Goal: Task Accomplishment & Management: Complete application form

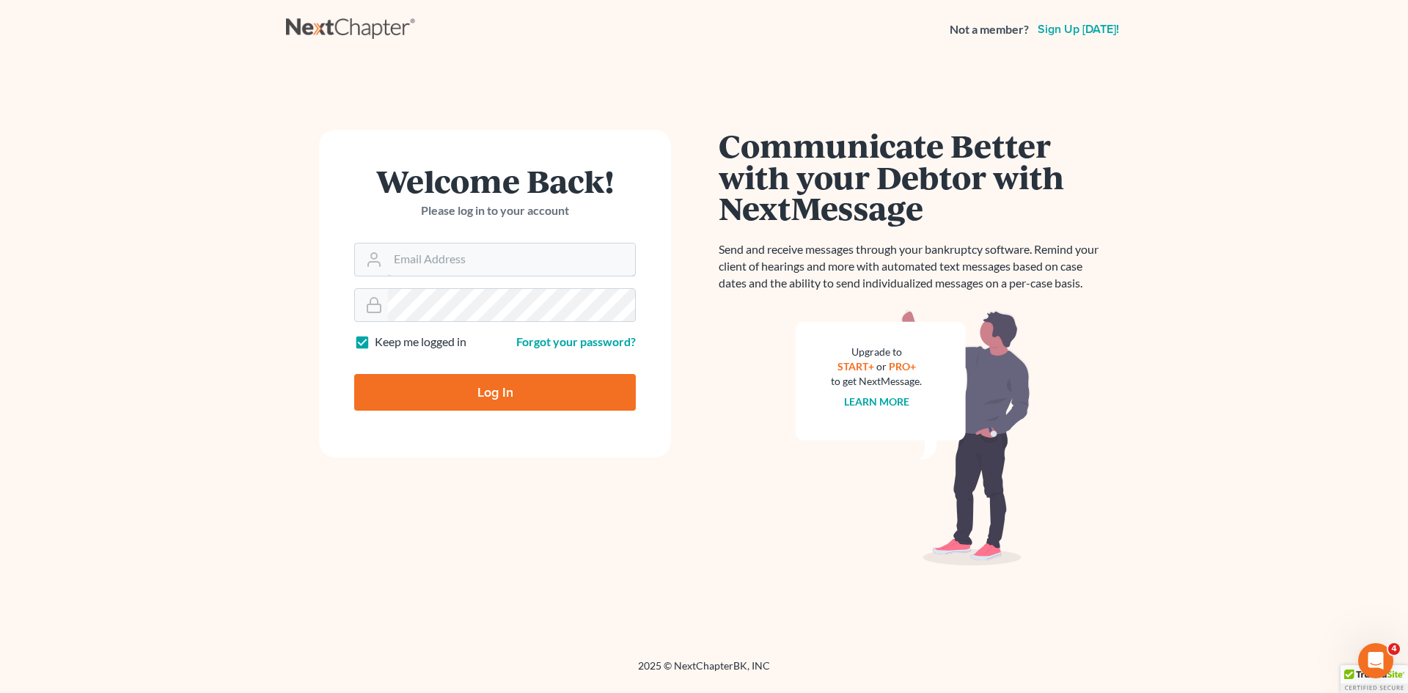
type input "[EMAIL_ADDRESS][DOMAIN_NAME]"
click at [467, 404] on input "Log In" at bounding box center [495, 392] width 282 height 37
type input "Thinking..."
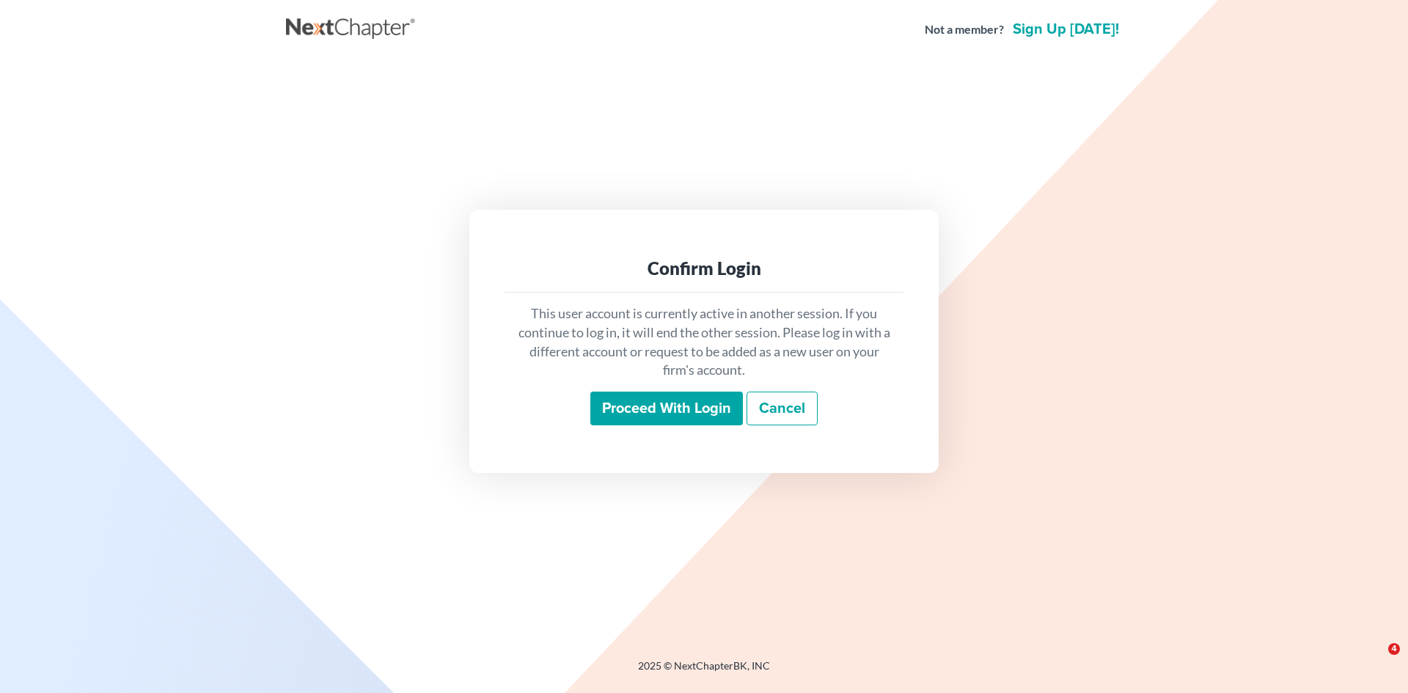
click at [699, 401] on input "Proceed with login" at bounding box center [667, 409] width 153 height 34
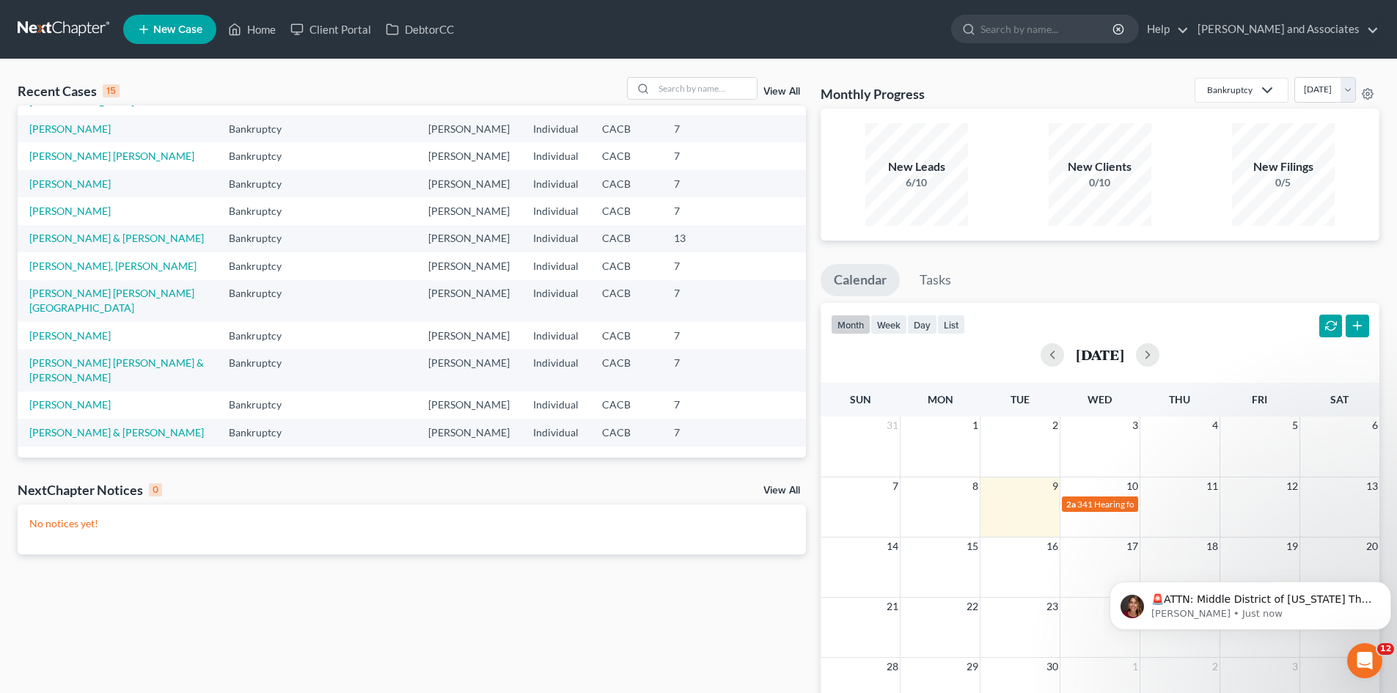
scroll to position [244, 0]
click at [86, 272] on link "[PERSON_NAME], [PERSON_NAME]" at bounding box center [112, 266] width 167 height 12
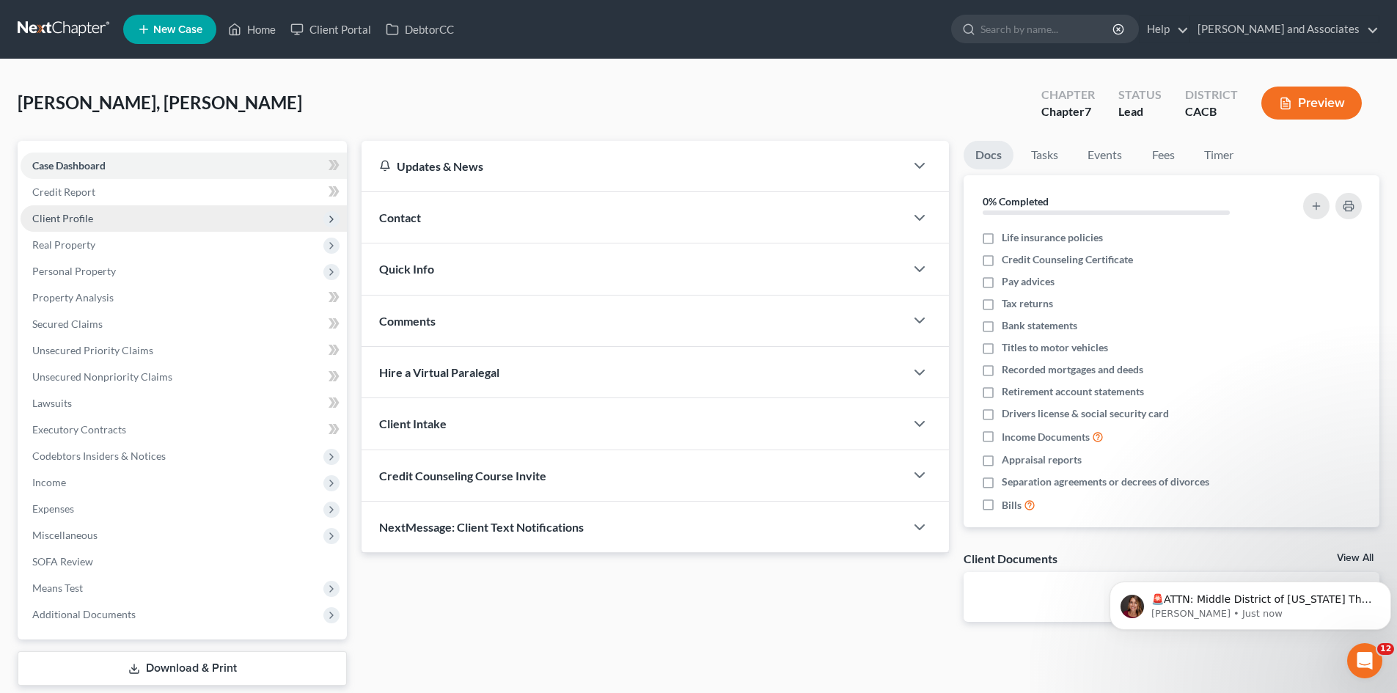
click at [191, 208] on span "Client Profile" at bounding box center [184, 218] width 326 height 26
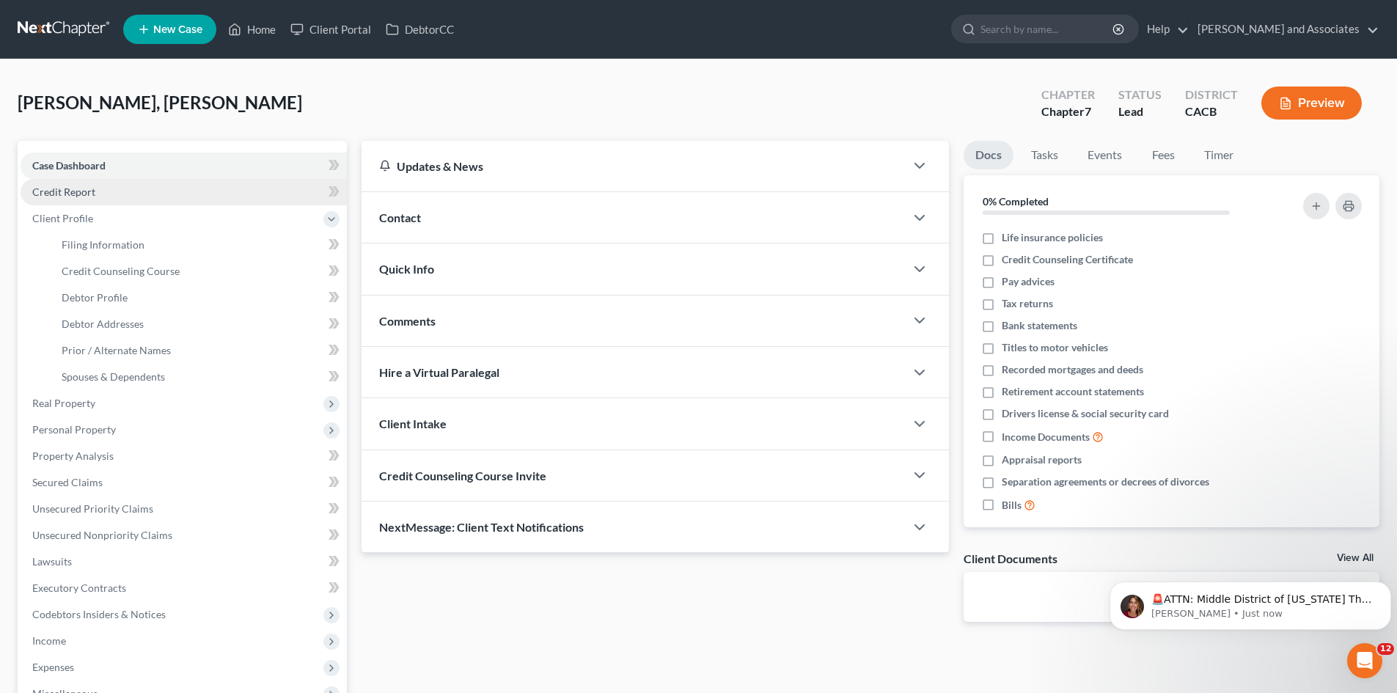
click at [158, 194] on link "Credit Report" at bounding box center [184, 192] width 326 height 26
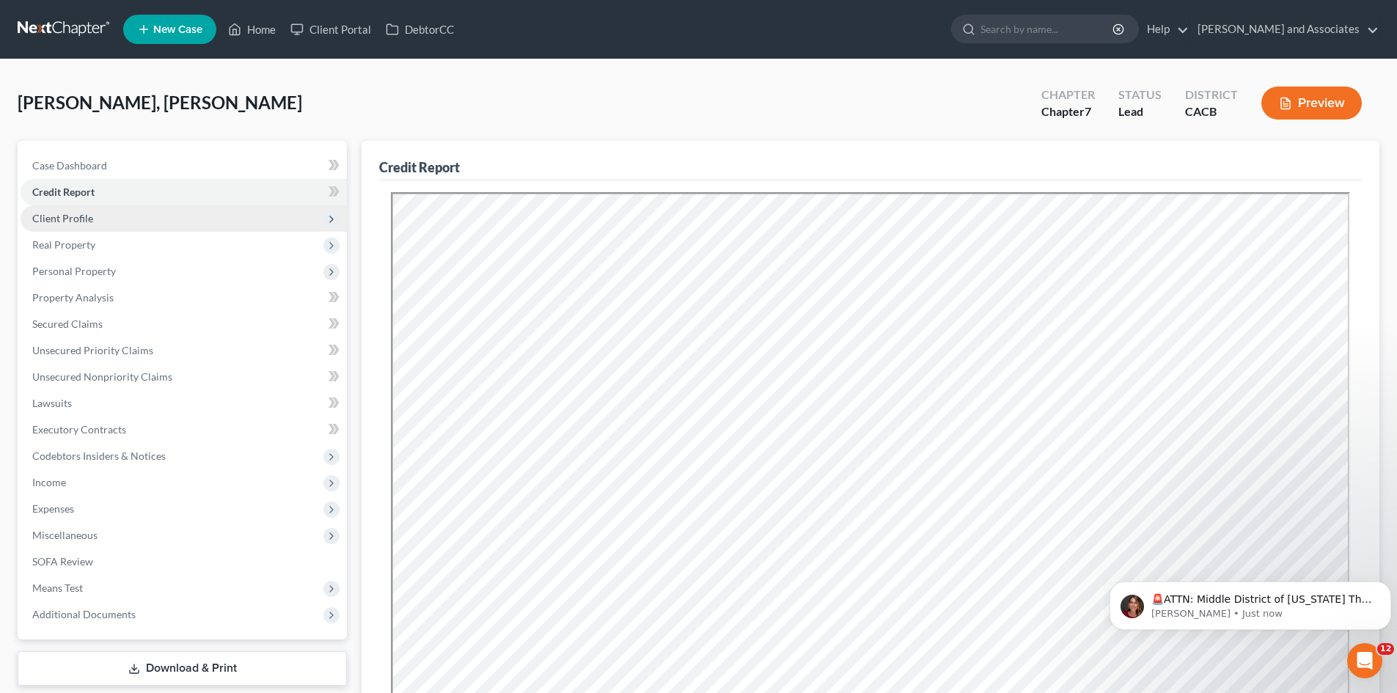
click at [141, 217] on span "Client Profile" at bounding box center [184, 218] width 326 height 26
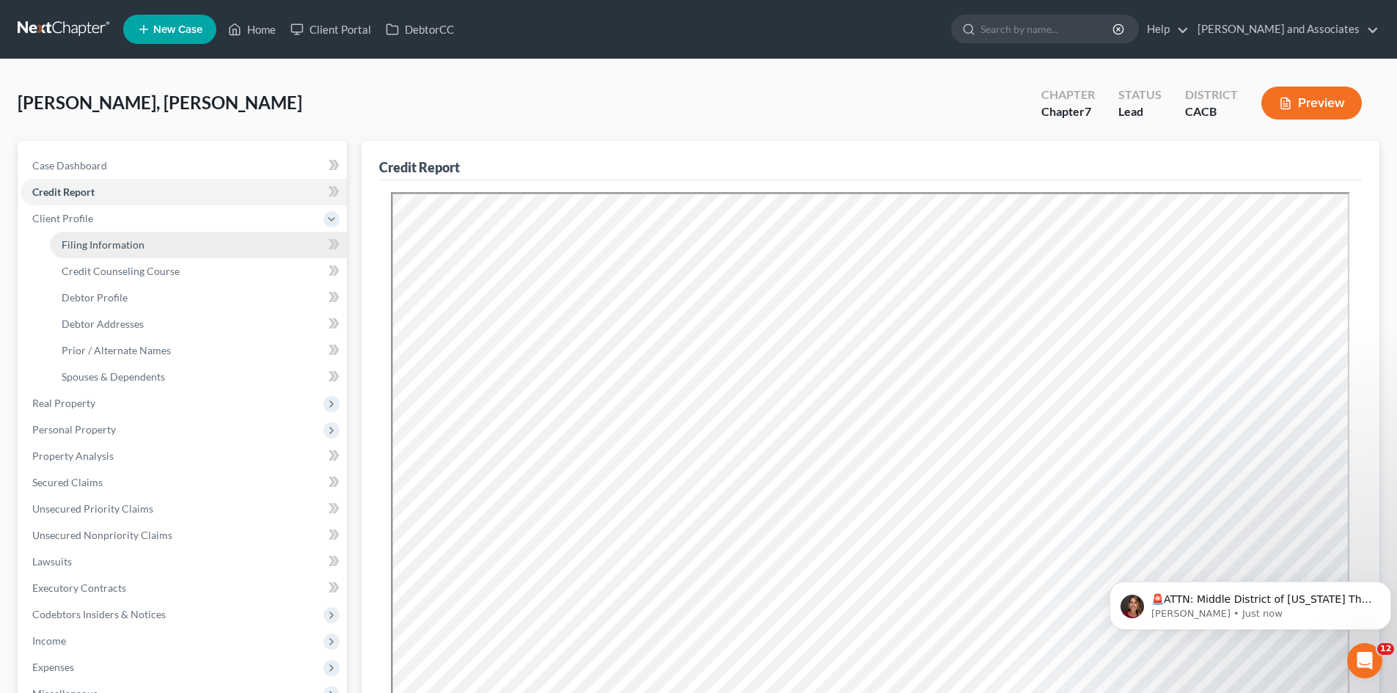
click at [132, 237] on link "Filing Information" at bounding box center [198, 245] width 297 height 26
select select "1"
select select "0"
select select "4"
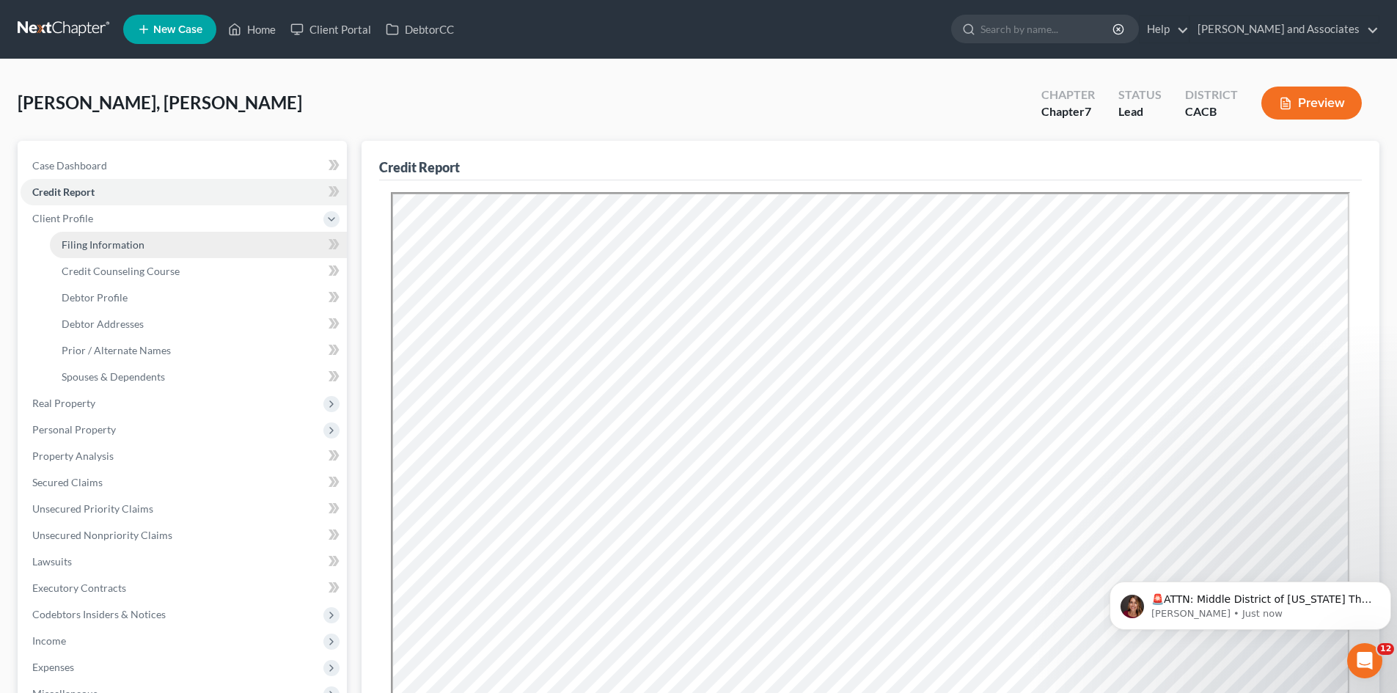
select select "1"
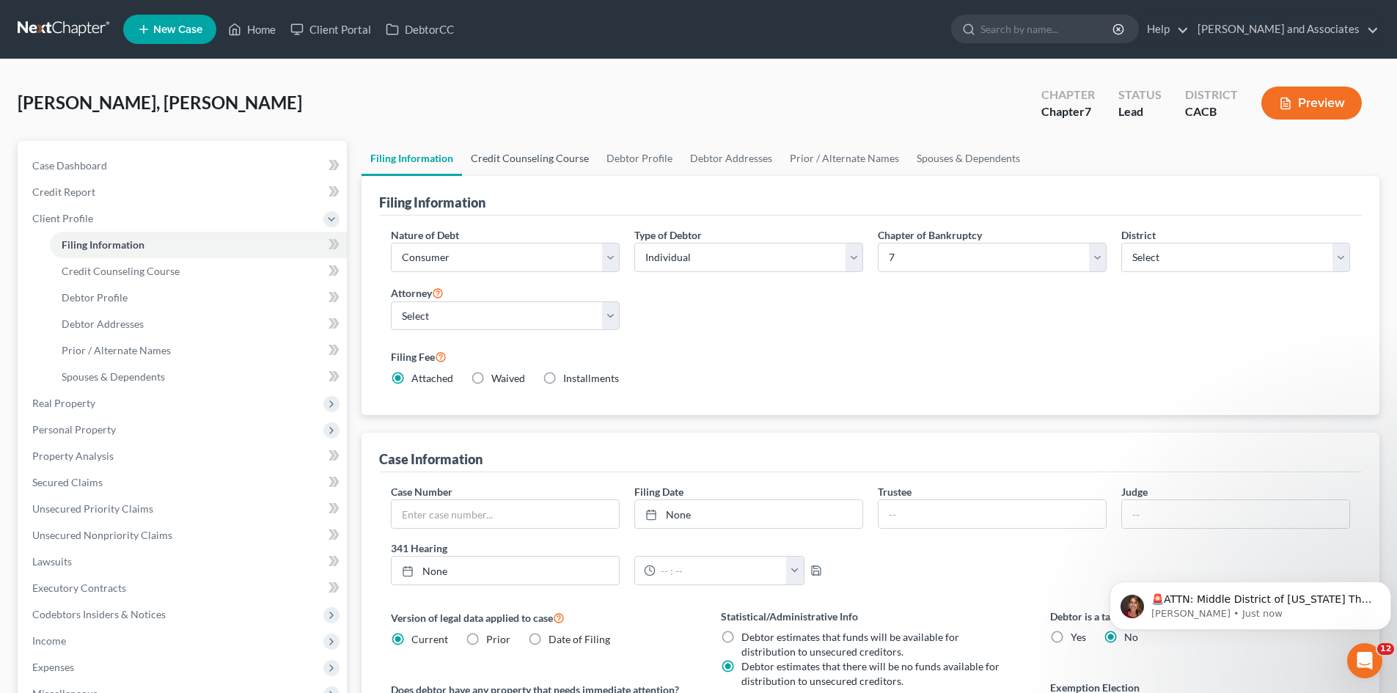
click at [544, 168] on link "Credit Counseling Course" at bounding box center [530, 158] width 136 height 35
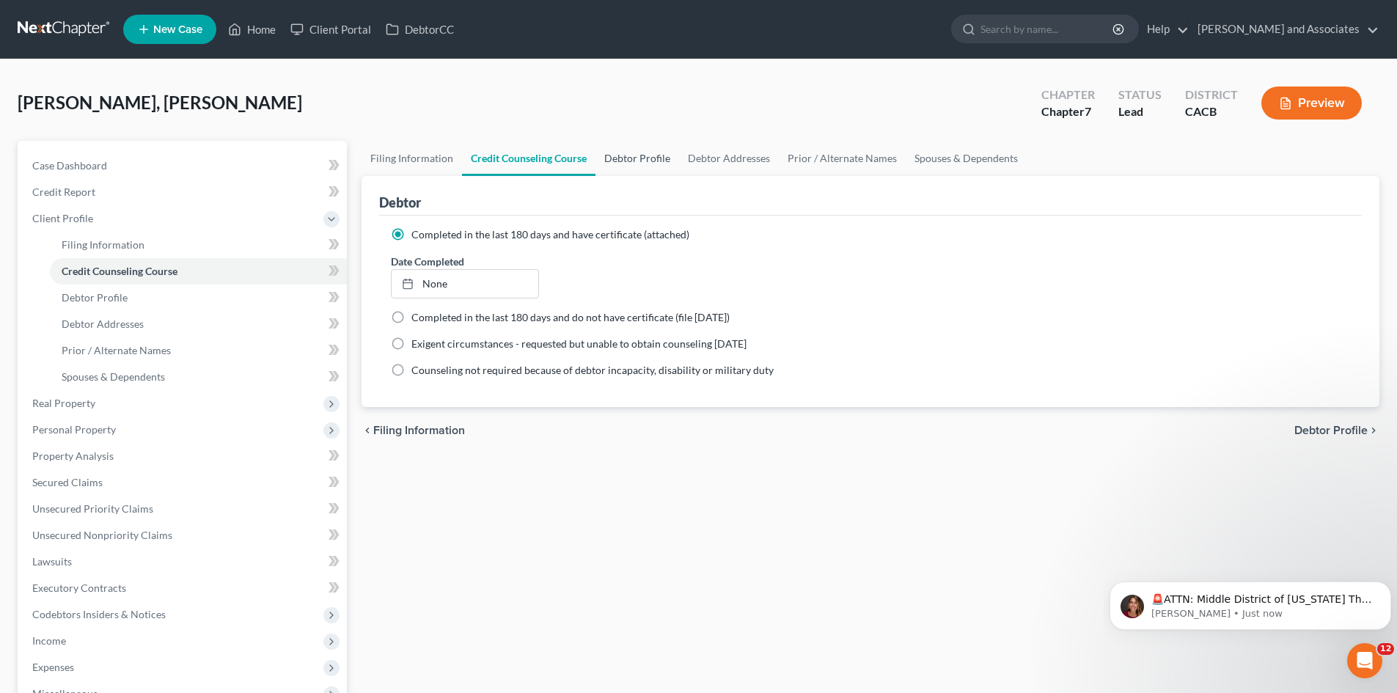
click at [643, 164] on link "Debtor Profile" at bounding box center [638, 158] width 84 height 35
select select "1"
select select "3"
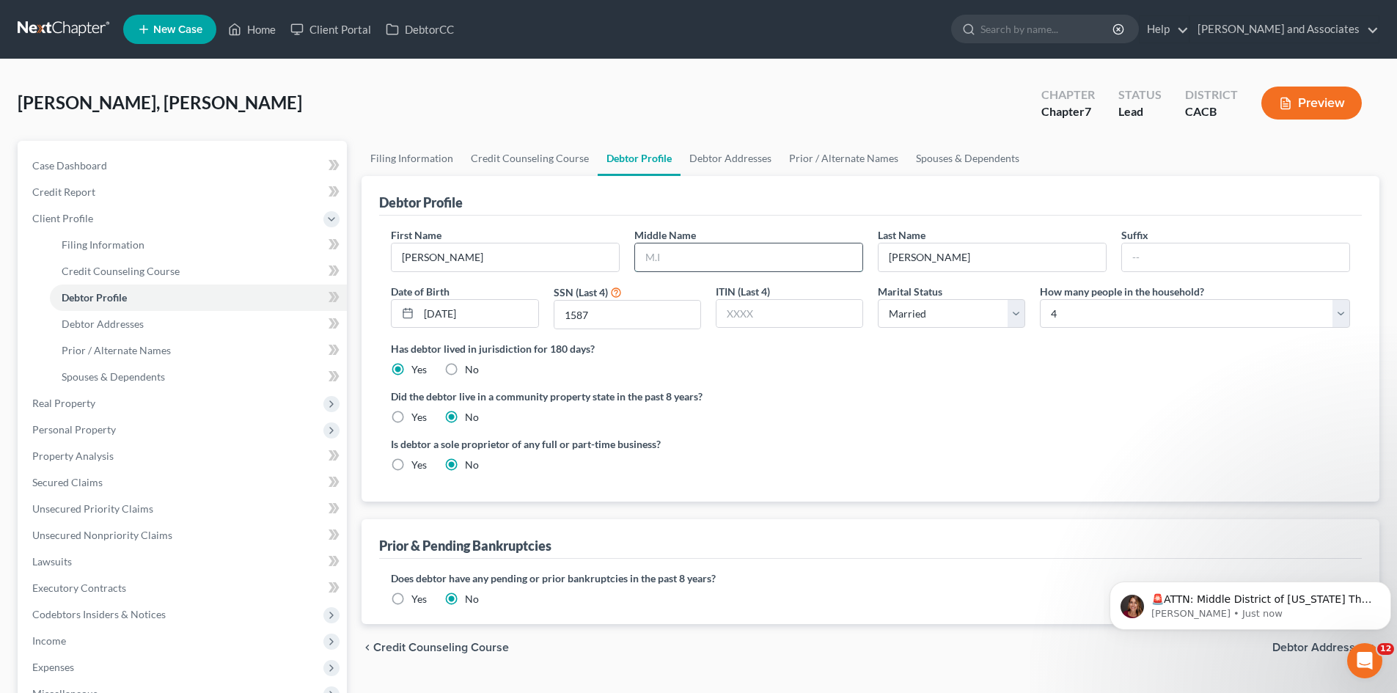
click at [661, 260] on input "text" at bounding box center [748, 258] width 227 height 28
click at [919, 400] on label "Did the debtor live in a community property state in the past 8 years?" at bounding box center [871, 396] width 960 height 15
click at [1131, 303] on select "Select 1 2 3 4 5 6 7 8 9 10 11 12 13 14 15 16 17 18 19 20" at bounding box center [1195, 313] width 310 height 29
click at [1040, 299] on select "Select 1 2 3 4 5 6 7 8 9 10 11 12 13 14 15 16 17 18 19 20" at bounding box center [1195, 313] width 310 height 29
click at [737, 158] on link "Debtor Addresses" at bounding box center [731, 158] width 100 height 35
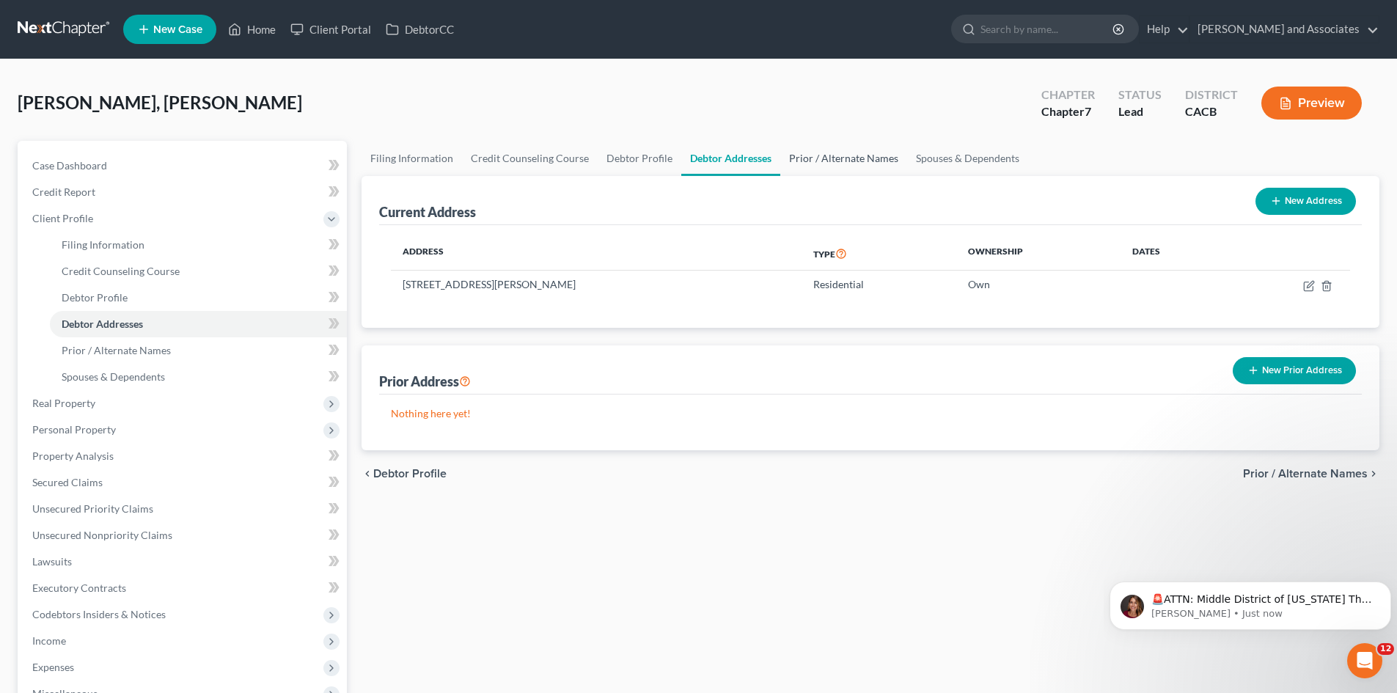
click at [843, 151] on link "Prior / Alternate Names" at bounding box center [844, 158] width 127 height 35
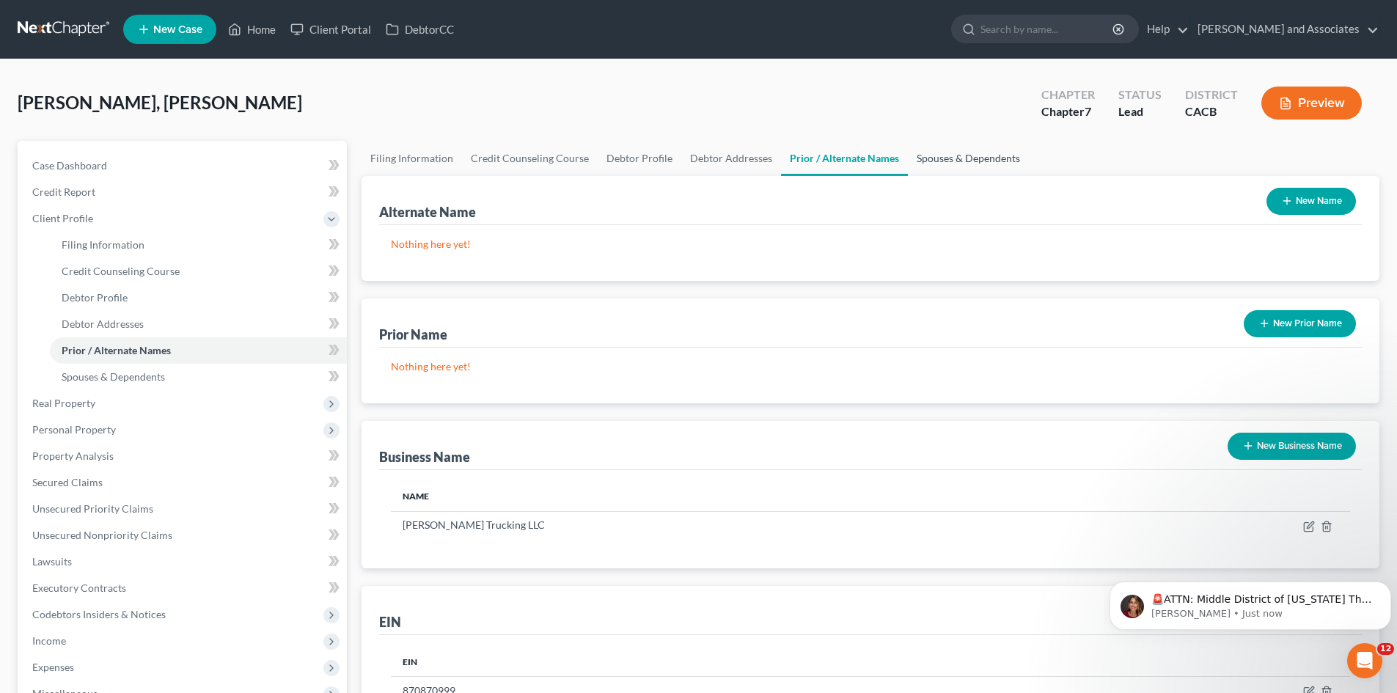
click at [933, 149] on link "Spouses & Dependents" at bounding box center [968, 158] width 121 height 35
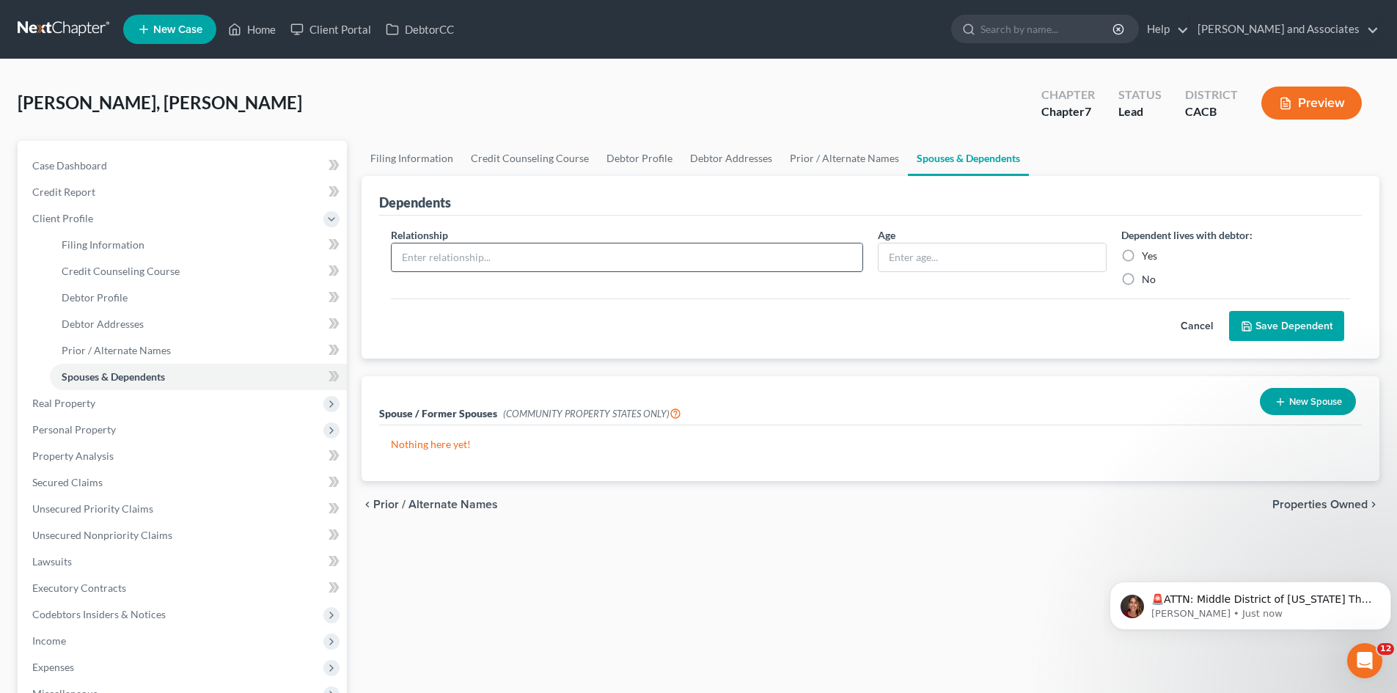
click at [583, 271] on input "text" at bounding box center [627, 258] width 471 height 28
click at [1142, 252] on label "Yes" at bounding box center [1149, 256] width 15 height 15
click at [1148, 252] on input "Yes" at bounding box center [1153, 254] width 10 height 10
radio input "true"
click at [1007, 266] on input "text" at bounding box center [992, 258] width 227 height 28
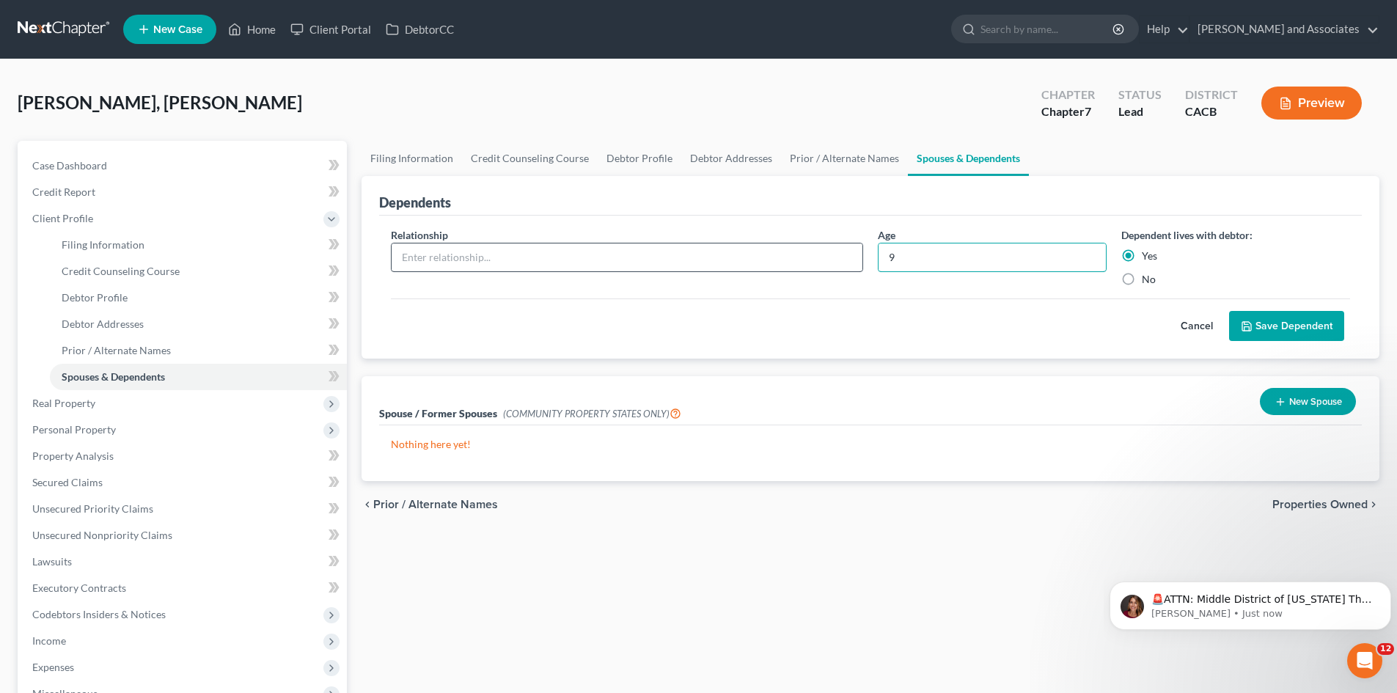
type input "9"
click at [667, 257] on input "text" at bounding box center [627, 258] width 471 height 28
type input "Son"
click at [1281, 311] on button "Save Dependent" at bounding box center [1286, 326] width 115 height 31
click at [1303, 321] on button "Save Dependent" at bounding box center [1286, 326] width 115 height 31
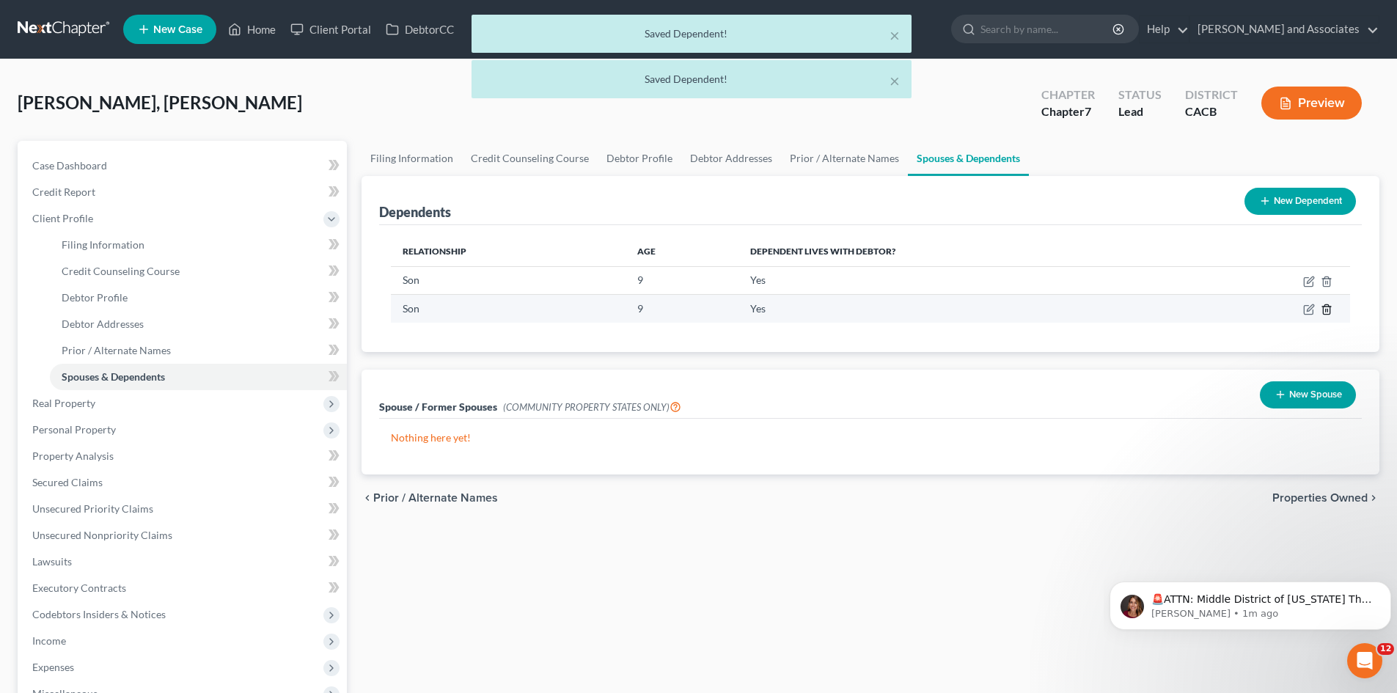
click at [1326, 307] on icon "button" at bounding box center [1327, 310] width 12 height 12
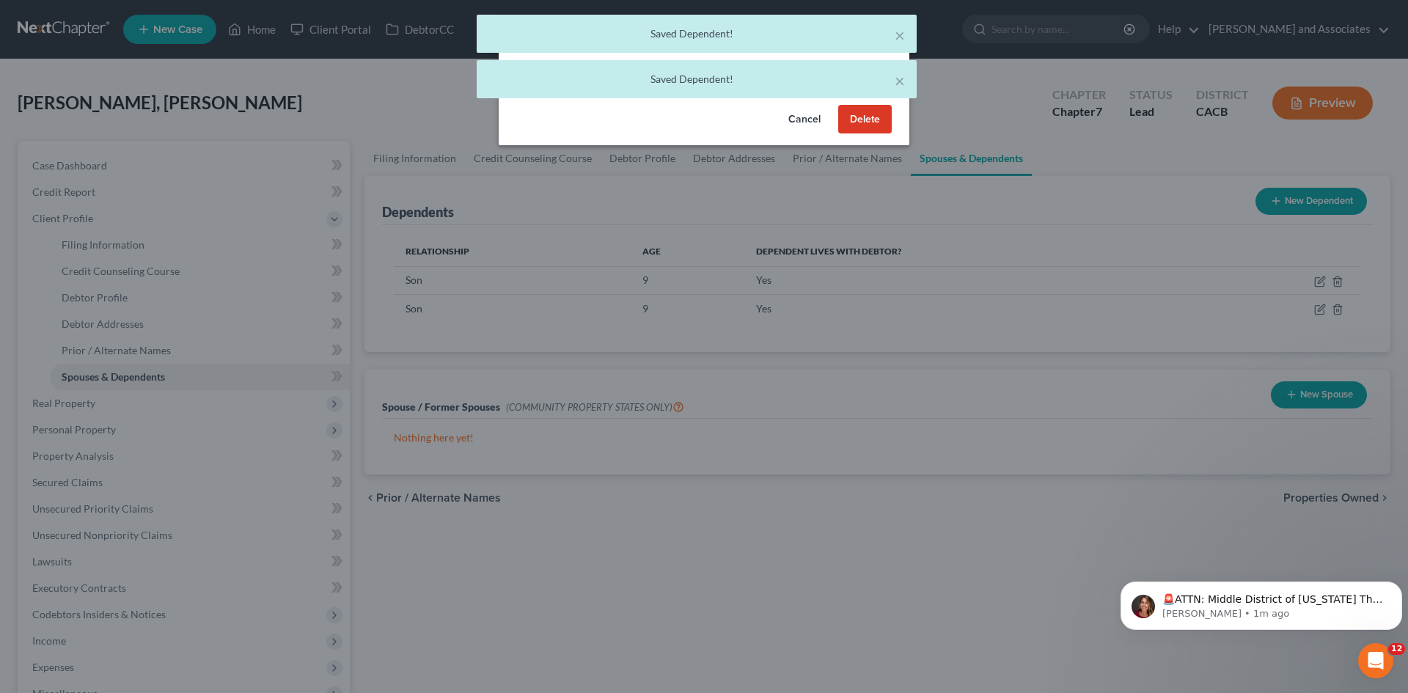
click at [850, 120] on button "Delete" at bounding box center [865, 119] width 54 height 29
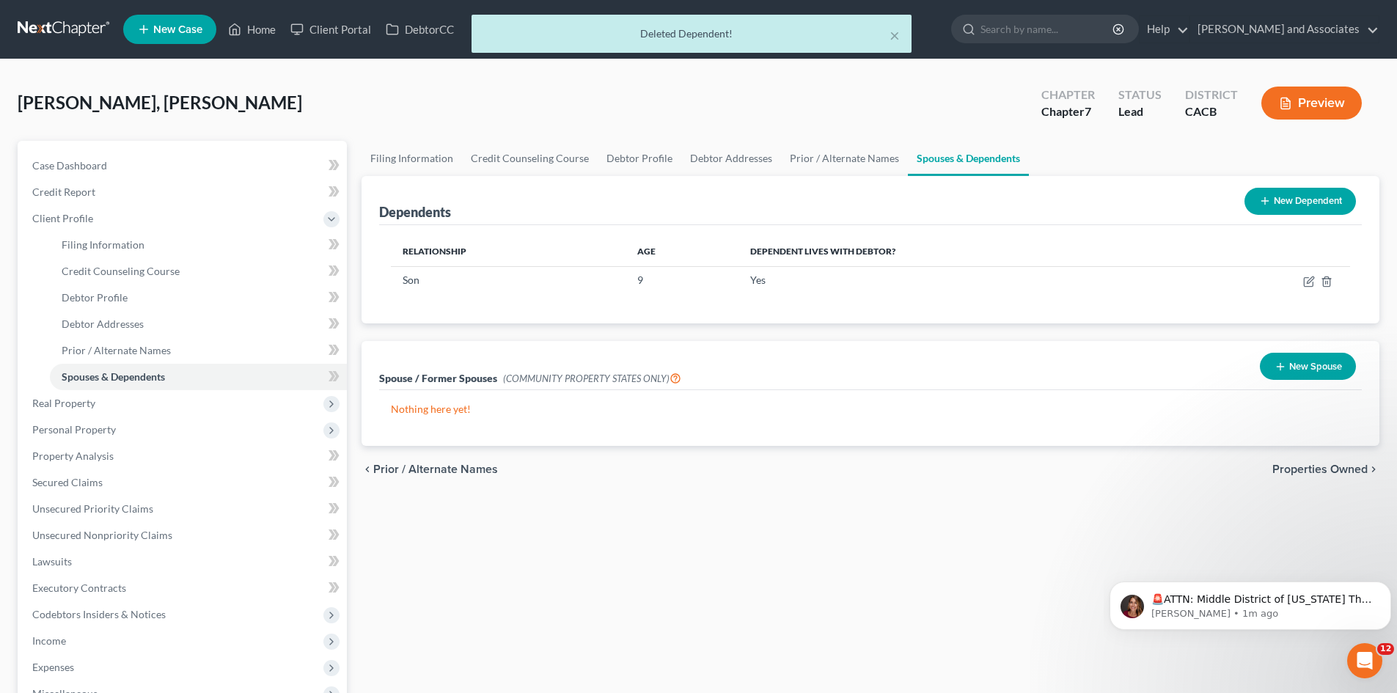
click at [1276, 197] on button "New Dependent" at bounding box center [1301, 201] width 112 height 27
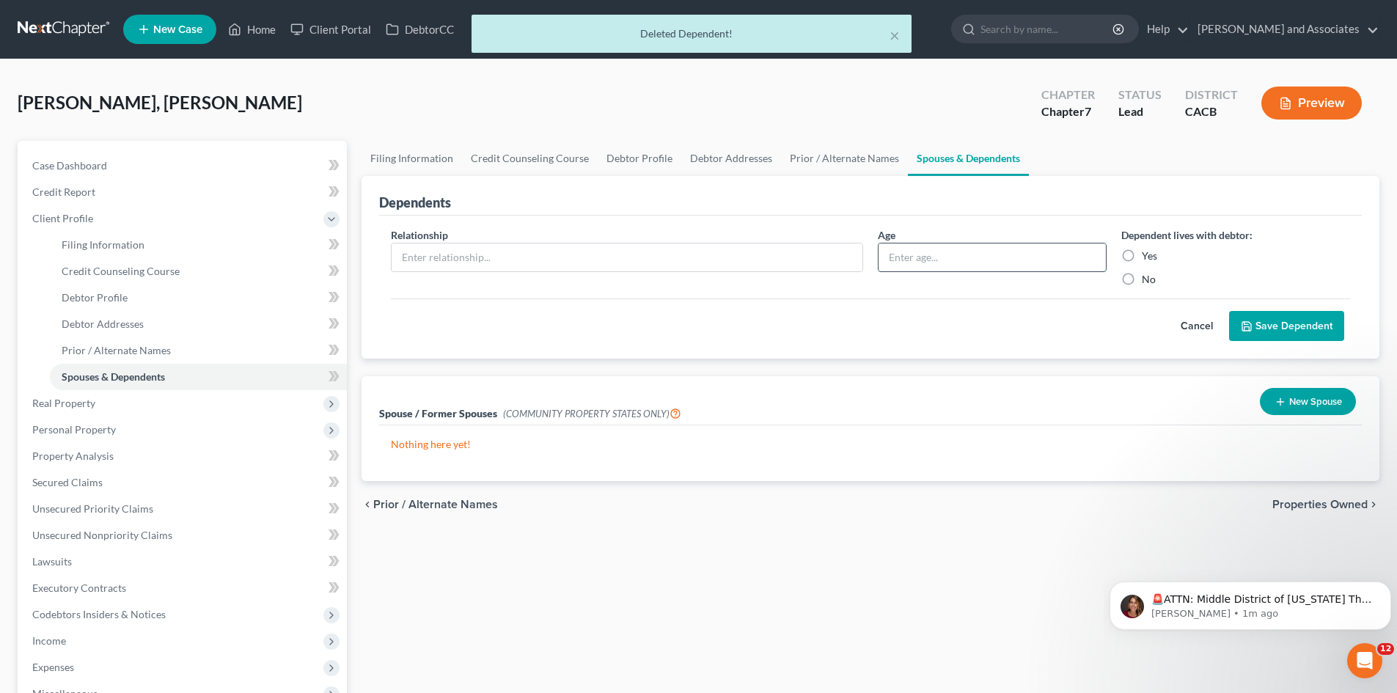
click at [981, 251] on input "text" at bounding box center [992, 258] width 227 height 28
type input "4"
click at [541, 246] on input "text" at bounding box center [627, 258] width 471 height 28
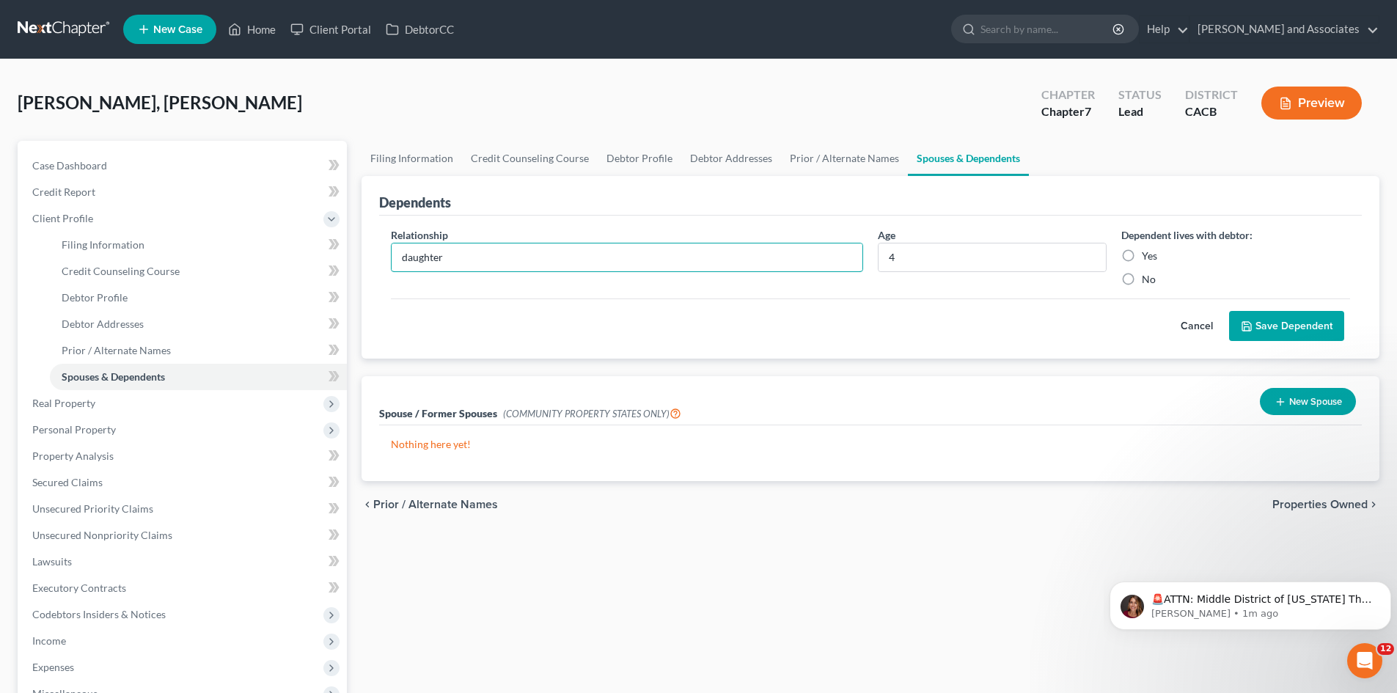
type input "daughter"
click at [1142, 258] on label "Yes" at bounding box center [1149, 256] width 15 height 15
click at [1148, 258] on input "Yes" at bounding box center [1153, 254] width 10 height 10
radio input "true"
click at [1288, 321] on button "Save Dependent" at bounding box center [1286, 326] width 115 height 31
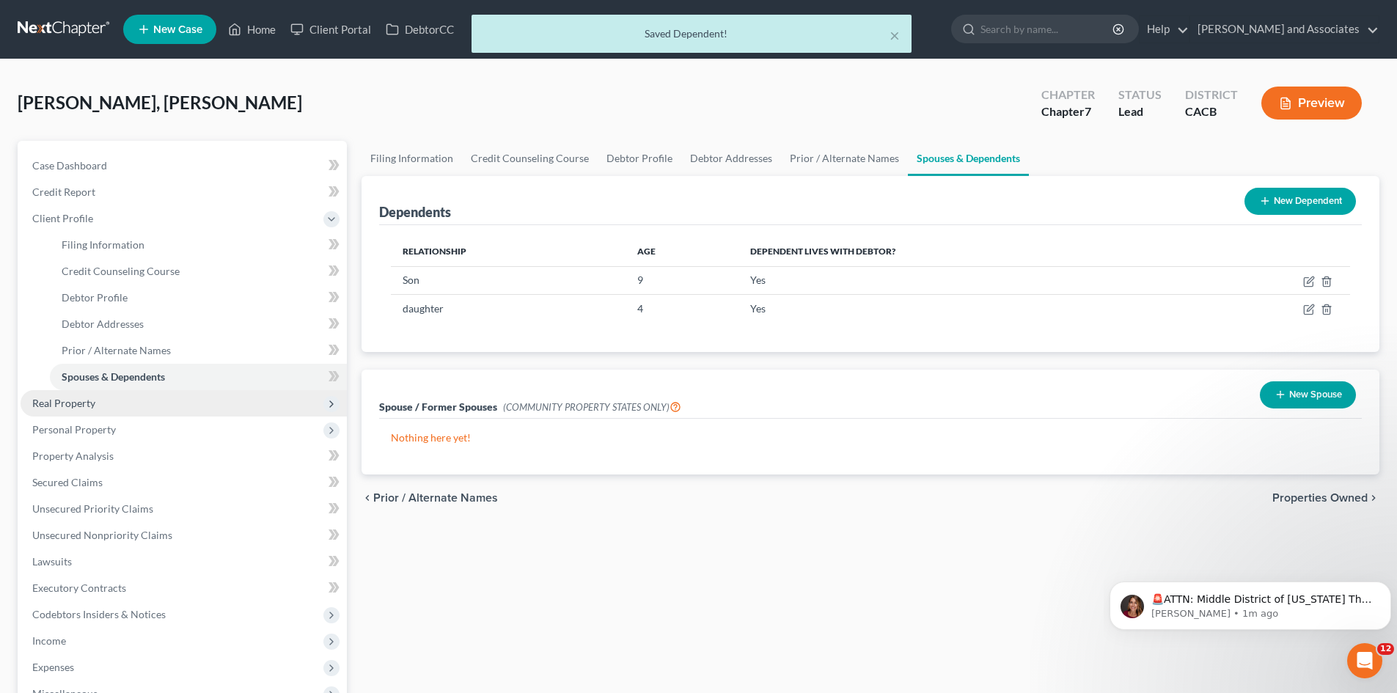
click at [122, 412] on span "Real Property" at bounding box center [184, 403] width 326 height 26
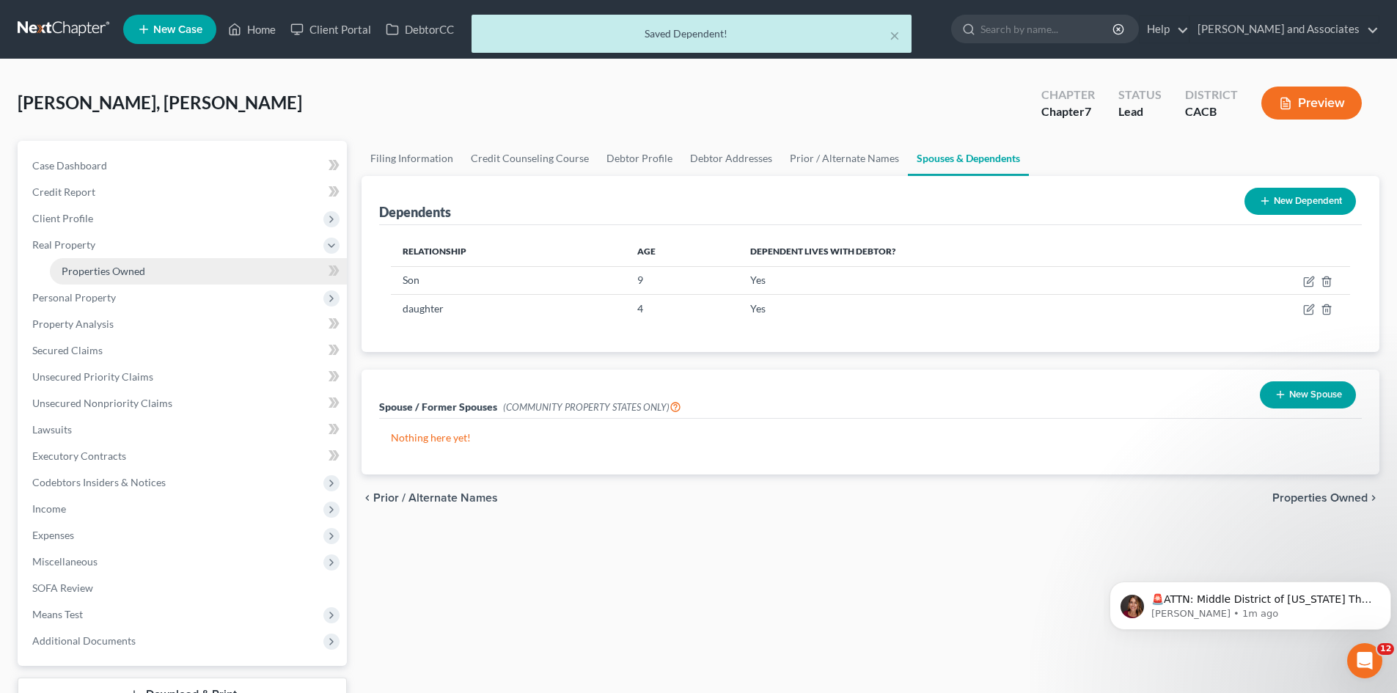
click at [165, 276] on link "Properties Owned" at bounding box center [198, 271] width 297 height 26
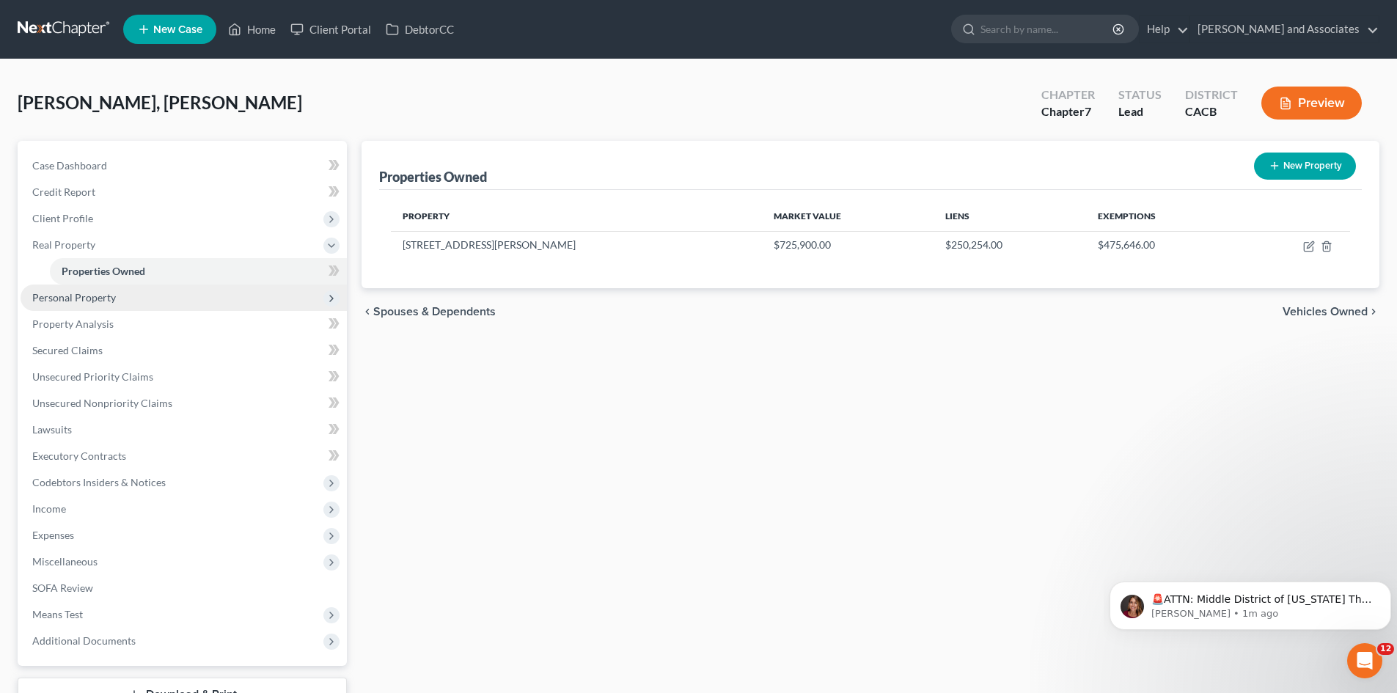
click at [146, 299] on span "Personal Property" at bounding box center [184, 298] width 326 height 26
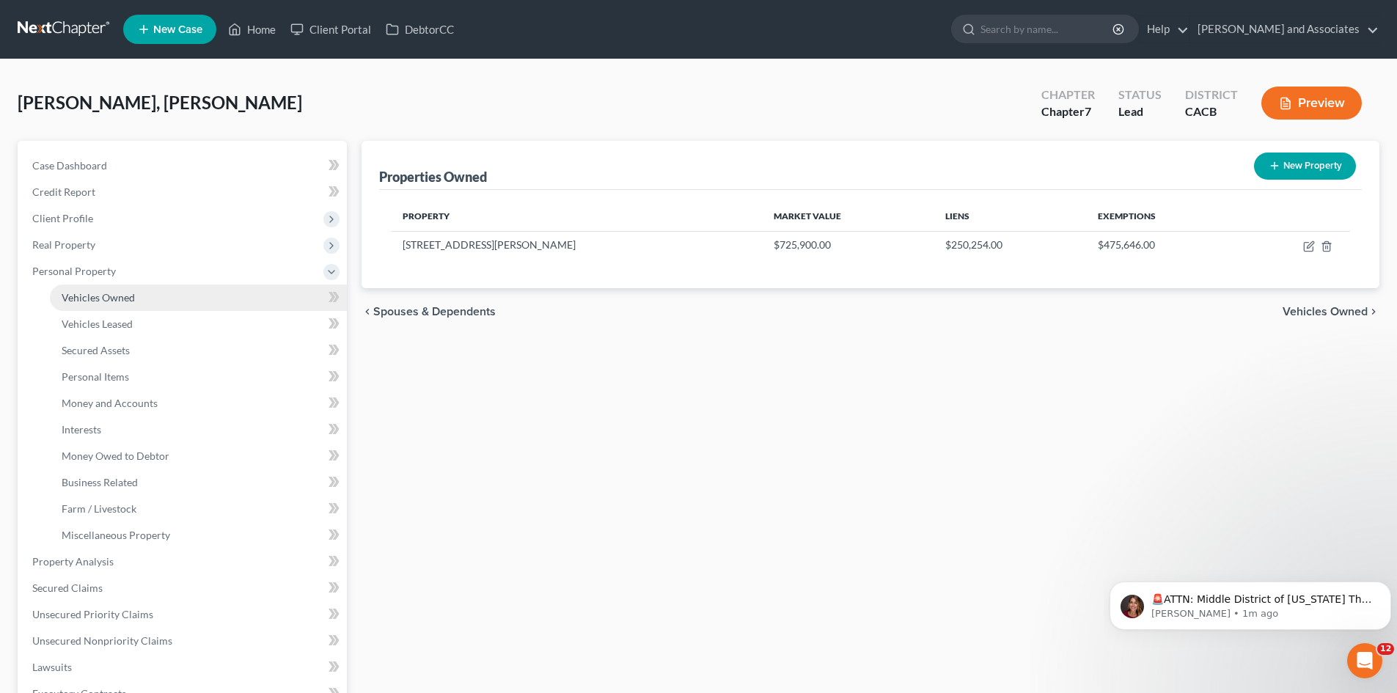
click at [161, 304] on link "Vehicles Owned" at bounding box center [198, 298] width 297 height 26
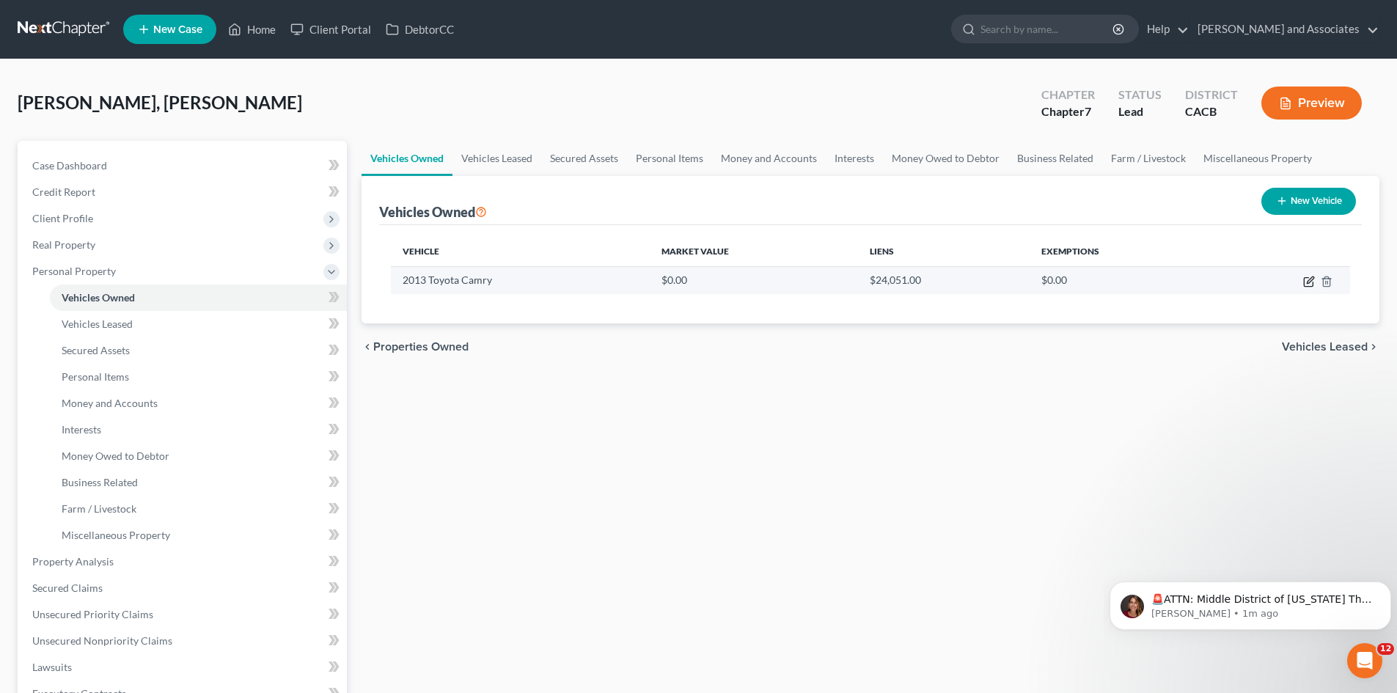
click at [1311, 283] on icon "button" at bounding box center [1310, 282] width 12 height 12
select select "0"
select select "13"
select select "2"
select select "0"
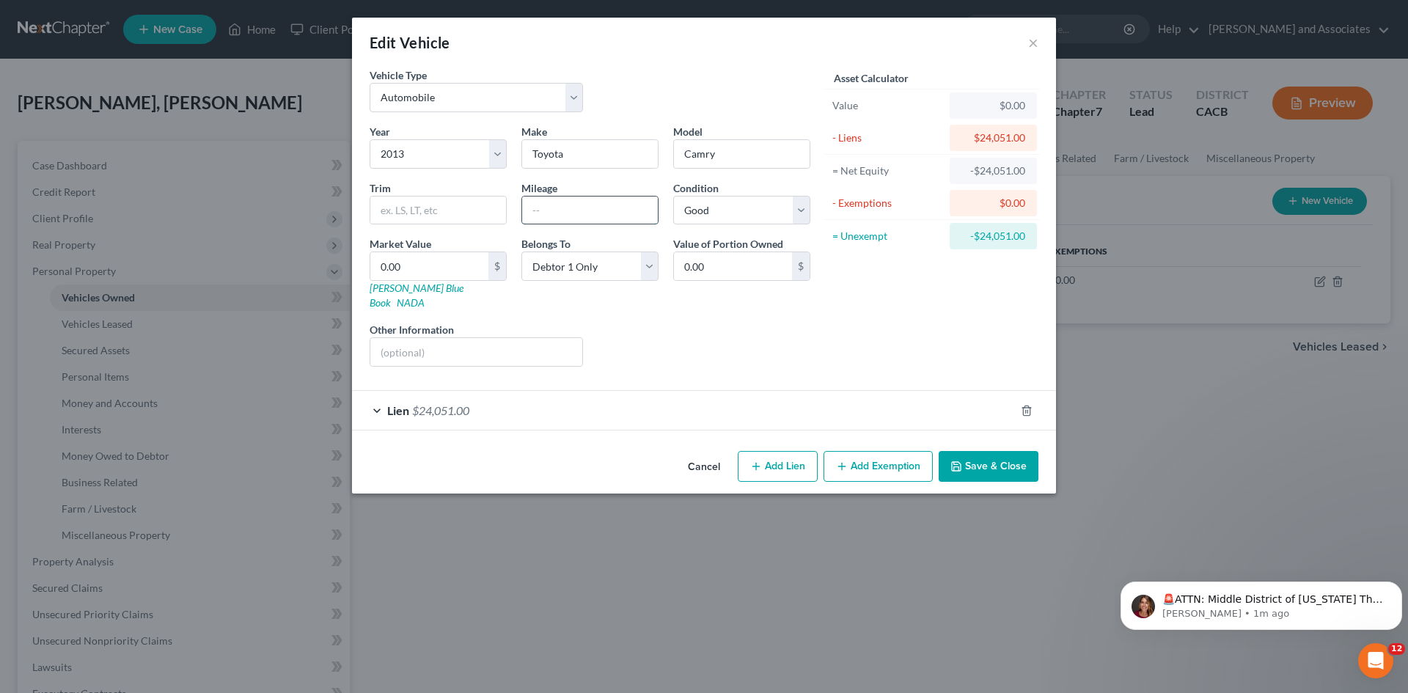
click at [593, 219] on input "text" at bounding box center [590, 211] width 136 height 28
type input "120k"
click at [744, 222] on select "Select Excellent Very Good Good Fair Poor" at bounding box center [741, 210] width 137 height 29
click at [673, 196] on select "Select Excellent Very Good Good Fair Poor" at bounding box center [741, 210] width 137 height 29
click at [582, 267] on select "Select Debtor 1 Only Debtor 2 Only Debtor 1 And Debtor 2 Only At Least One Of T…" at bounding box center [590, 266] width 137 height 29
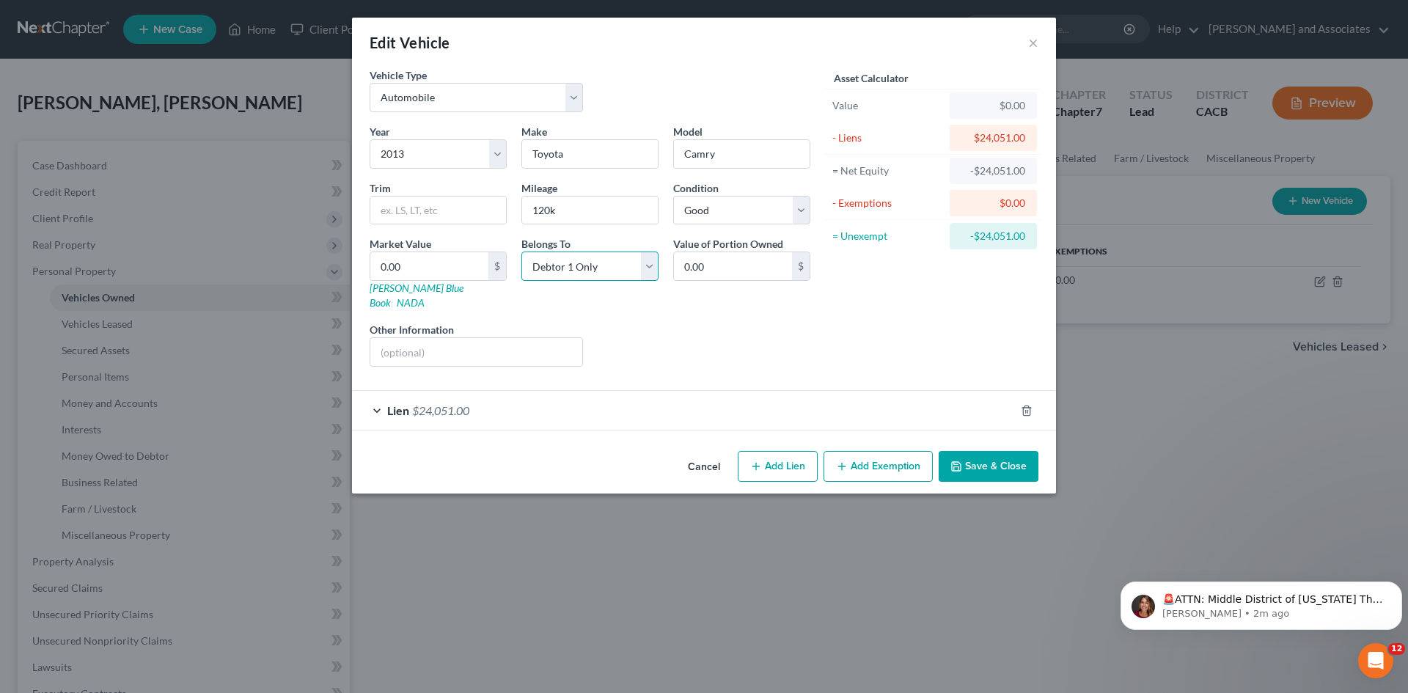
click at [522, 252] on select "Select Debtor 1 Only Debtor 2 Only Debtor 1 And Debtor 2 Only At Least One Of T…" at bounding box center [590, 266] width 137 height 29
click at [1013, 451] on button "Save & Close" at bounding box center [989, 466] width 100 height 31
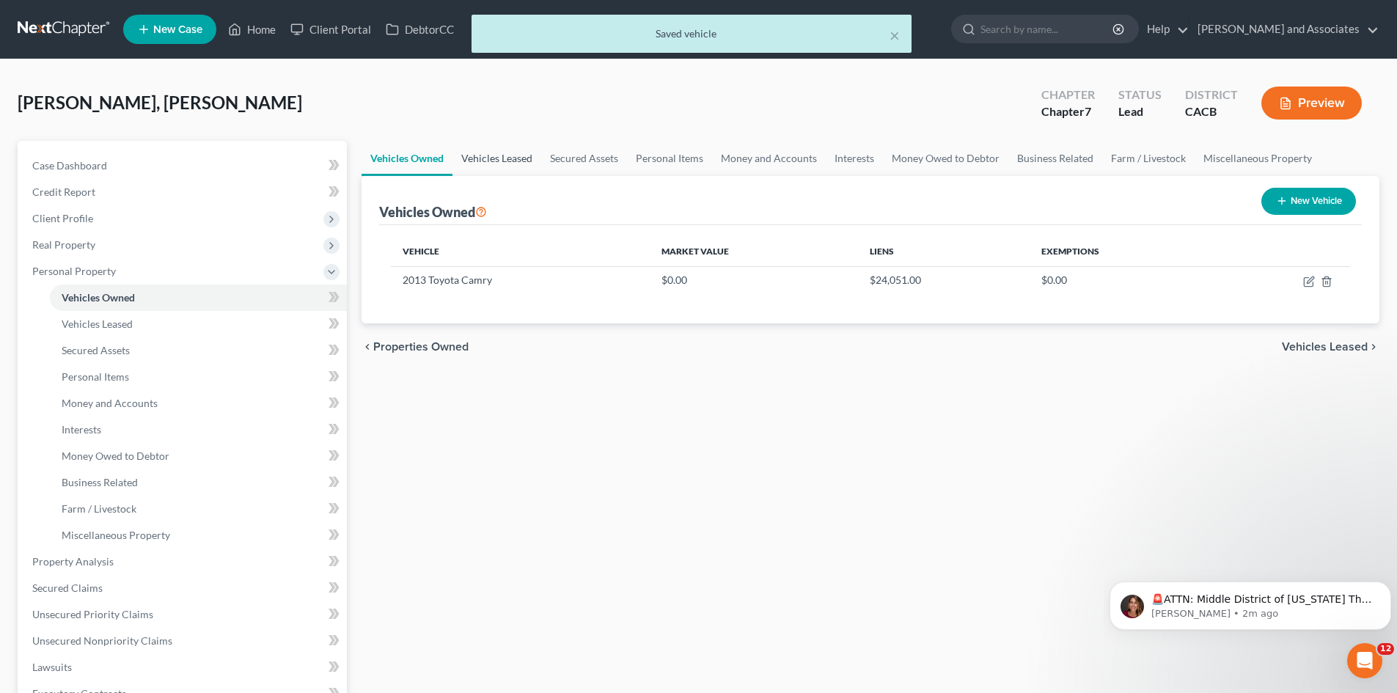
drag, startPoint x: 497, startPoint y: 153, endPoint x: 518, endPoint y: 153, distance: 21.3
click at [497, 153] on link "Vehicles Leased" at bounding box center [497, 158] width 89 height 35
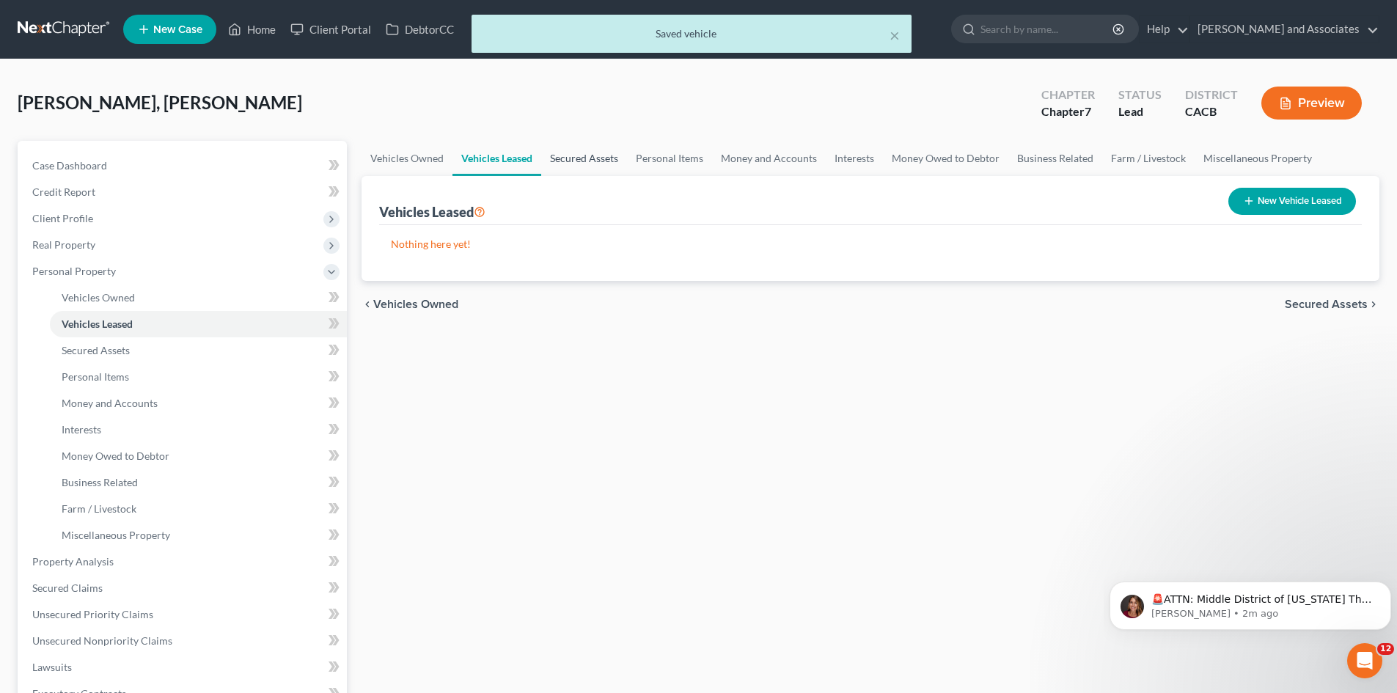
click at [570, 156] on link "Secured Assets" at bounding box center [584, 158] width 86 height 35
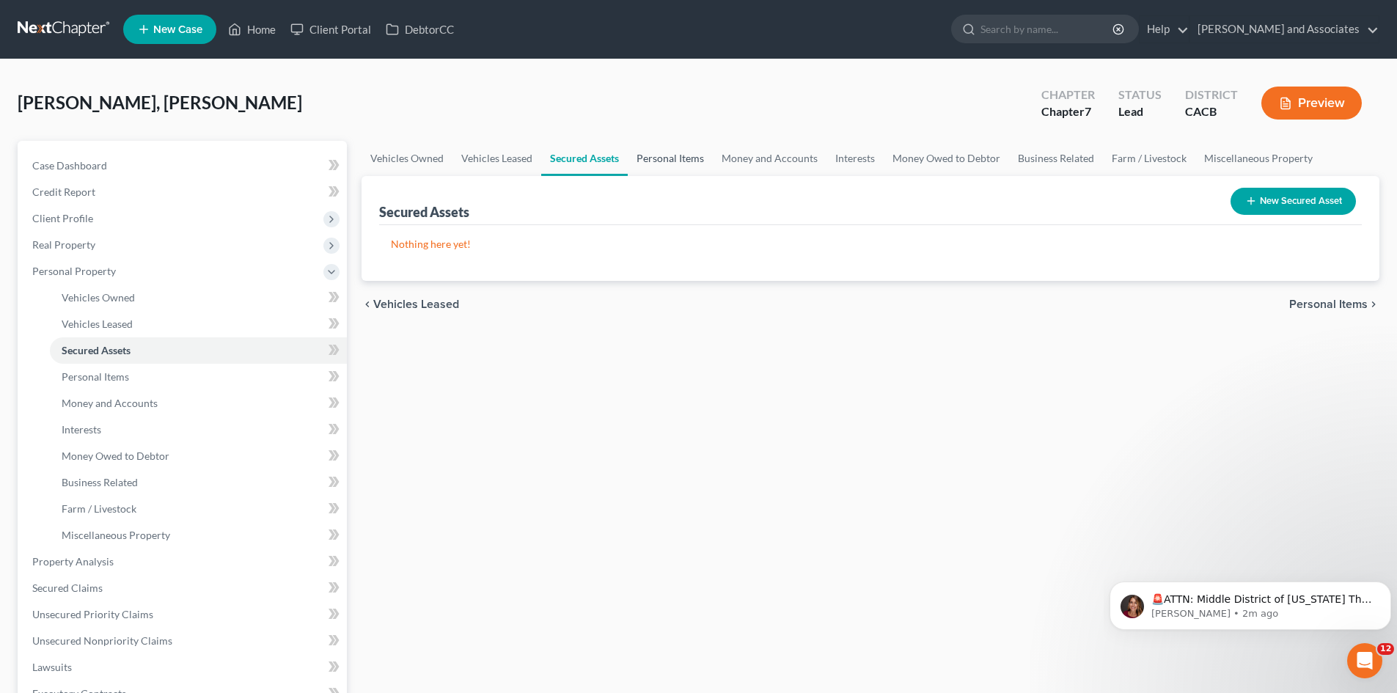
click at [666, 156] on link "Personal Items" at bounding box center [670, 158] width 85 height 35
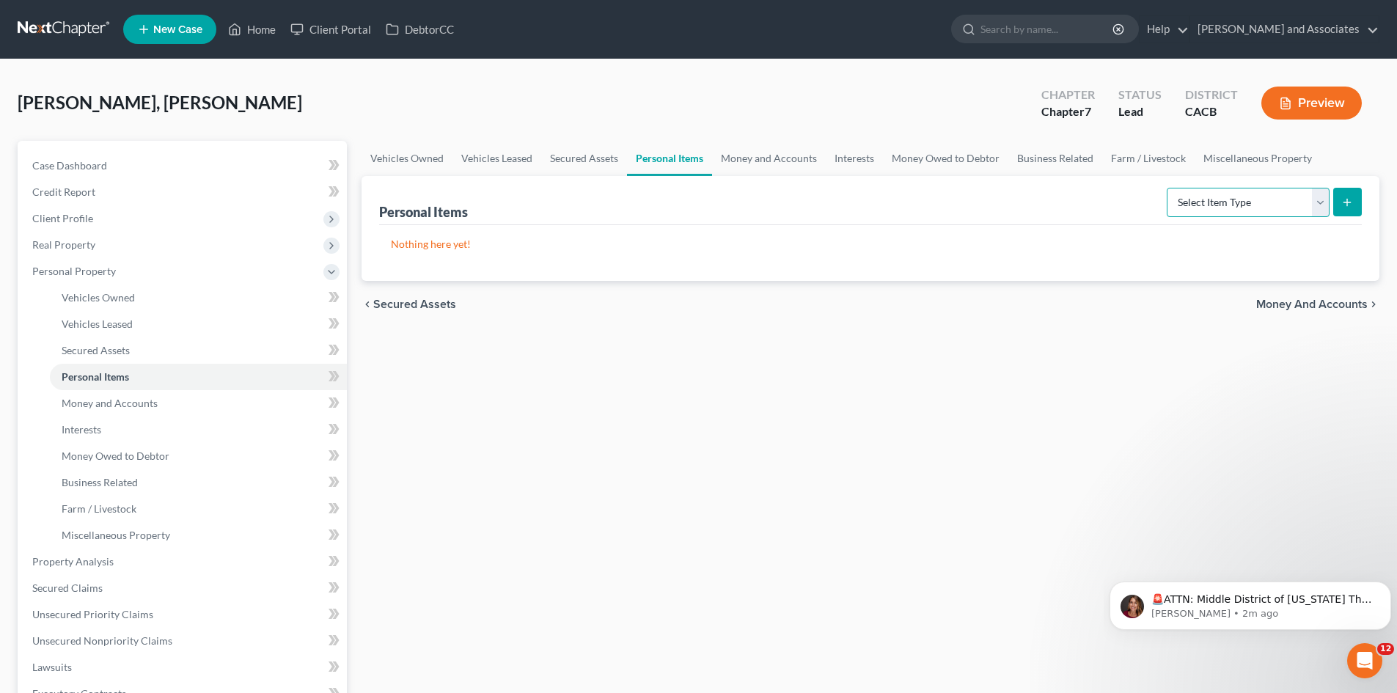
drag, startPoint x: 1273, startPoint y: 202, endPoint x: 1260, endPoint y: 205, distance: 13.5
click at [1268, 201] on select "Select Item Type Clothing Collectibles Of Value Electronics Firearms Household …" at bounding box center [1248, 202] width 163 height 29
select select "clothing"
click at [1169, 188] on select "Select Item Type Clothing Collectibles Of Value Electronics Firearms Household …" at bounding box center [1248, 202] width 163 height 29
click at [1348, 206] on icon "submit" at bounding box center [1348, 203] width 12 height 12
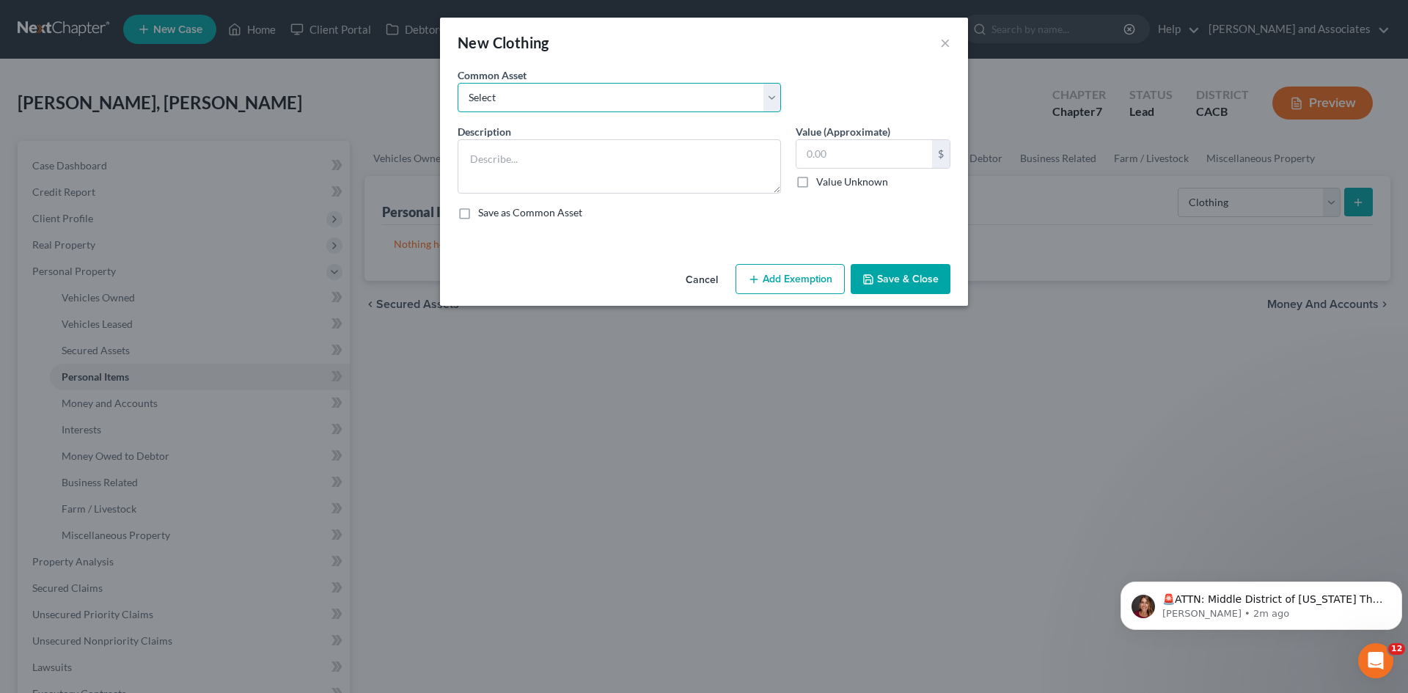
drag, startPoint x: 607, startPoint y: 97, endPoint x: 599, endPoint y: 106, distance: 12.4
click at [604, 97] on select "Select Clothing for Family of" at bounding box center [620, 97] width 324 height 29
select select "0"
click at [458, 83] on select "Select Clothing for Family of" at bounding box center [620, 97] width 324 height 29
click at [630, 156] on textarea "Clothing for Family of" at bounding box center [620, 166] width 324 height 54
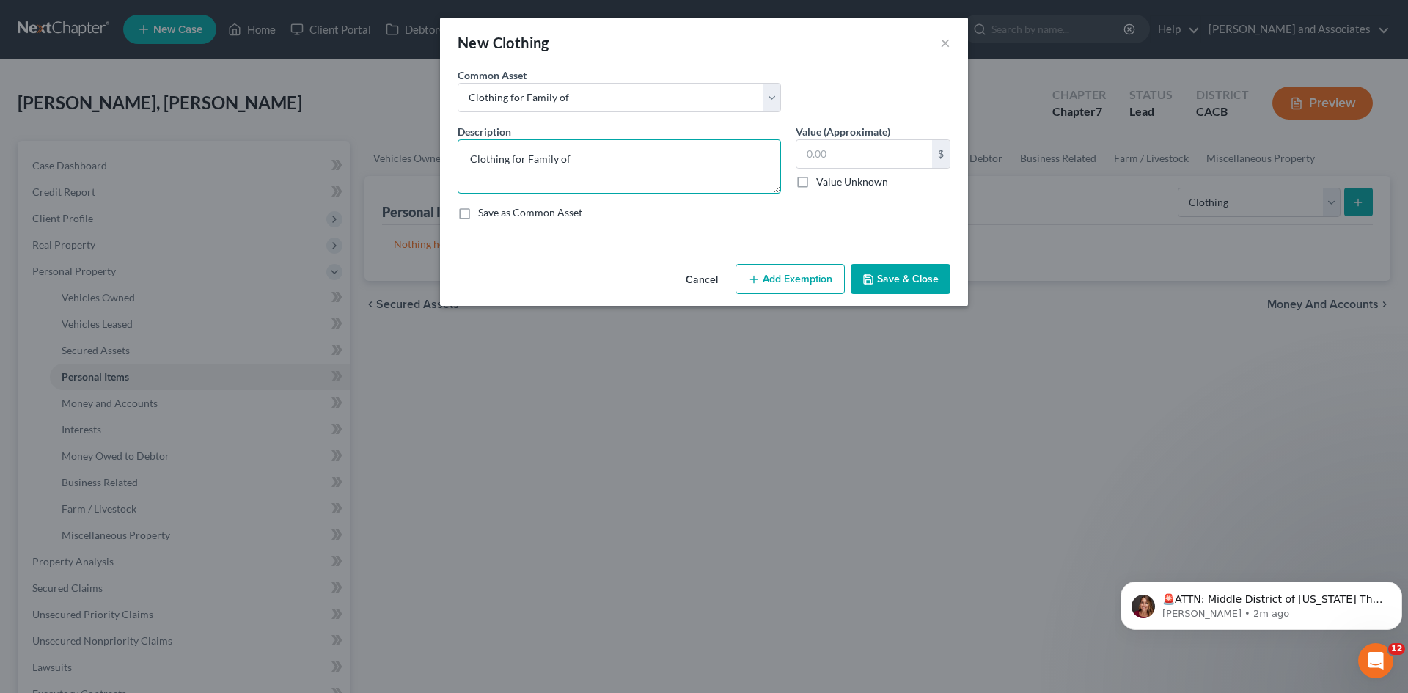
click at [643, 156] on textarea "Clothing for Family of" at bounding box center [620, 166] width 324 height 54
type textarea "Clothing for Family of 4"
click at [883, 165] on input "text" at bounding box center [865, 154] width 136 height 28
type input "400"
click at [811, 271] on button "Add Exemption" at bounding box center [790, 279] width 109 height 31
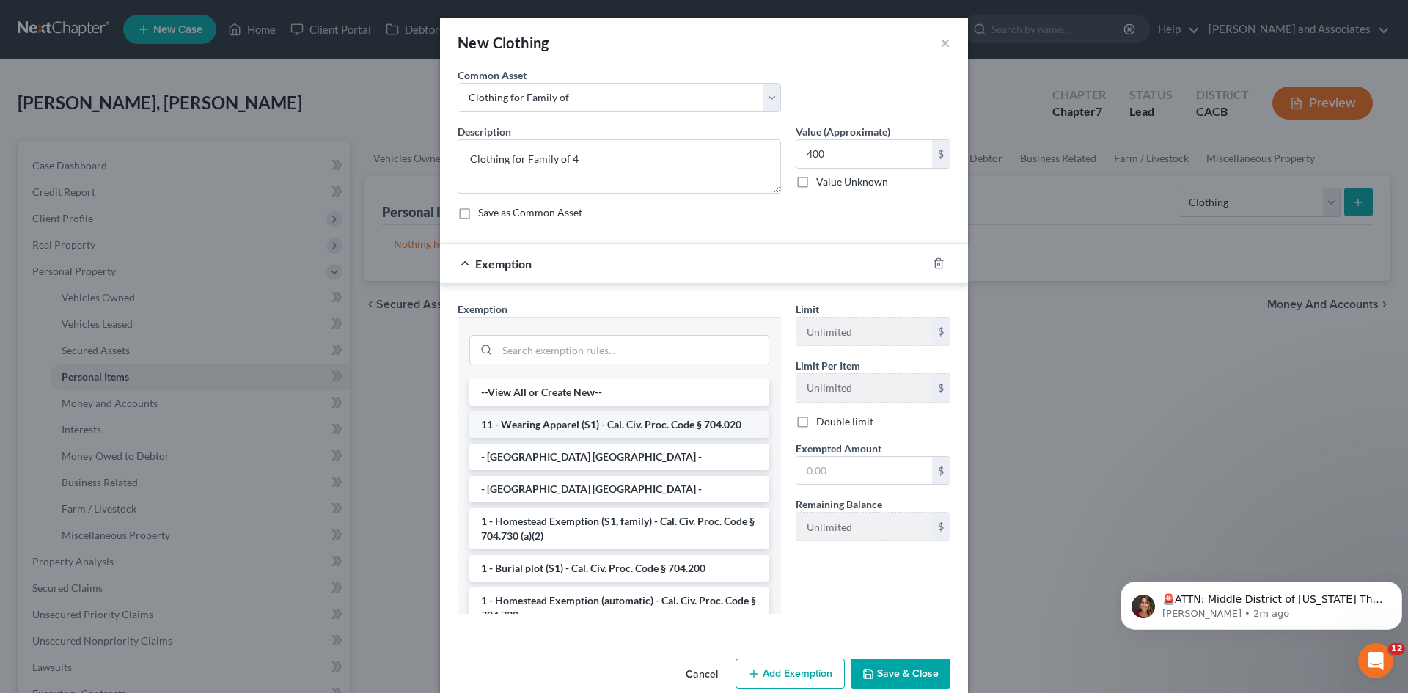
click at [613, 413] on li "11 - Wearing Apparel (S1) - Cal. Civ. Proc. Code § 704.020" at bounding box center [619, 425] width 300 height 26
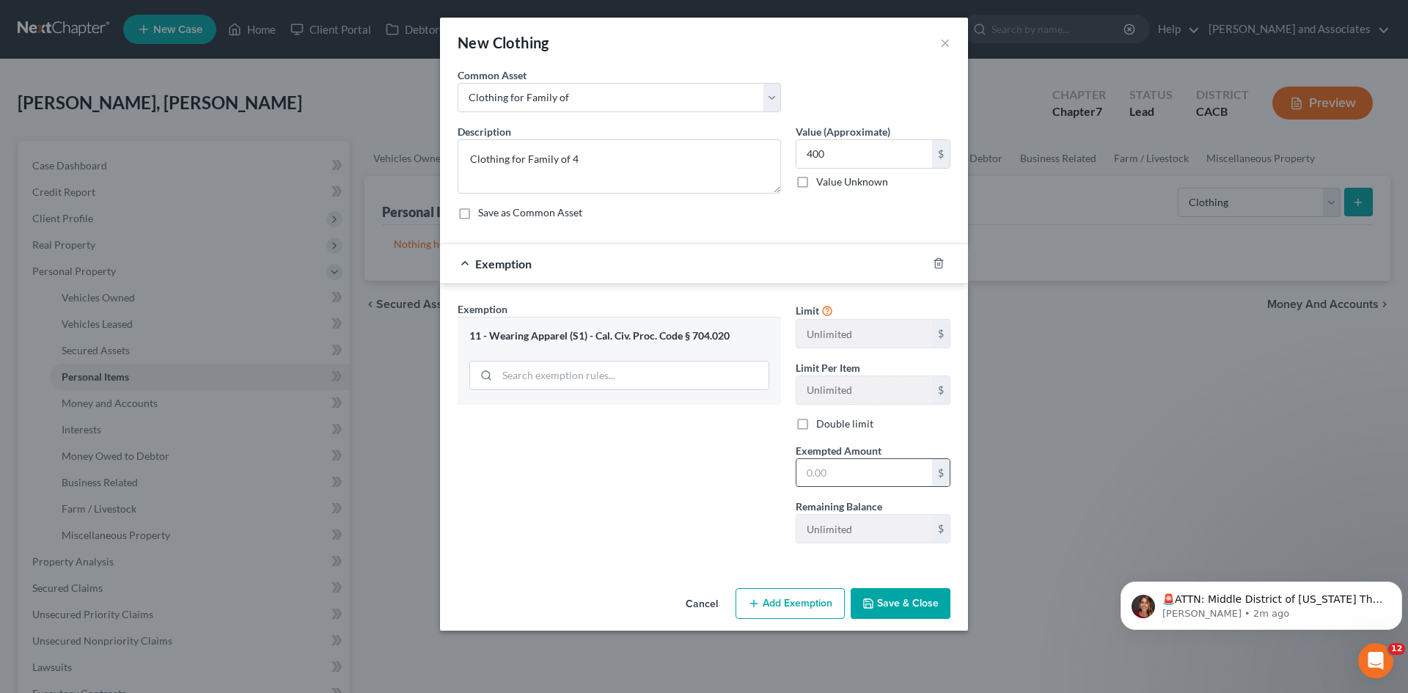
click at [902, 469] on input "text" at bounding box center [865, 473] width 136 height 28
type input "400"
click at [914, 598] on button "Save & Close" at bounding box center [901, 603] width 100 height 31
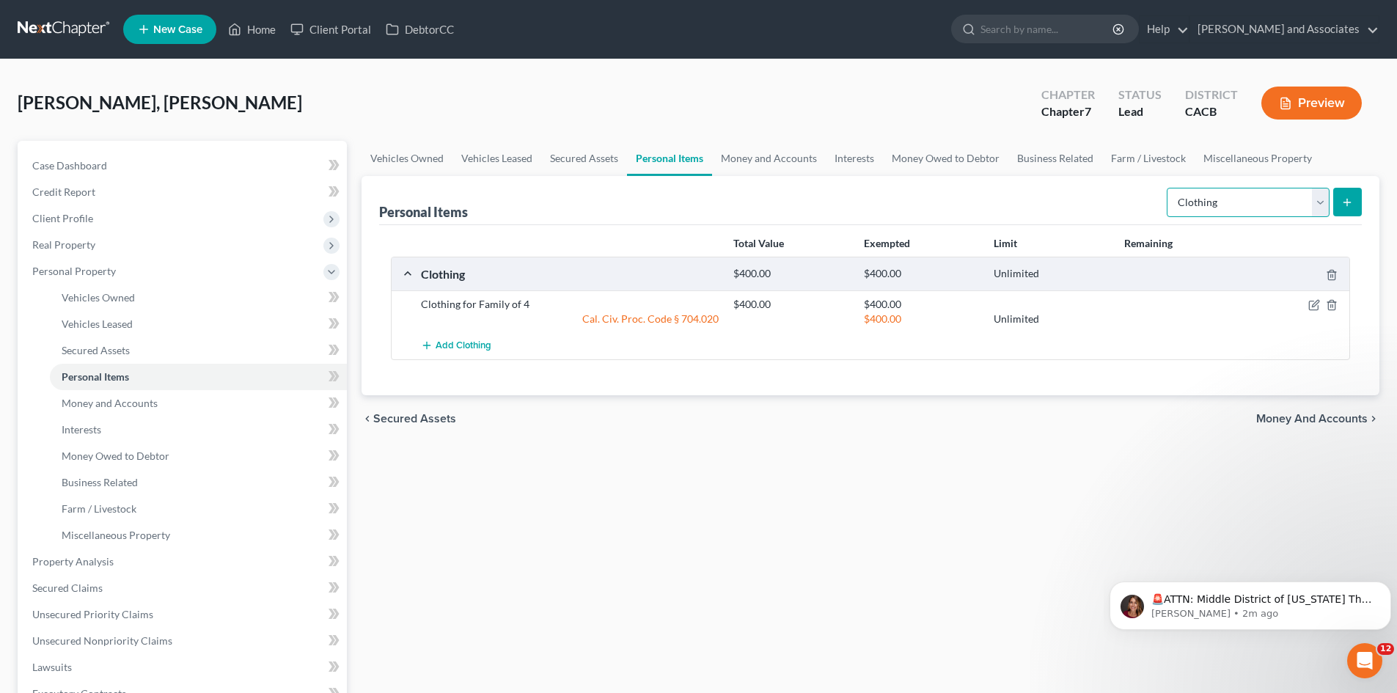
click at [1211, 205] on select "Select Item Type Clothing Collectibles Of Value Electronics Firearms Household …" at bounding box center [1248, 202] width 163 height 29
select select "electronics"
click at [1169, 188] on select "Select Item Type Clothing Collectibles Of Value Electronics Firearms Household …" at bounding box center [1248, 202] width 163 height 29
click at [1343, 201] on icon "submit" at bounding box center [1348, 203] width 12 height 12
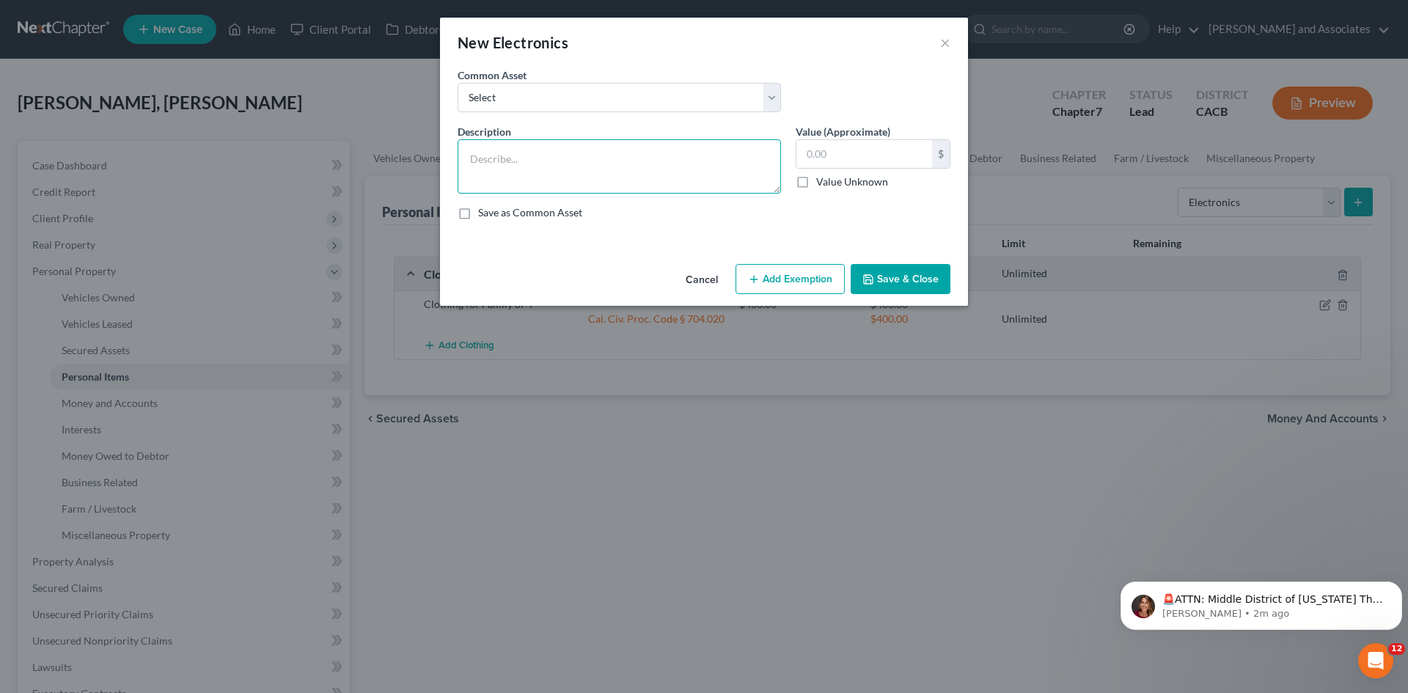
click at [658, 186] on textarea at bounding box center [620, 166] width 324 height 54
type textarea "2 phones, 2 tvs"
click at [817, 147] on input "text" at bounding box center [865, 154] width 136 height 28
type input "1,500"
click at [775, 277] on button "Add Exemption" at bounding box center [790, 279] width 109 height 31
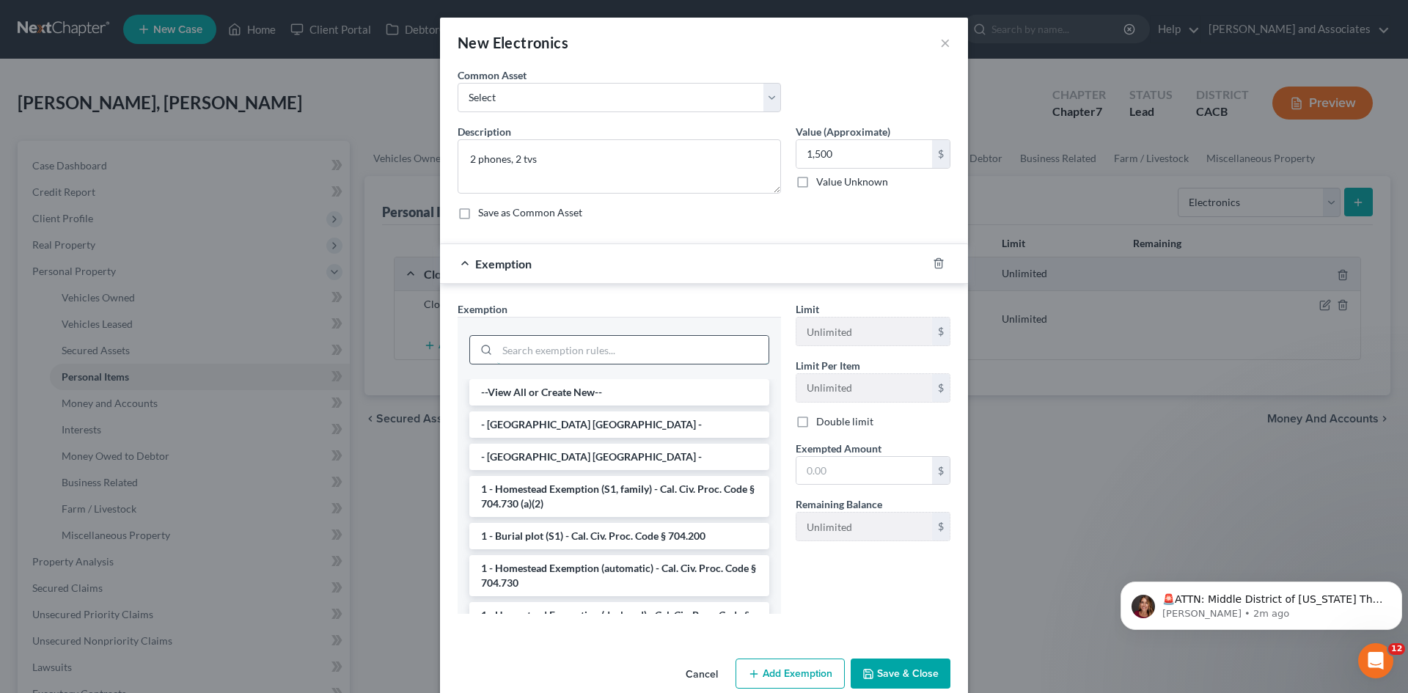
click at [566, 344] on input "search" at bounding box center [632, 350] width 271 height 28
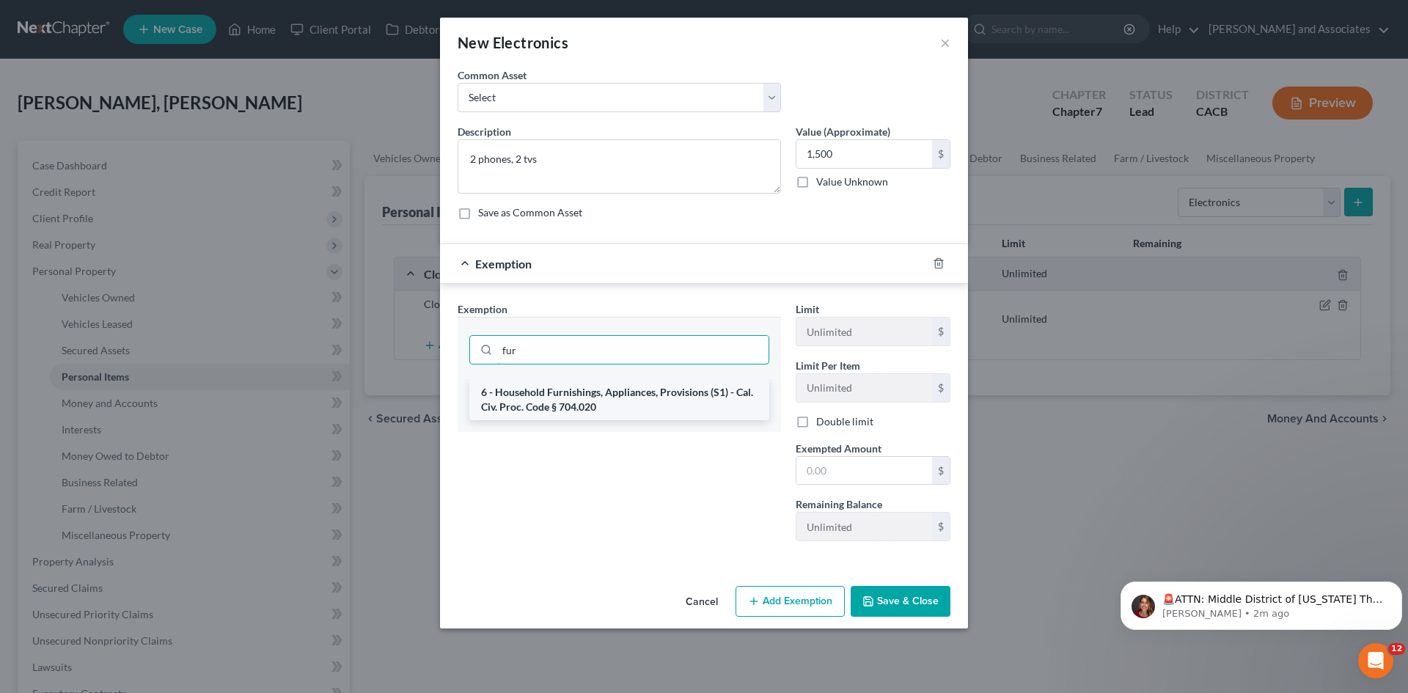
type input "fur"
click at [585, 401] on li "6 - Household Furnishings, Appliances, Provisions (S1) - Cal. Civ. Proc. Code §…" at bounding box center [619, 399] width 300 height 41
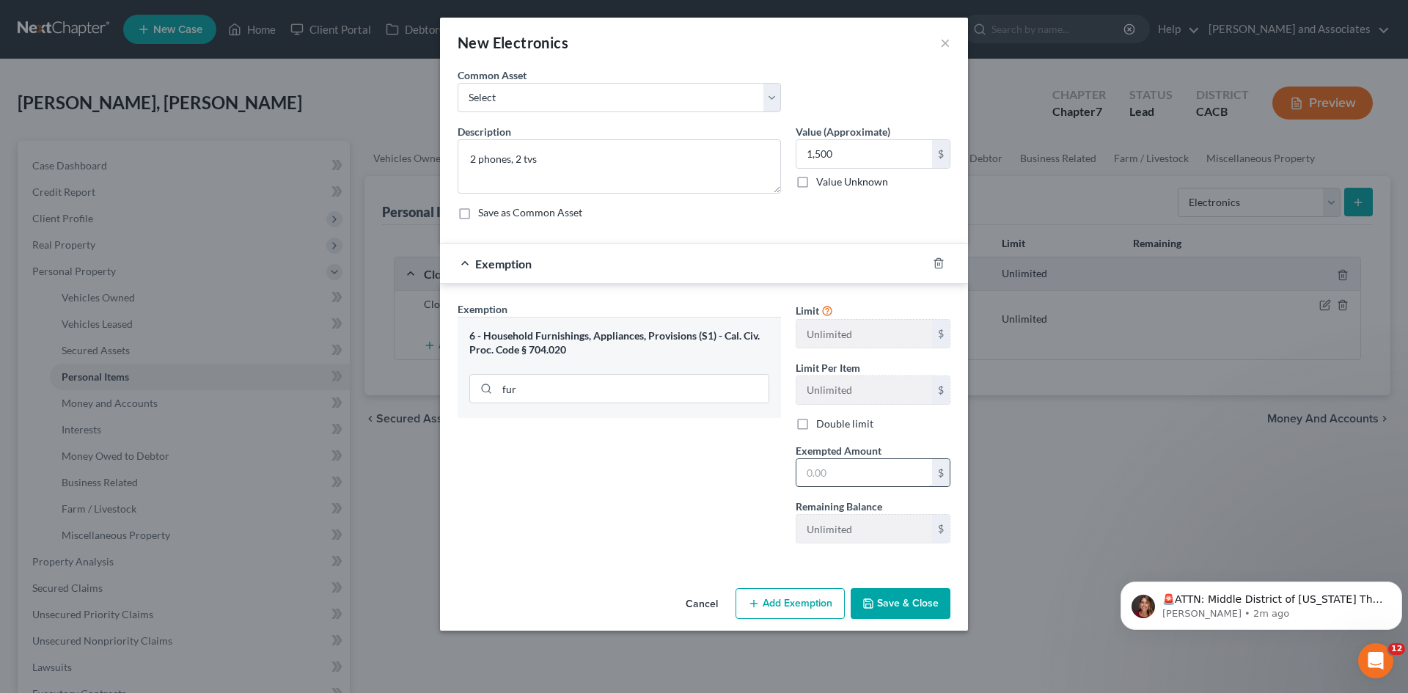
click at [838, 464] on input "text" at bounding box center [865, 473] width 136 height 28
type input "1,500"
click at [902, 593] on button "Save & Close" at bounding box center [901, 603] width 100 height 31
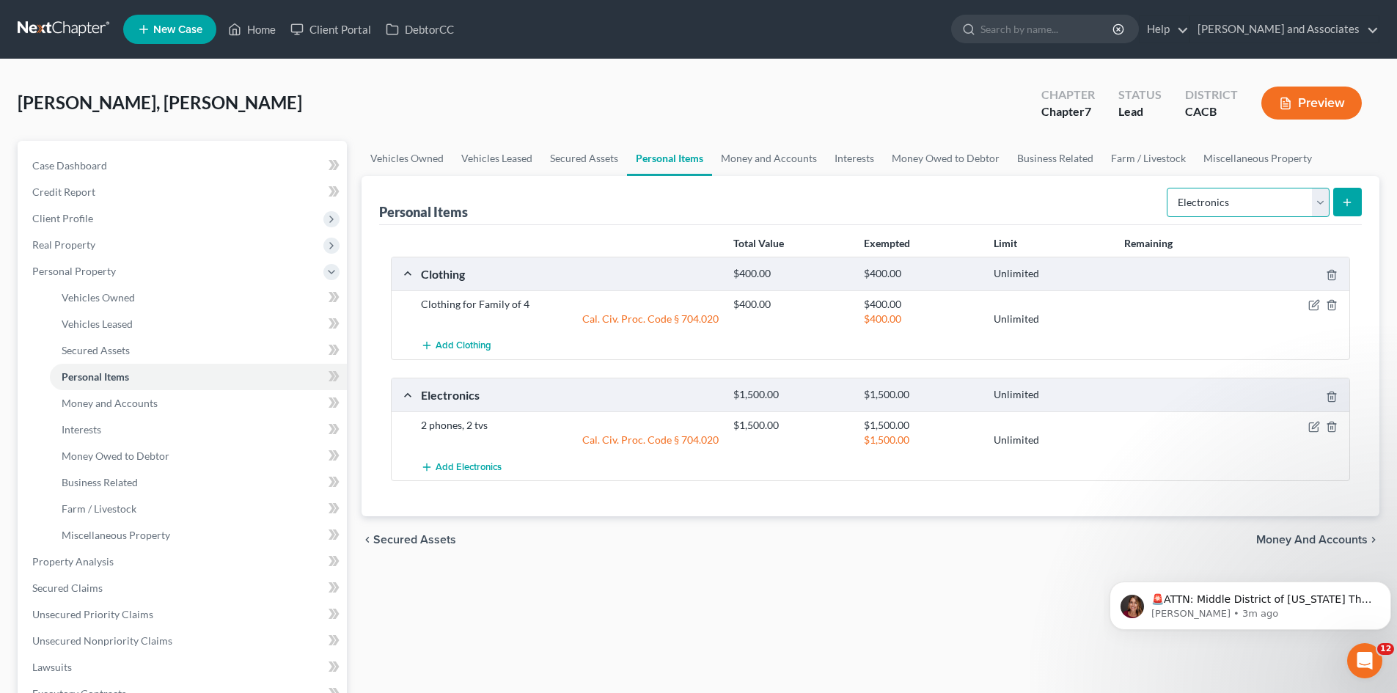
click at [1212, 189] on select "Select Item Type Clothing Collectibles Of Value Electronics Firearms Household …" at bounding box center [1248, 202] width 163 height 29
select select "jewelry"
click at [1169, 188] on select "Select Item Type Clothing Collectibles Of Value Electronics Firearms Household …" at bounding box center [1248, 202] width 163 height 29
click at [1348, 204] on line "submit" at bounding box center [1348, 202] width 0 height 7
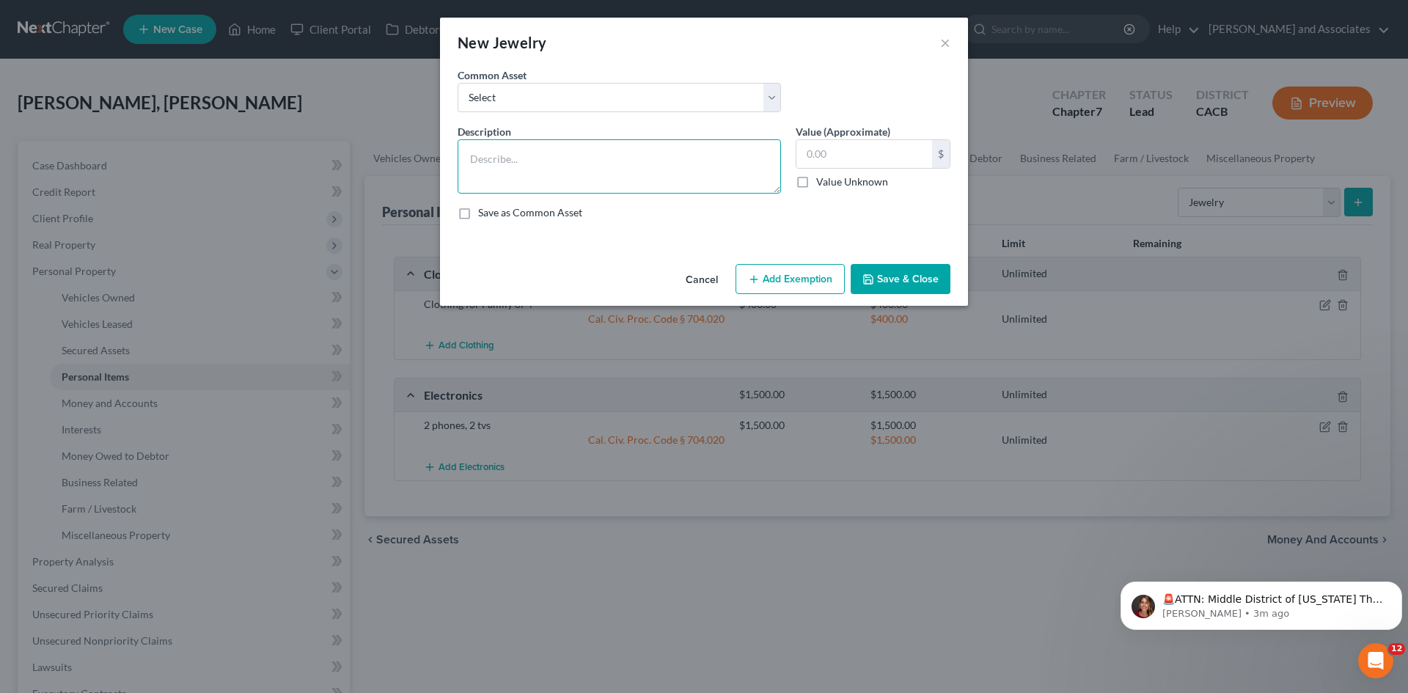
click at [534, 147] on textarea at bounding box center [620, 166] width 324 height 54
type textarea "2 Wedding bands"
click at [838, 146] on input "text" at bounding box center [865, 154] width 136 height 28
type input "300"
click at [796, 276] on button "Add Exemption" at bounding box center [790, 279] width 109 height 31
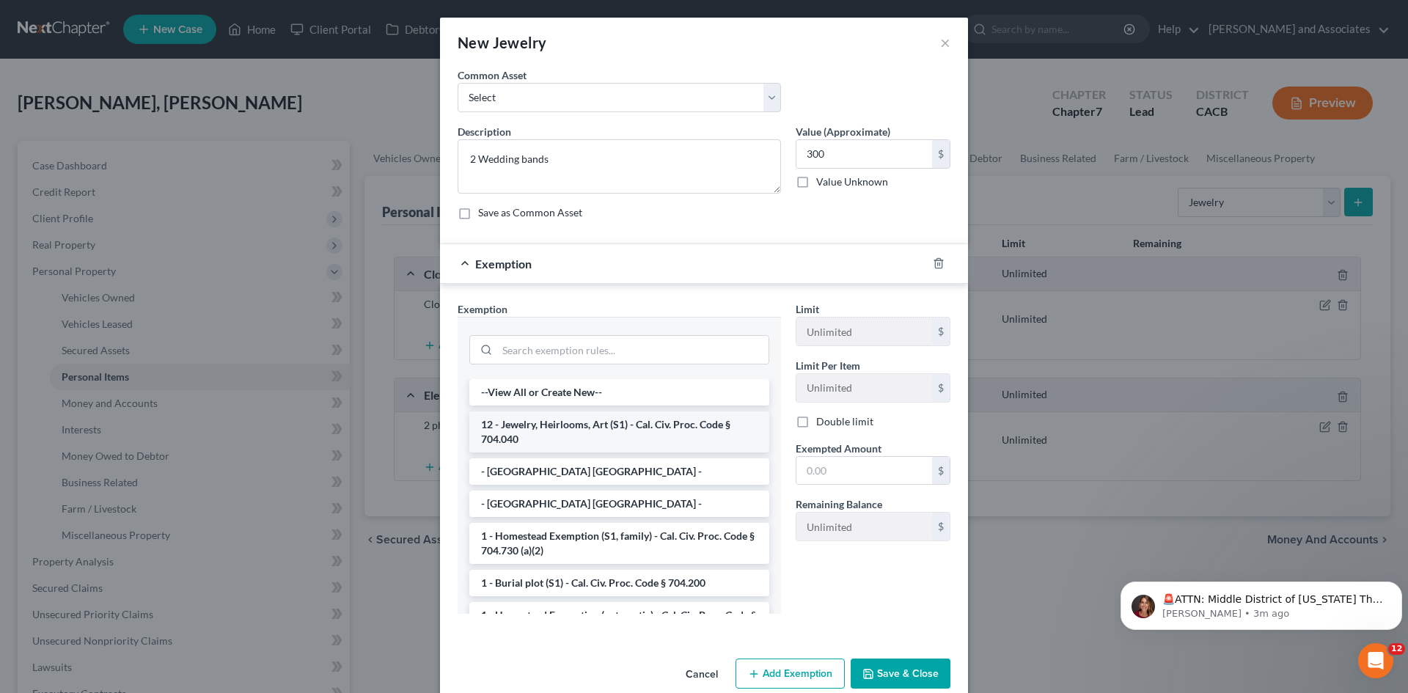
click at [637, 445] on li "12 - Jewelry, Heirlooms, Art (S1) - Cal. Civ. Proc. Code § 704.040" at bounding box center [619, 432] width 300 height 41
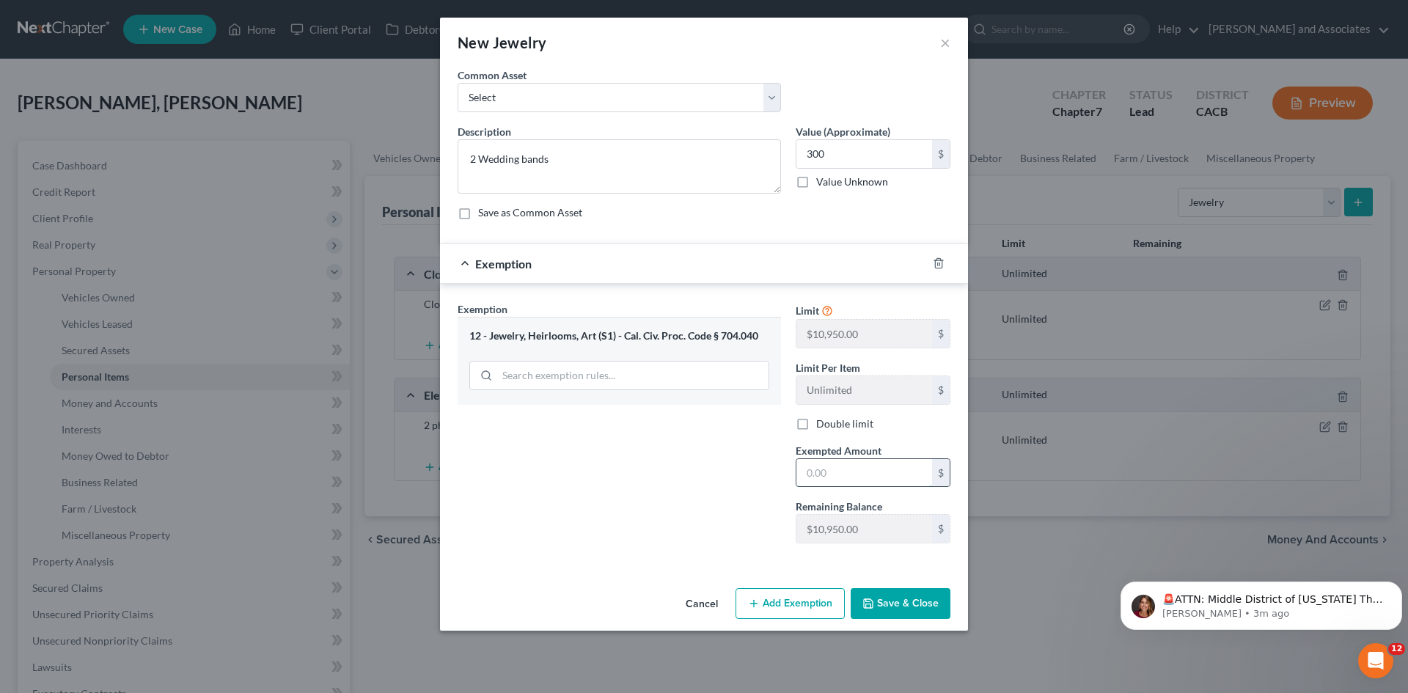
click at [891, 459] on input "text" at bounding box center [865, 473] width 136 height 28
type input "300"
click at [892, 594] on button "Save & Close" at bounding box center [901, 603] width 100 height 31
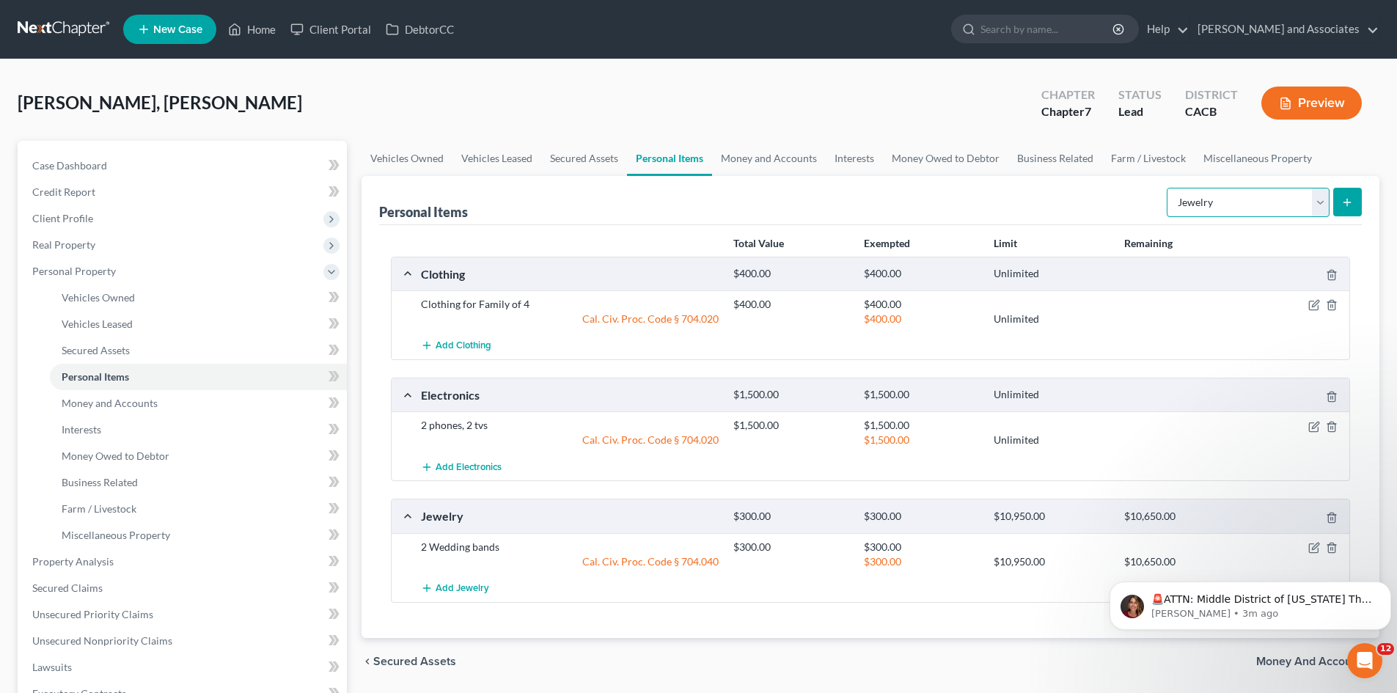
click at [1226, 203] on select "Select Item Type Clothing Collectibles Of Value Electronics Firearms Household …" at bounding box center [1248, 202] width 163 height 29
click at [772, 159] on link "Money and Accounts" at bounding box center [769, 158] width 114 height 35
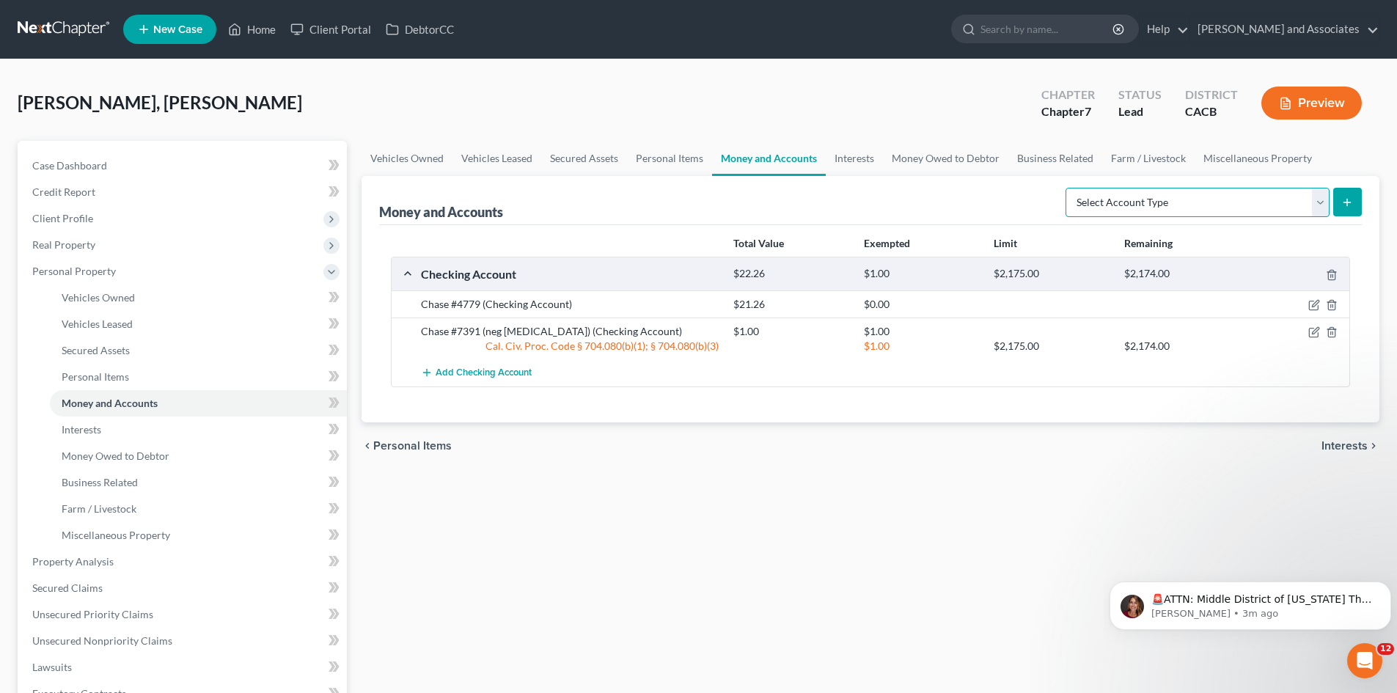
click at [1240, 206] on select "Select Account Type Brokerage Cash on Hand Certificates of Deposit Checking Acc…" at bounding box center [1198, 202] width 264 height 29
select select "checking"
click at [1069, 188] on select "Select Account Type Brokerage Cash on Hand Certificates of Deposit Checking Acc…" at bounding box center [1198, 202] width 264 height 29
click at [1334, 194] on button "submit" at bounding box center [1348, 202] width 29 height 29
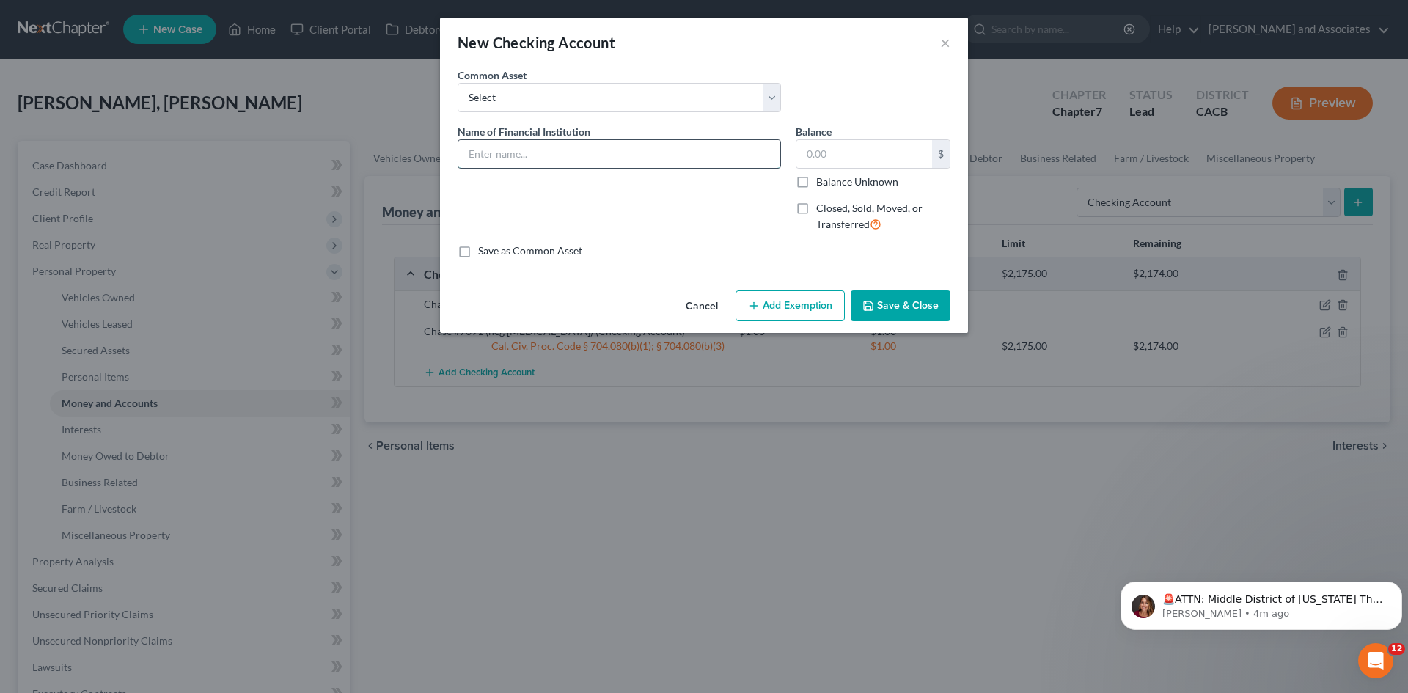
click at [651, 151] on input "text" at bounding box center [619, 154] width 322 height 28
type input "WF #2155"
click at [863, 150] on input "text" at bounding box center [865, 154] width 136 height 28
type input "119.18"
click at [772, 299] on button "Add Exemption" at bounding box center [790, 305] width 109 height 31
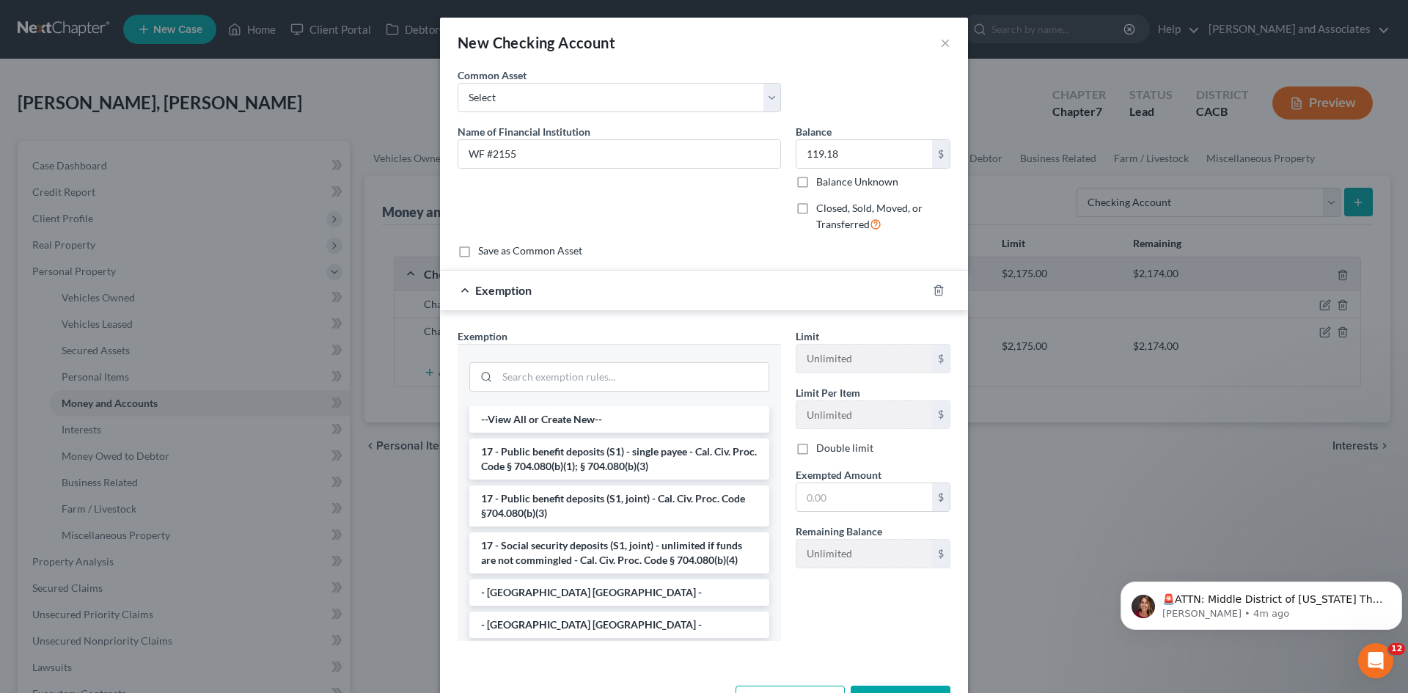
drag, startPoint x: 772, startPoint y: 299, endPoint x: 624, endPoint y: 280, distance: 150.1
click at [624, 280] on div "Exemption" at bounding box center [683, 290] width 487 height 39
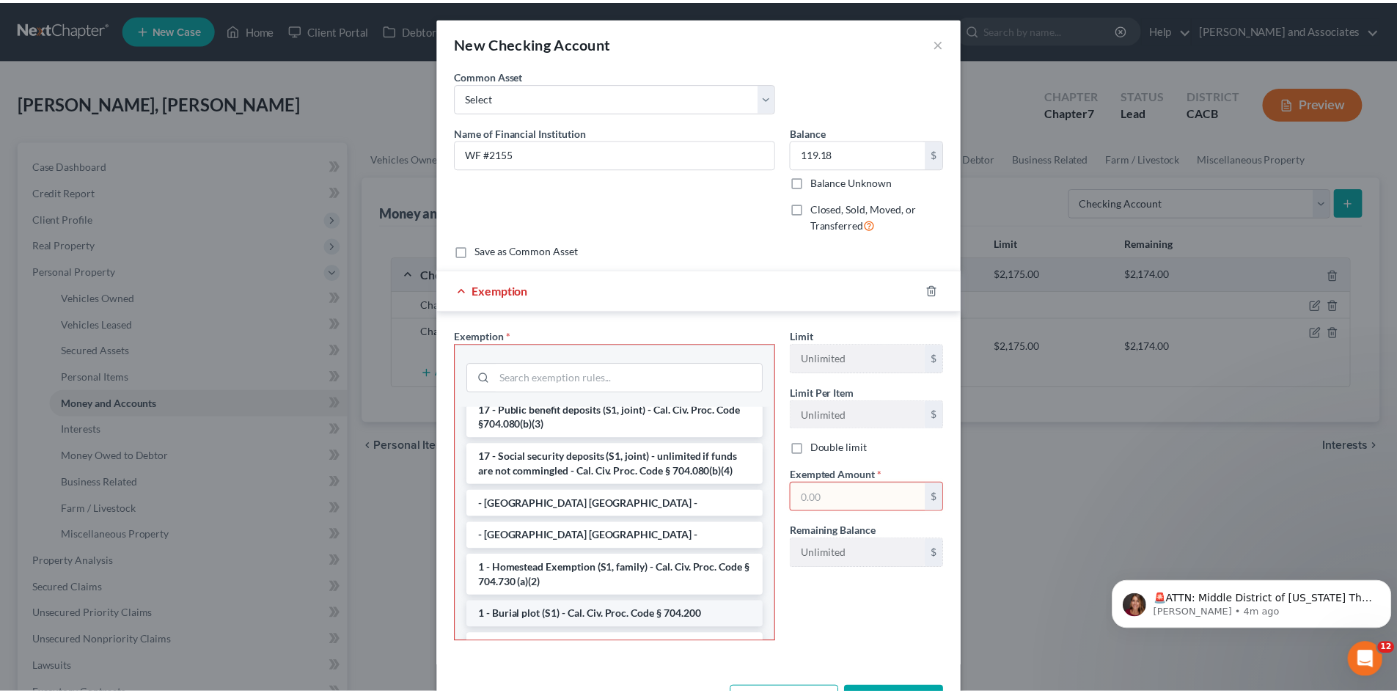
scroll to position [123, 0]
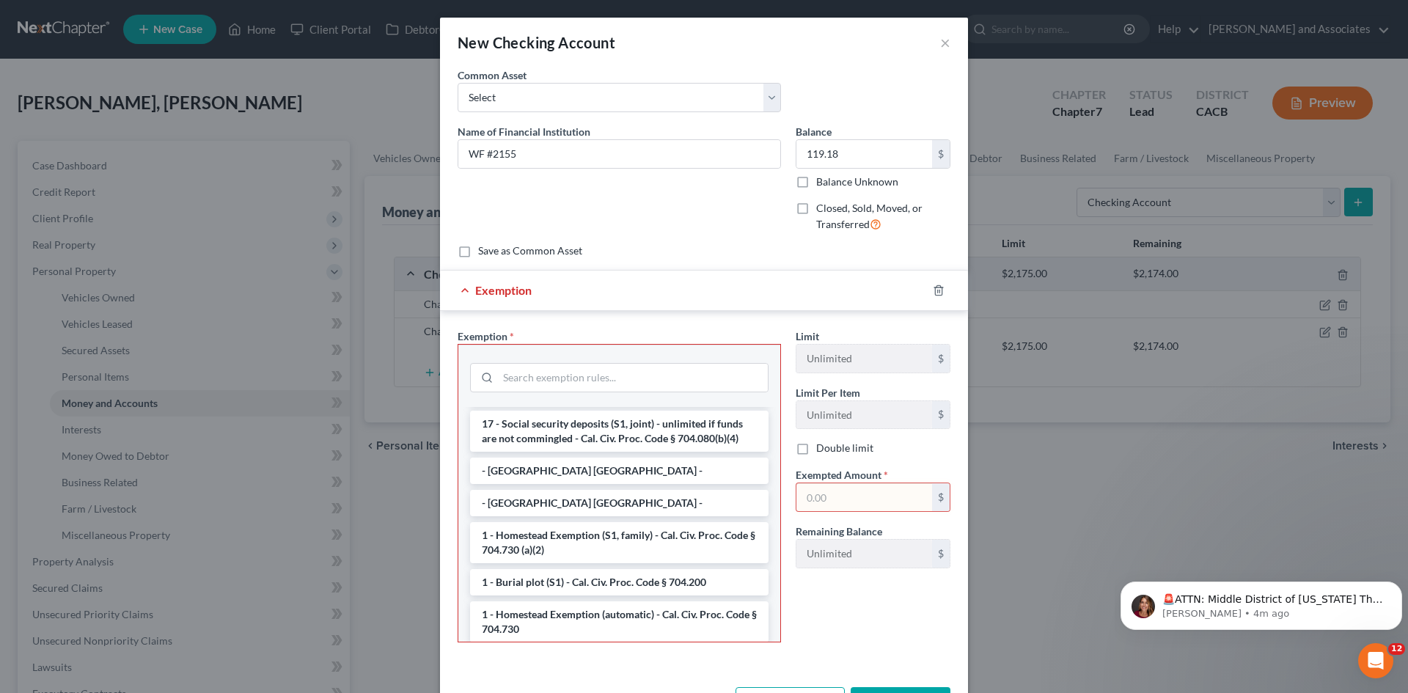
click at [927, 292] on div at bounding box center [947, 290] width 41 height 23
click at [935, 288] on icon "button" at bounding box center [939, 291] width 12 height 12
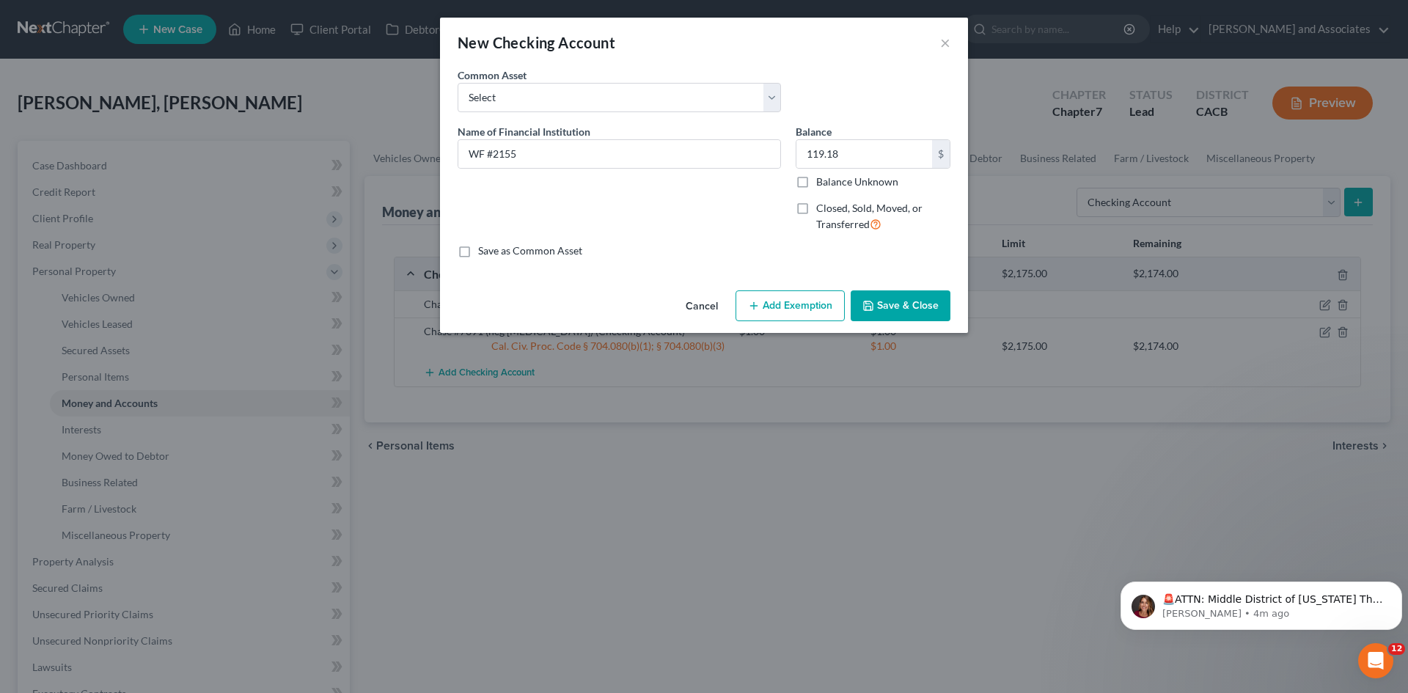
click at [919, 316] on button "Save & Close" at bounding box center [901, 305] width 100 height 31
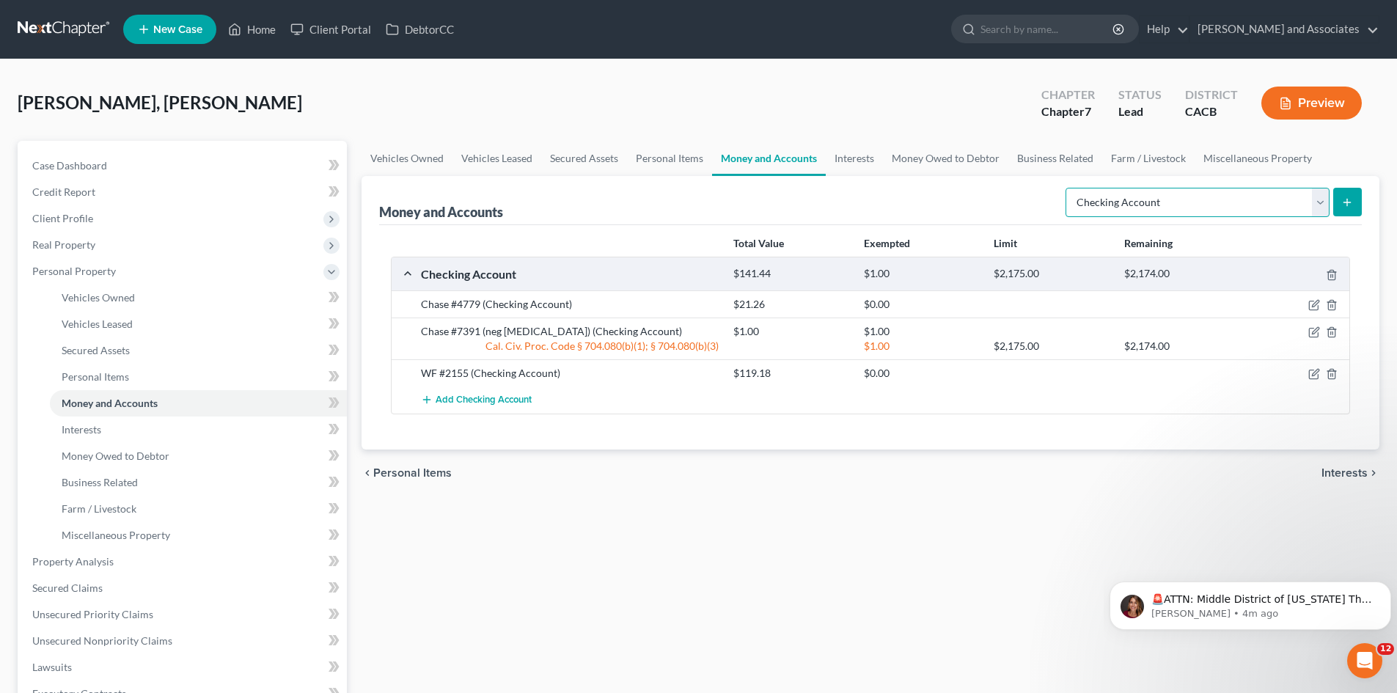
click at [1092, 194] on select "Select Account Type Brokerage Cash on Hand Certificates of Deposit Checking Acc…" at bounding box center [1198, 202] width 264 height 29
select select "savings"
click at [1069, 188] on select "Select Account Type Brokerage Cash on Hand Certificates of Deposit Checking Acc…" at bounding box center [1198, 202] width 264 height 29
click at [1337, 194] on button "submit" at bounding box center [1348, 202] width 29 height 29
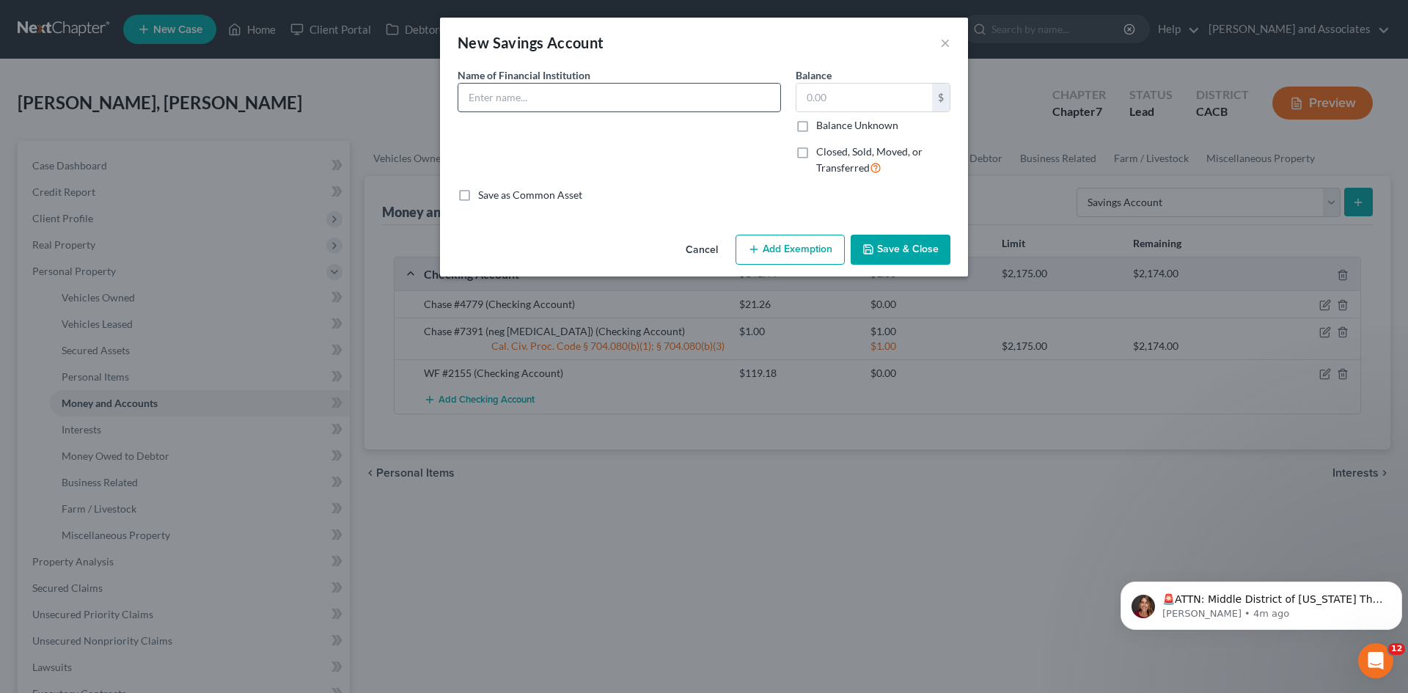
click at [613, 99] on input "text" at bounding box center [619, 98] width 322 height 28
type input "WF #4490"
click at [863, 91] on input "text" at bounding box center [865, 98] width 136 height 28
type input "13"
click at [928, 240] on button "Save & Close" at bounding box center [901, 250] width 100 height 31
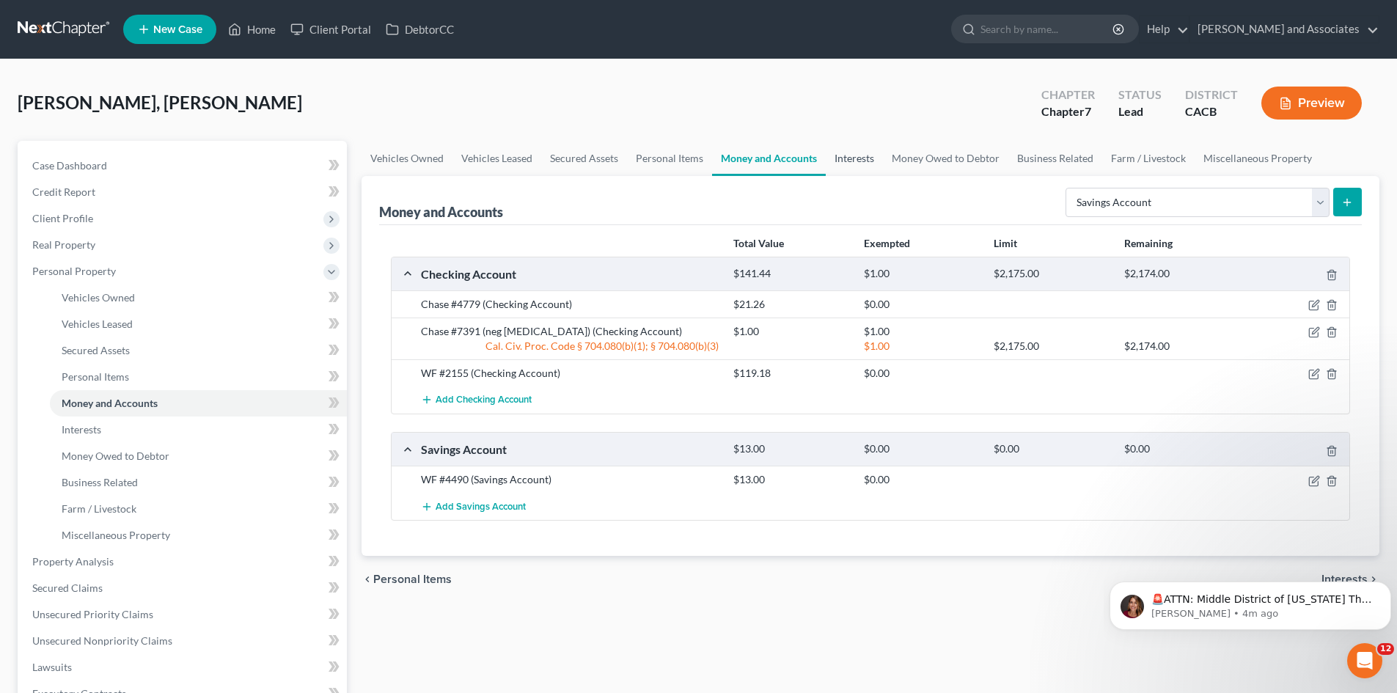
click at [850, 159] on link "Interests" at bounding box center [854, 158] width 57 height 35
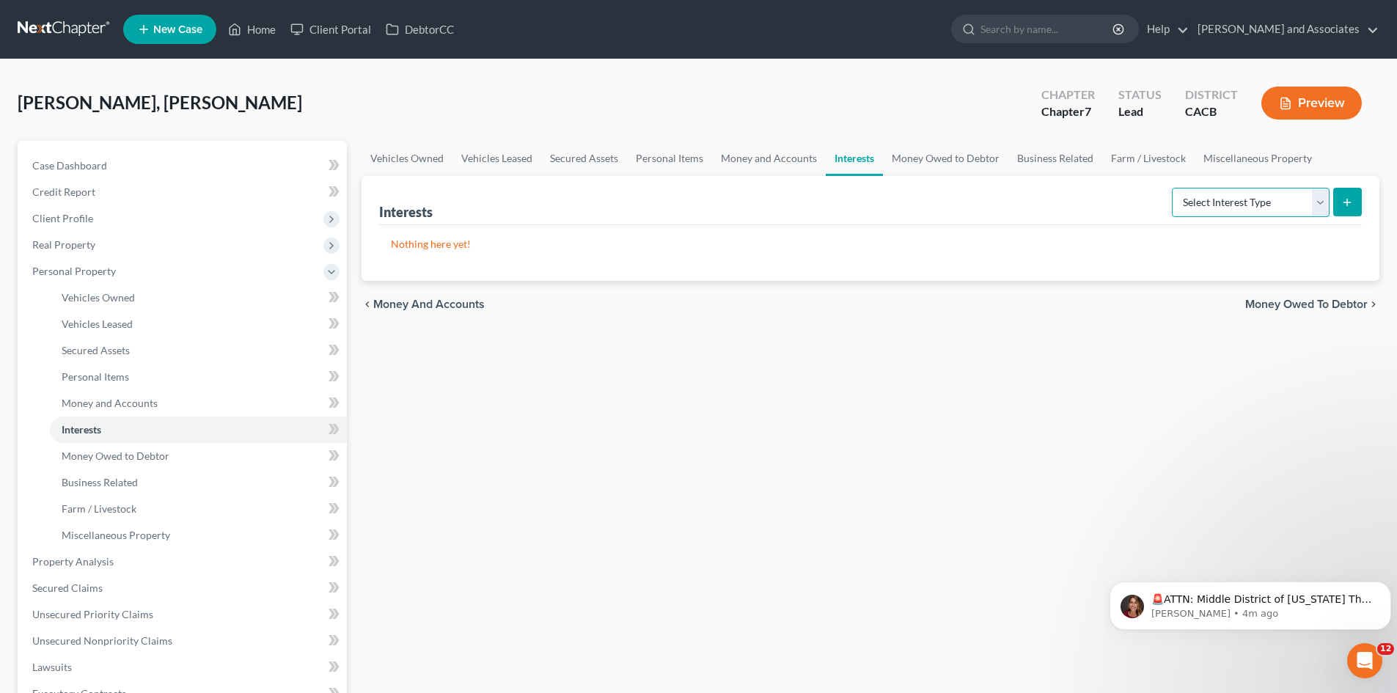
click at [1246, 193] on select "Select Interest Type 401K Annuity Bond Education IRA Government Bond Government…" at bounding box center [1251, 202] width 158 height 29
click at [764, 373] on div "Vehicles Owned Vehicles Leased Secured Assets Personal Items Money and Accounts…" at bounding box center [870, 545] width 1033 height 809
click at [938, 156] on link "Money Owed to Debtor" at bounding box center [945, 158] width 125 height 35
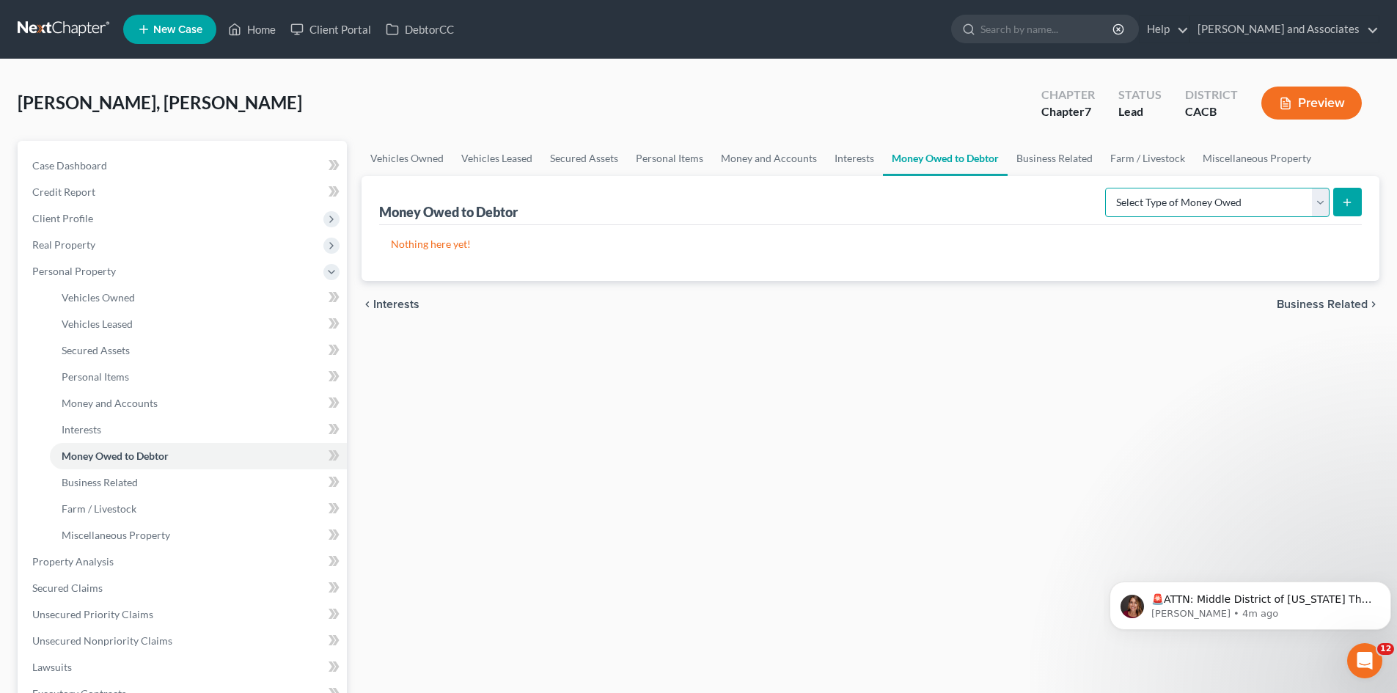
click at [1216, 195] on select "Select Type of Money Owed Accounts Receivable Alimony Child Support Claims Agai…" at bounding box center [1218, 202] width 224 height 29
click at [1072, 158] on link "Business Related" at bounding box center [1055, 158] width 94 height 35
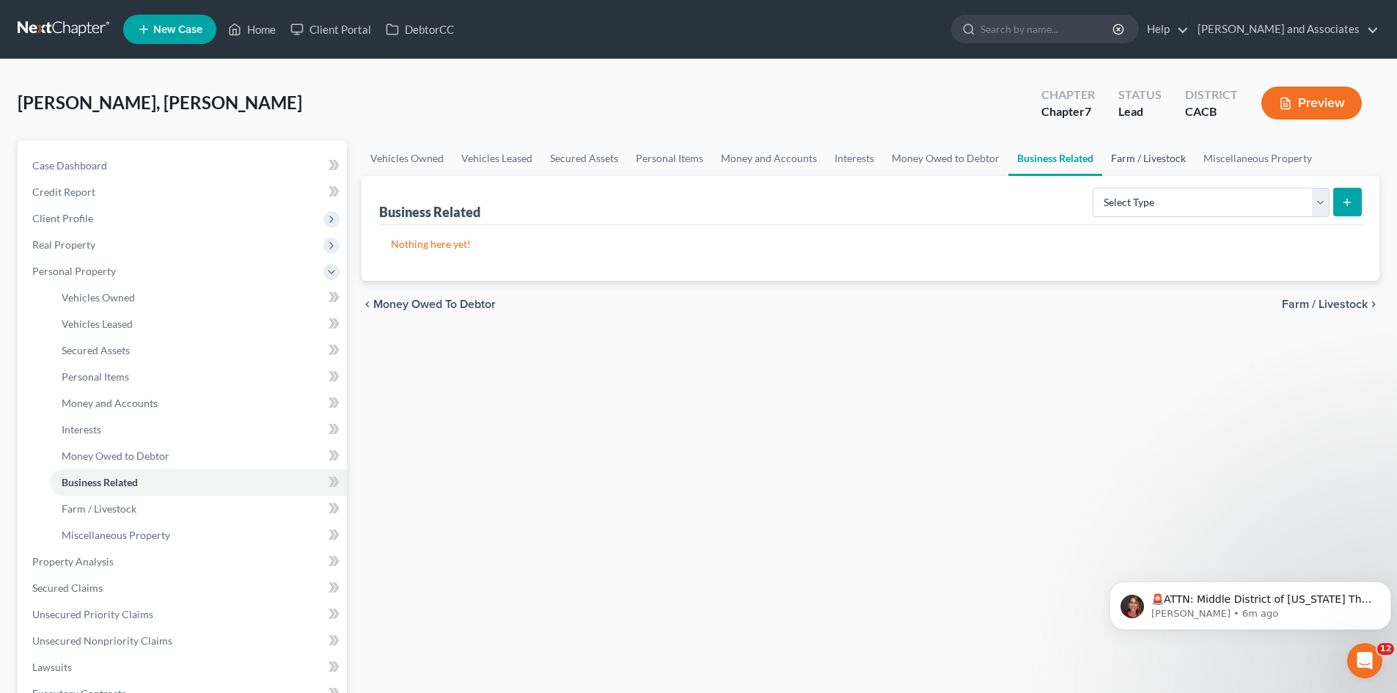
click at [1166, 158] on link "Farm / Livestock" at bounding box center [1149, 158] width 92 height 35
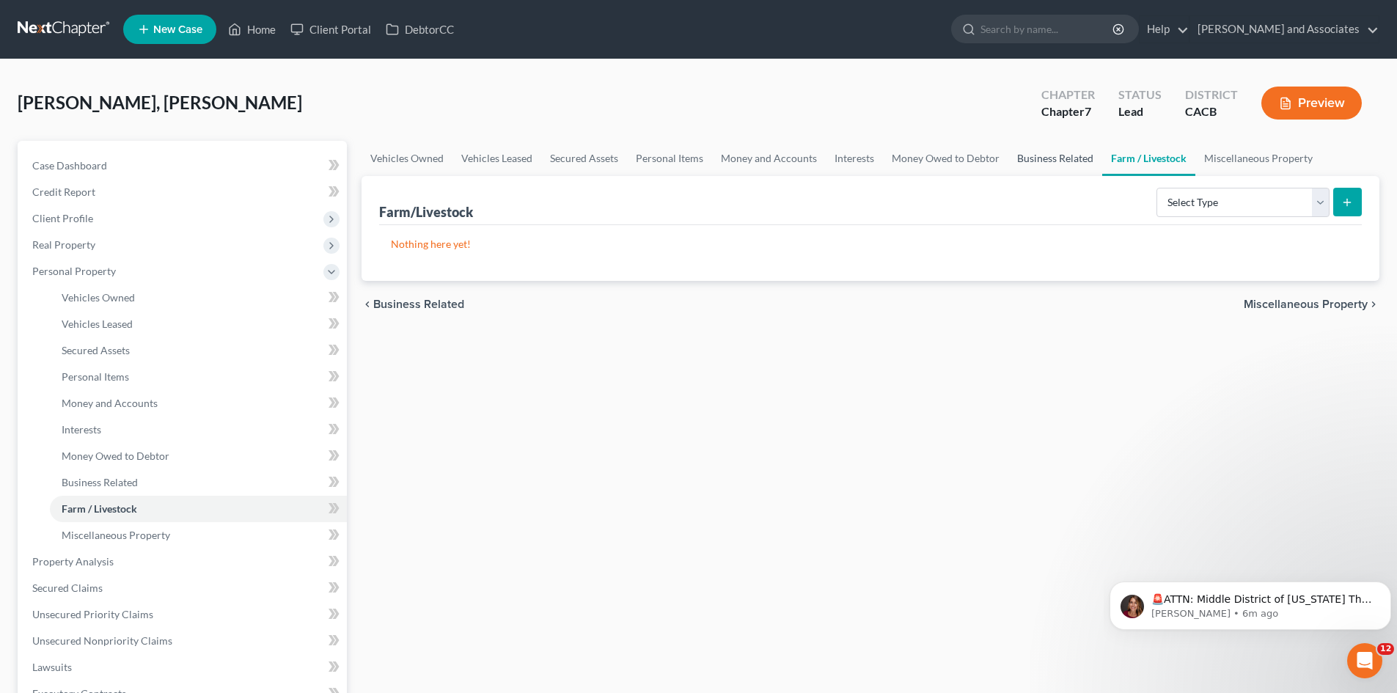
click at [1063, 171] on link "Business Related" at bounding box center [1056, 158] width 94 height 35
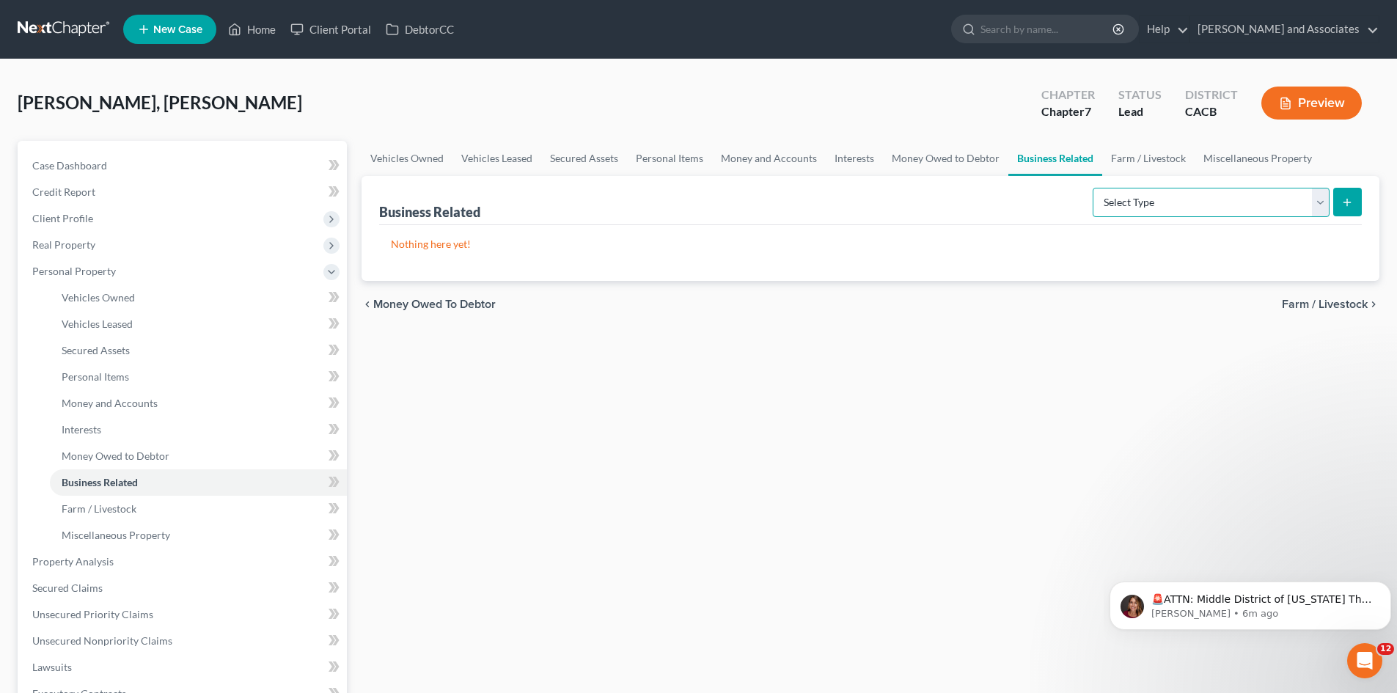
click at [1221, 190] on select "Select Type Customer Lists Franchises Inventory Licenses Machinery Office Equip…" at bounding box center [1211, 202] width 237 height 29
click at [971, 393] on div "Vehicles Owned Vehicles Leased Secured Assets Personal Items Money and Accounts…" at bounding box center [870, 545] width 1033 height 809
click at [121, 555] on link "Property Analysis" at bounding box center [184, 562] width 326 height 26
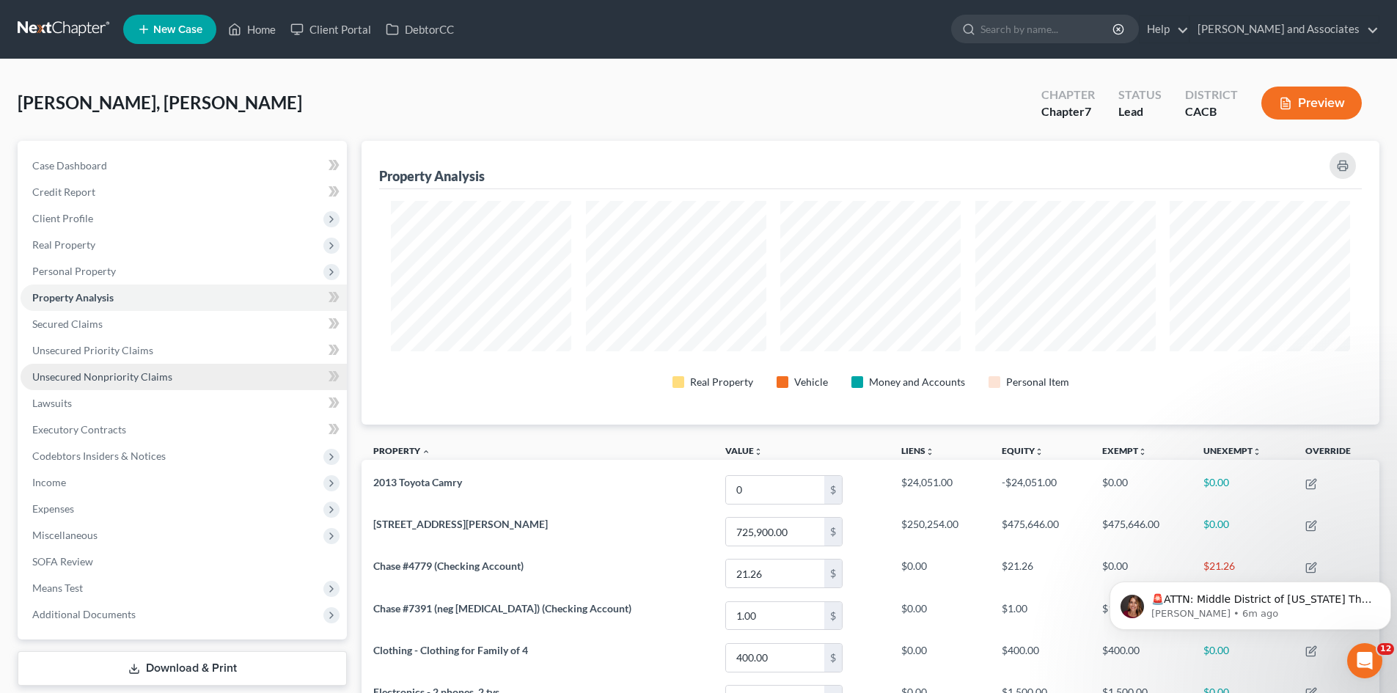
scroll to position [284, 1018]
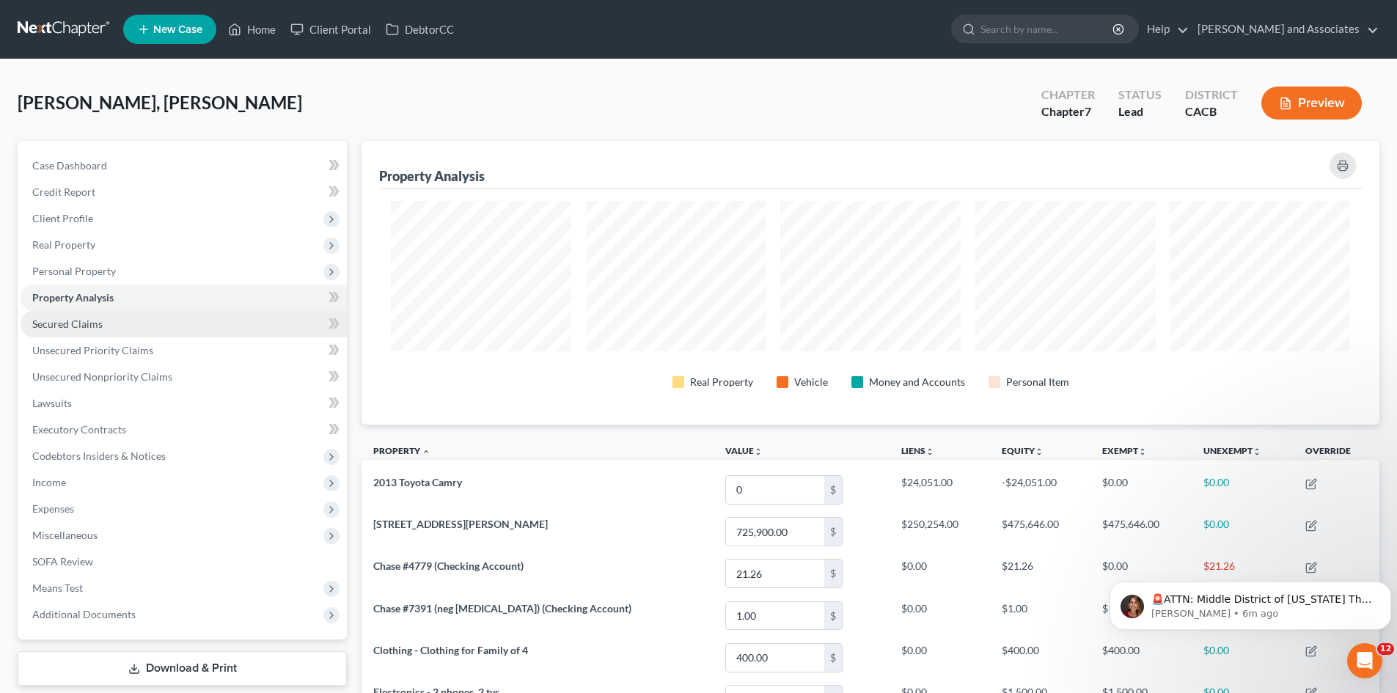
click at [127, 321] on link "Secured Claims" at bounding box center [184, 324] width 326 height 26
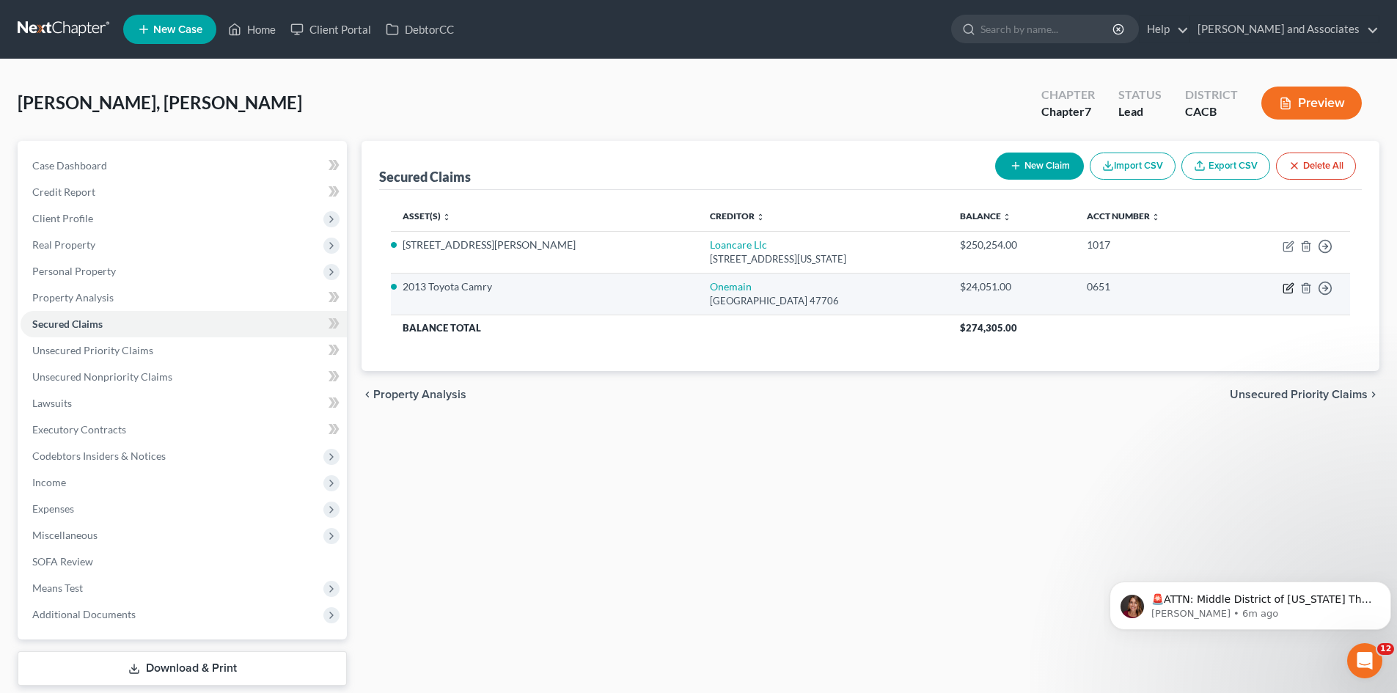
click at [1292, 282] on icon "button" at bounding box center [1289, 288] width 12 height 12
select select "15"
select select "0"
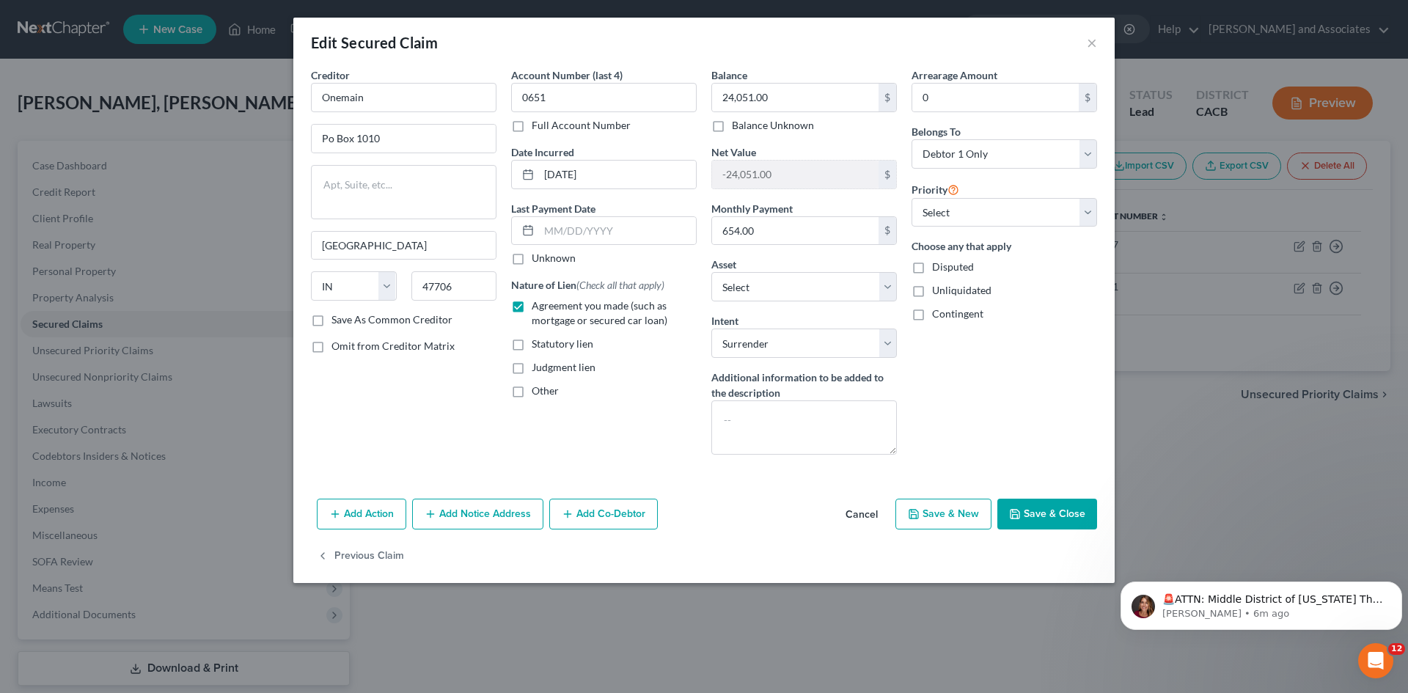
click at [1058, 509] on button "Save & Close" at bounding box center [1048, 514] width 100 height 31
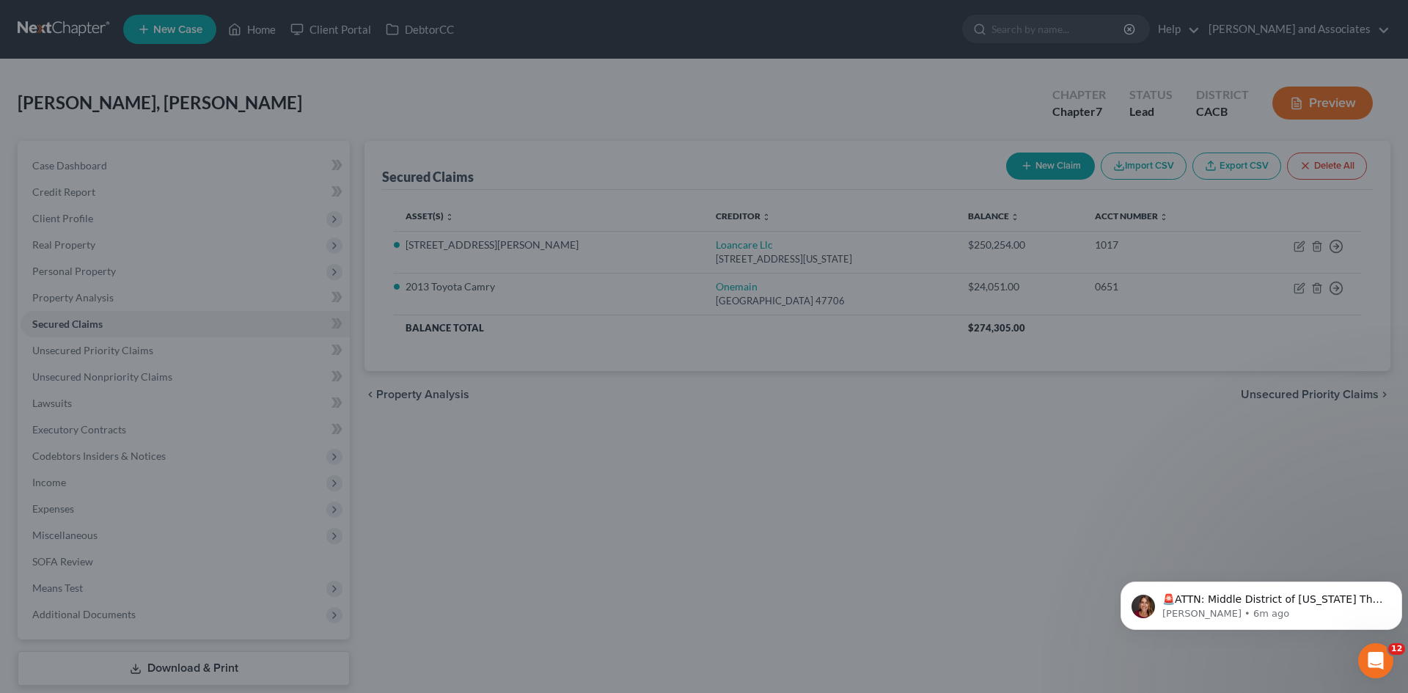
select select "3"
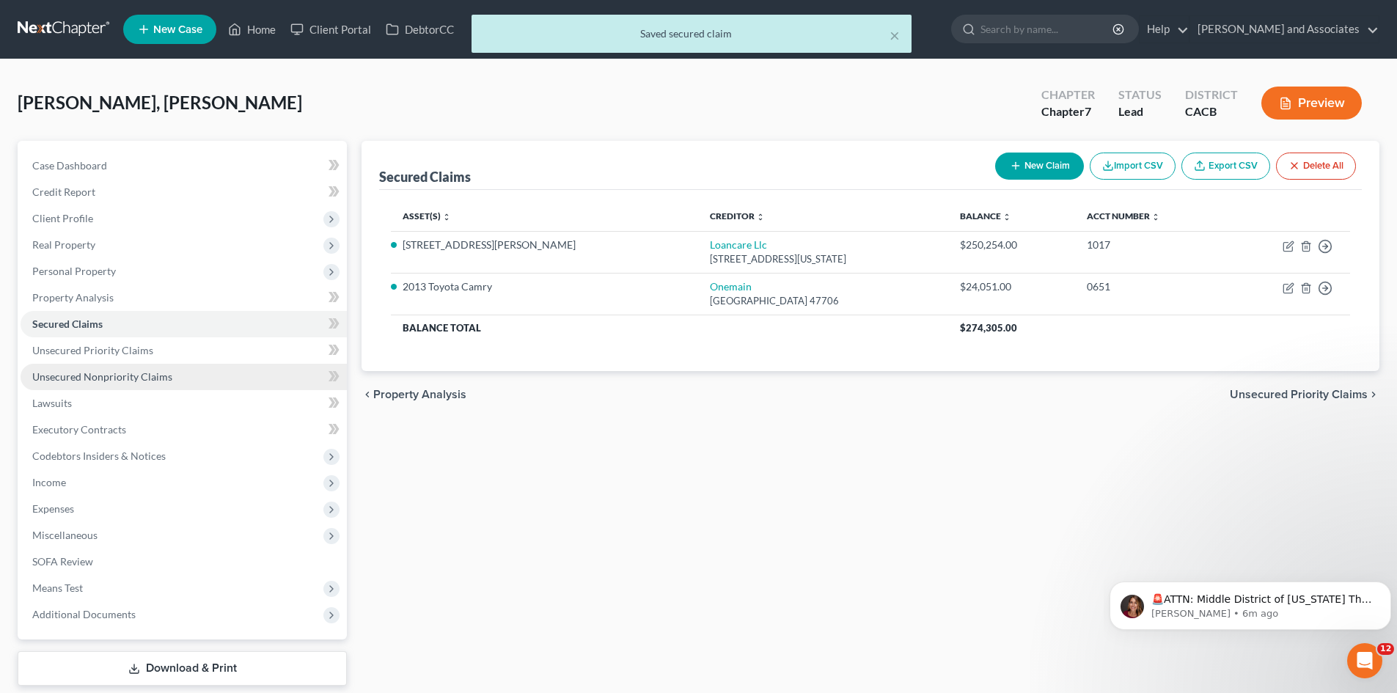
click at [171, 387] on link "Unsecured Nonpriority Claims" at bounding box center [184, 377] width 326 height 26
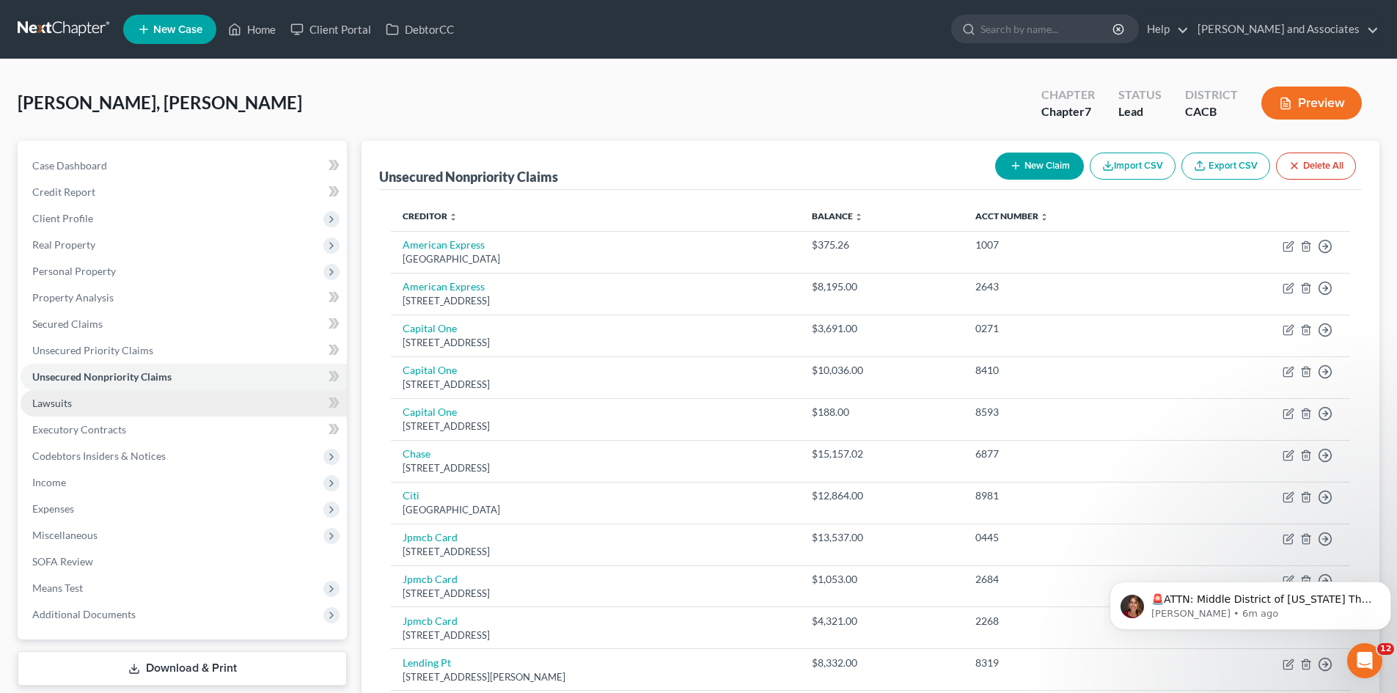
click at [142, 396] on link "Lawsuits" at bounding box center [184, 403] width 326 height 26
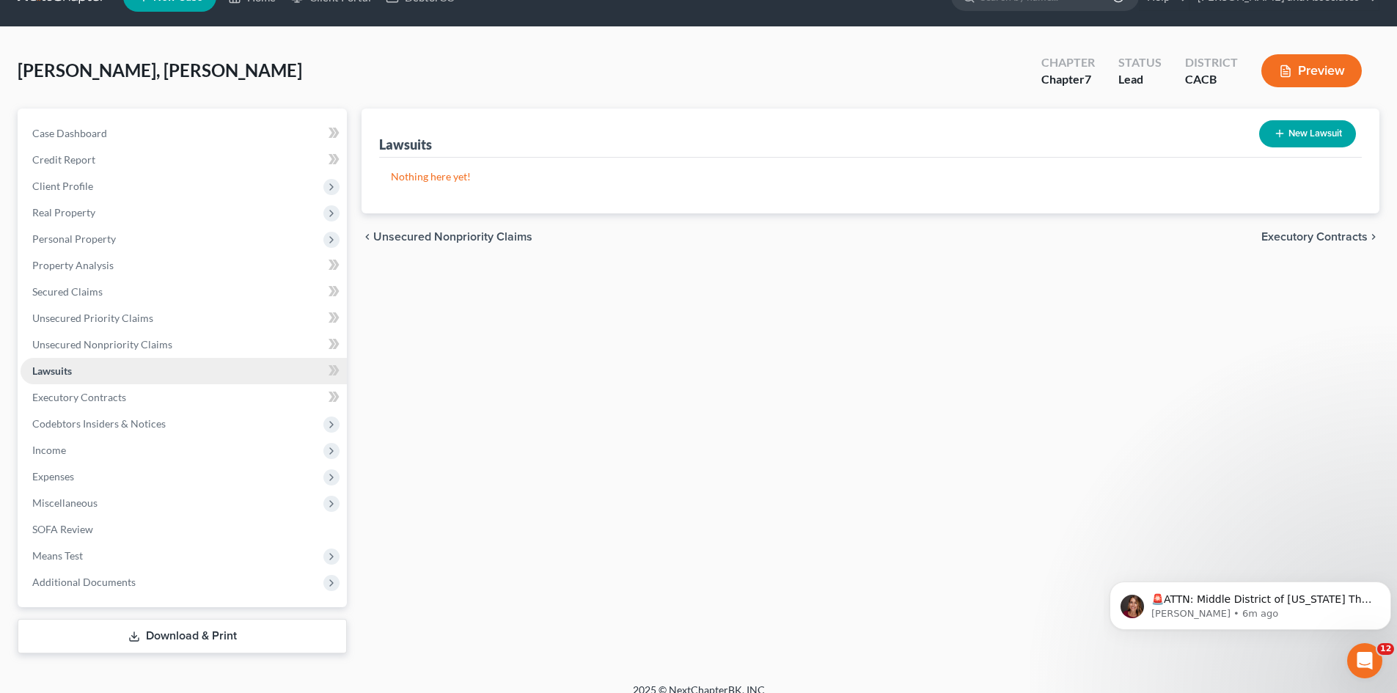
scroll to position [48, 0]
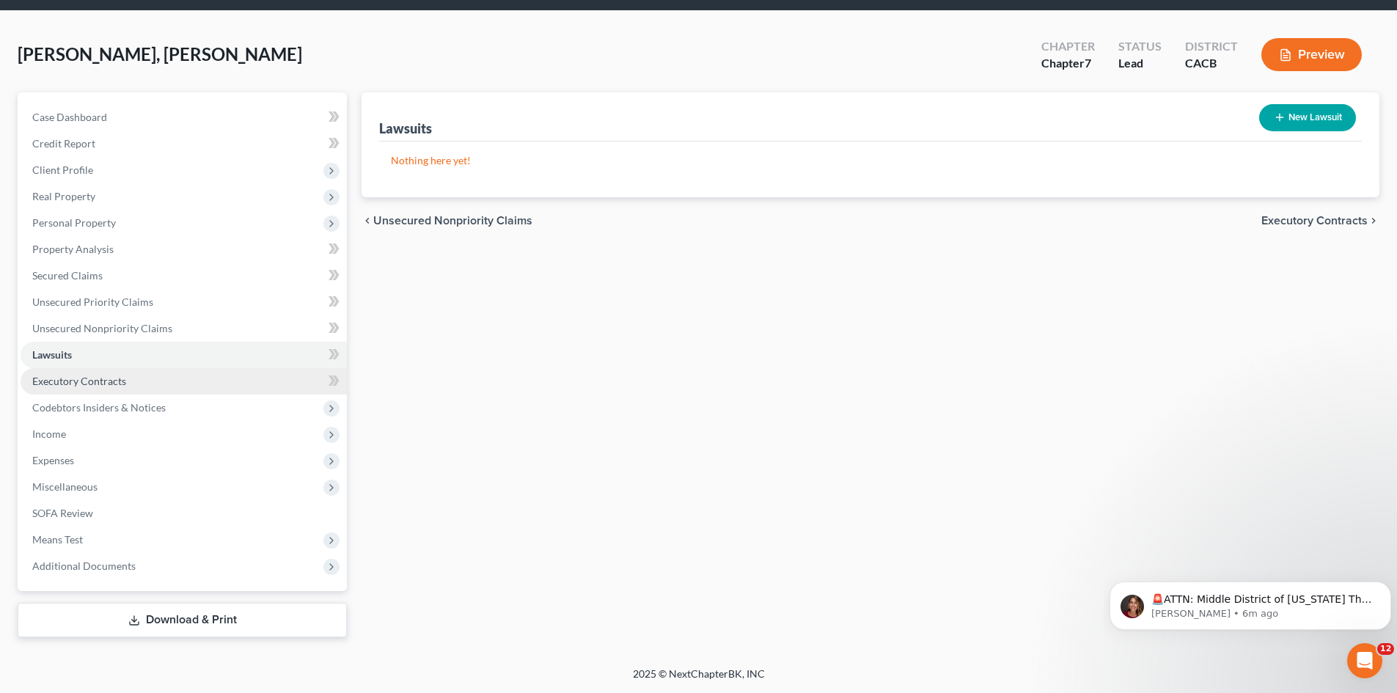
click at [161, 382] on link "Executory Contracts" at bounding box center [184, 381] width 326 height 26
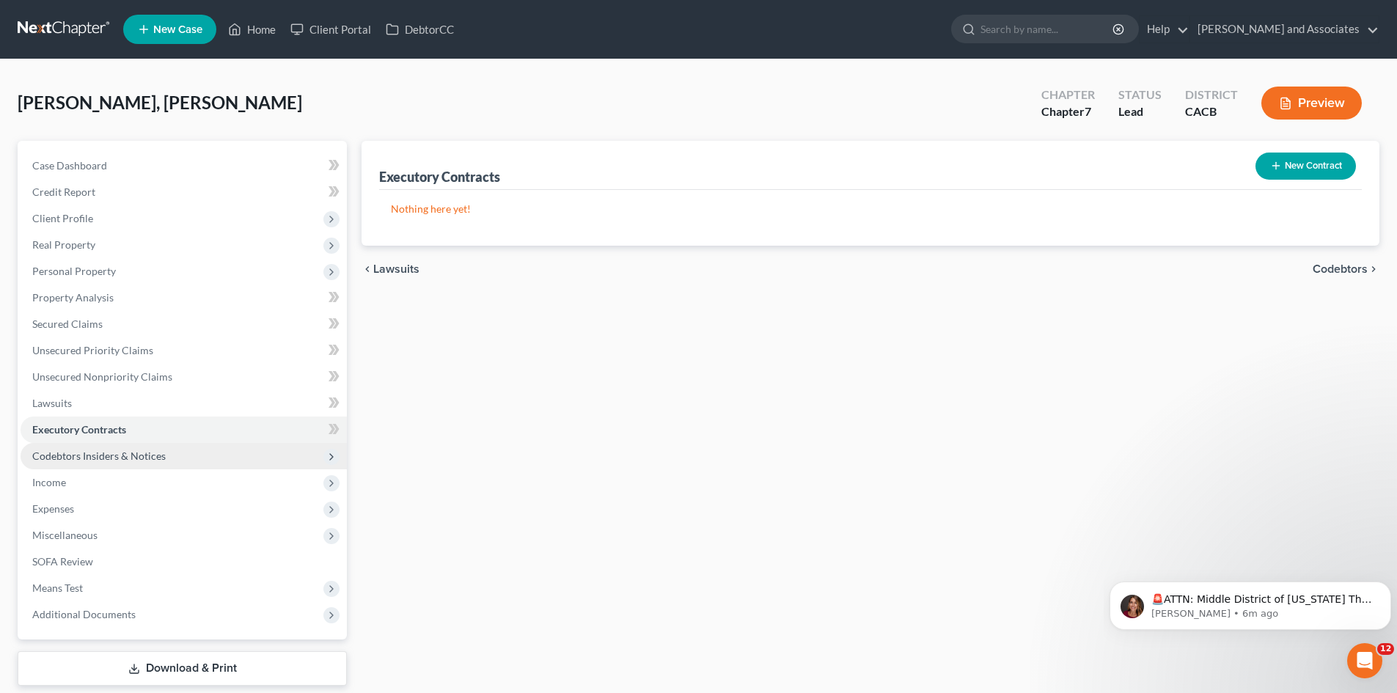
click at [210, 464] on span "Codebtors Insiders & Notices" at bounding box center [184, 456] width 326 height 26
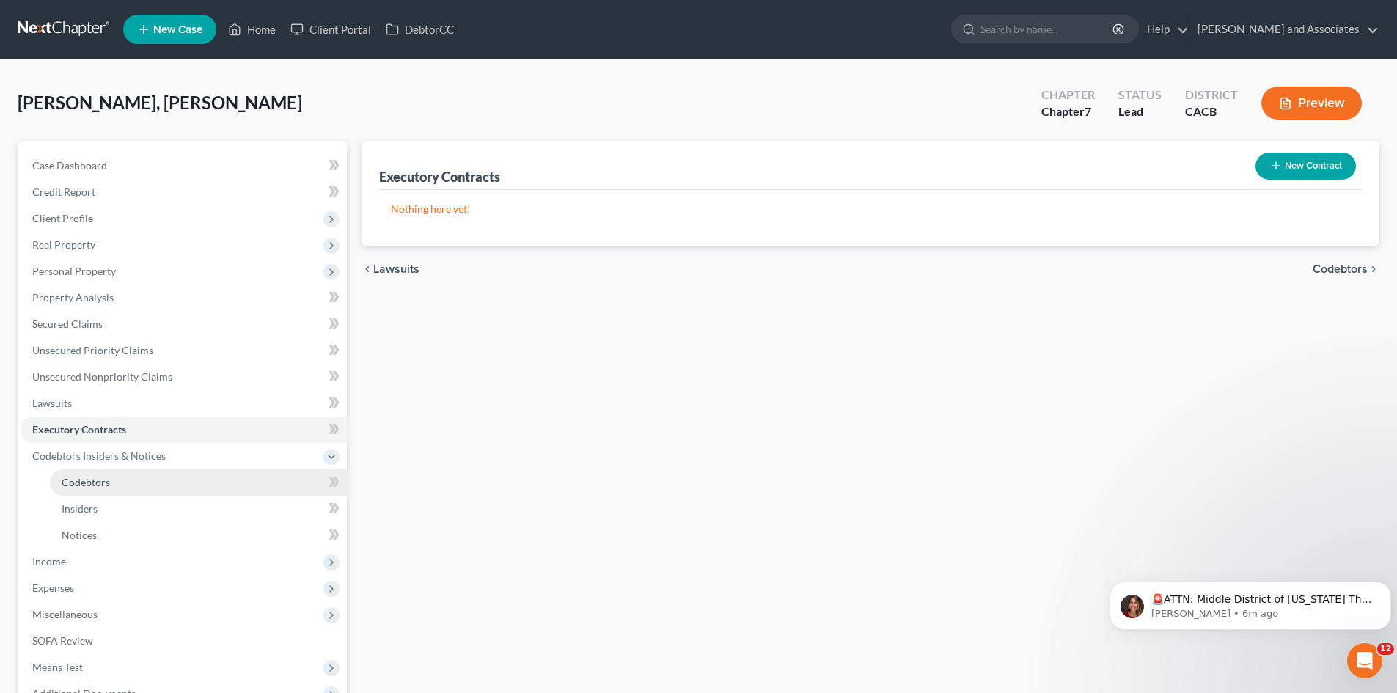
click at [139, 475] on link "Codebtors" at bounding box center [198, 482] width 297 height 26
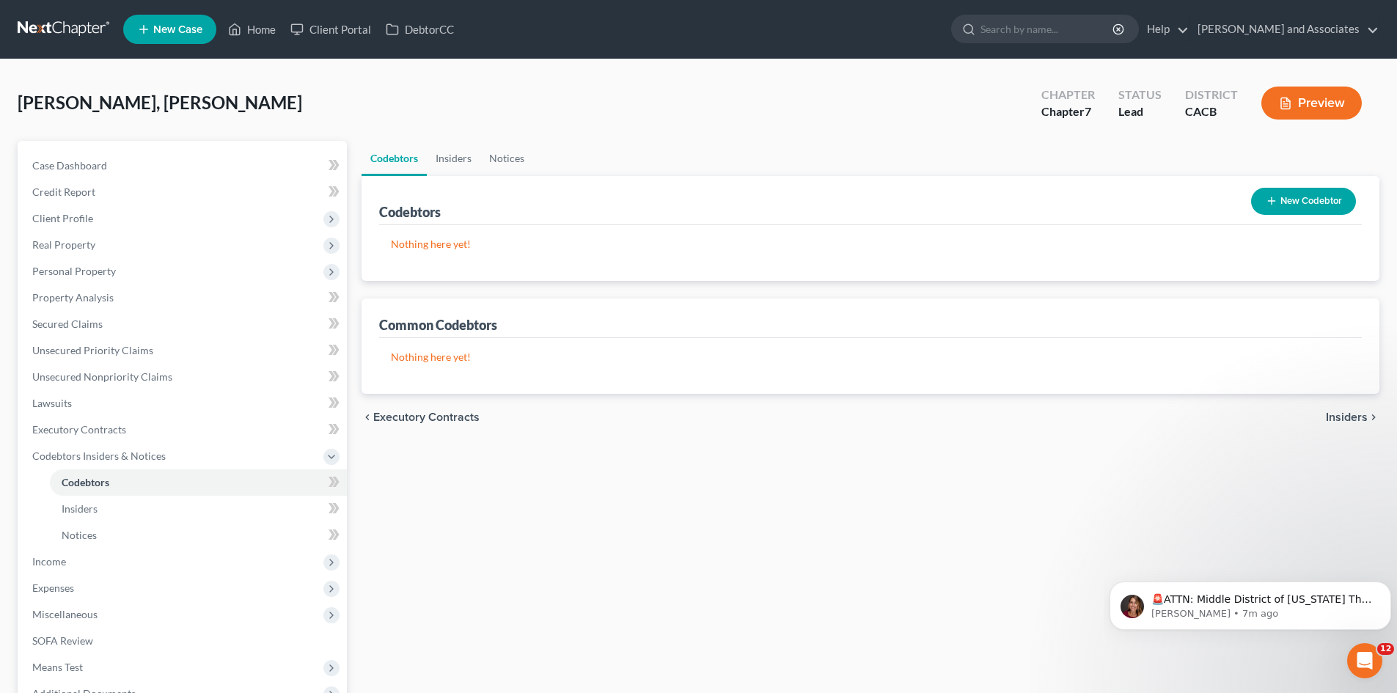
click at [1330, 204] on button "New Codebtor" at bounding box center [1303, 201] width 105 height 27
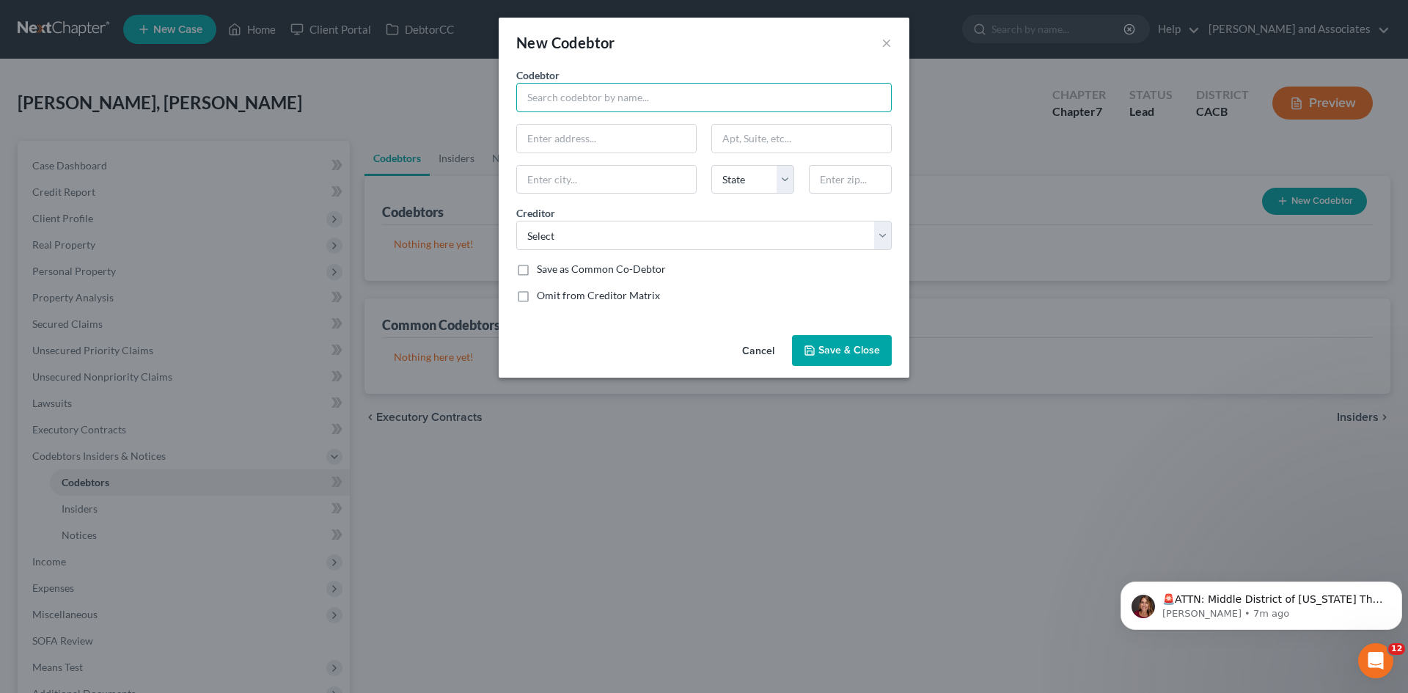
click at [528, 94] on input "text" at bounding box center [704, 97] width 376 height 29
click at [890, 34] on button "×" at bounding box center [887, 43] width 10 height 18
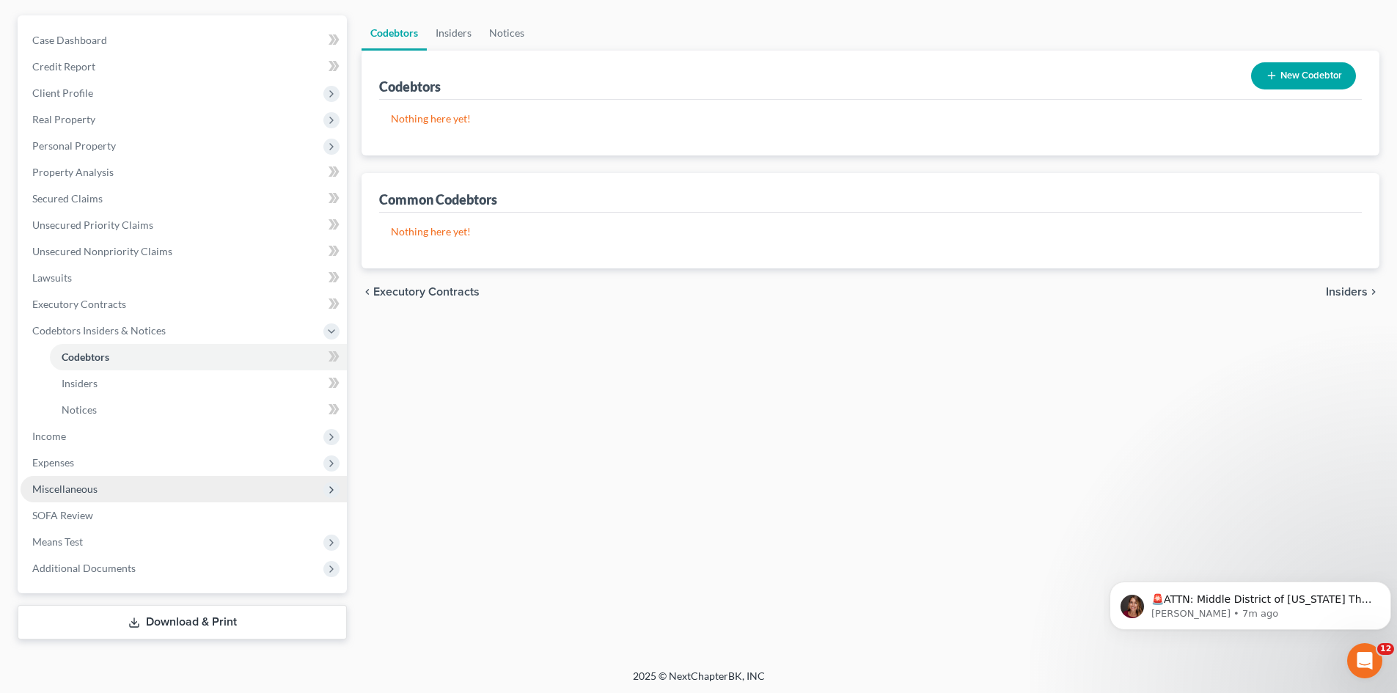
scroll to position [128, 0]
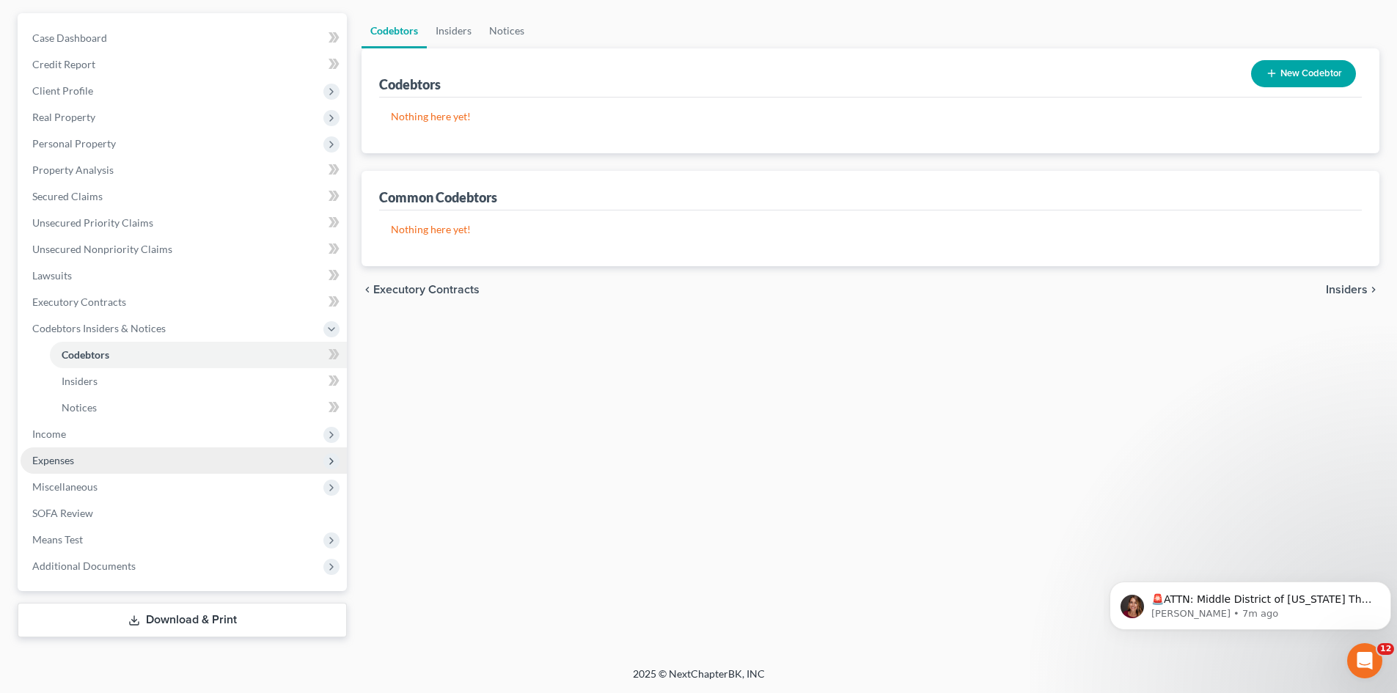
click at [114, 460] on span "Expenses" at bounding box center [184, 460] width 326 height 26
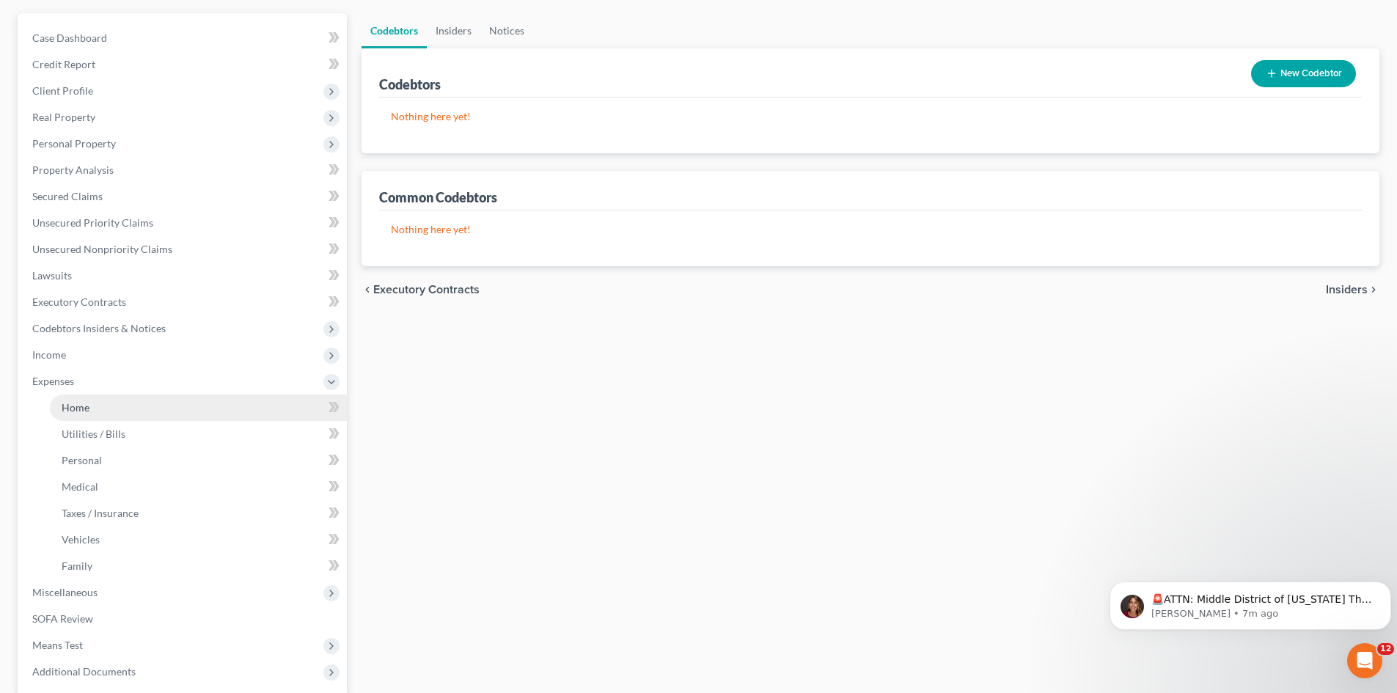
click at [109, 408] on link "Home" at bounding box center [198, 408] width 297 height 26
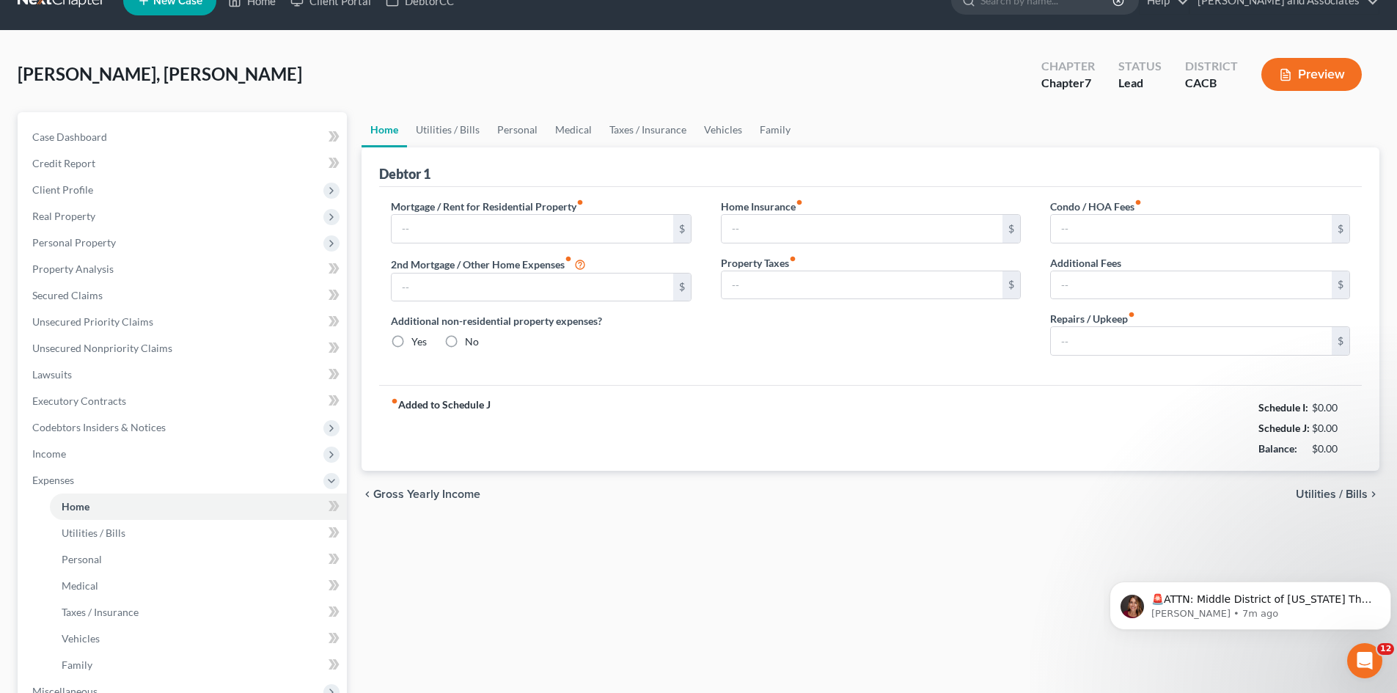
type input "0.00"
radio input "true"
type input "0.00"
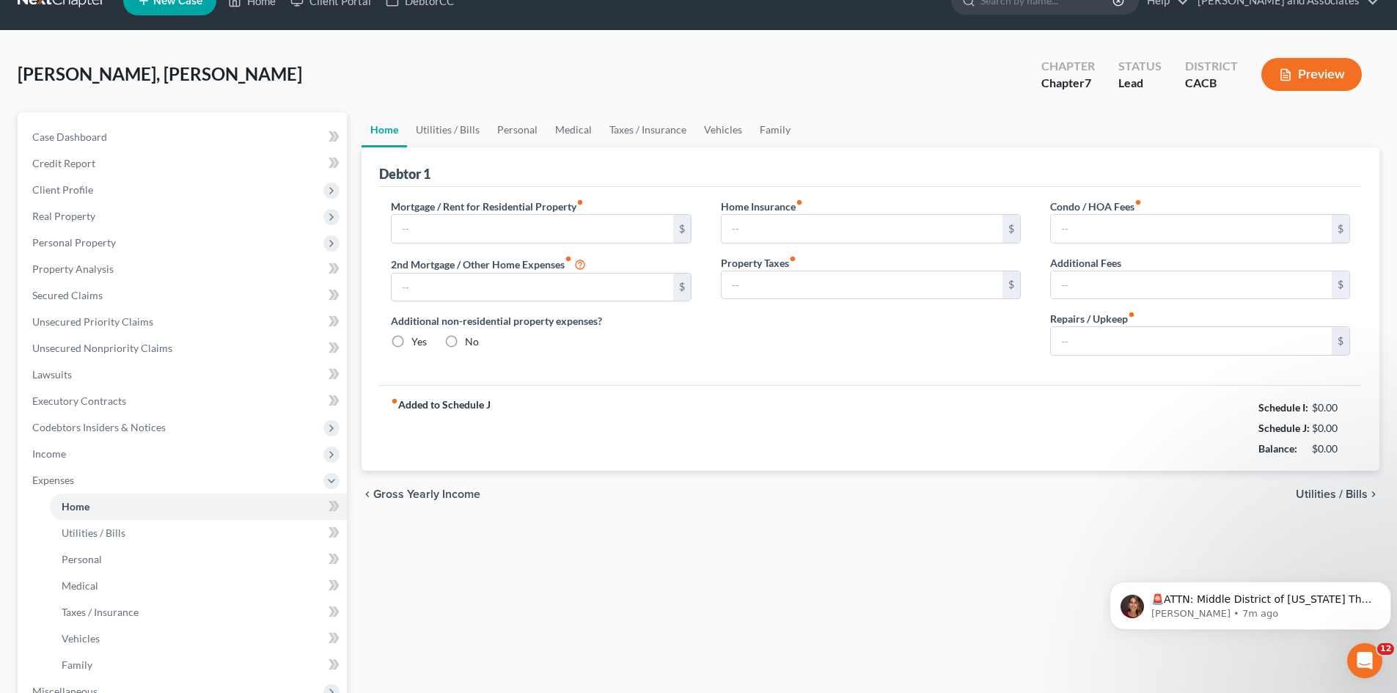
type input "0.00"
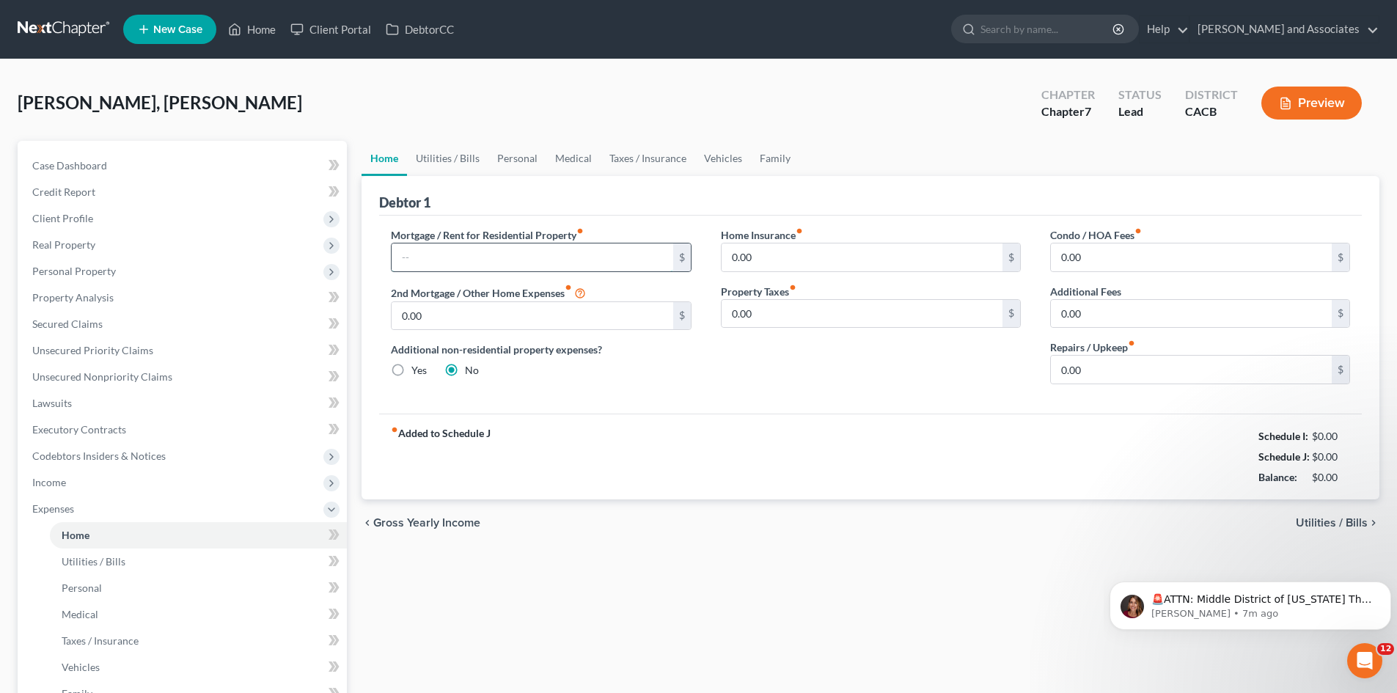
click at [451, 249] on input "text" at bounding box center [532, 258] width 281 height 28
type input "2,300"
click at [822, 249] on input "0.00" at bounding box center [862, 258] width 281 height 28
click at [1141, 379] on input "0.00" at bounding box center [1191, 370] width 281 height 28
type input "200"
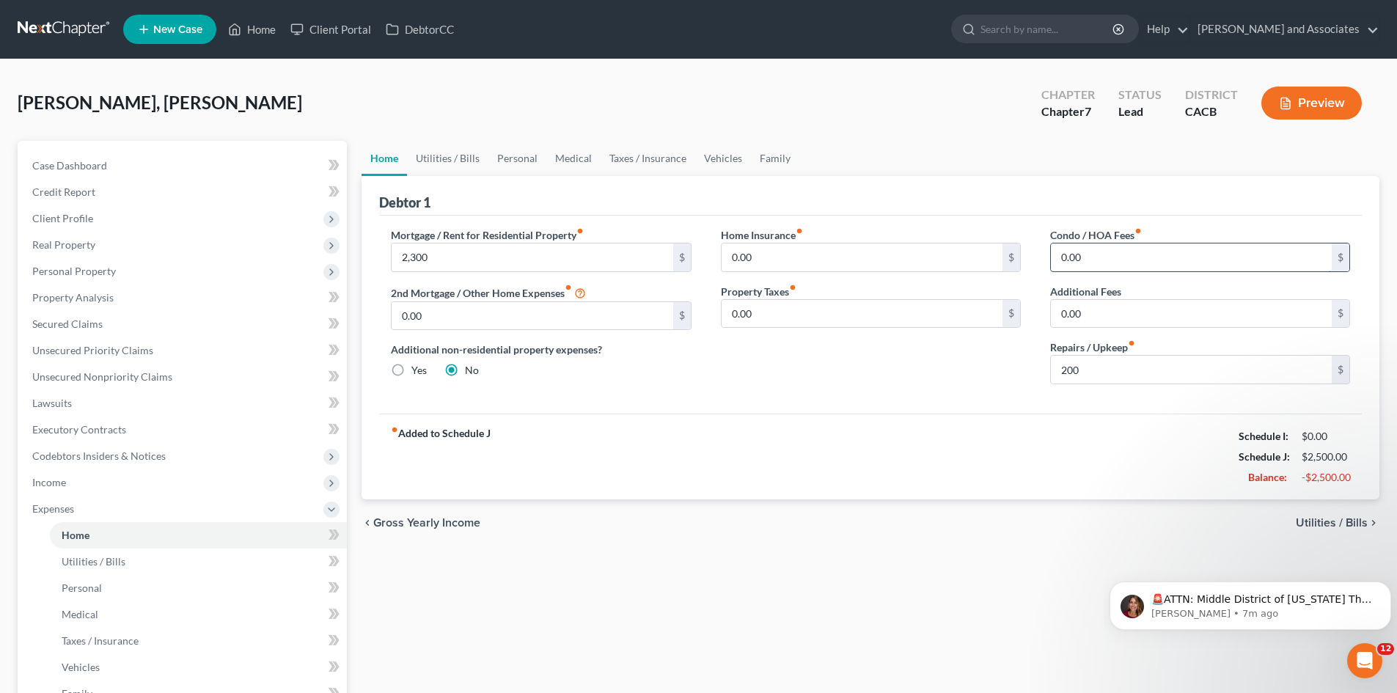
click at [1113, 261] on input "0.00" at bounding box center [1191, 258] width 281 height 28
click at [463, 156] on link "Utilities / Bills" at bounding box center [447, 158] width 81 height 35
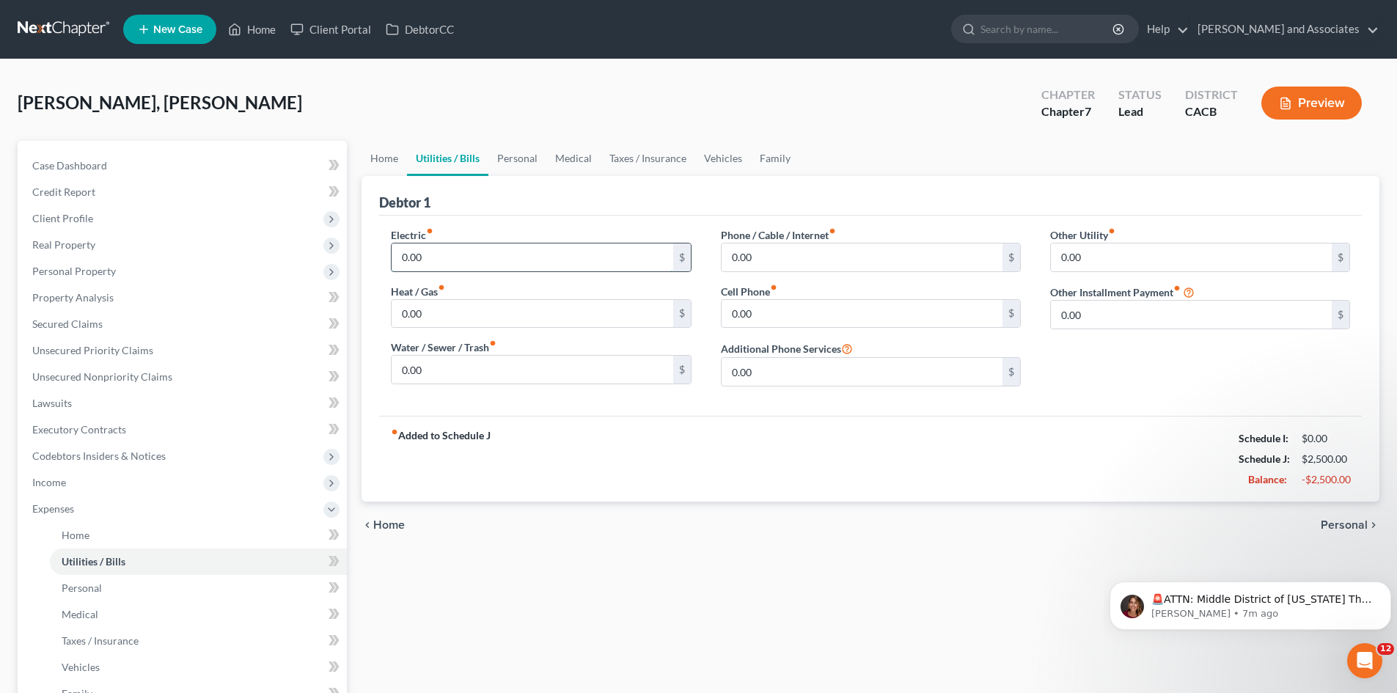
click at [442, 256] on input "0.00" at bounding box center [532, 258] width 281 height 28
type input "120"
click at [1100, 299] on input "text" at bounding box center [1200, 299] width 299 height 28
type input "Solar Panels"
click at [456, 268] on input "text" at bounding box center [532, 258] width 281 height 28
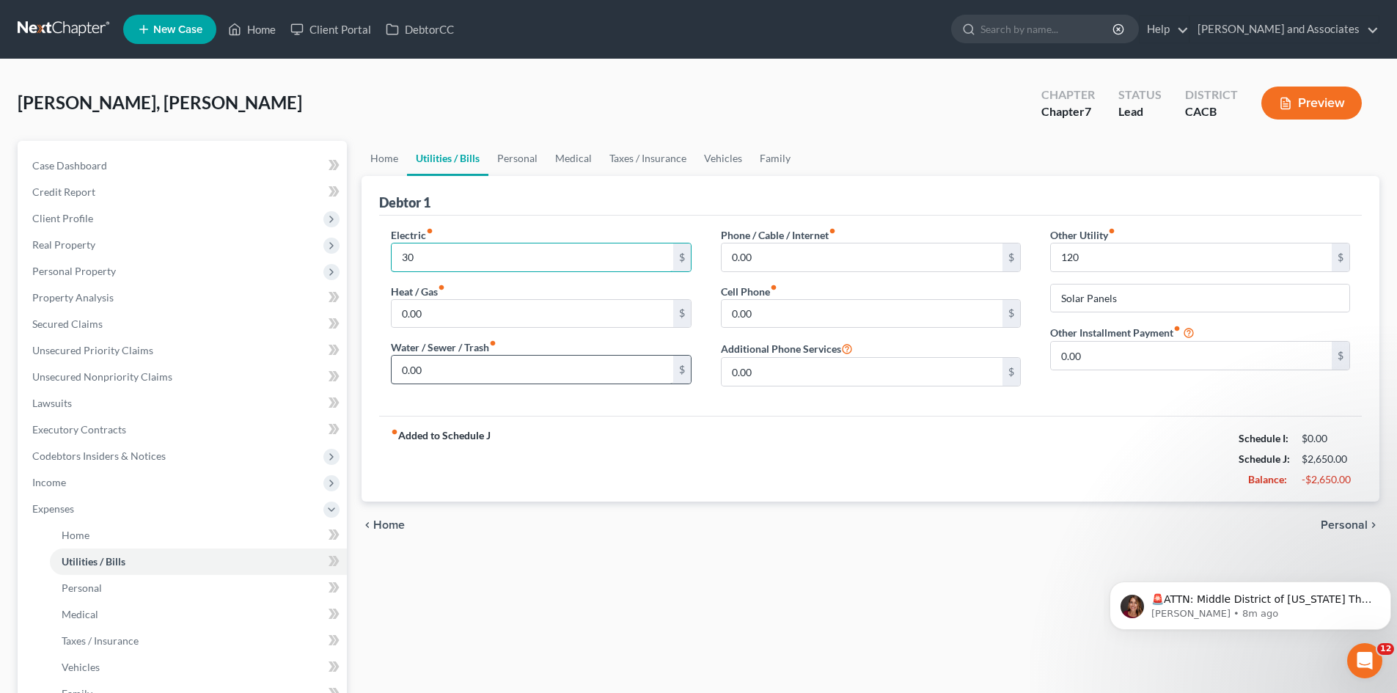
type input "30"
click at [437, 365] on input "0.00" at bounding box center [532, 370] width 281 height 28
type input "200"
click at [510, 318] on input "0.00" at bounding box center [532, 314] width 281 height 28
type input "60"
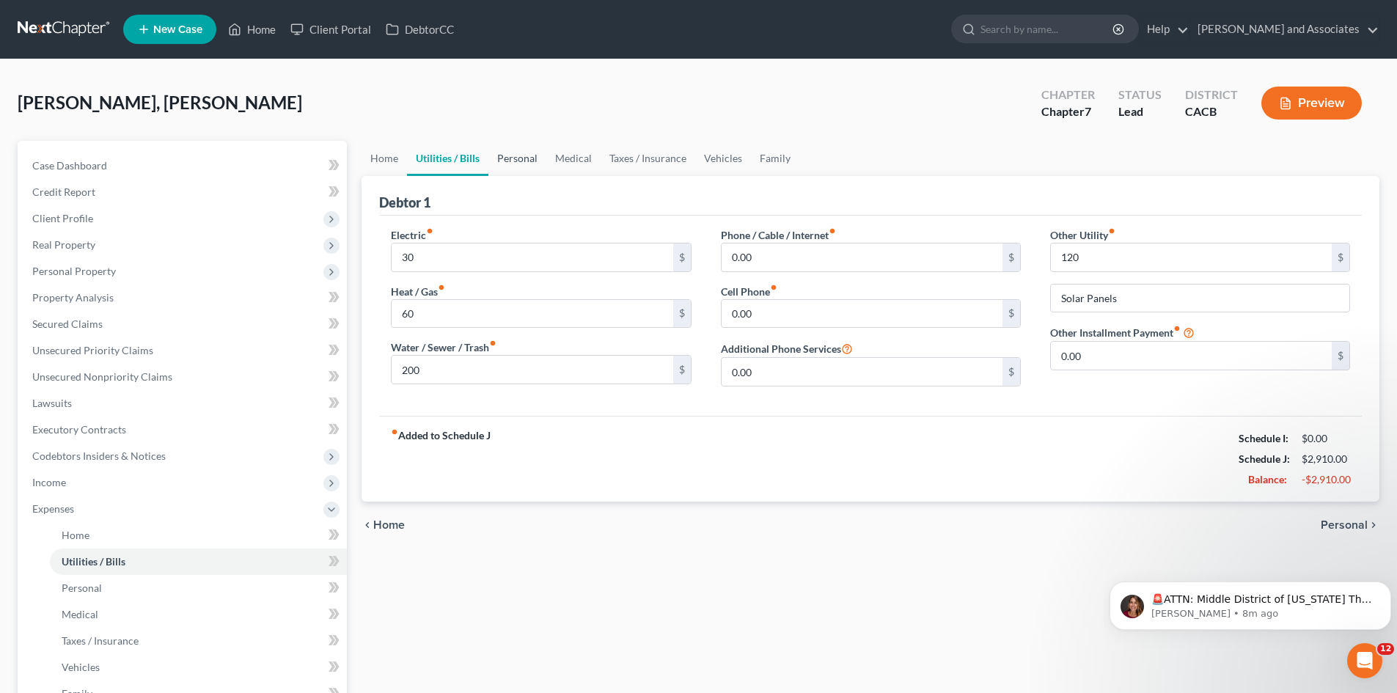
click at [508, 158] on link "Personal" at bounding box center [518, 158] width 58 height 35
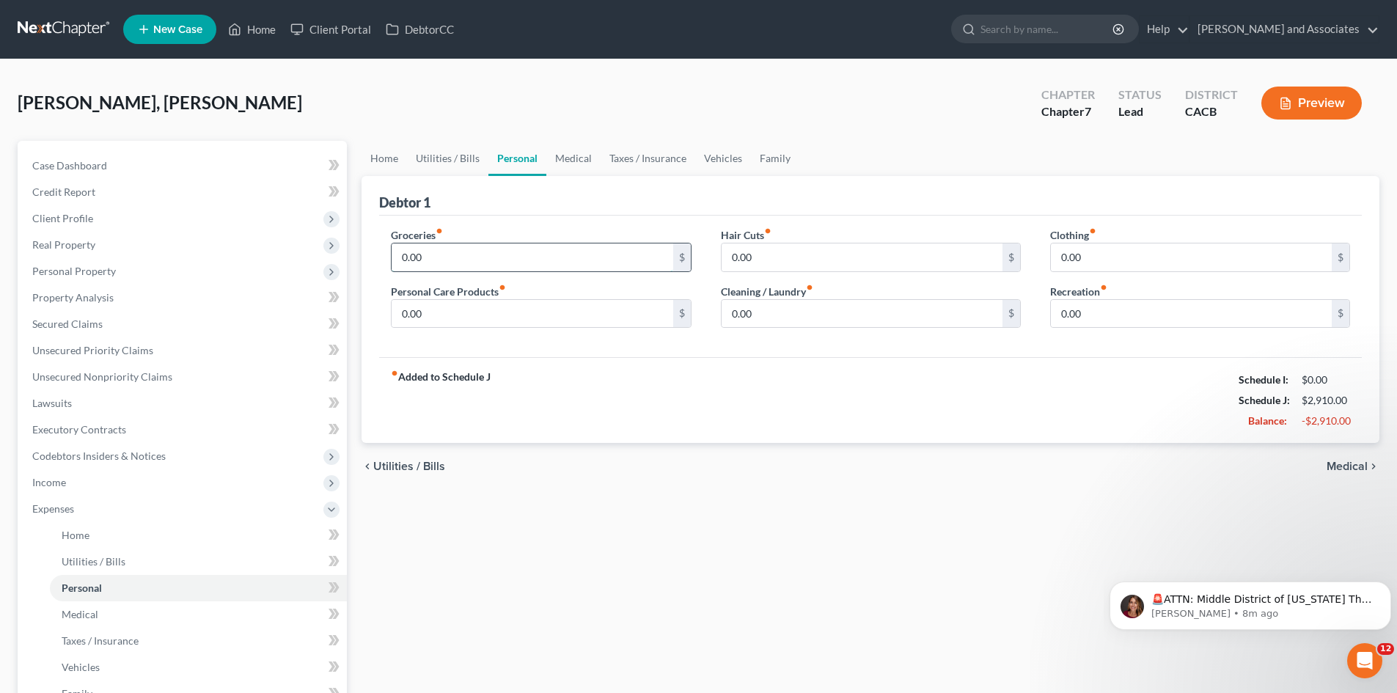
click at [476, 263] on input "0.00" at bounding box center [532, 258] width 281 height 28
type input "977"
click at [783, 268] on input "0.00" at bounding box center [862, 258] width 281 height 28
type input "130"
click at [485, 263] on input "977" at bounding box center [532, 258] width 281 height 28
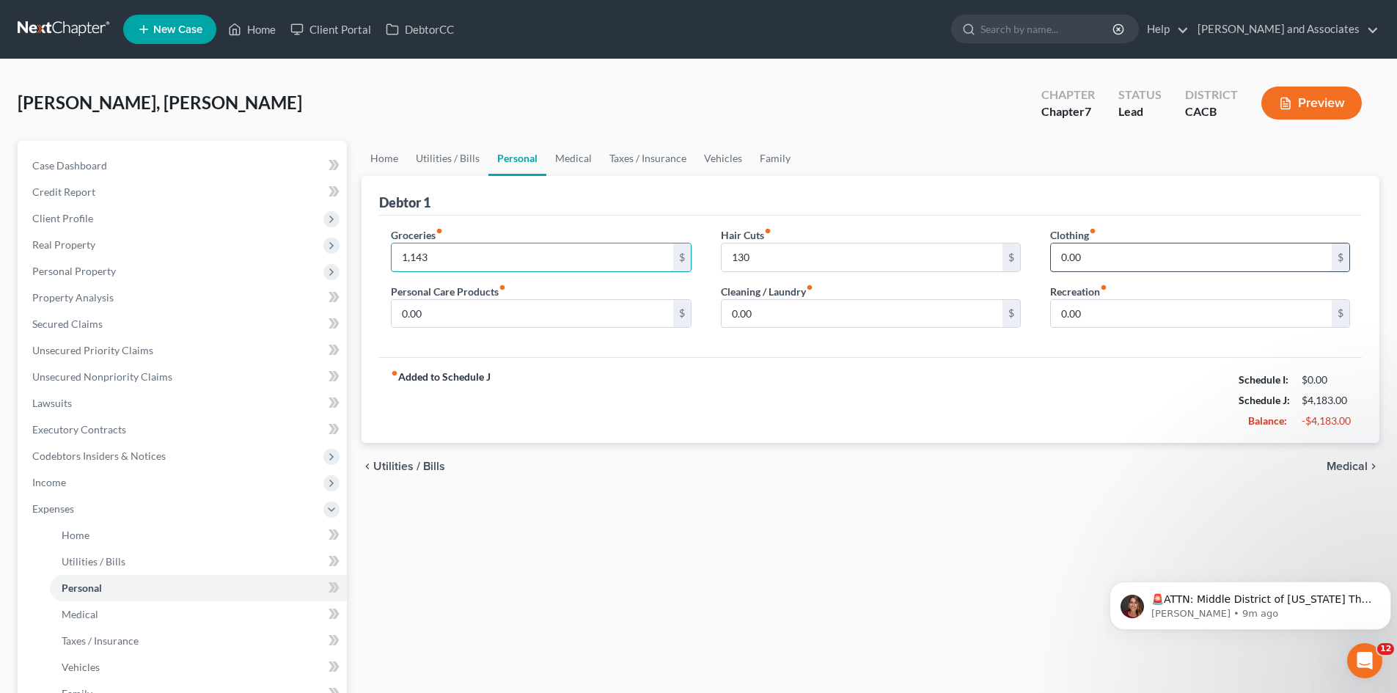
type input "1,143"
click at [1122, 264] on input "0.00" at bounding box center [1191, 258] width 281 height 28
type input "300"
click at [571, 311] on input "0.00" at bounding box center [532, 314] width 281 height 28
type input "97"
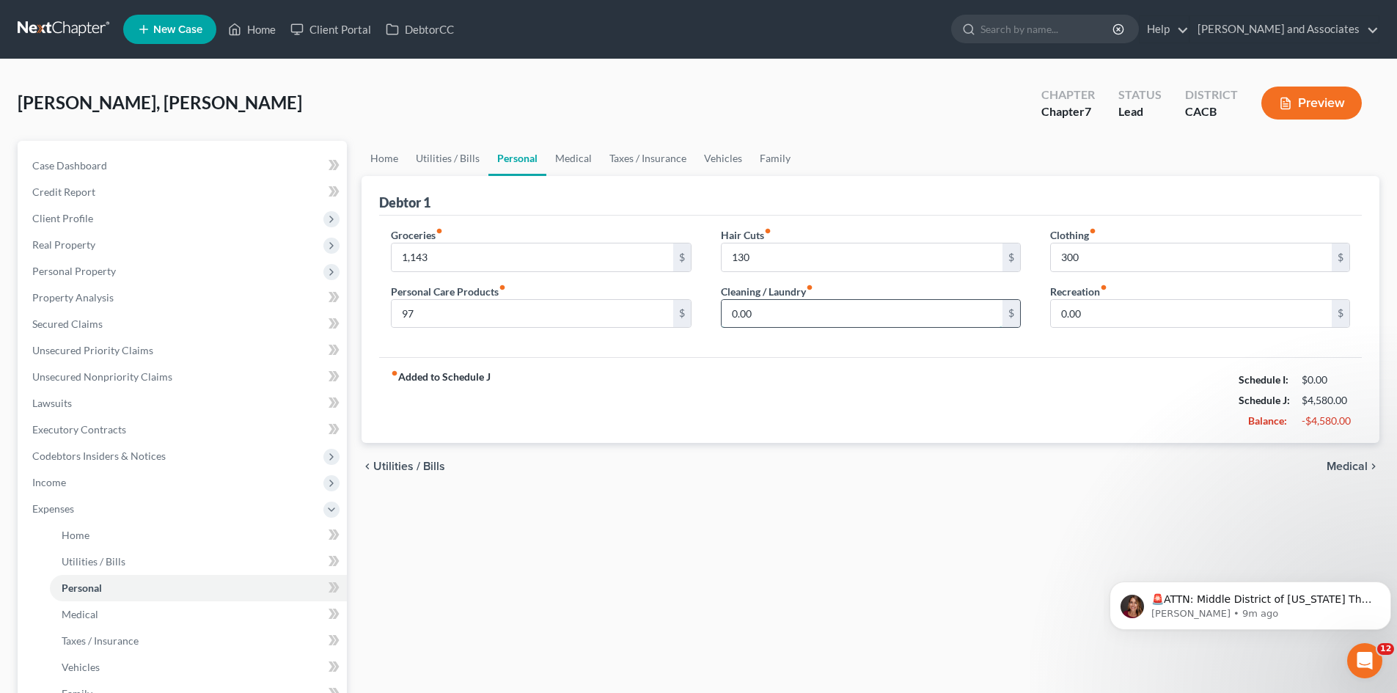
click at [797, 323] on input "0.00" at bounding box center [862, 314] width 281 height 28
type input "120"
click at [1159, 318] on input "0.00" at bounding box center [1191, 314] width 281 height 28
type input "300"
click at [558, 163] on link "Medical" at bounding box center [574, 158] width 54 height 35
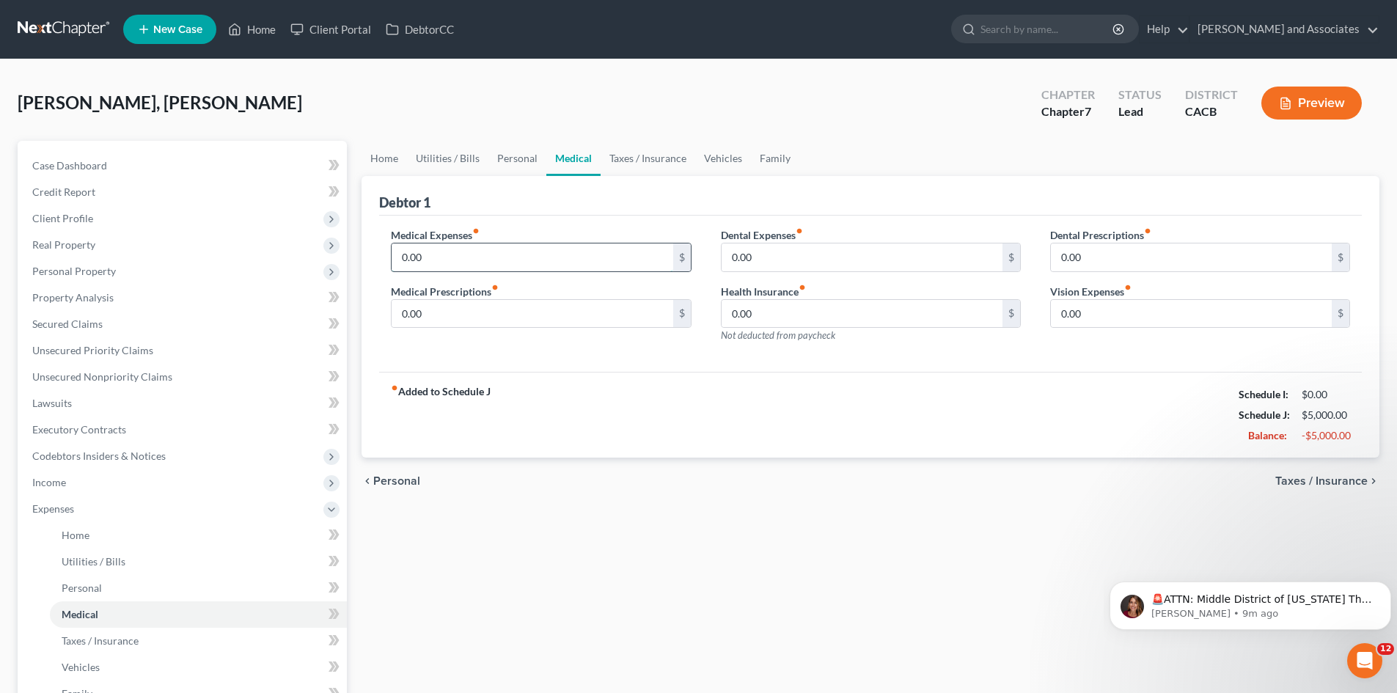
click at [520, 259] on input "0.00" at bounding box center [532, 258] width 281 height 28
click at [447, 248] on input "0.00" at bounding box center [532, 258] width 281 height 28
type input "0"
type input "50"
click at [921, 261] on input "0.00" at bounding box center [862, 258] width 281 height 28
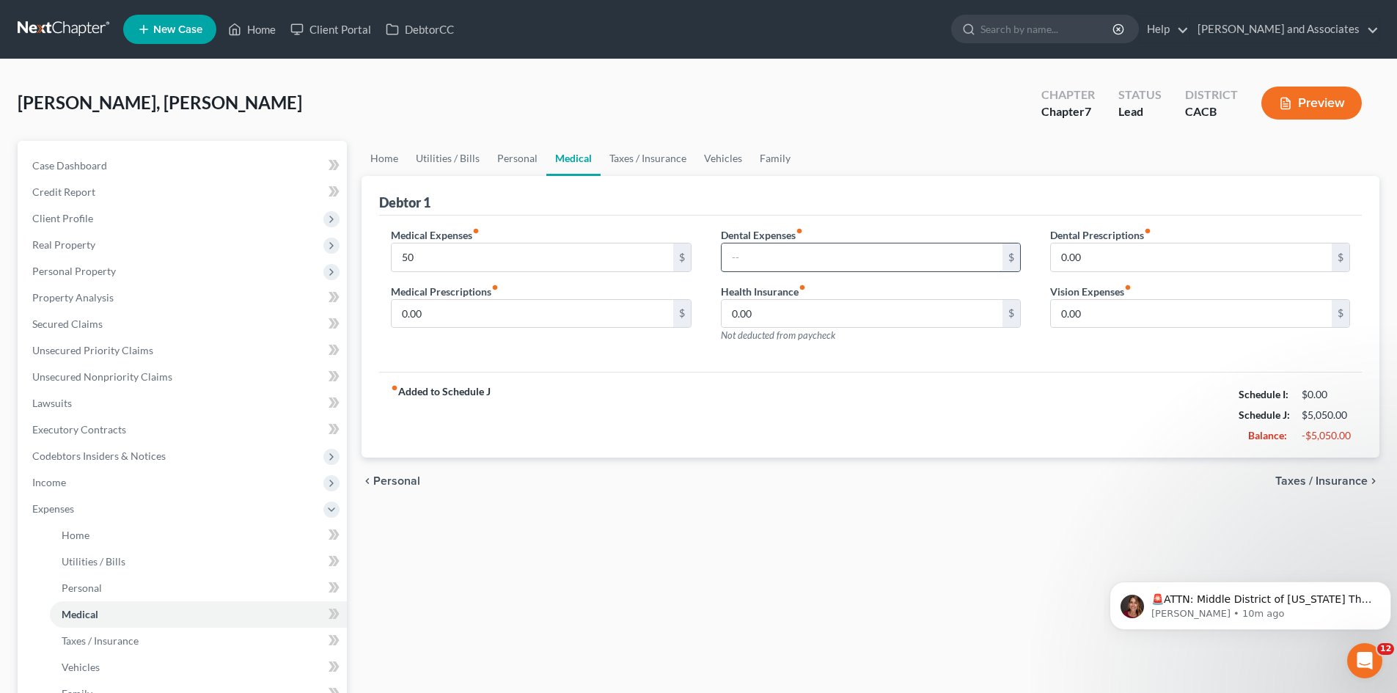
type input "3"
click at [1119, 312] on input "0.00" at bounding box center [1191, 314] width 281 height 28
click at [990, 393] on div "fiber_manual_record Added to Schedule J Schedule I: $0.00 Schedule J: $5,050.00…" at bounding box center [870, 415] width 983 height 86
click at [767, 266] on input "text" at bounding box center [862, 258] width 281 height 28
type input "20"
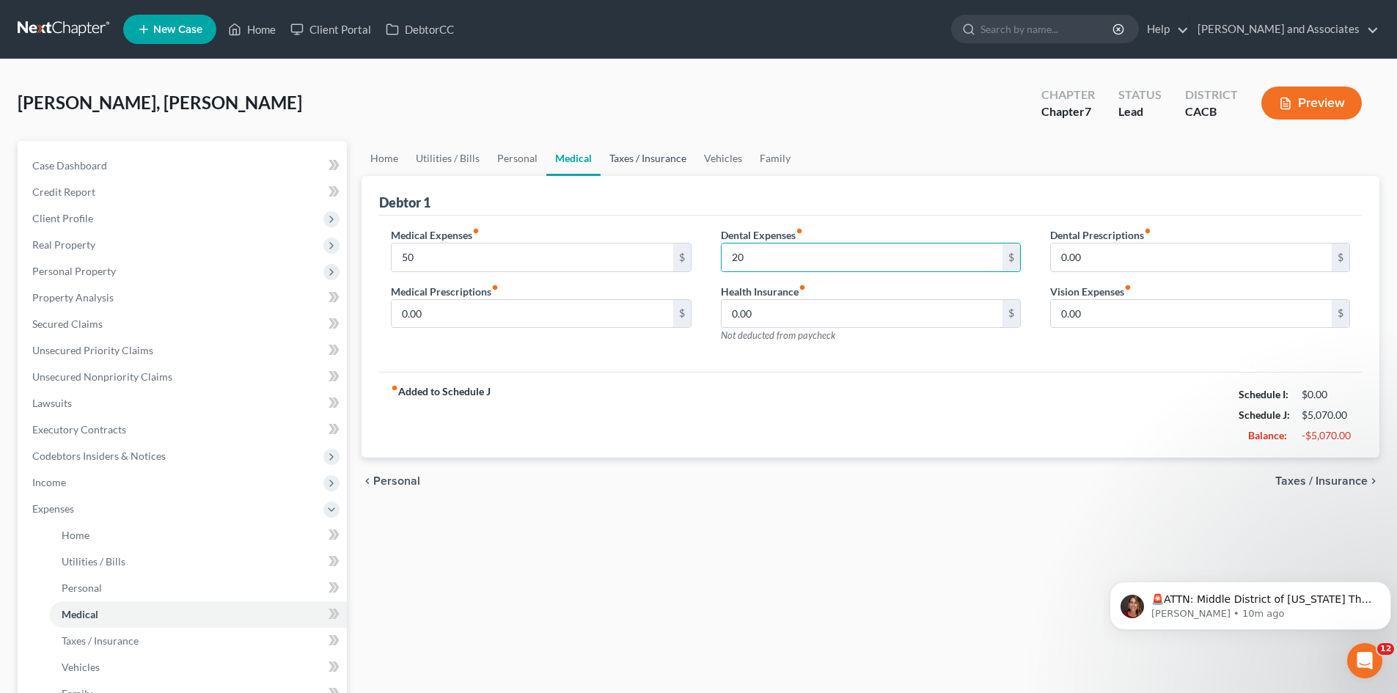
click at [644, 152] on link "Taxes / Insurance" at bounding box center [648, 158] width 95 height 35
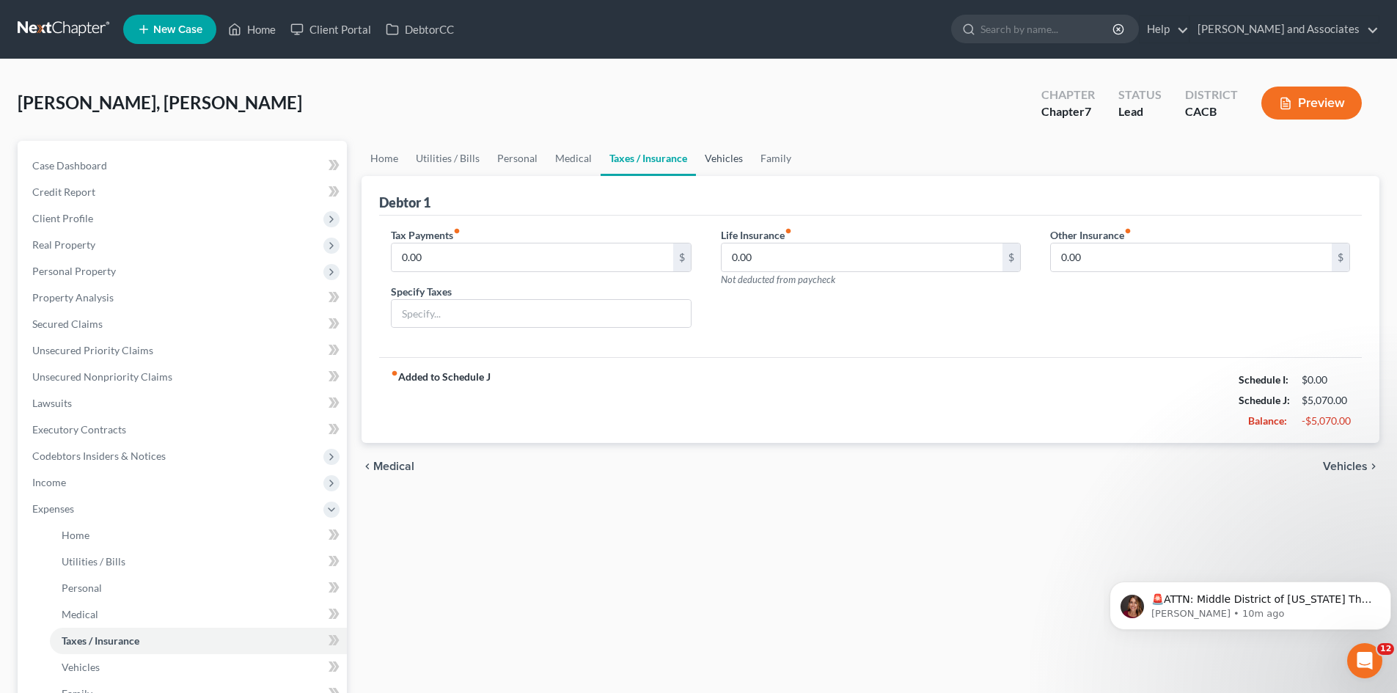
click at [735, 153] on link "Vehicles" at bounding box center [724, 158] width 56 height 35
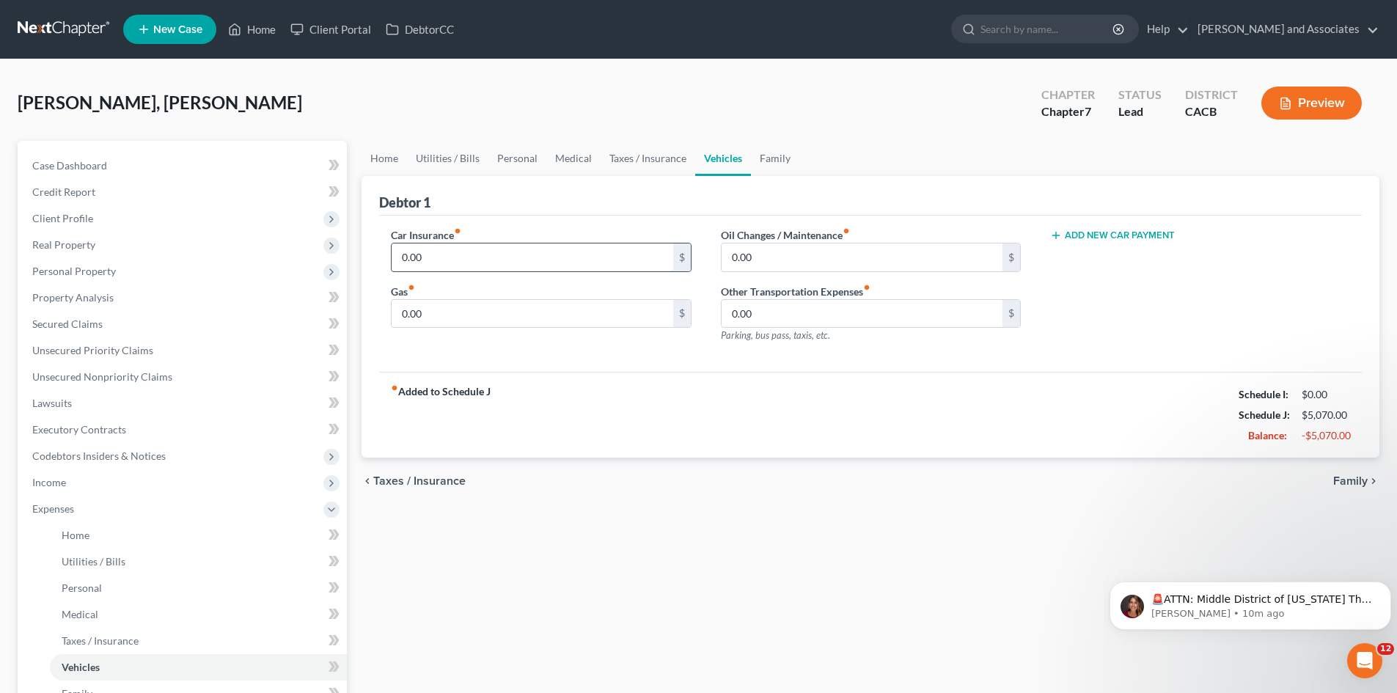
click at [510, 257] on input "0.00" at bounding box center [532, 258] width 281 height 28
type input "116"
click at [483, 300] on input "0.00" at bounding box center [532, 314] width 281 height 28
type input "350"
click at [790, 252] on input "0.00" at bounding box center [862, 258] width 281 height 28
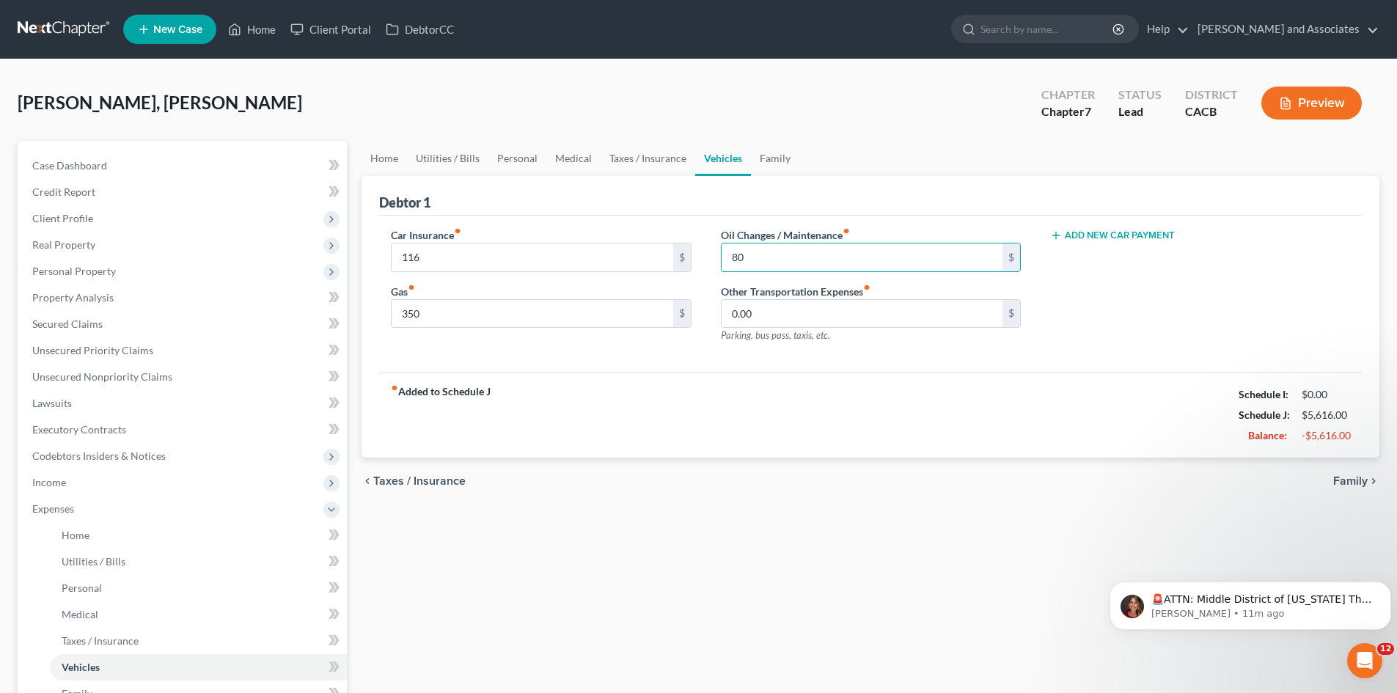
type input "80"
drag, startPoint x: 723, startPoint y: 370, endPoint x: 723, endPoint y: 349, distance: 20.5
click at [723, 370] on div "Car Insurance fiber_manual_record 116 $ Gas fiber_manual_record 350 $ Oil Chang…" at bounding box center [870, 294] width 983 height 157
click at [759, 159] on link "Family" at bounding box center [775, 158] width 48 height 35
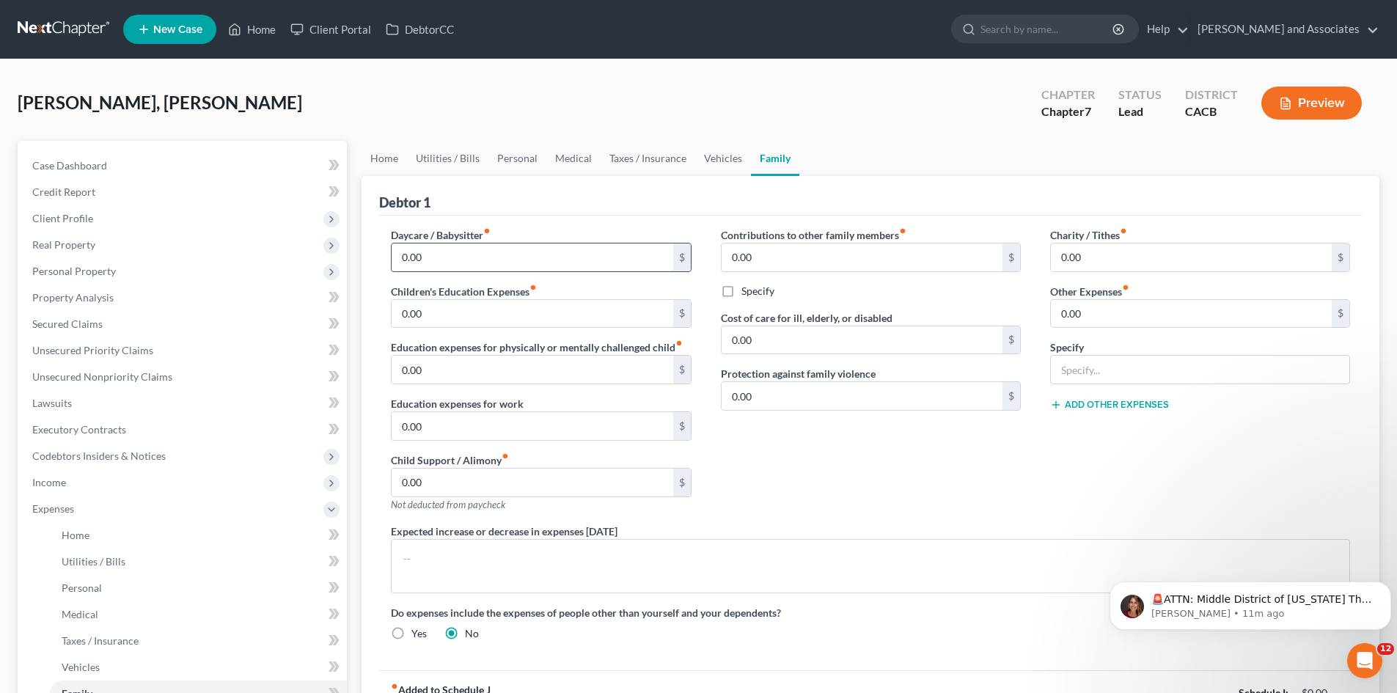
click at [436, 250] on input "0.00" at bounding box center [532, 258] width 281 height 28
type input "1,000"
click at [993, 467] on div "Contributions to other family members fiber_manual_record 0.00 $ Specify Cost o…" at bounding box center [870, 375] width 329 height 296
click at [1119, 266] on input "0.00" at bounding box center [1191, 258] width 281 height 28
type input "30"
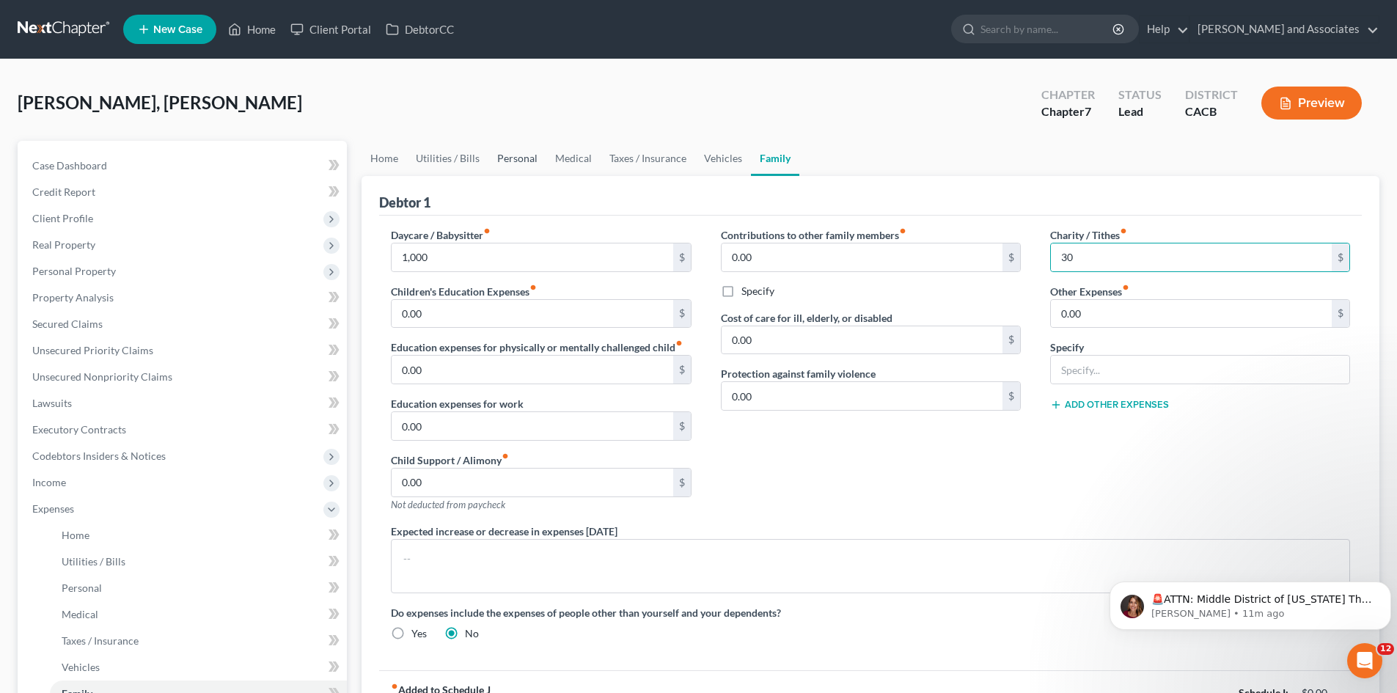
click at [527, 153] on link "Personal" at bounding box center [518, 158] width 58 height 35
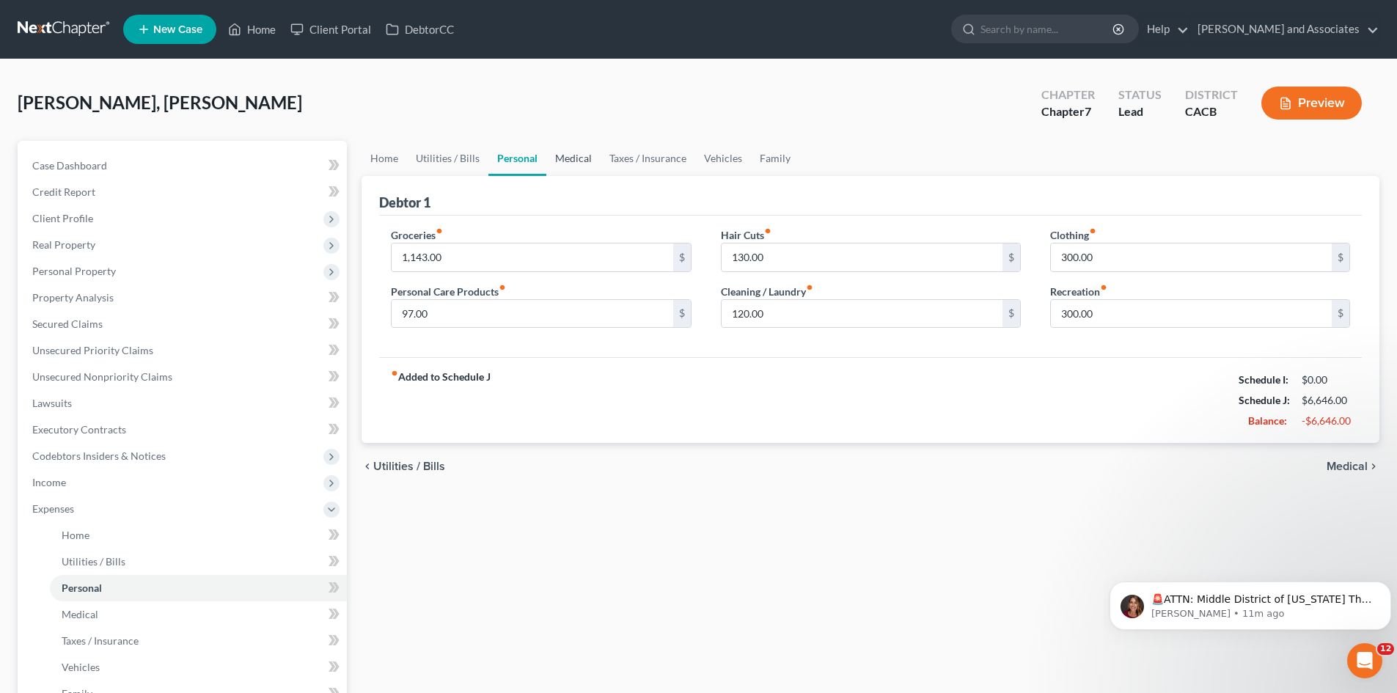
drag, startPoint x: 585, startPoint y: 162, endPoint x: 560, endPoint y: 162, distance: 24.2
click at [582, 162] on link "Medical" at bounding box center [574, 158] width 54 height 35
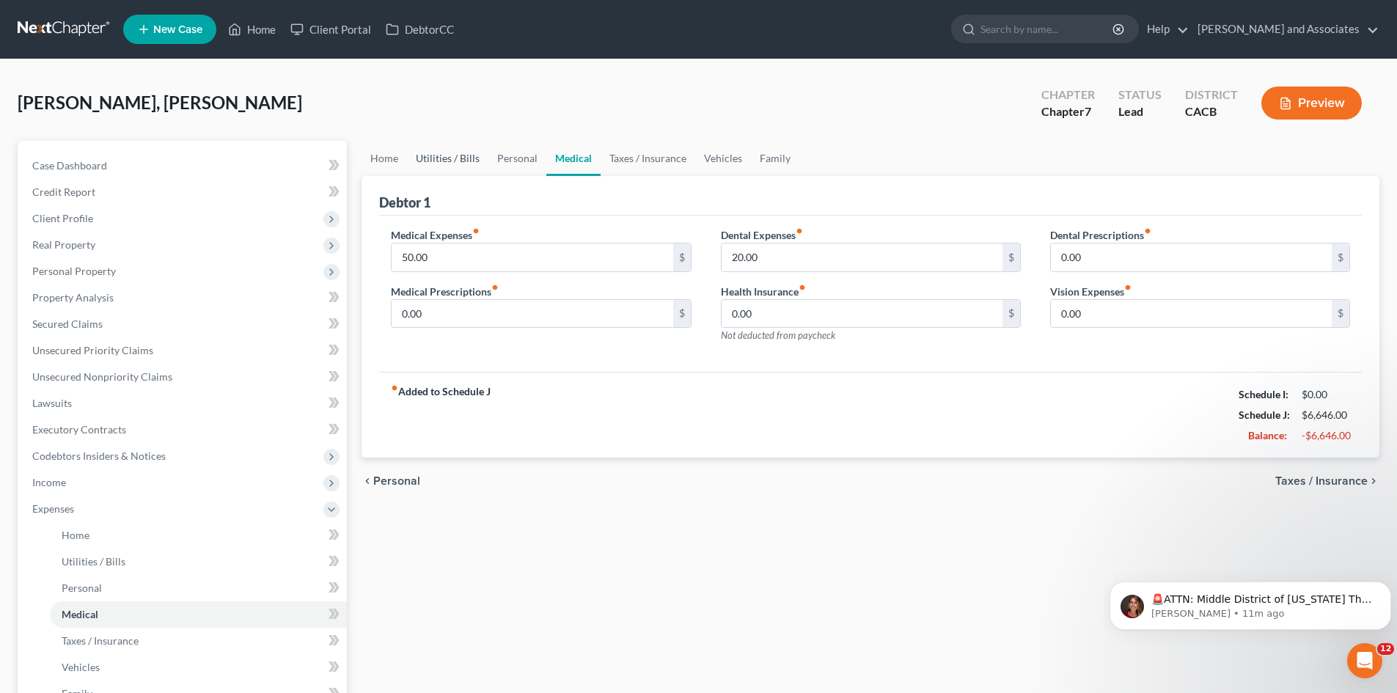
click at [463, 156] on link "Utilities / Bills" at bounding box center [447, 158] width 81 height 35
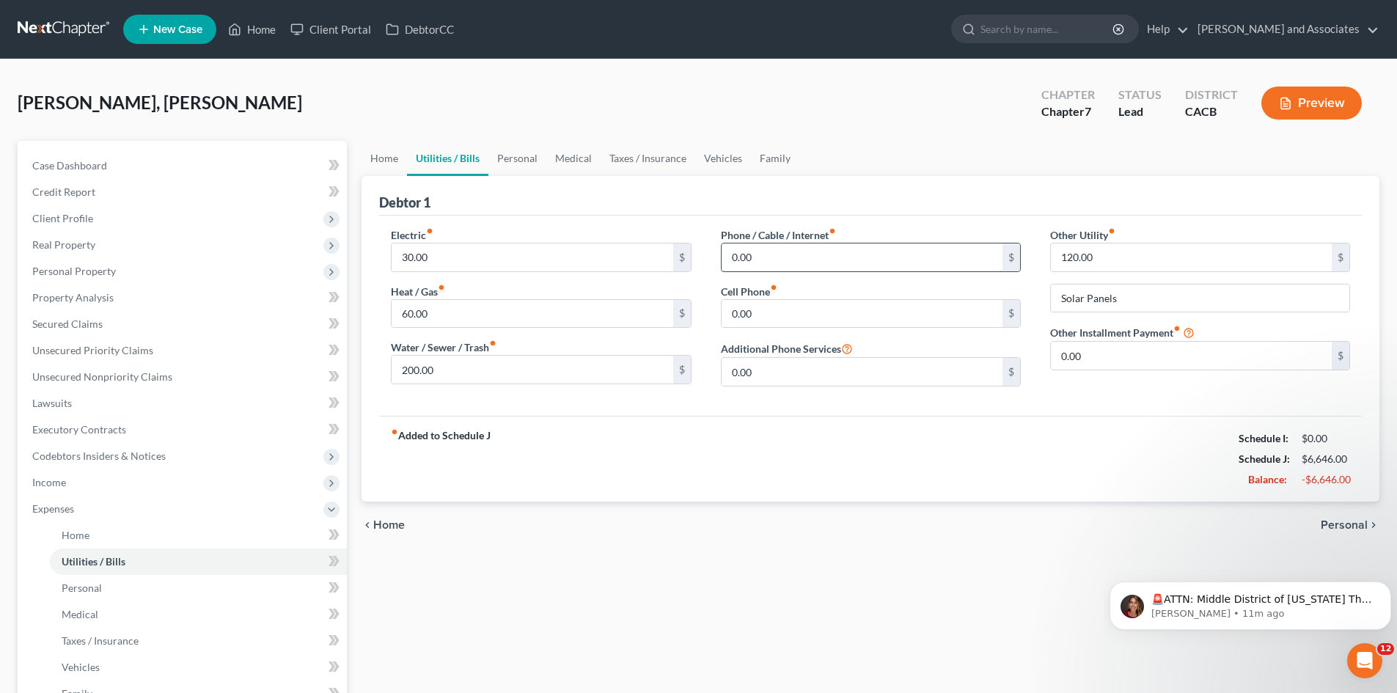
click at [827, 256] on input "0.00" at bounding box center [862, 258] width 281 height 28
type input "250"
click at [775, 158] on link "Family" at bounding box center [775, 158] width 48 height 35
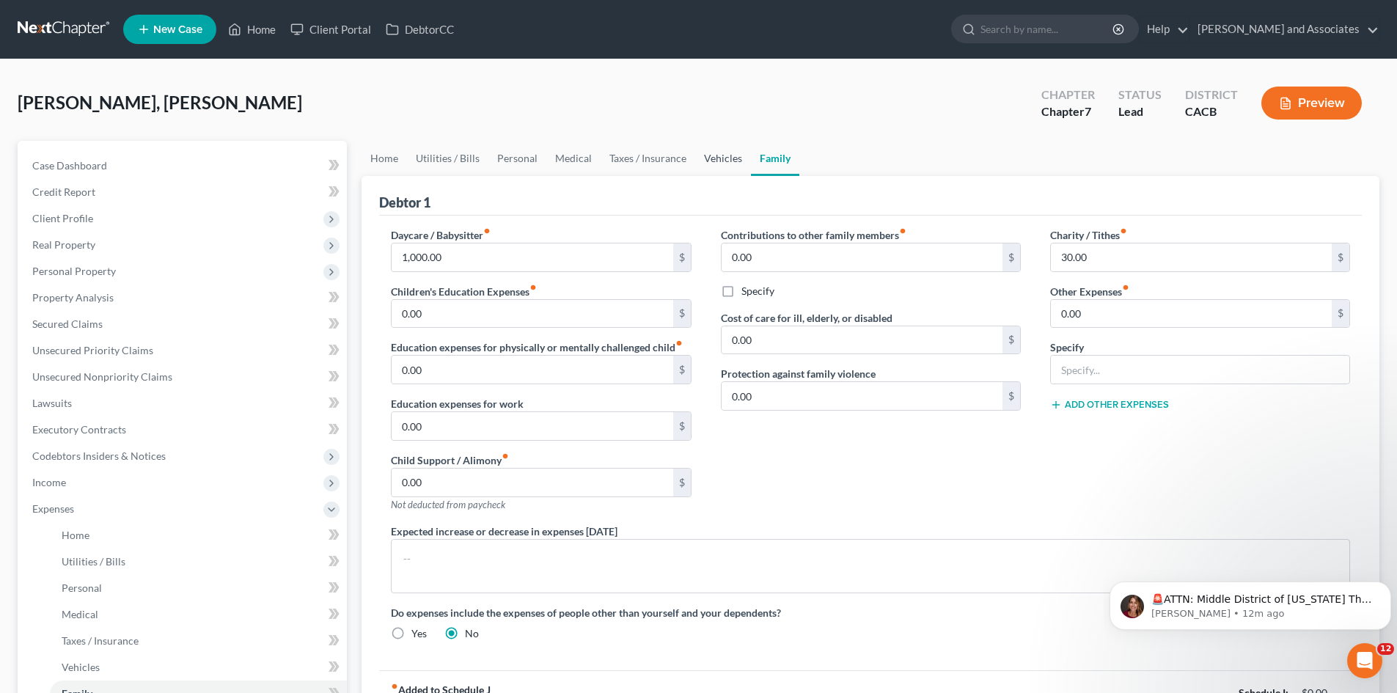
click at [734, 161] on link "Vehicles" at bounding box center [723, 158] width 56 height 35
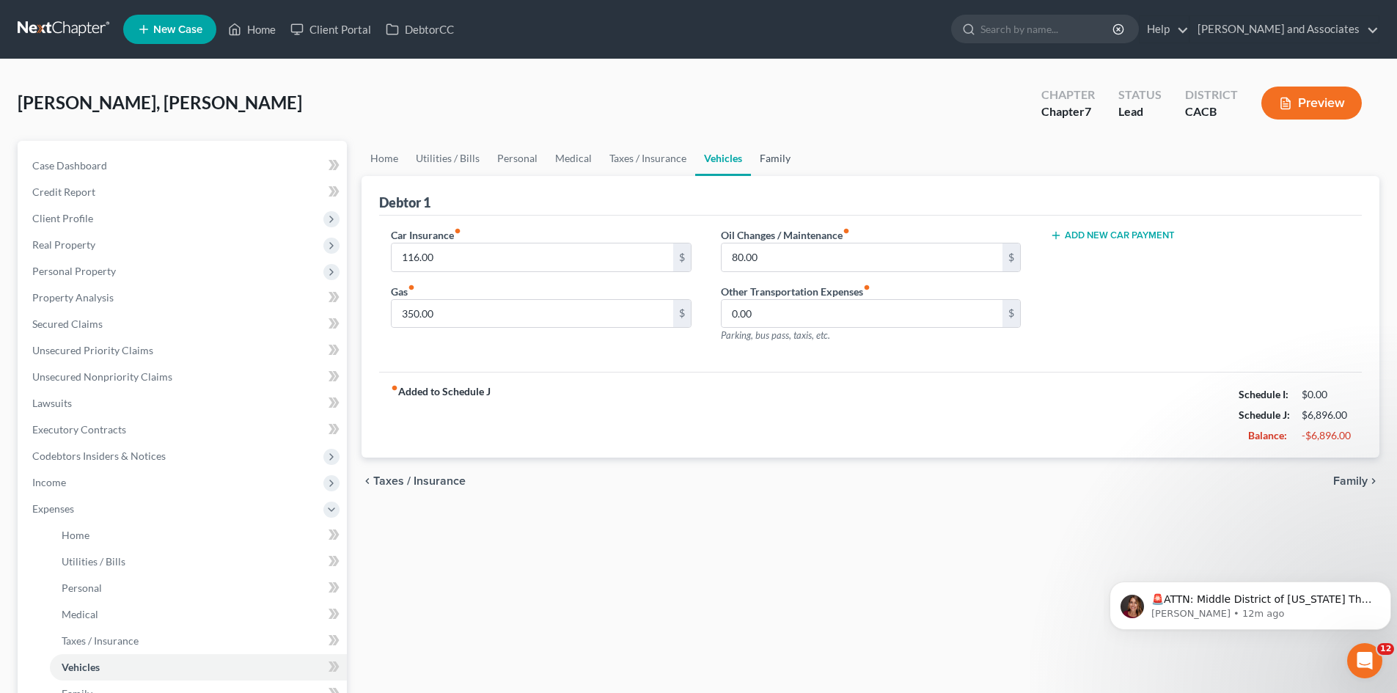
click at [789, 152] on link "Family" at bounding box center [775, 158] width 48 height 35
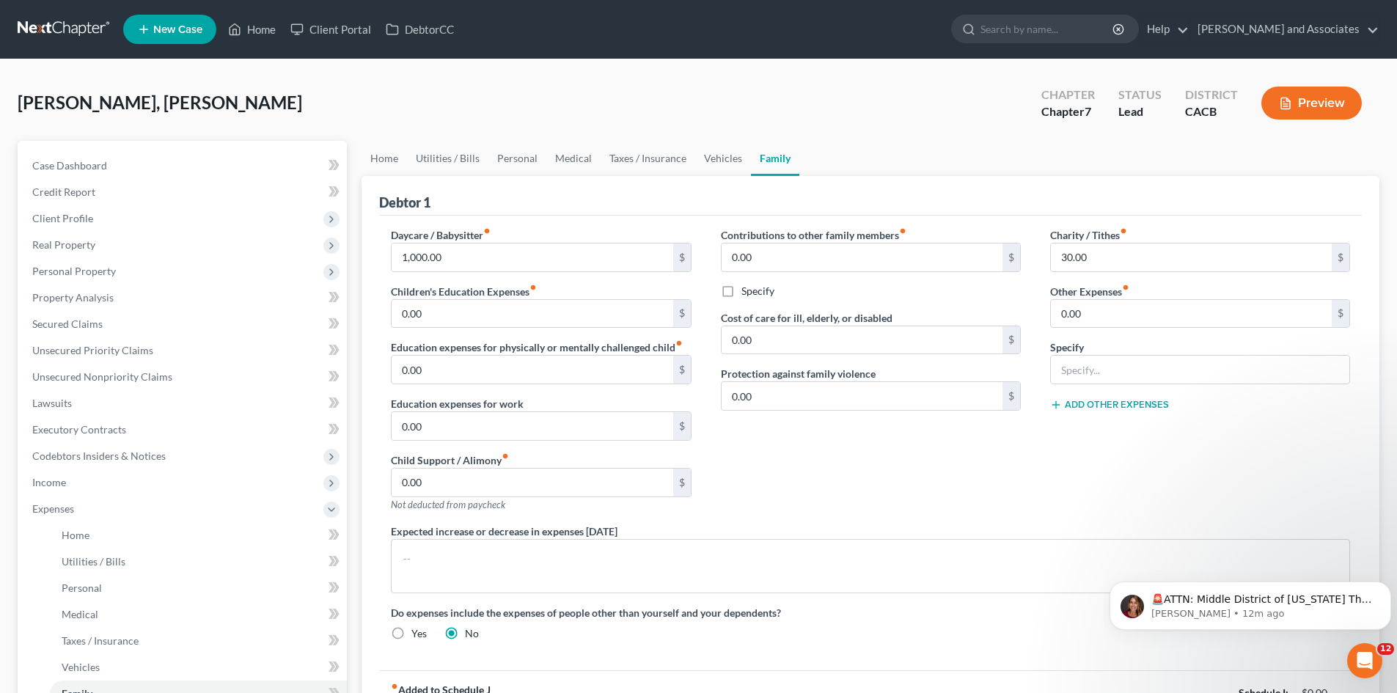
click at [1074, 354] on label "Specify" at bounding box center [1067, 347] width 34 height 15
click at [1074, 359] on input "text" at bounding box center [1200, 370] width 299 height 28
type input "Subscriptions"
click at [1098, 307] on input "0.00" at bounding box center [1191, 314] width 281 height 28
click at [964, 439] on div "Contributions to other family members fiber_manual_record 0.00 $ Specify Cost o…" at bounding box center [870, 375] width 329 height 296
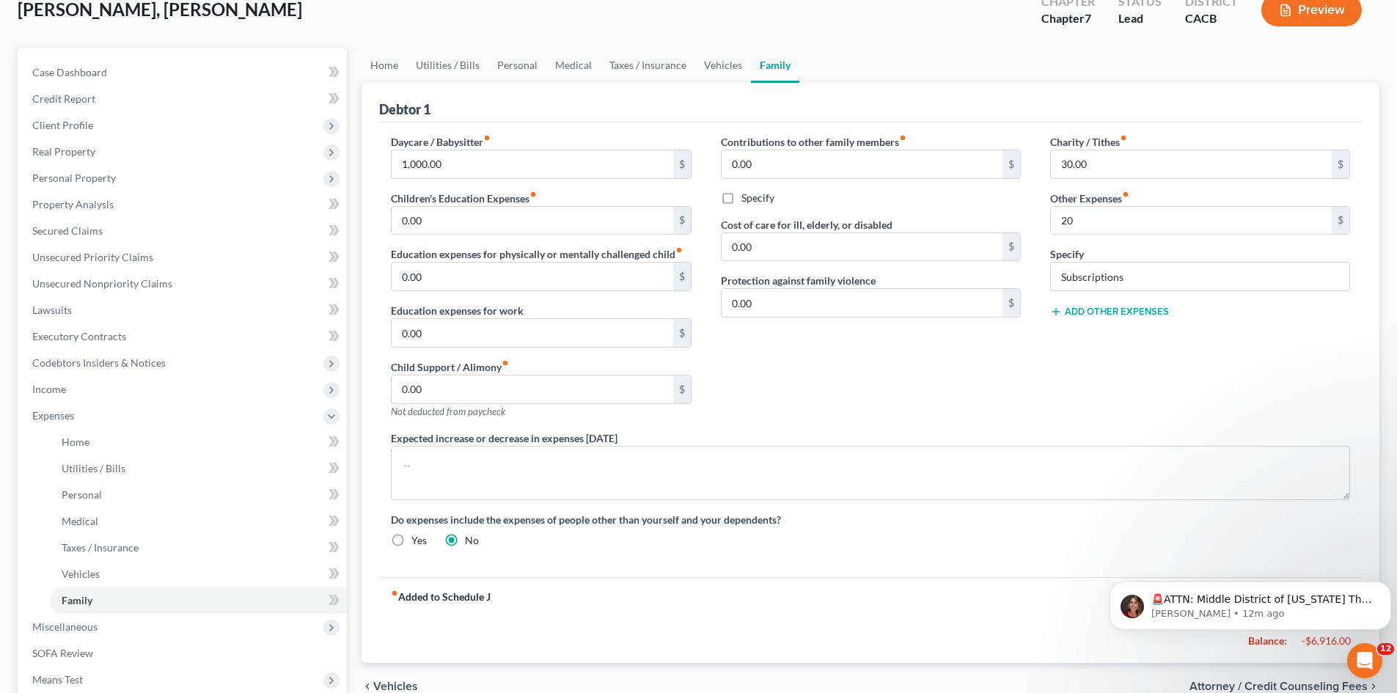
scroll to position [233, 0]
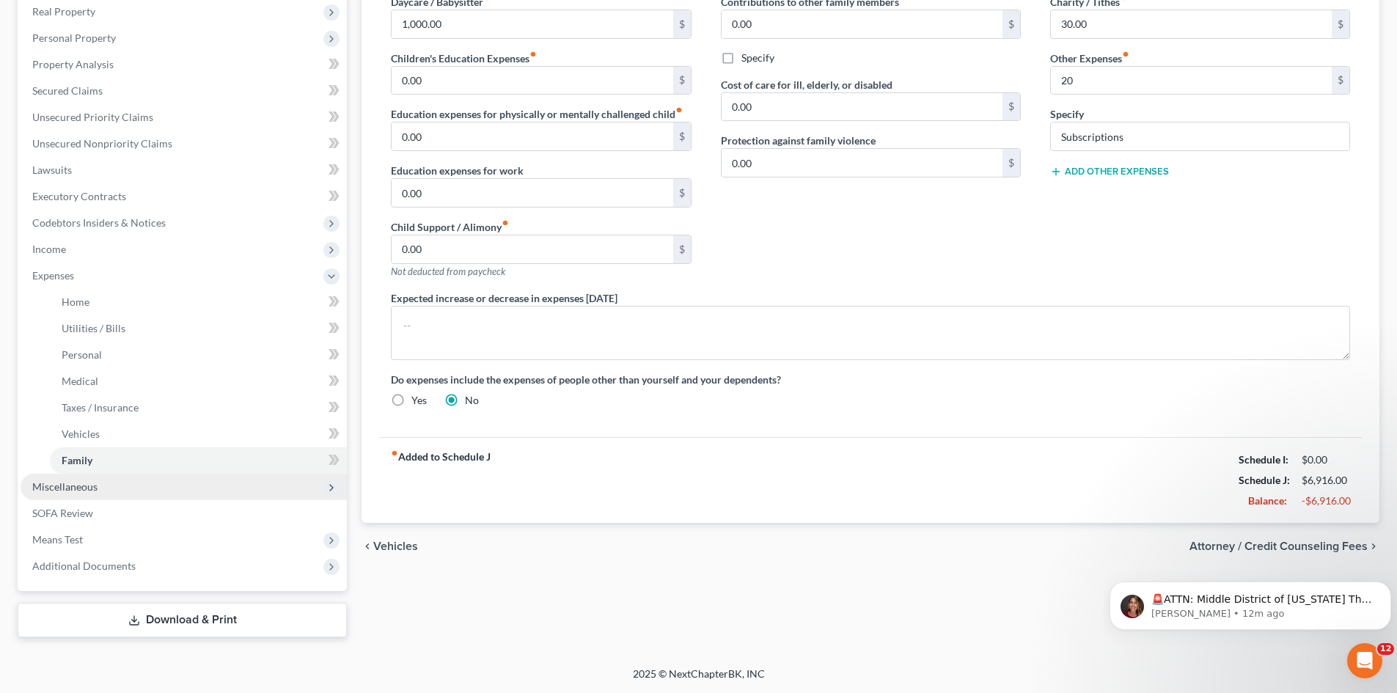
click at [108, 476] on span "Miscellaneous" at bounding box center [184, 487] width 326 height 26
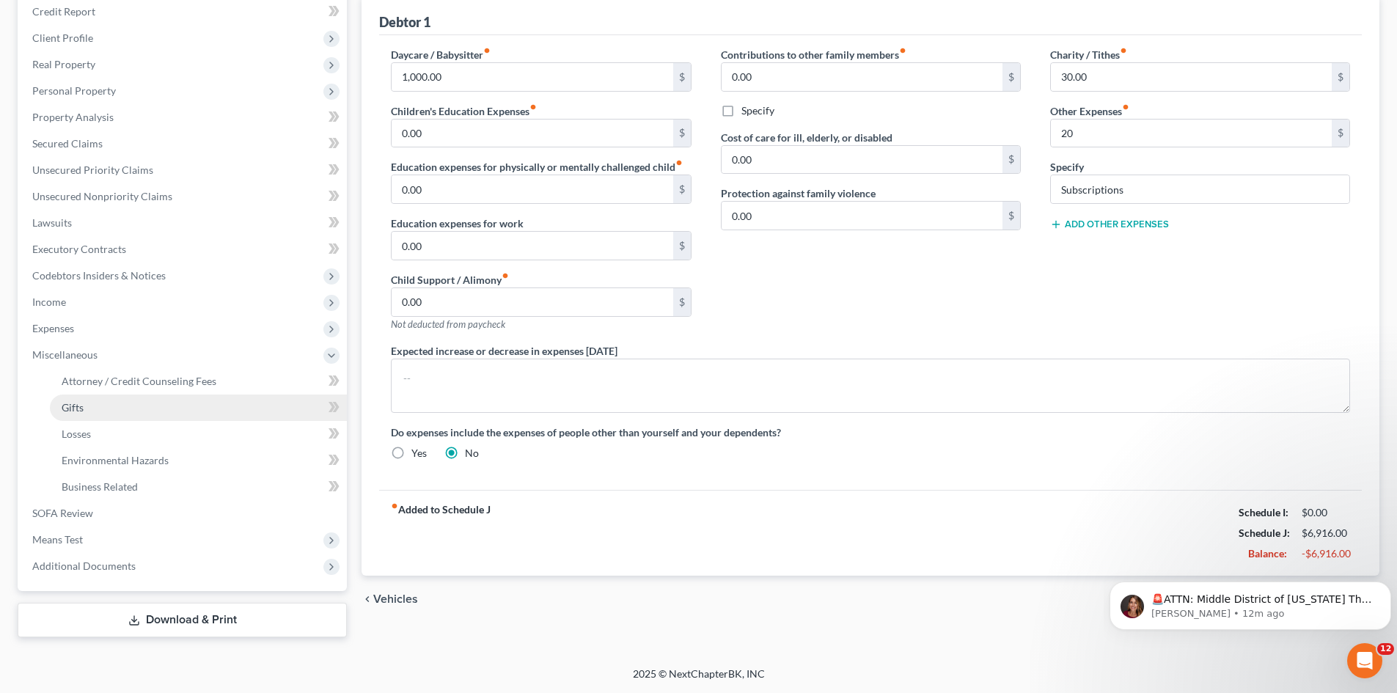
scroll to position [180, 0]
click at [147, 385] on span "Attorney / Credit Counseling Fees" at bounding box center [139, 381] width 155 height 12
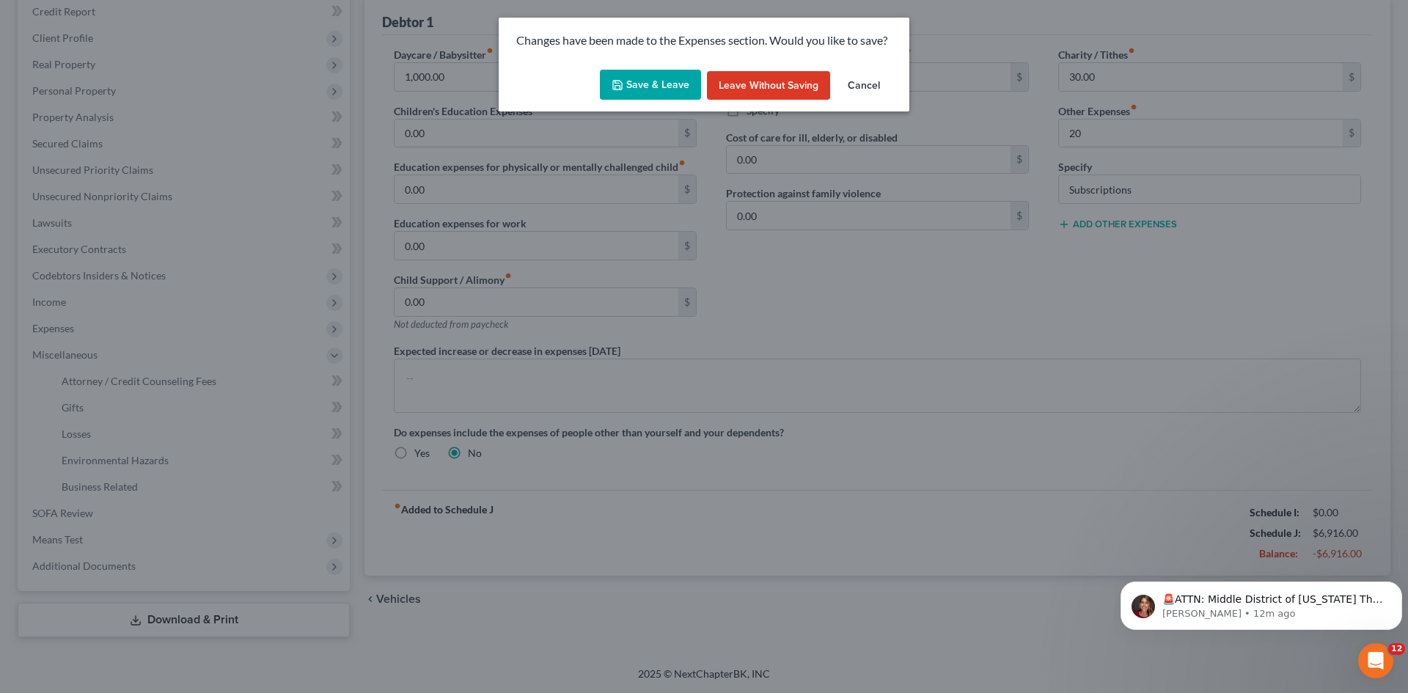
click at [648, 81] on button "Save & Leave" at bounding box center [650, 85] width 101 height 31
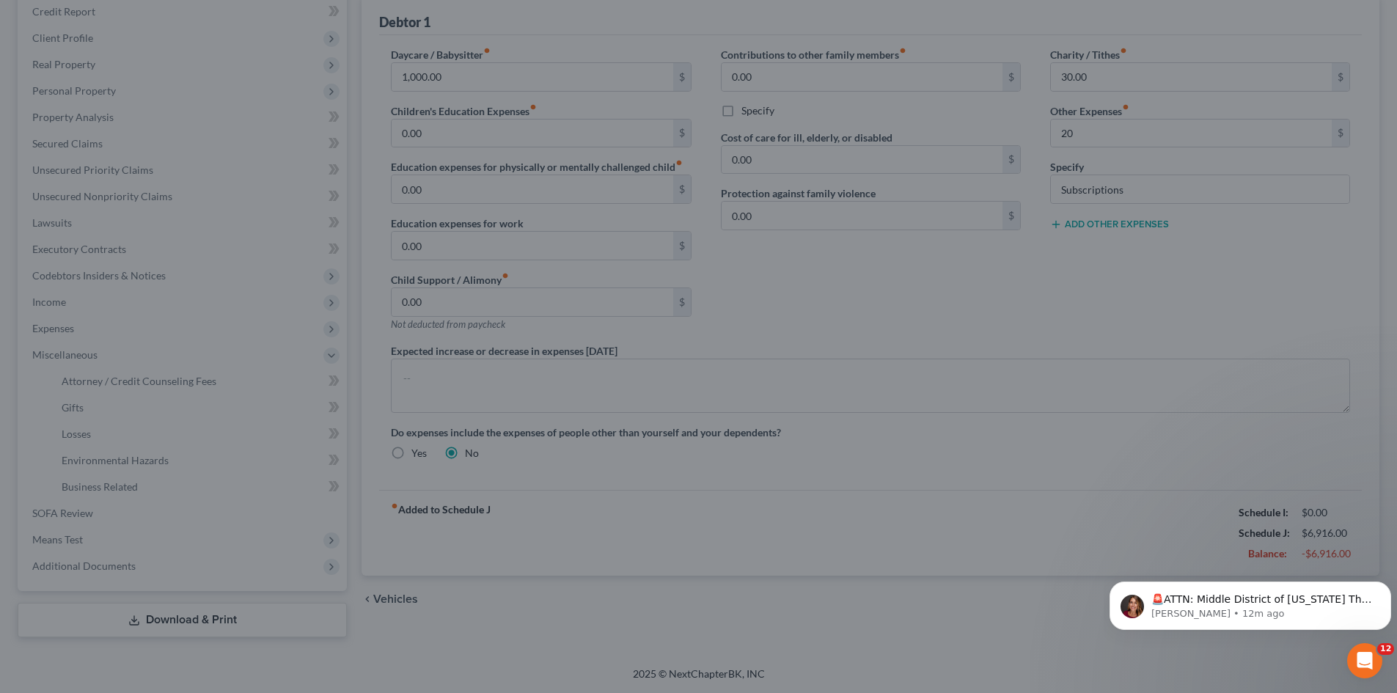
type input "20.00"
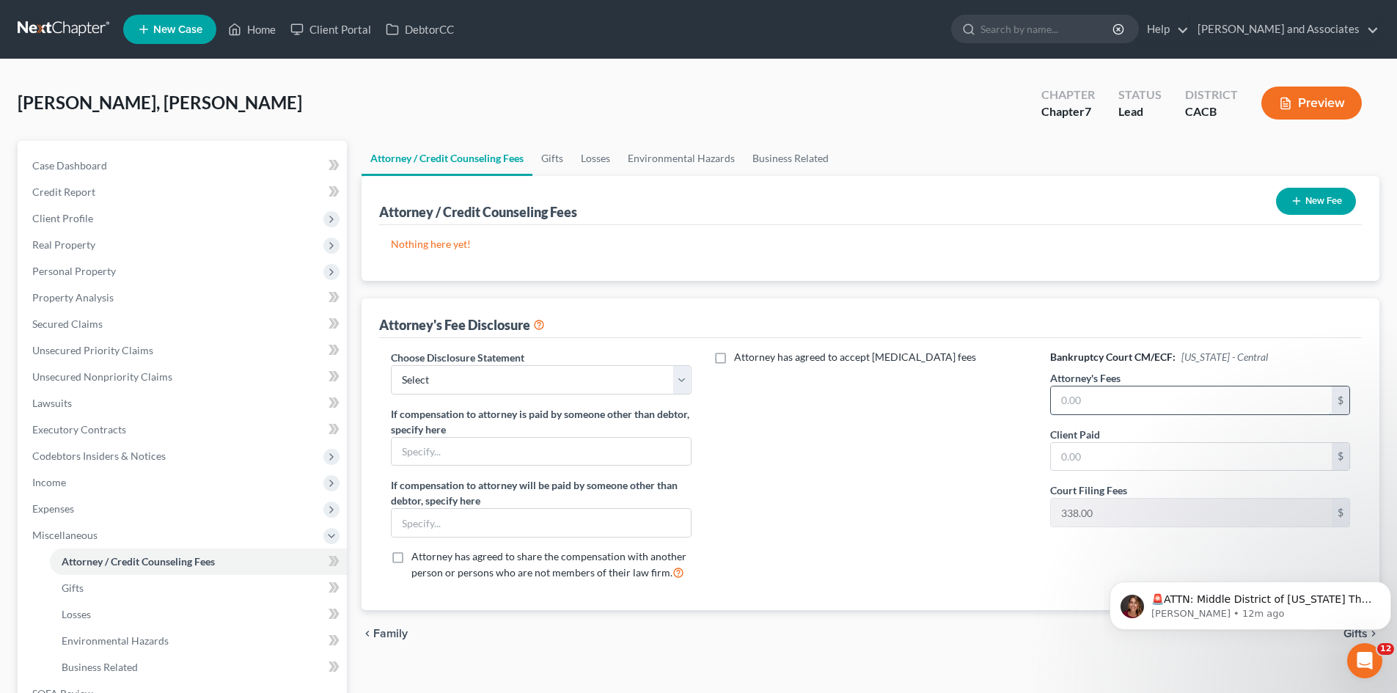
click at [1133, 404] on input "text" at bounding box center [1191, 401] width 281 height 28
type input "2,000"
click at [1113, 453] on input "text" at bounding box center [1191, 457] width 281 height 28
type input "2,000"
click at [378, 360] on div "Choose Disclosure Statement Select Disclosure If compensation to attorney is pa…" at bounding box center [540, 471] width 329 height 243
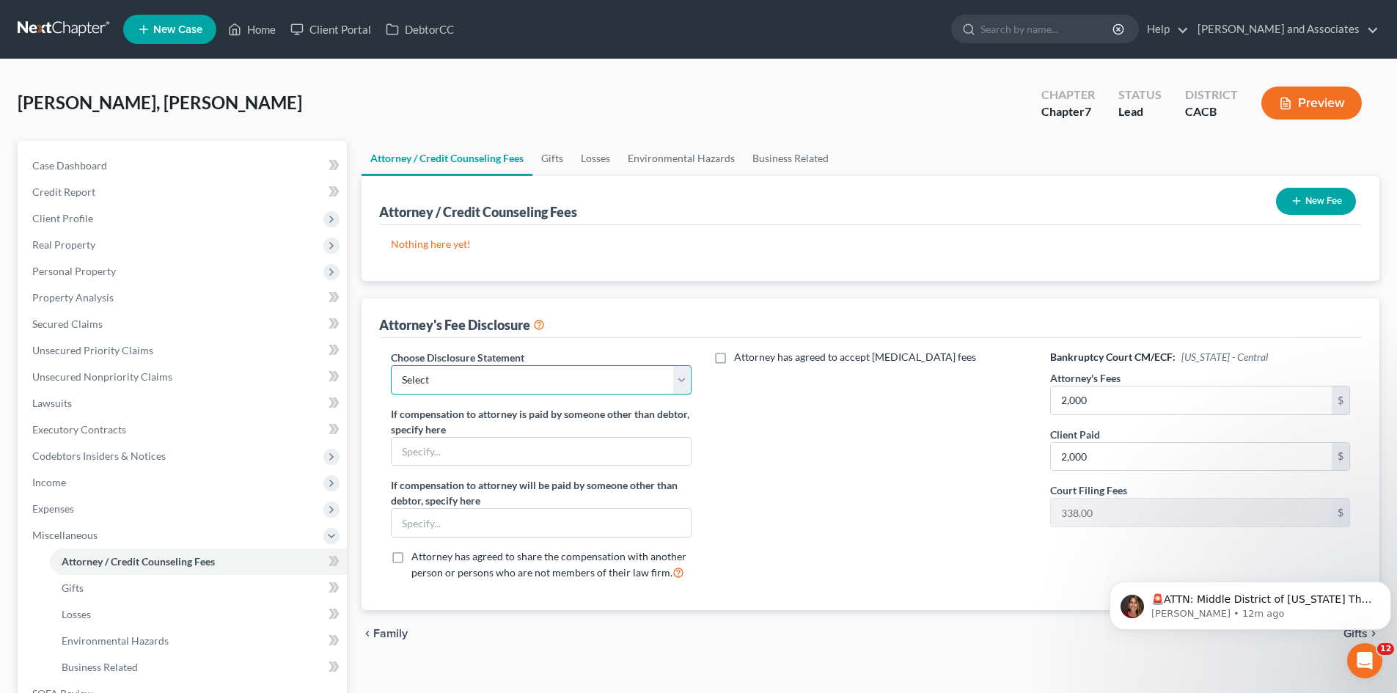
drag, startPoint x: 431, startPoint y: 368, endPoint x: 442, endPoint y: 370, distance: 10.5
click at [431, 368] on select "Select Disclosure" at bounding box center [541, 379] width 300 height 29
click at [391, 365] on select "Select Disclosure" at bounding box center [541, 379] width 300 height 29
click at [472, 381] on select "Select Disclosure" at bounding box center [541, 379] width 300 height 29
select select "0"
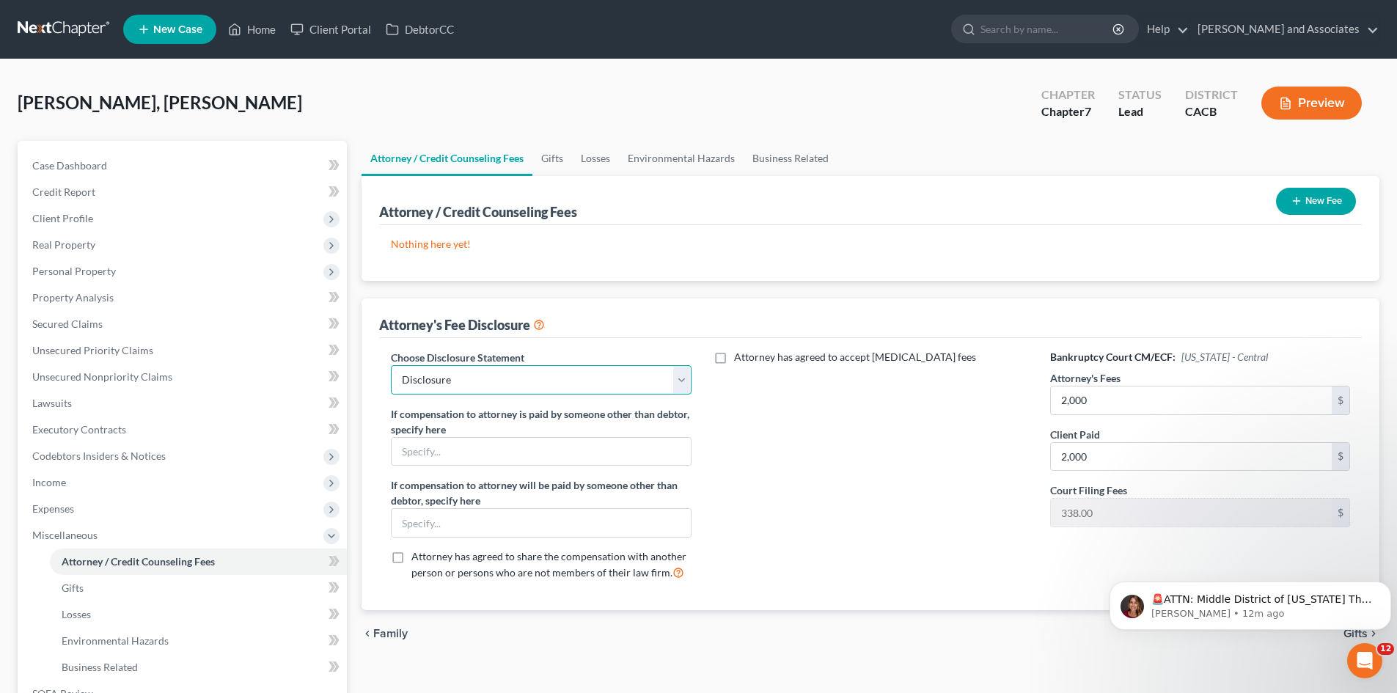
click at [391, 365] on select "Select Disclosure" at bounding box center [541, 379] width 300 height 29
click at [877, 544] on div "Attorney has agreed to accept [MEDICAL_DATA] fees" at bounding box center [870, 471] width 329 height 243
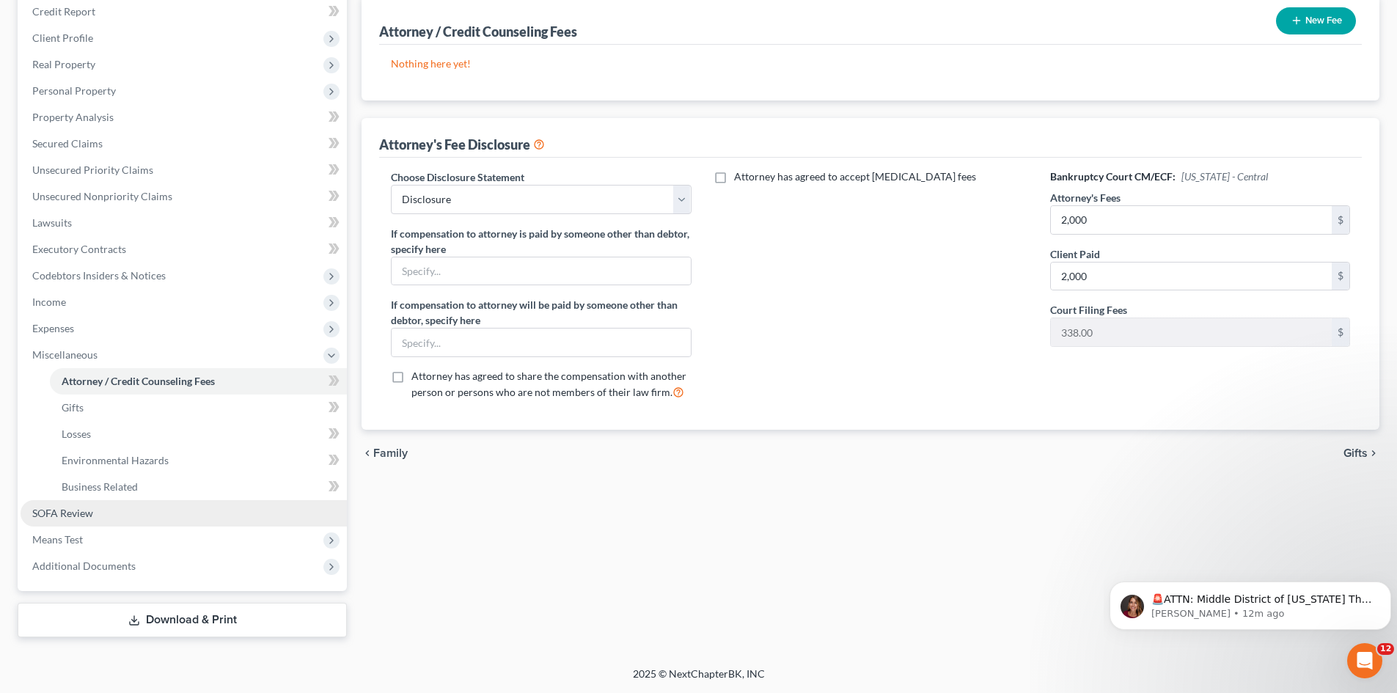
click at [106, 522] on link "SOFA Review" at bounding box center [184, 513] width 326 height 26
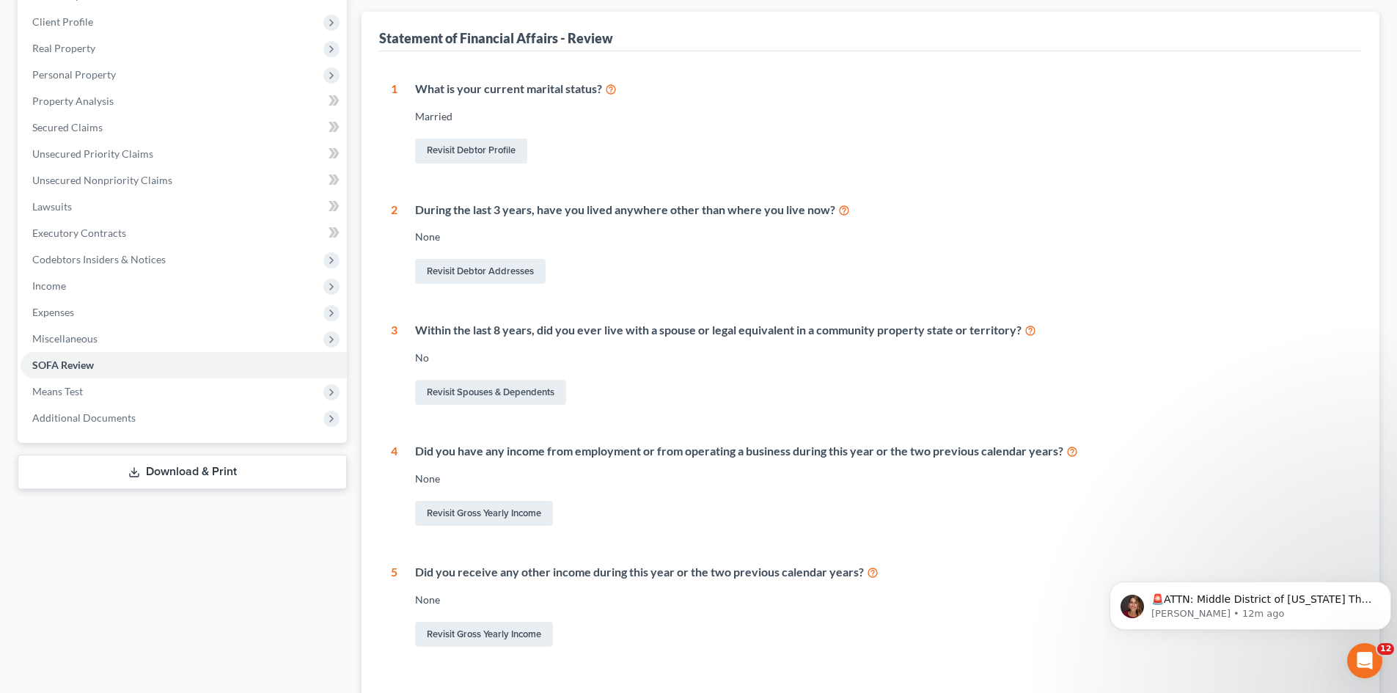
scroll to position [123, 0]
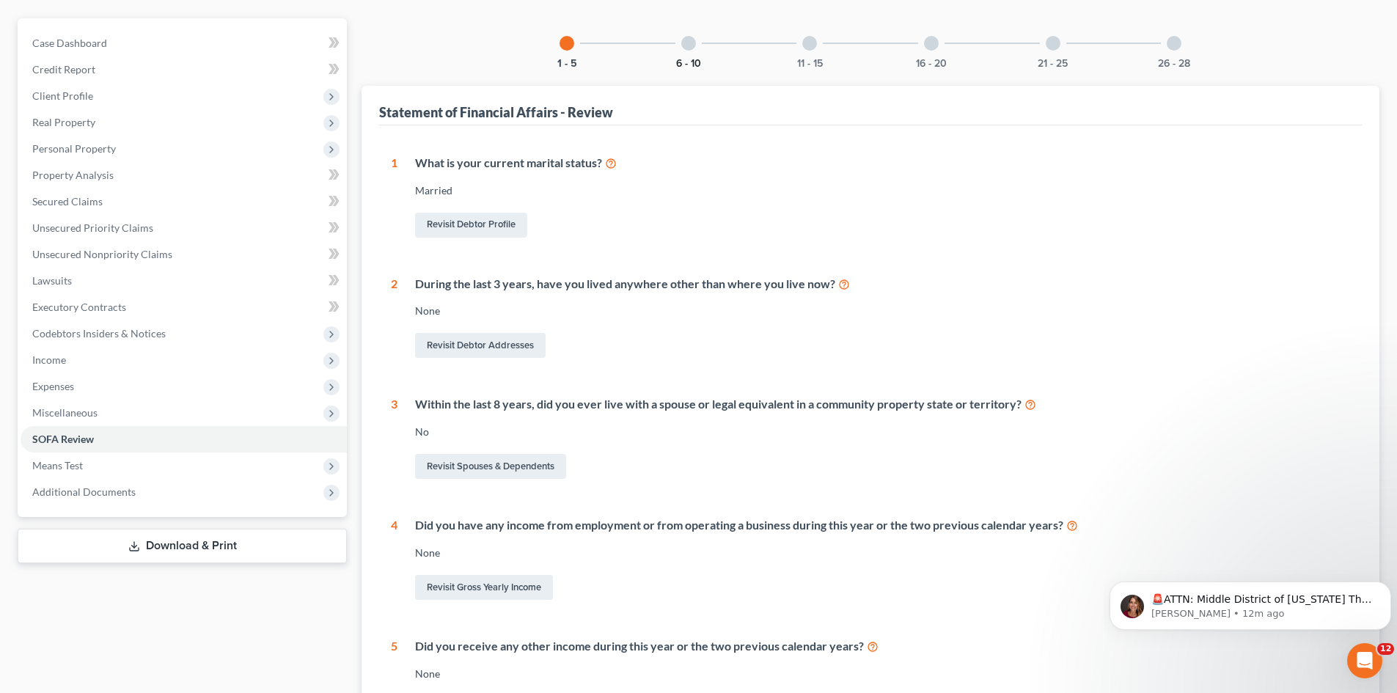
click at [681, 60] on button "6 - 10" at bounding box center [688, 64] width 25 height 10
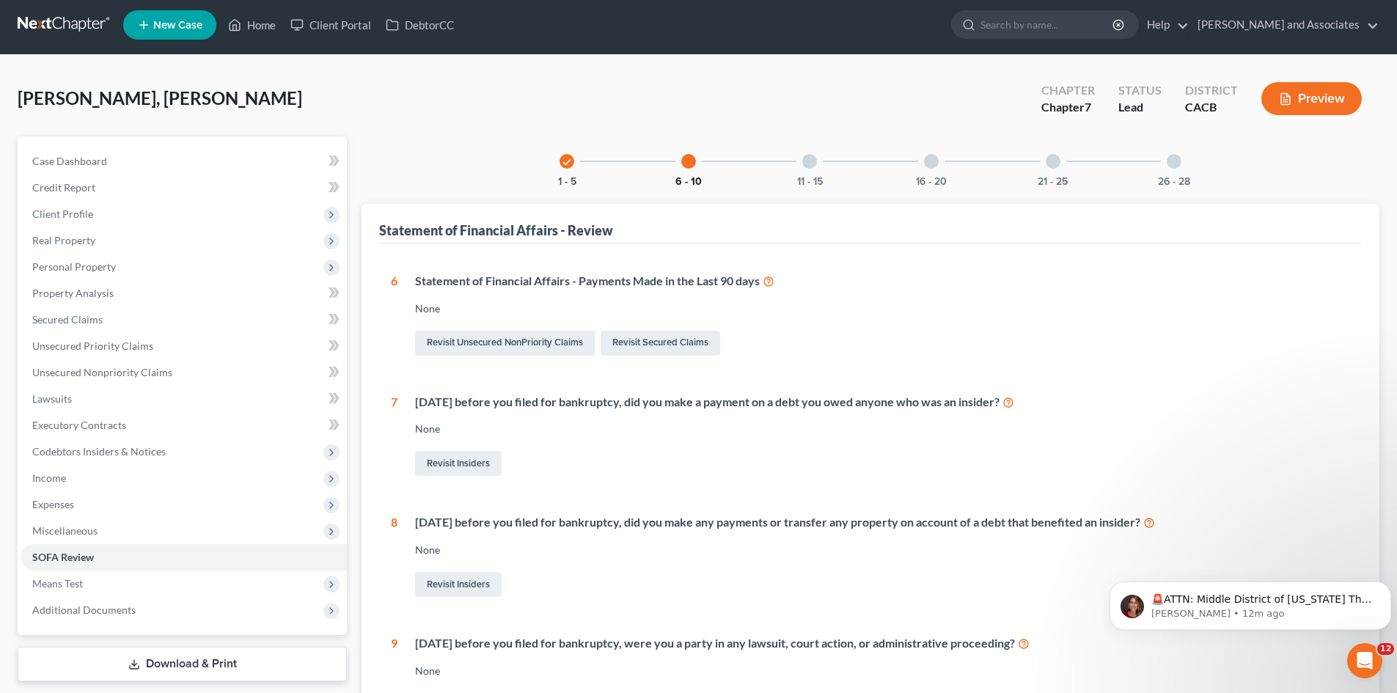
scroll to position [0, 0]
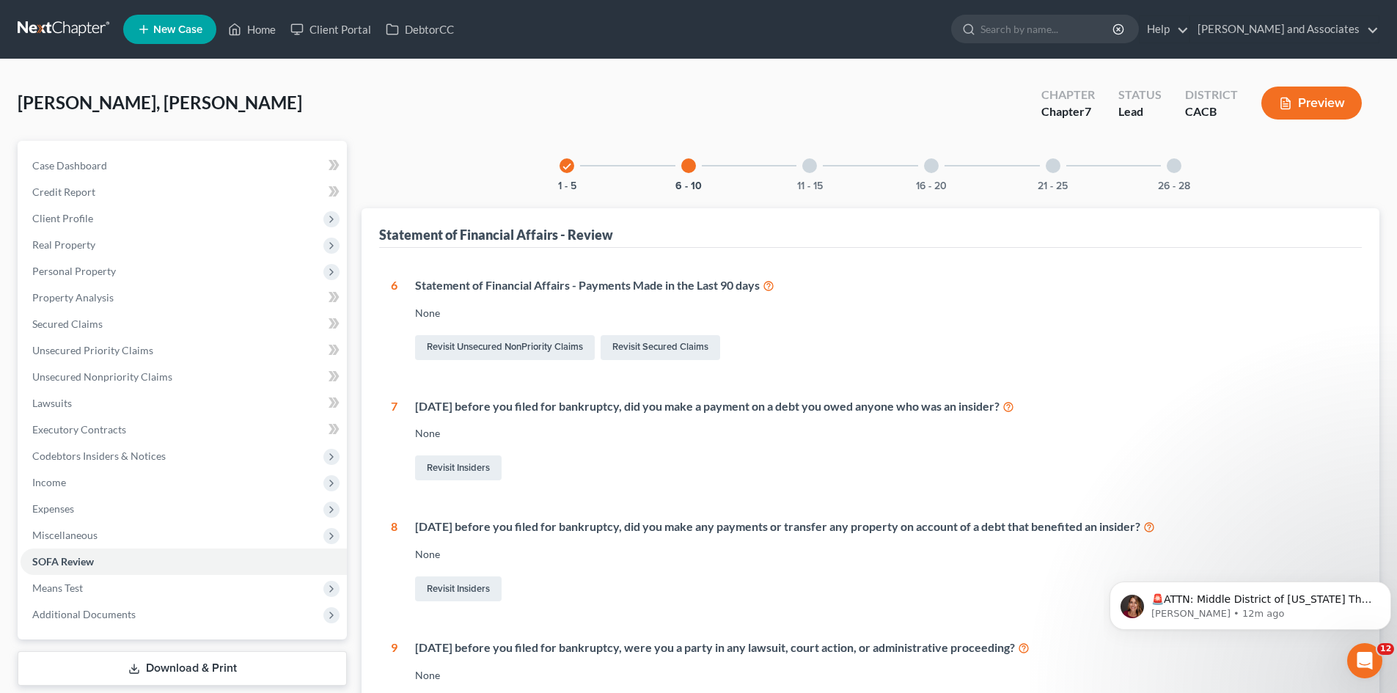
click at [801, 166] on div "11 - 15" at bounding box center [810, 166] width 50 height 50
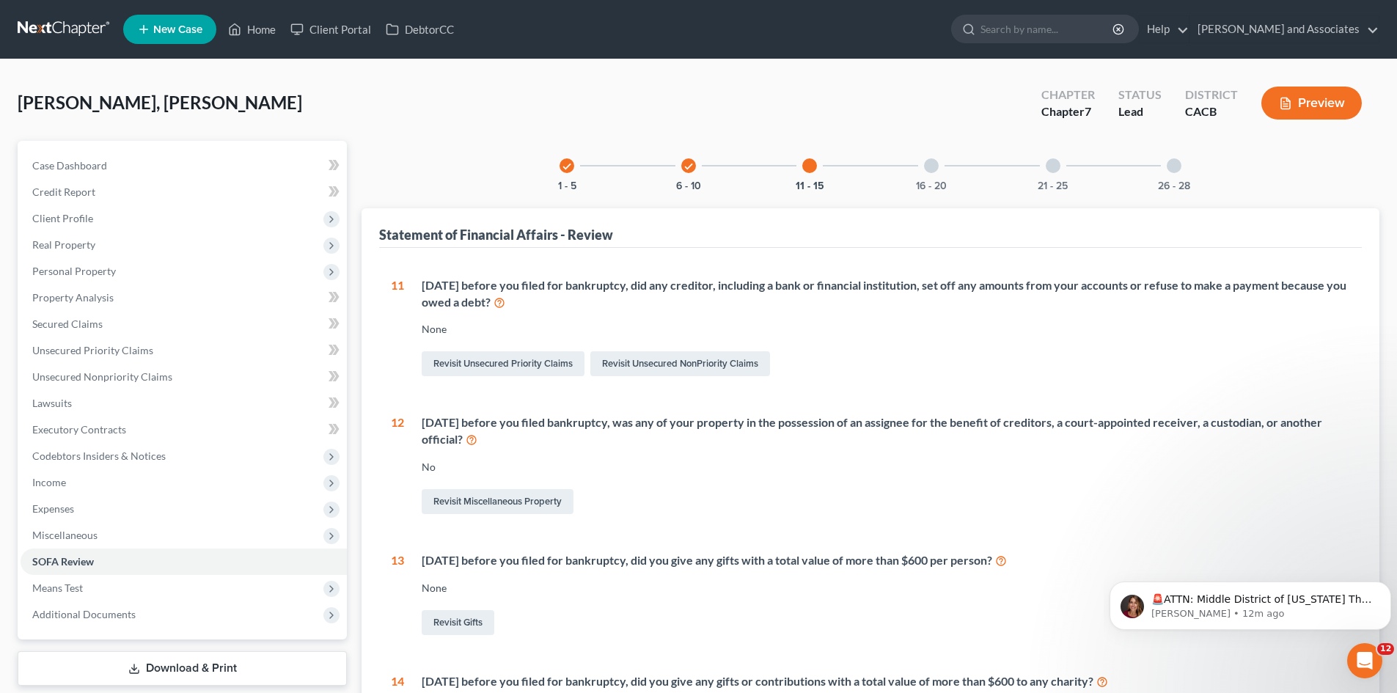
click at [934, 167] on div at bounding box center [931, 165] width 15 height 15
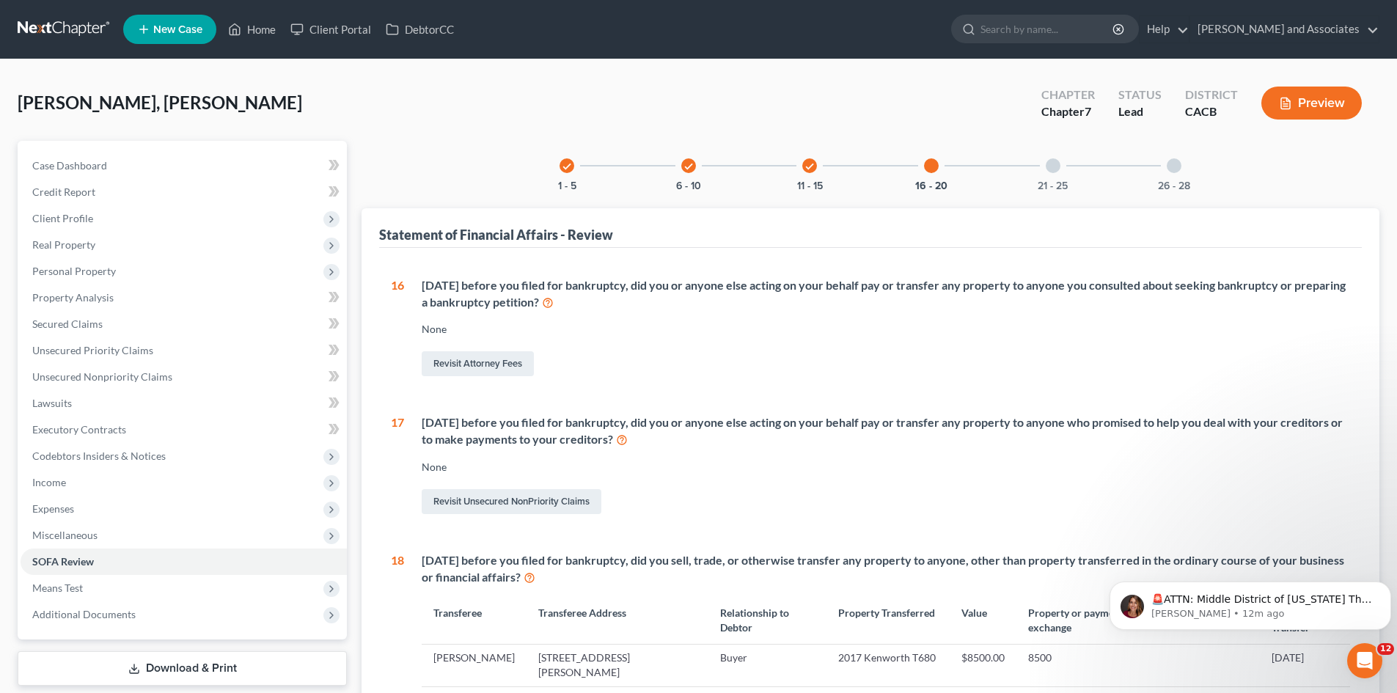
click at [1064, 159] on div "21 - 25" at bounding box center [1053, 166] width 50 height 50
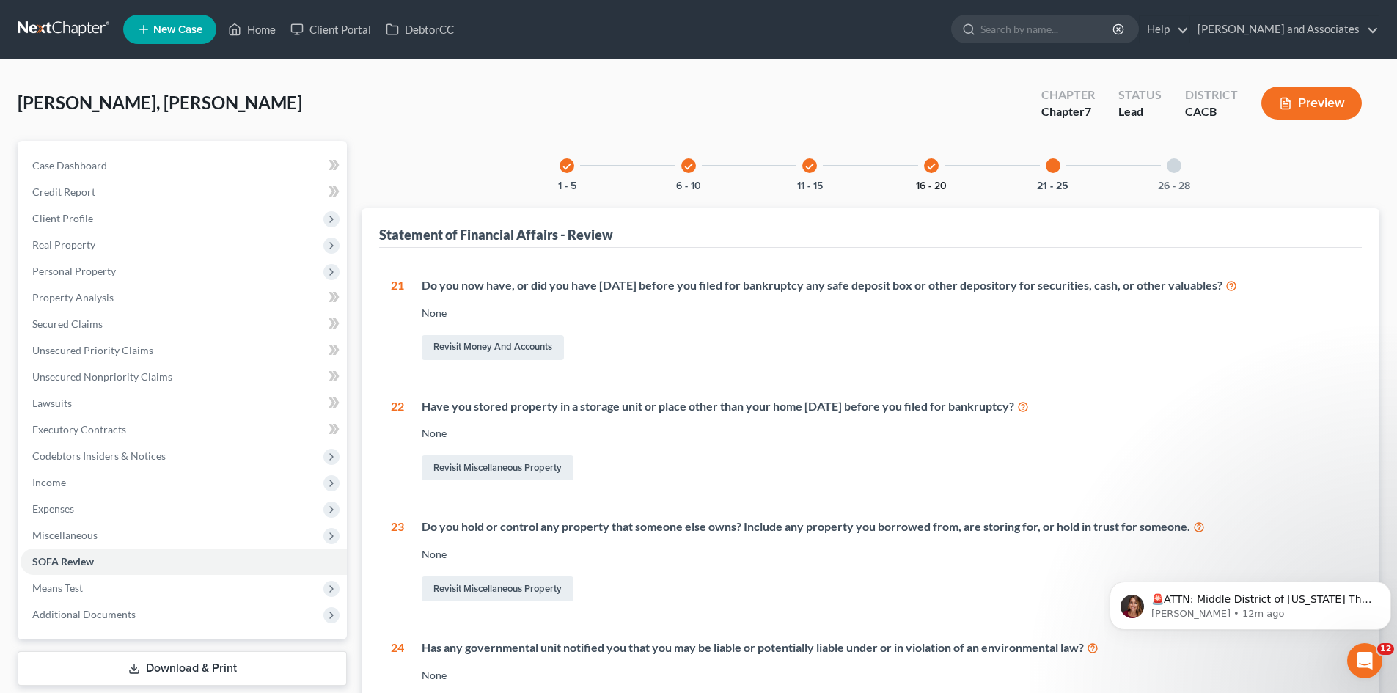
click at [929, 182] on button "16 - 20" at bounding box center [931, 186] width 31 height 10
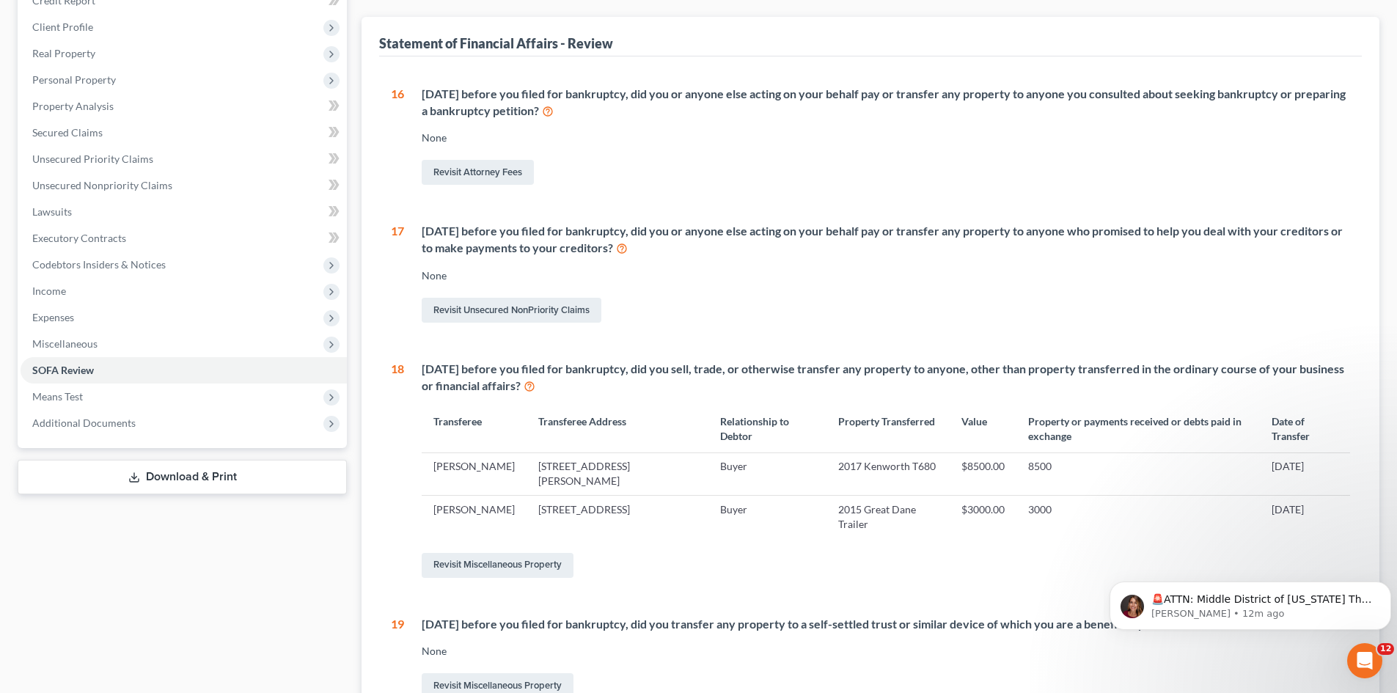
scroll to position [109, 0]
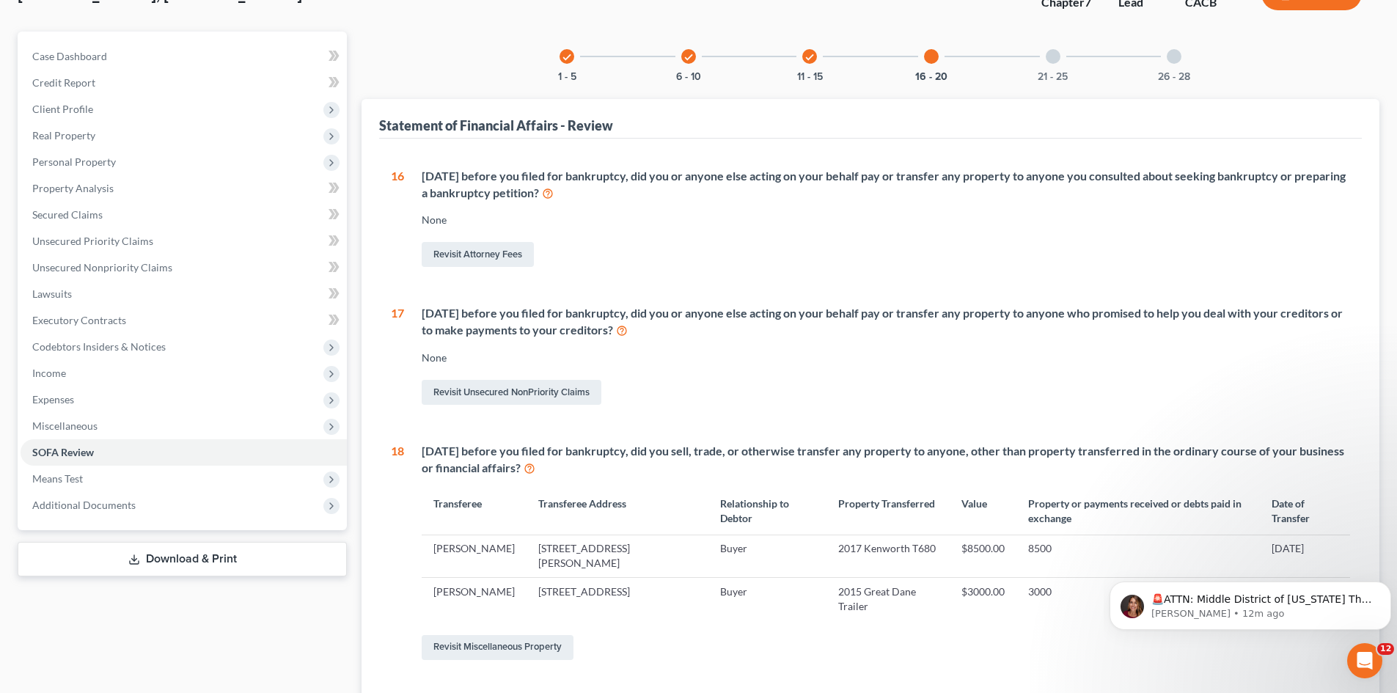
click at [1060, 48] on div "21 - 25" at bounding box center [1053, 57] width 50 height 50
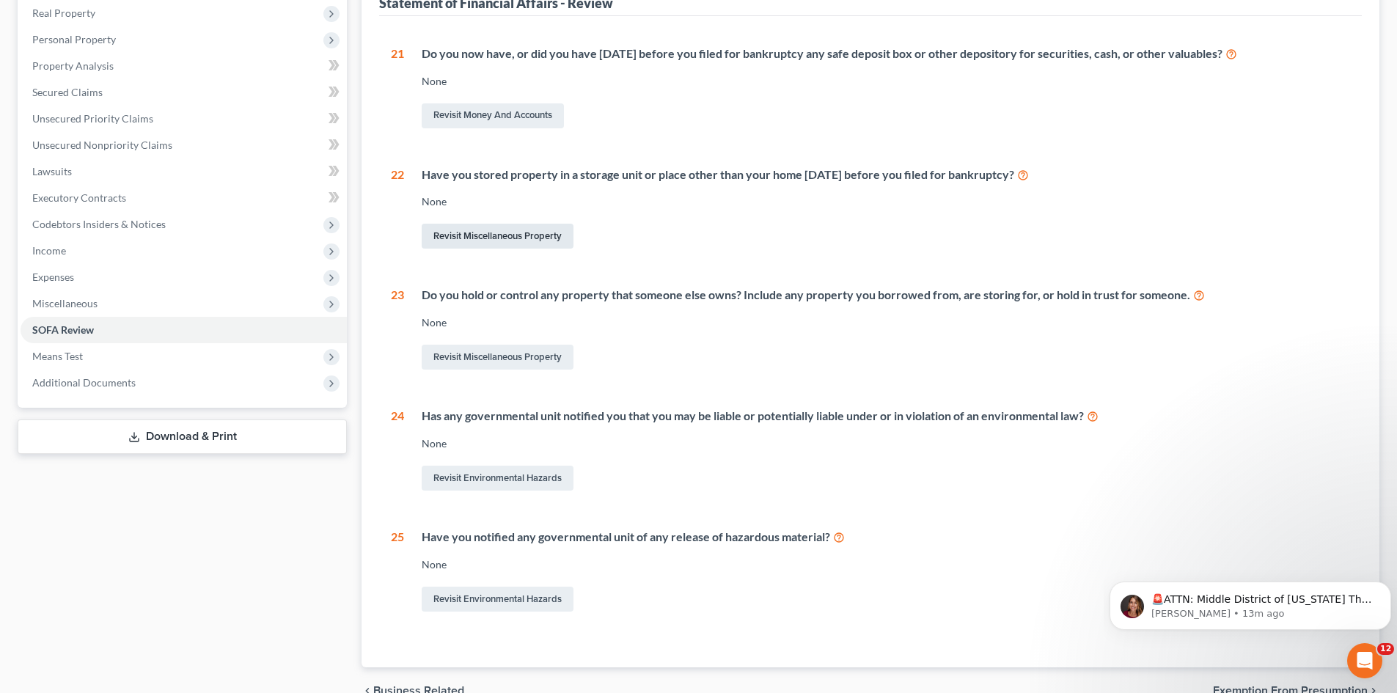
click at [503, 240] on link "Revisit Miscellaneous Property" at bounding box center [498, 236] width 152 height 25
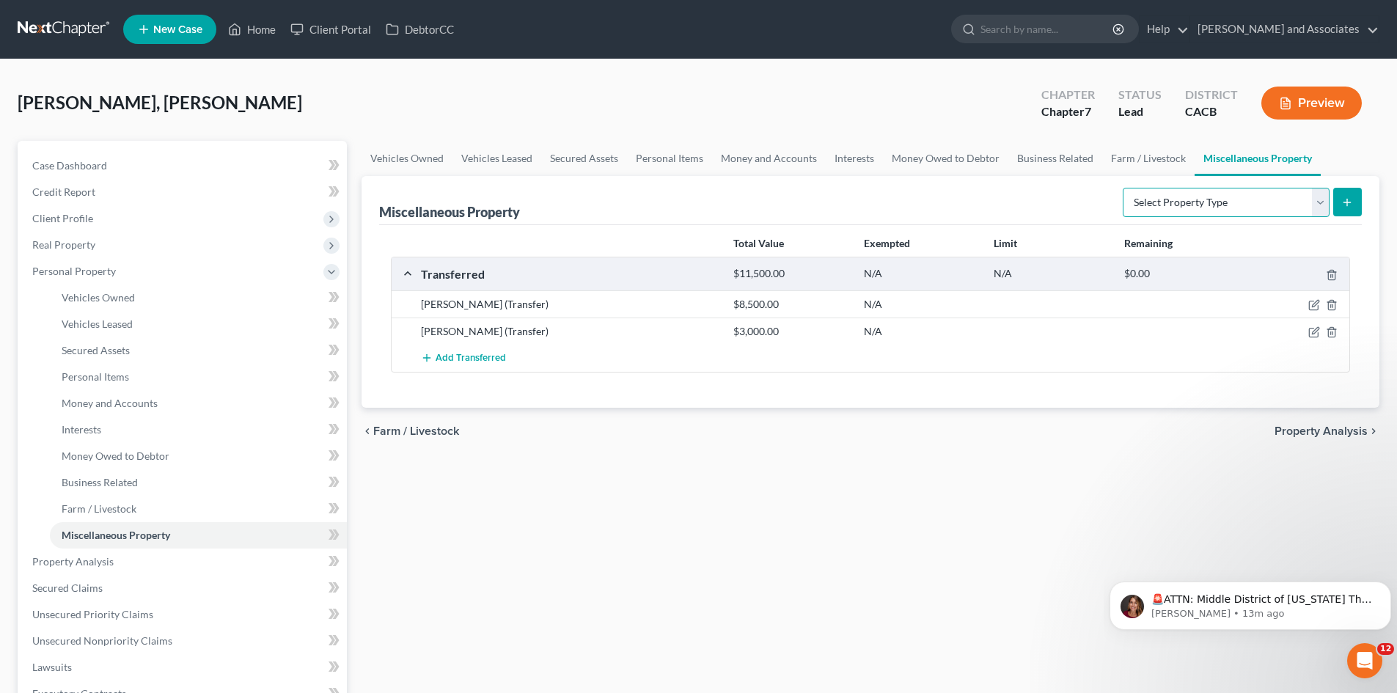
click at [1189, 192] on select "Select Property Type Assigned for Creditor Benefit [DATE] Holding for Another N…" at bounding box center [1226, 202] width 207 height 29
select select "stored_within_1_year"
click at [1123, 188] on select "Select Property Type Assigned for Creditor Benefit [DATE] Holding for Another N…" at bounding box center [1226, 202] width 207 height 29
click at [1354, 194] on button "submit" at bounding box center [1348, 202] width 29 height 29
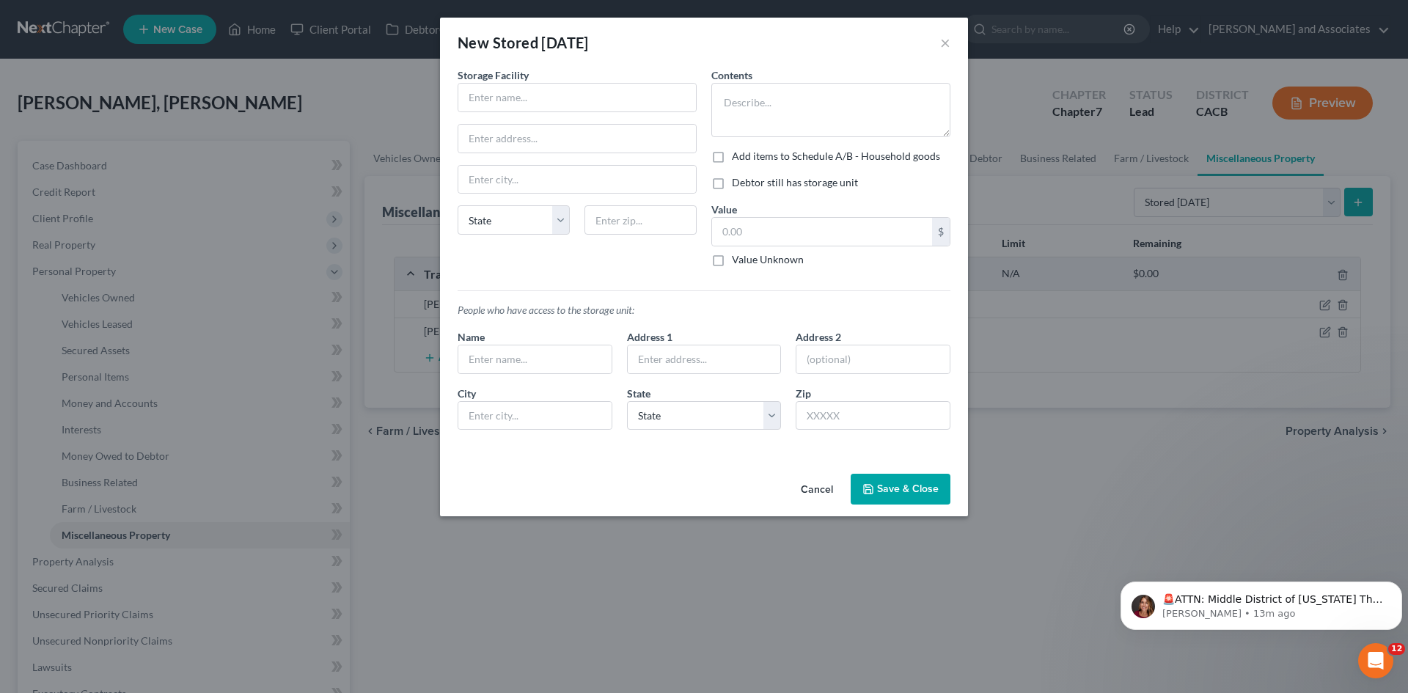
click at [732, 185] on label "Debtor still has storage unit" at bounding box center [795, 182] width 126 height 15
click at [738, 185] on input "Debtor still has storage unit" at bounding box center [743, 180] width 10 height 10
checkbox input "true"
click at [557, 101] on input "text" at bounding box center [577, 98] width 238 height 28
type input "Betteravia Self Storage"
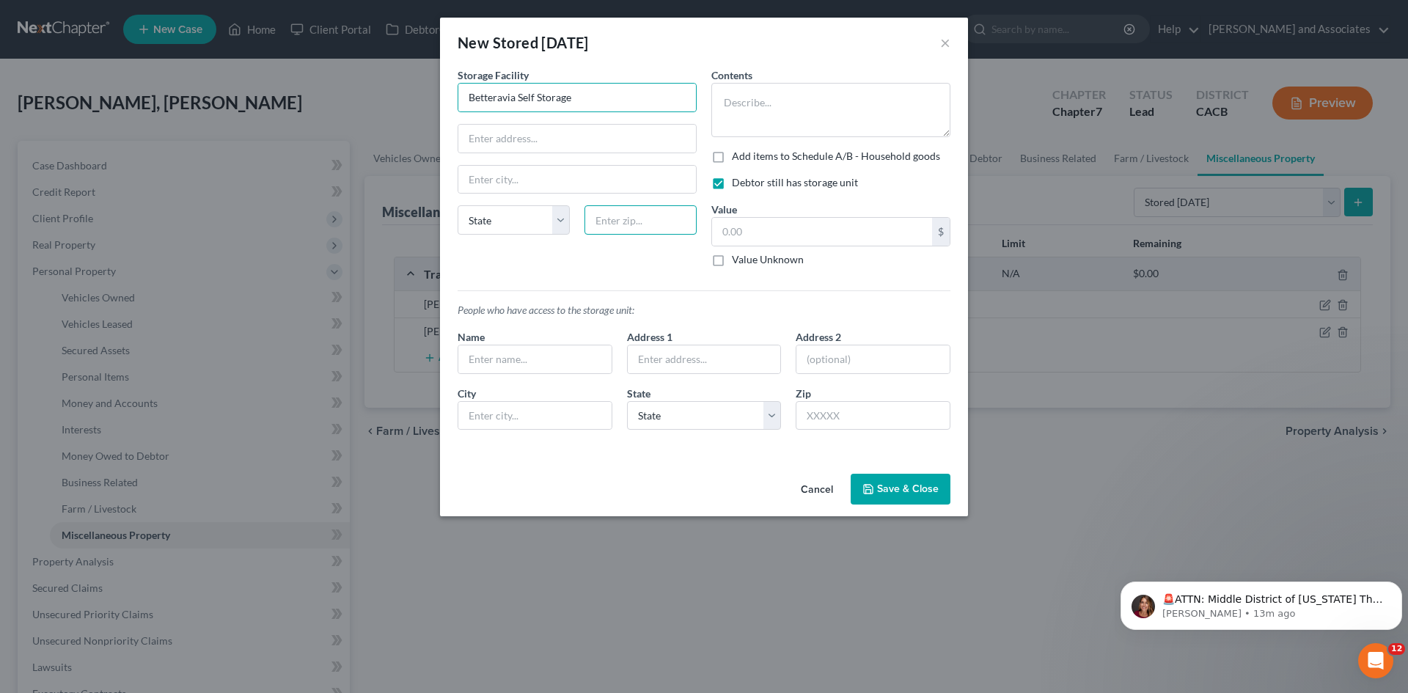
click at [665, 227] on input "text" at bounding box center [641, 219] width 112 height 29
type input "93455"
click at [547, 161] on div "Storage Facility Betteravia Self Storage State [US_STATE] AK AR AZ CA CO [GEOGR…" at bounding box center [577, 172] width 254 height 211
type input "Santa [PERSON_NAME]"
select select "4"
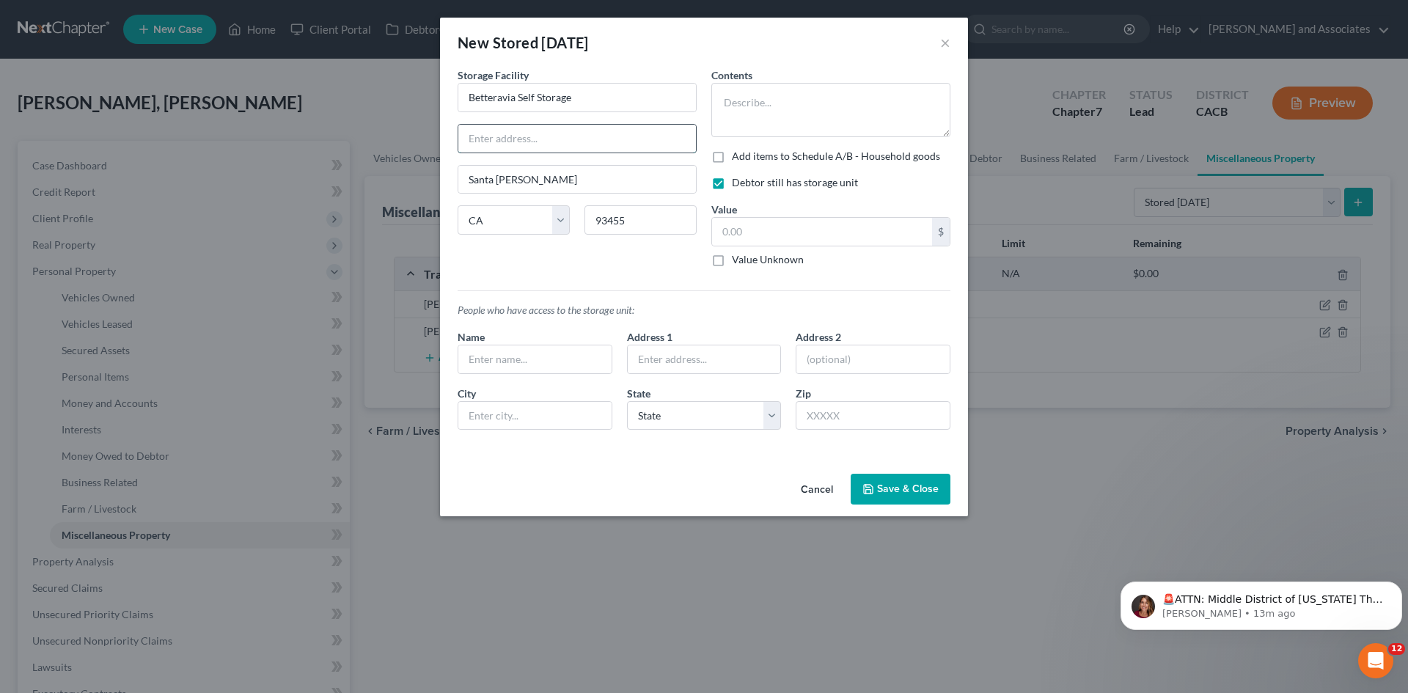
click at [561, 141] on input "text" at bounding box center [577, 139] width 238 height 28
type input "[STREET_ADDRESS]"
click at [808, 117] on textarea at bounding box center [831, 110] width 239 height 54
click at [732, 161] on label "Add items to Schedule A/B - Household goods" at bounding box center [836, 156] width 208 height 15
click at [738, 158] on input "Add items to Schedule A/B - Household goods" at bounding box center [743, 154] width 10 height 10
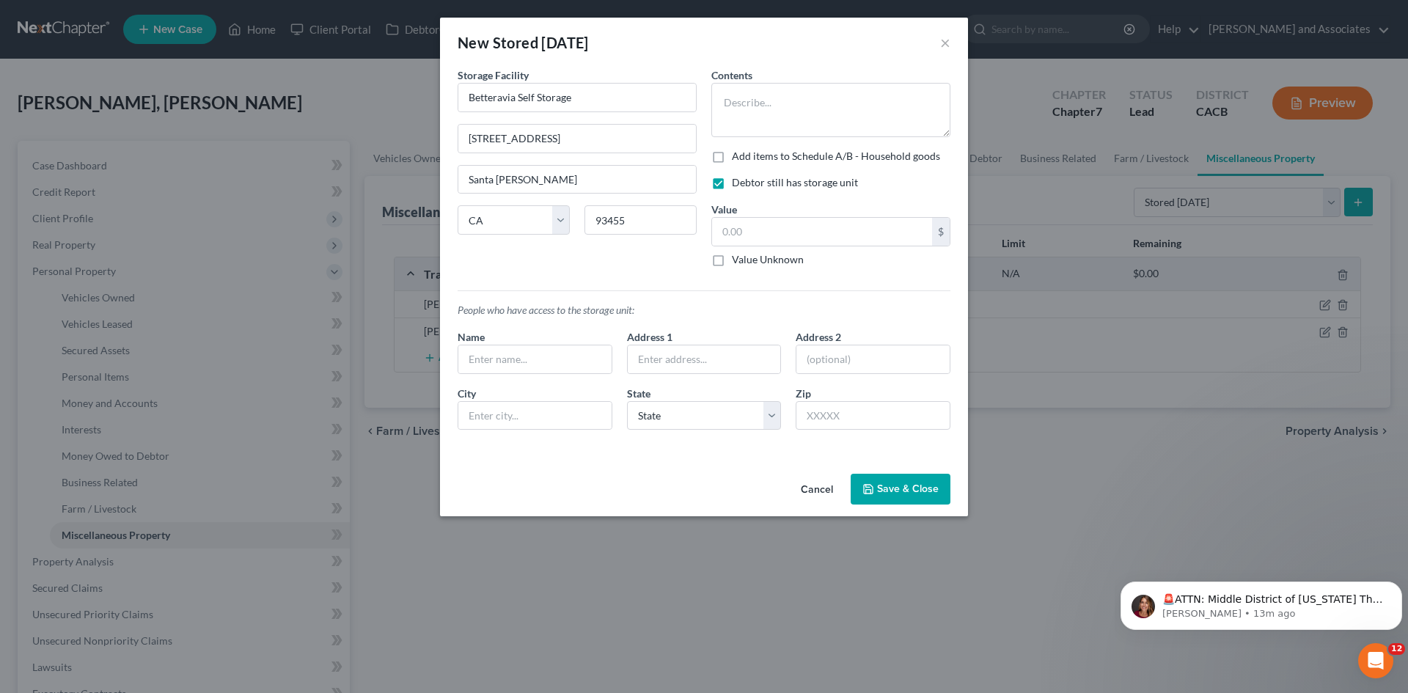
checkbox input "true"
click at [796, 111] on textarea at bounding box center [831, 110] width 239 height 54
type textarea "C"
drag, startPoint x: 840, startPoint y: 102, endPoint x: 883, endPoint y: 109, distance: 43.9
click at [883, 109] on textarea "Decorations, clothes, childrens toys" at bounding box center [831, 110] width 239 height 54
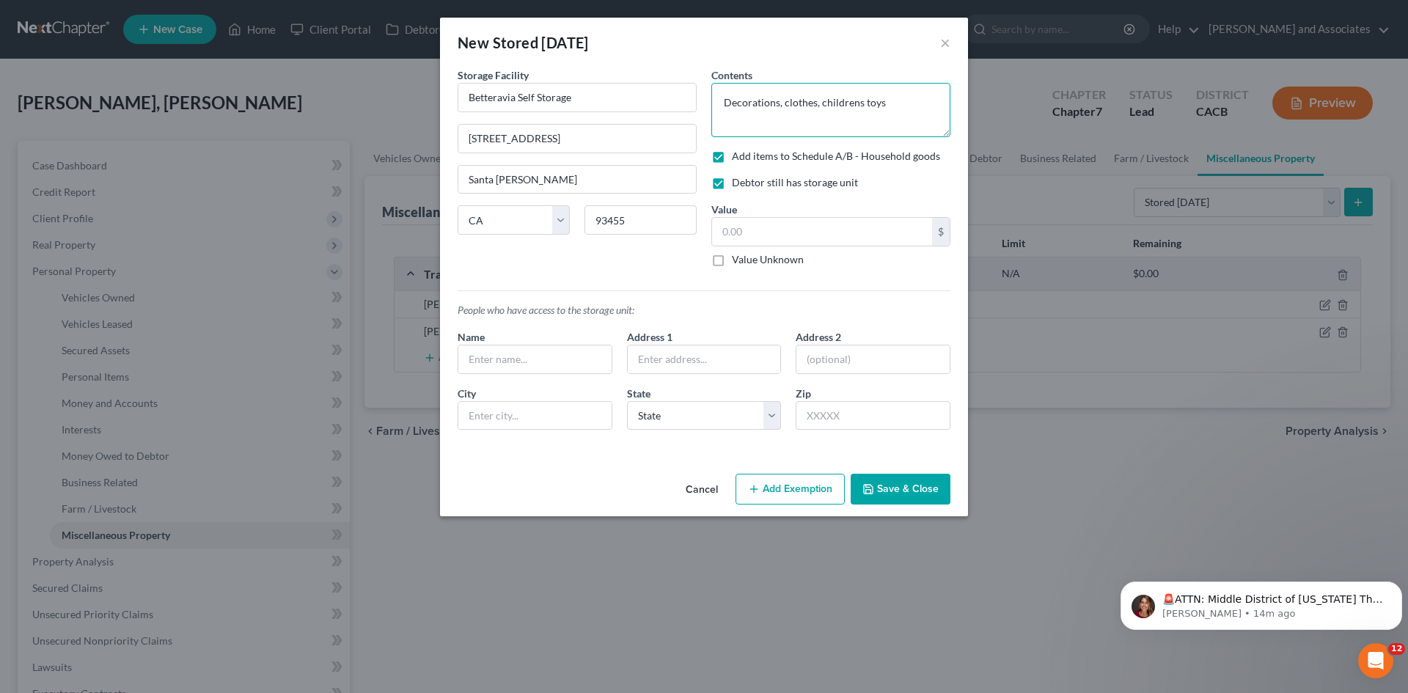
click at [836, 103] on textarea "Decorations, clothes, childrens toys" at bounding box center [831, 110] width 239 height 54
type textarea "Decorations, clothes, children's toys"
click at [781, 224] on input "text" at bounding box center [822, 232] width 220 height 28
type input "300"
click at [557, 365] on input "text" at bounding box center [534, 360] width 153 height 28
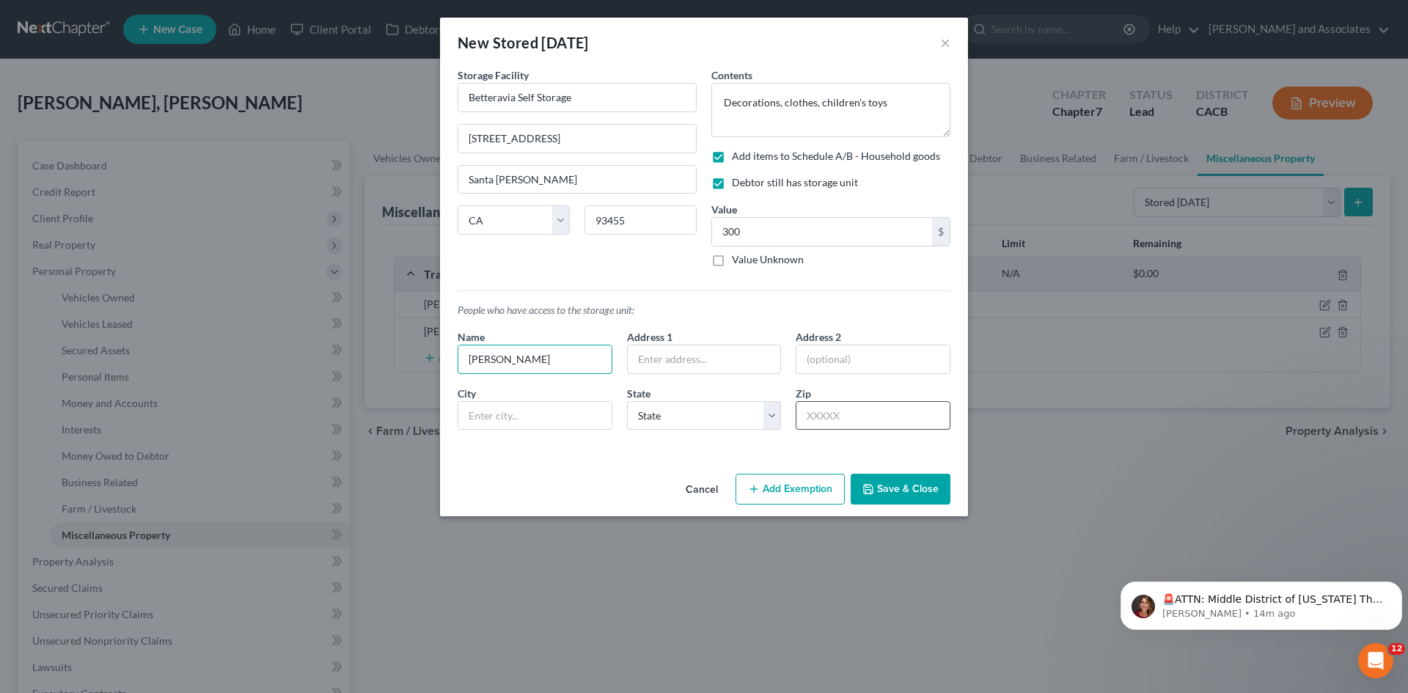
type input "[PERSON_NAME]"
click at [909, 403] on input "text" at bounding box center [873, 415] width 155 height 29
type input "93458"
click at [600, 450] on div "An exemption set must first be selected from the Filing Information section. St…" at bounding box center [704, 267] width 528 height 401
type input "Santa [PERSON_NAME]"
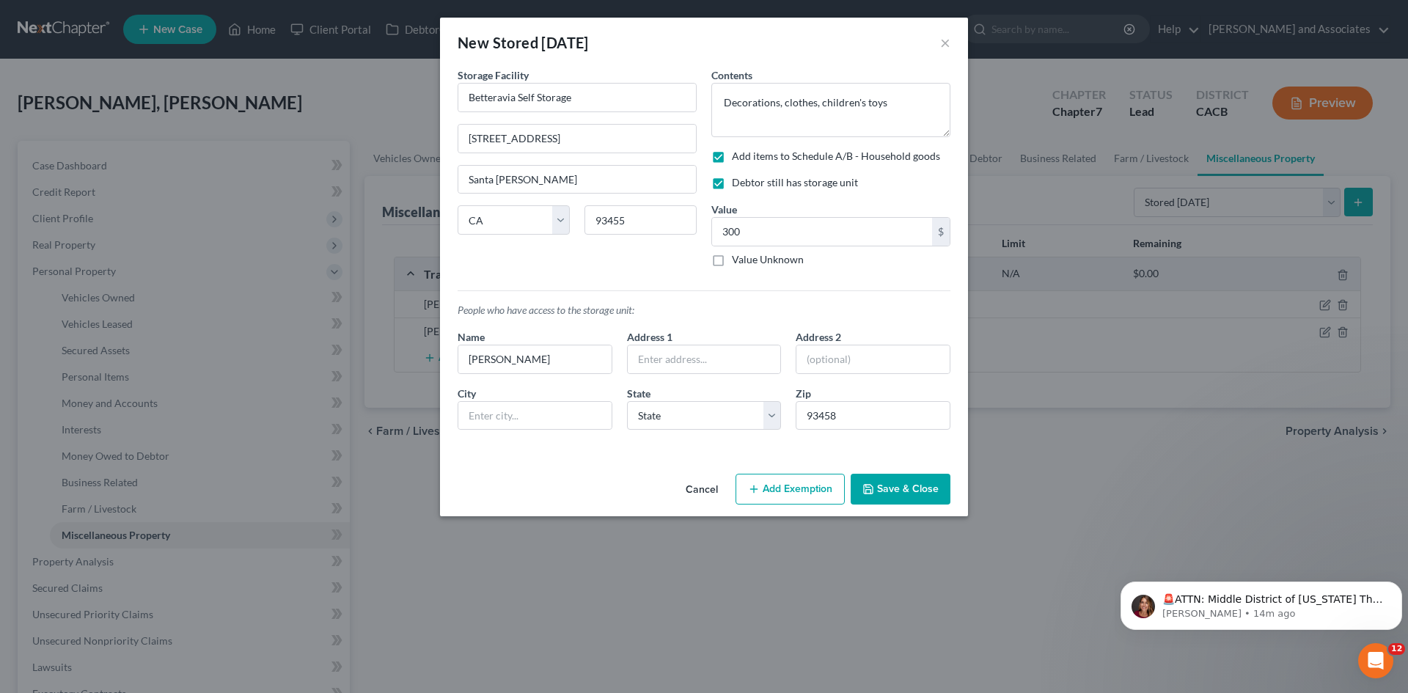
select select "4"
click at [720, 352] on input "text" at bounding box center [704, 360] width 153 height 28
type input "[STREET_ADDRESS][PERSON_NAME]"
click at [772, 486] on button "Add Exemption" at bounding box center [790, 489] width 109 height 31
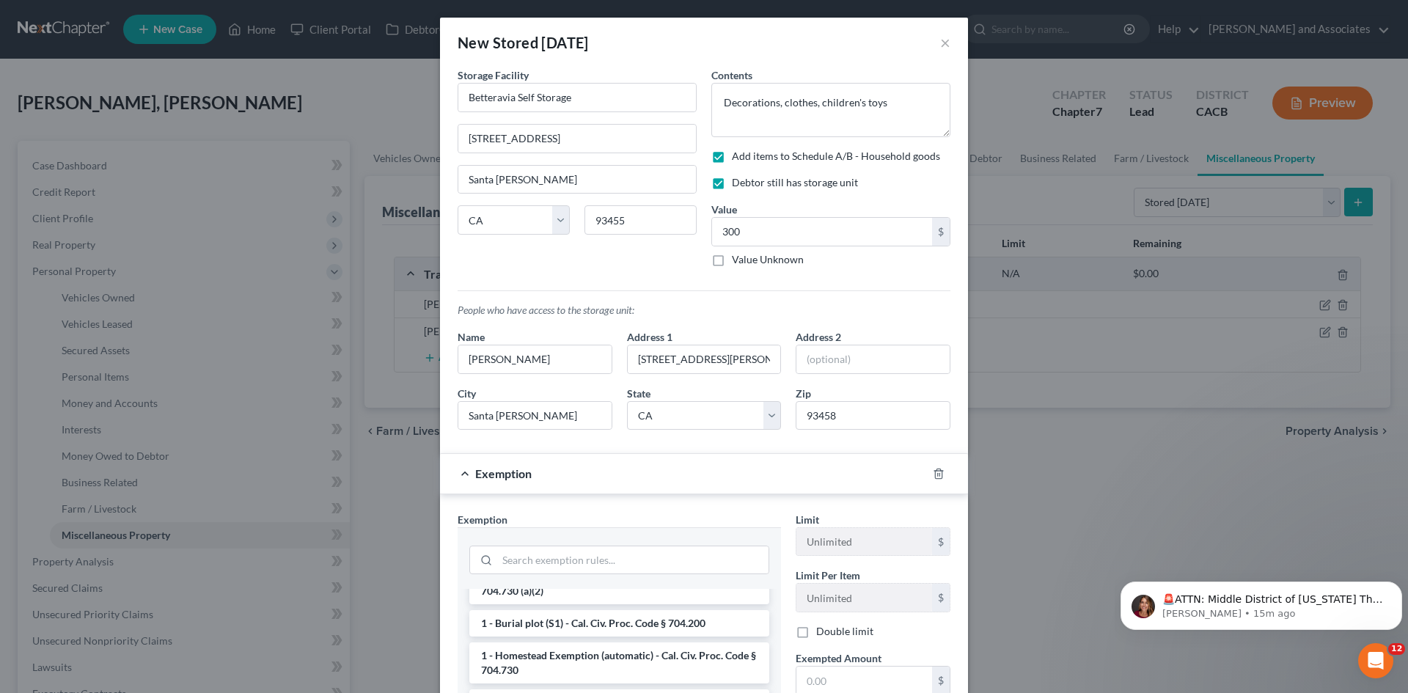
click at [480, 478] on span "Exemption" at bounding box center [503, 474] width 56 height 14
click at [935, 469] on icon "button" at bounding box center [939, 474] width 12 height 12
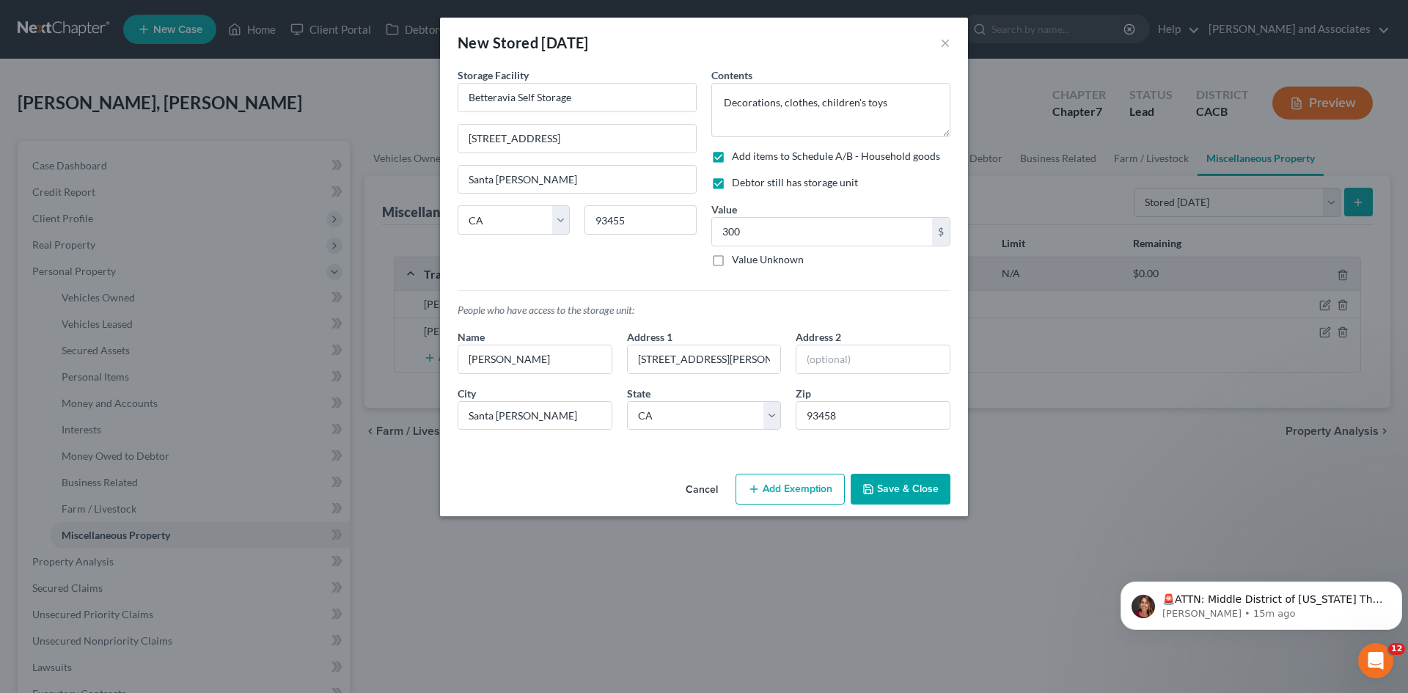
click at [913, 481] on button "Save & Close" at bounding box center [901, 489] width 100 height 31
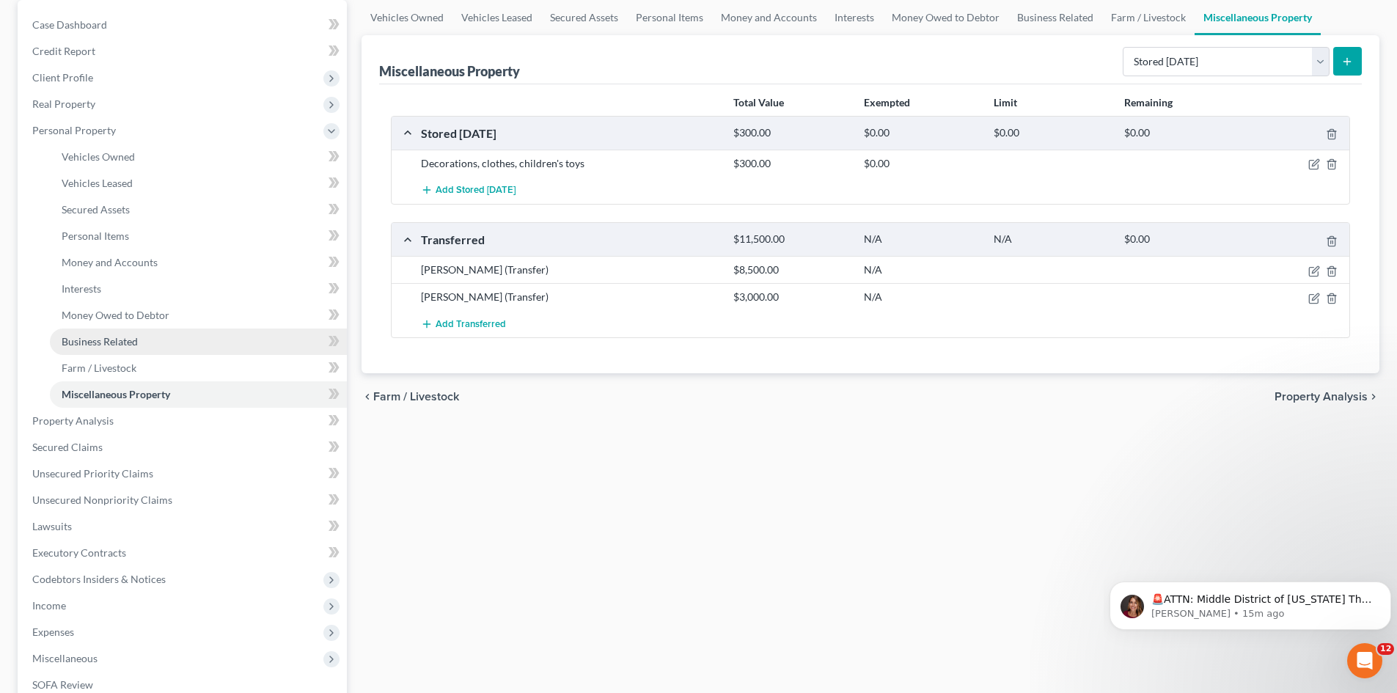
scroll to position [244, 0]
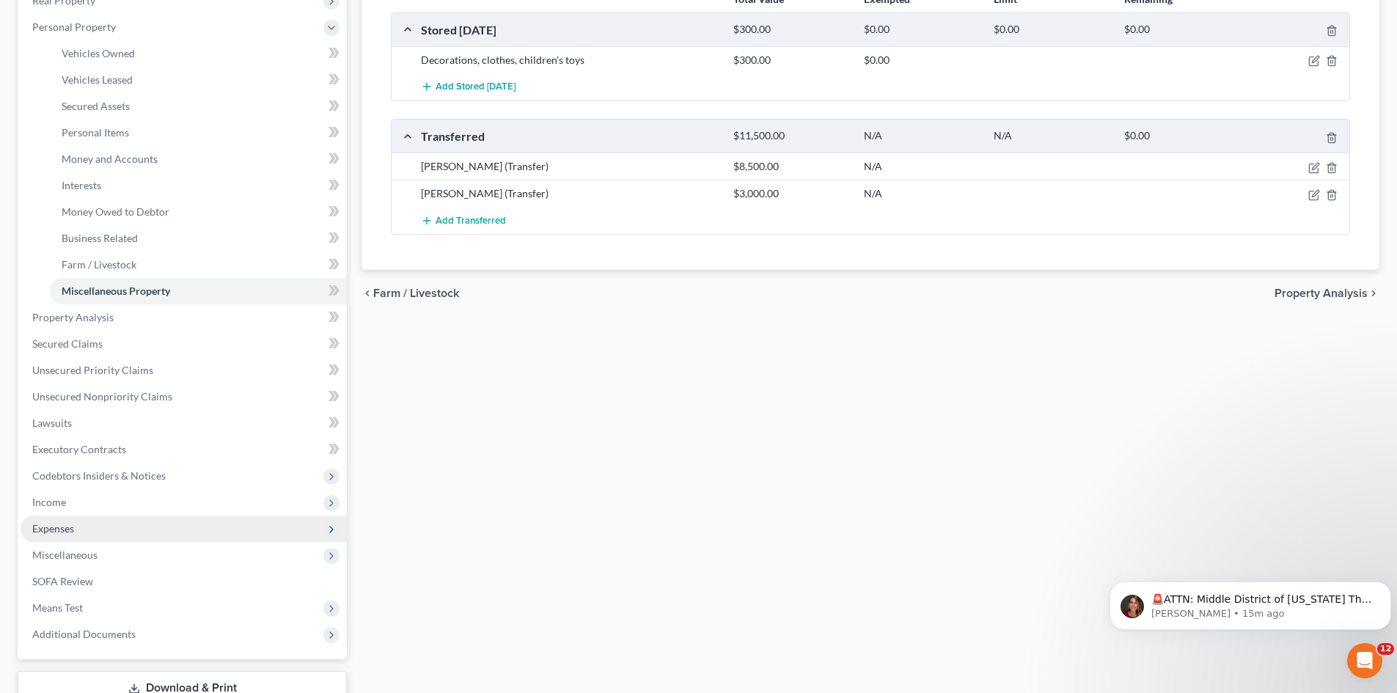
click at [100, 521] on span "Expenses" at bounding box center [184, 529] width 326 height 26
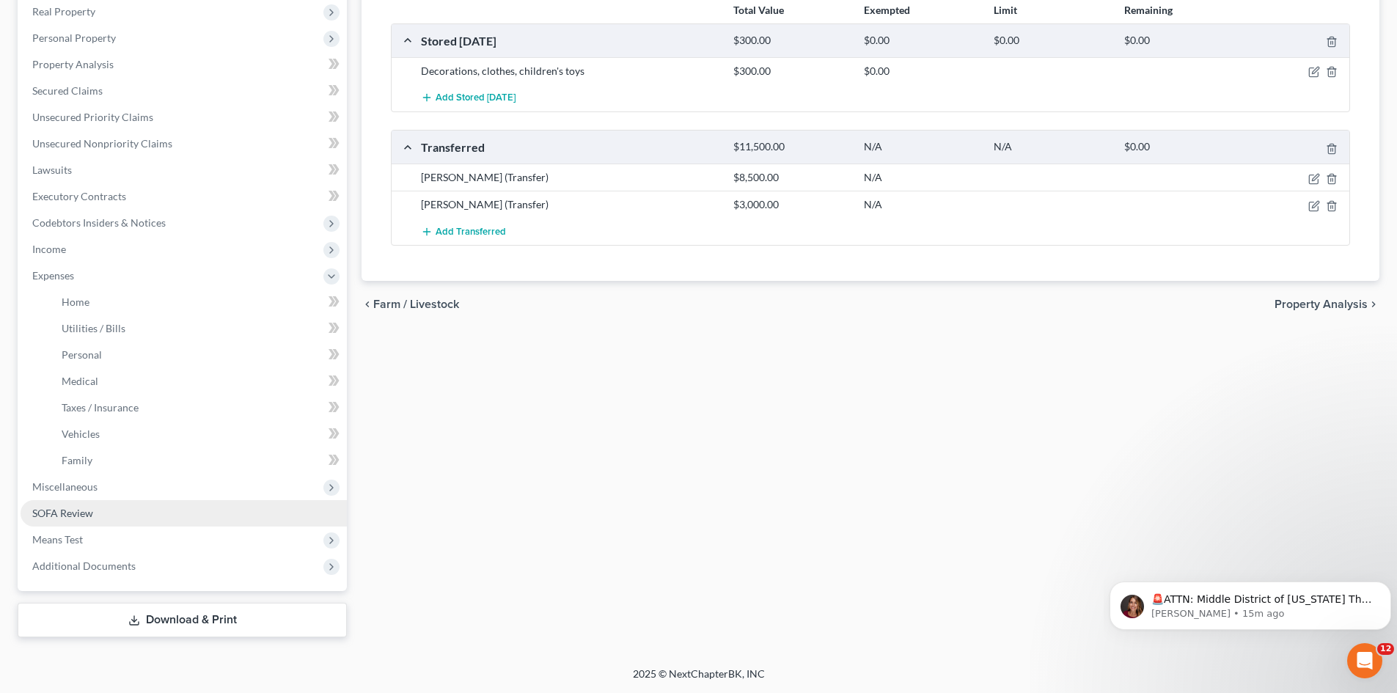
scroll to position [233, 0]
click at [125, 453] on link "Family" at bounding box center [198, 460] width 297 height 26
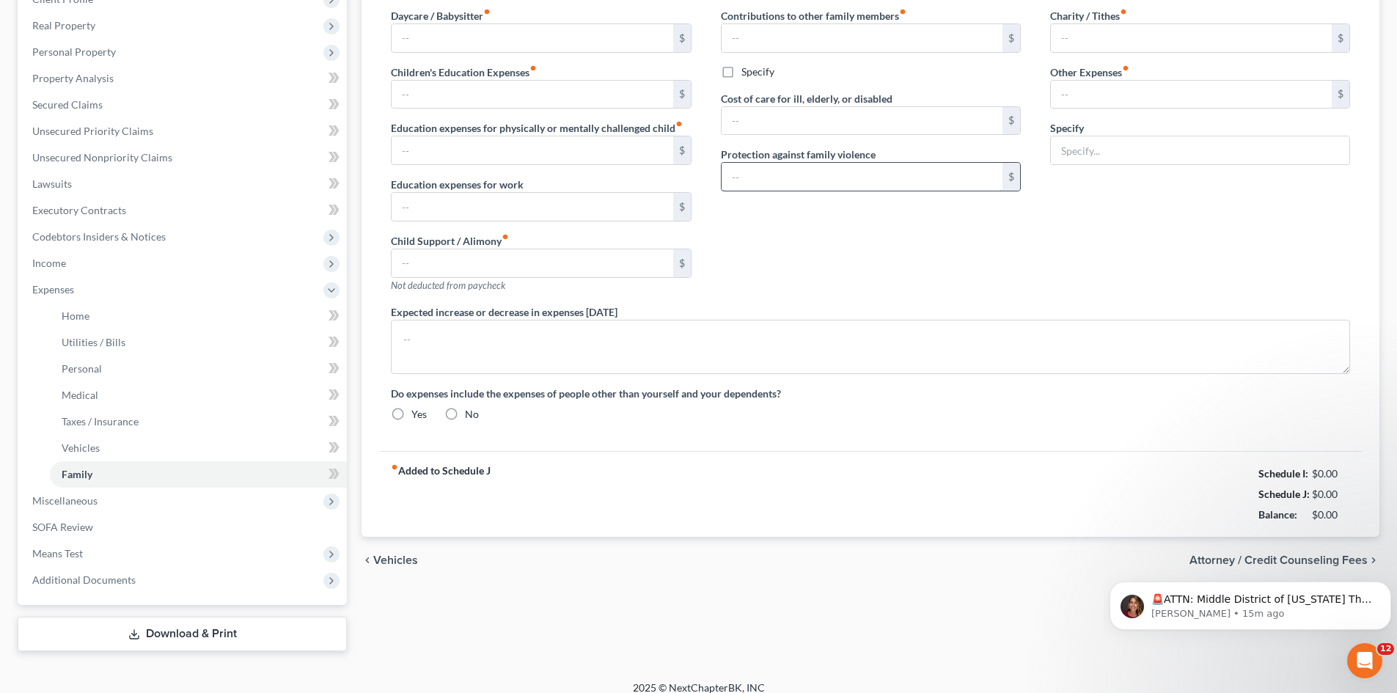
scroll to position [55, 0]
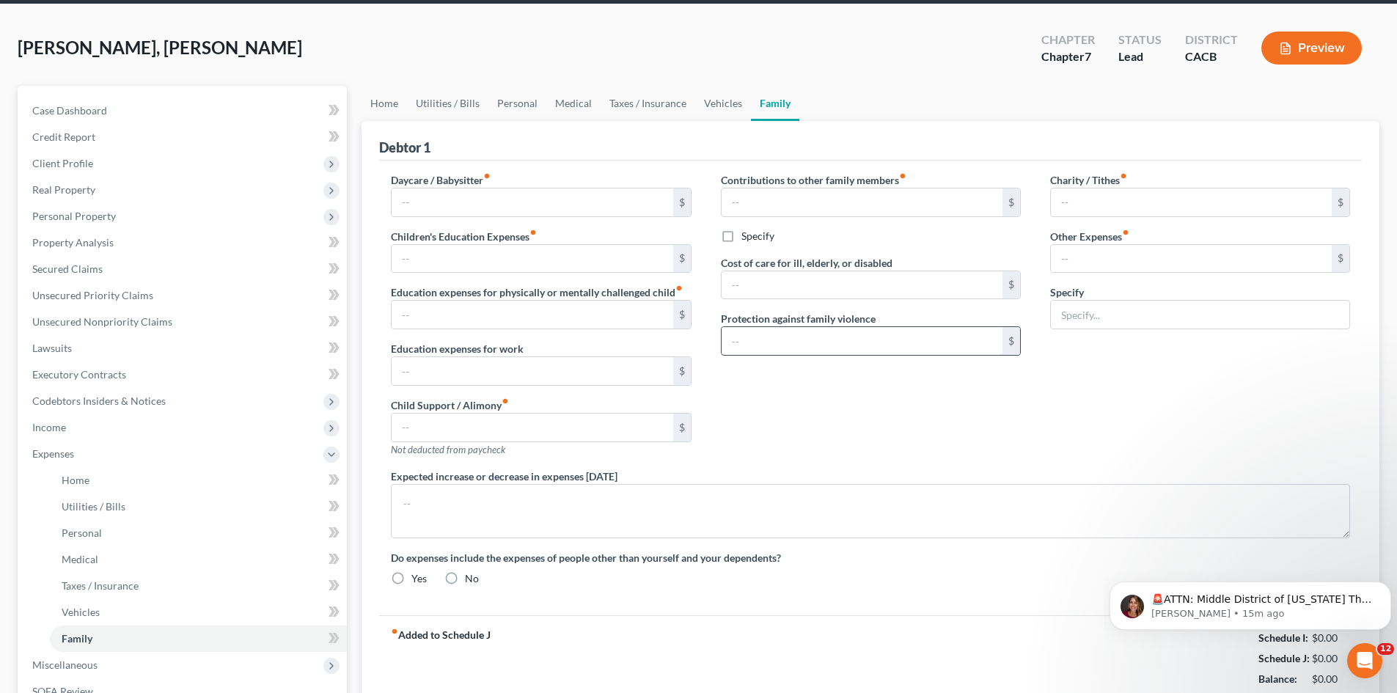
type input "1,000.00"
type input "0.00"
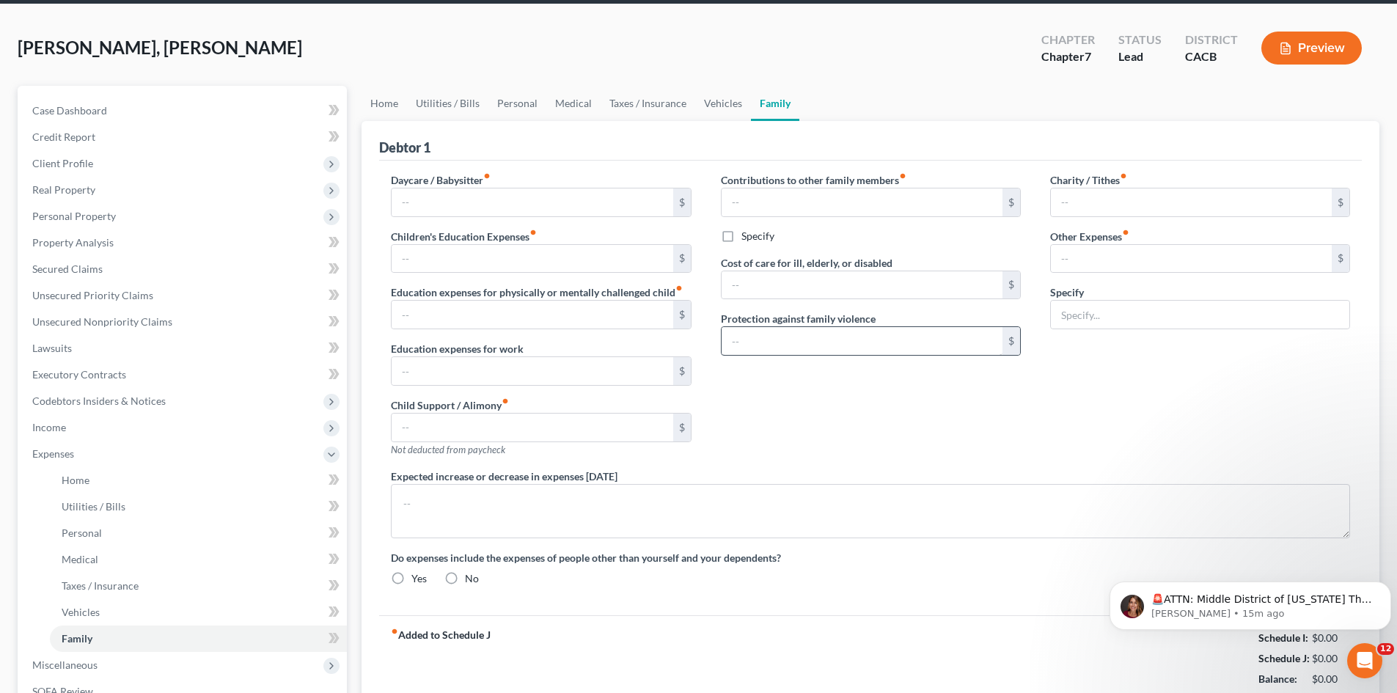
type input "0.00"
type input "30.00"
type input "20.00"
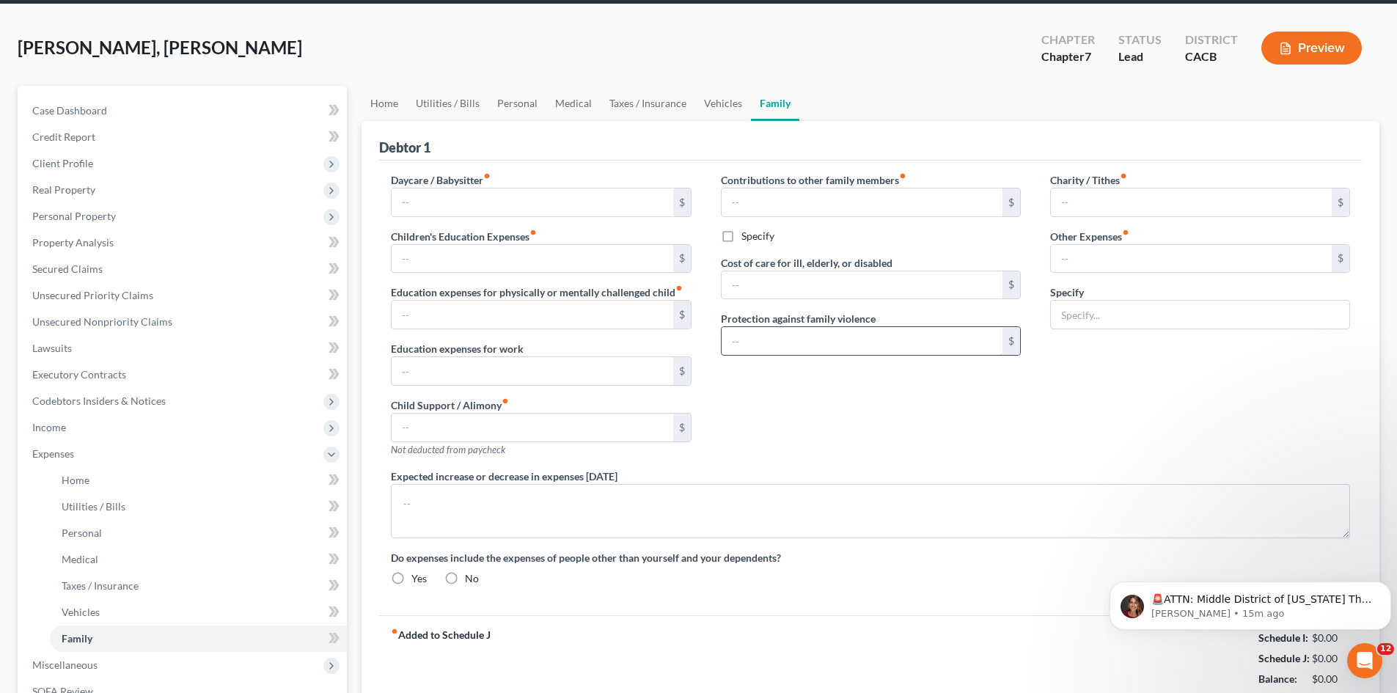
type input "Subscriptions"
radio input "true"
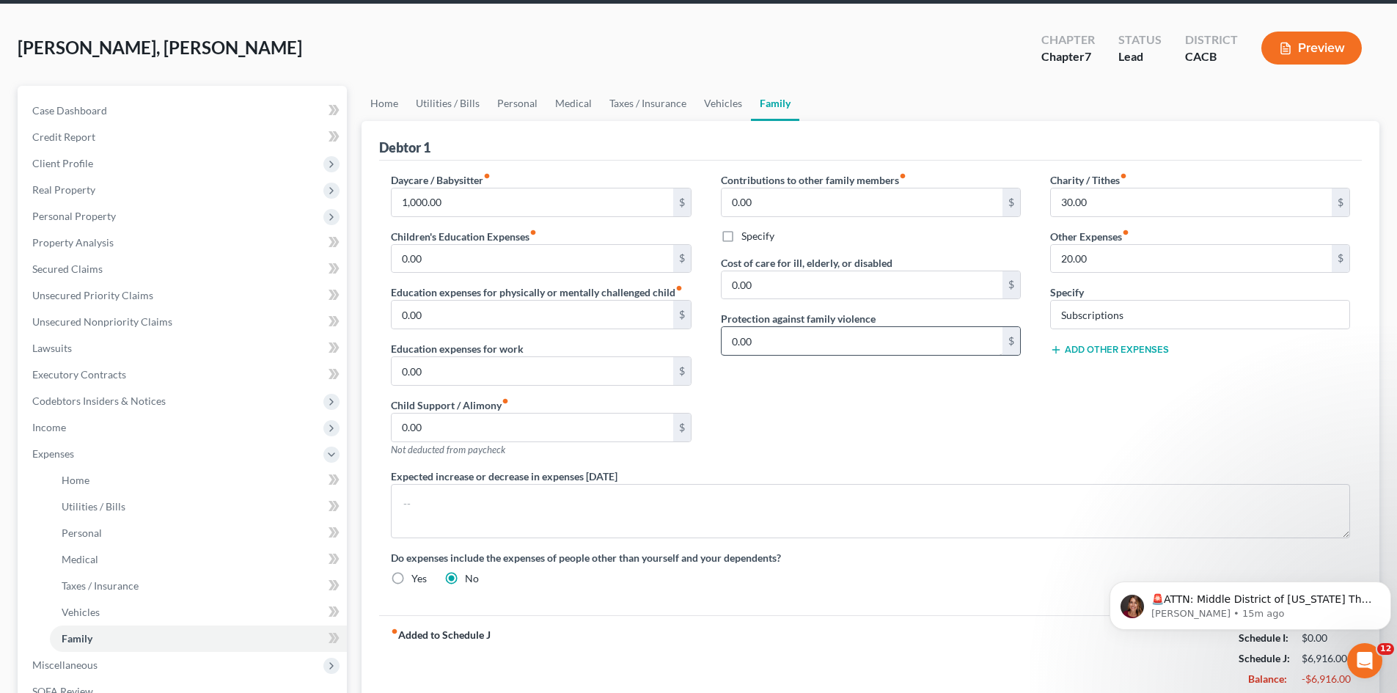
scroll to position [0, 0]
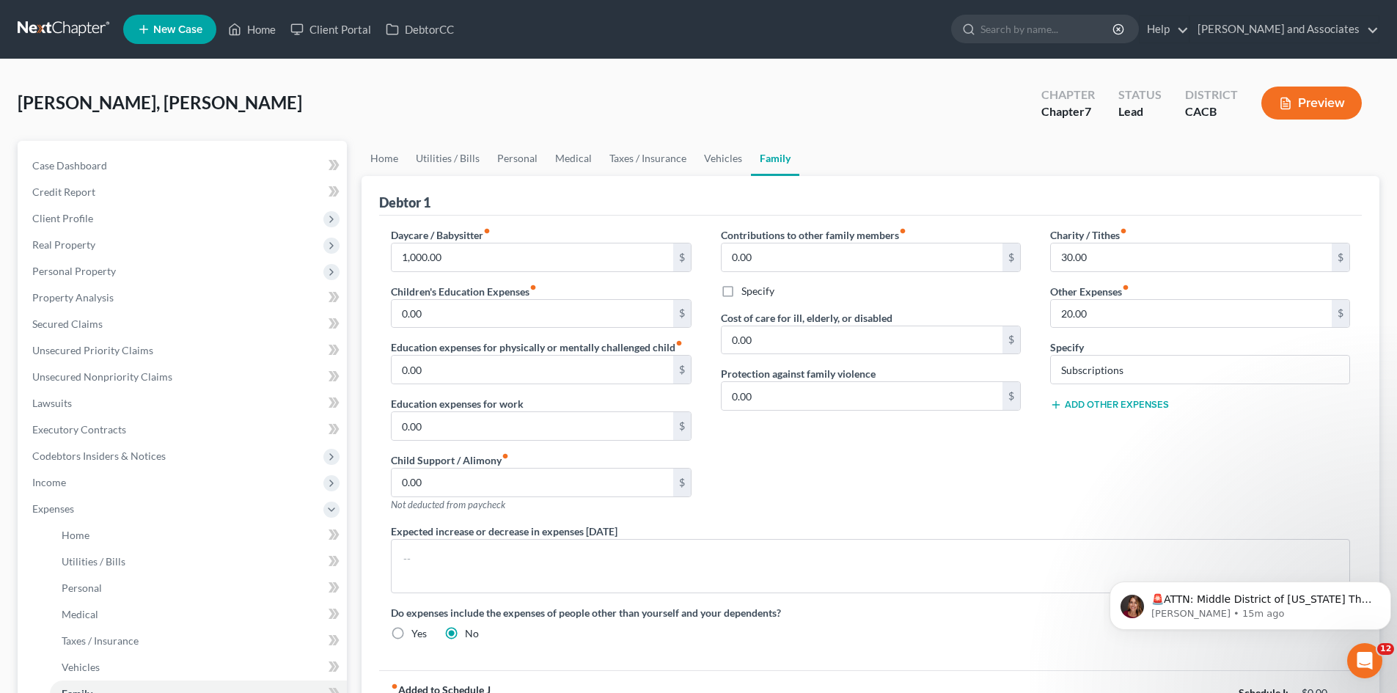
click at [1112, 415] on div "Charity / Tithes fiber_manual_record 30.00 $ Other Expenses fiber_manual_record…" at bounding box center [1200, 375] width 329 height 296
click at [1117, 410] on button "Add Other Expenses" at bounding box center [1109, 405] width 119 height 12
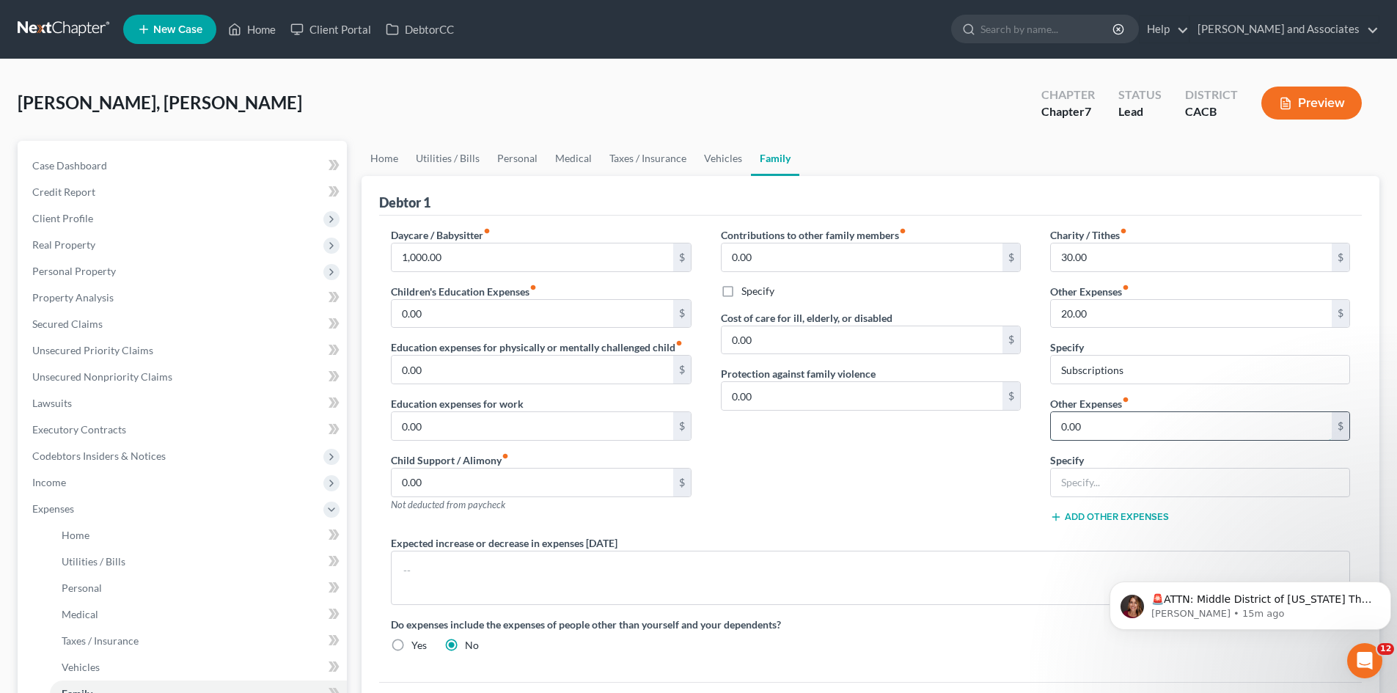
click at [1113, 434] on input "0.00" at bounding box center [1191, 426] width 281 height 28
type input "37"
click at [1116, 472] on input "text" at bounding box center [1200, 483] width 299 height 28
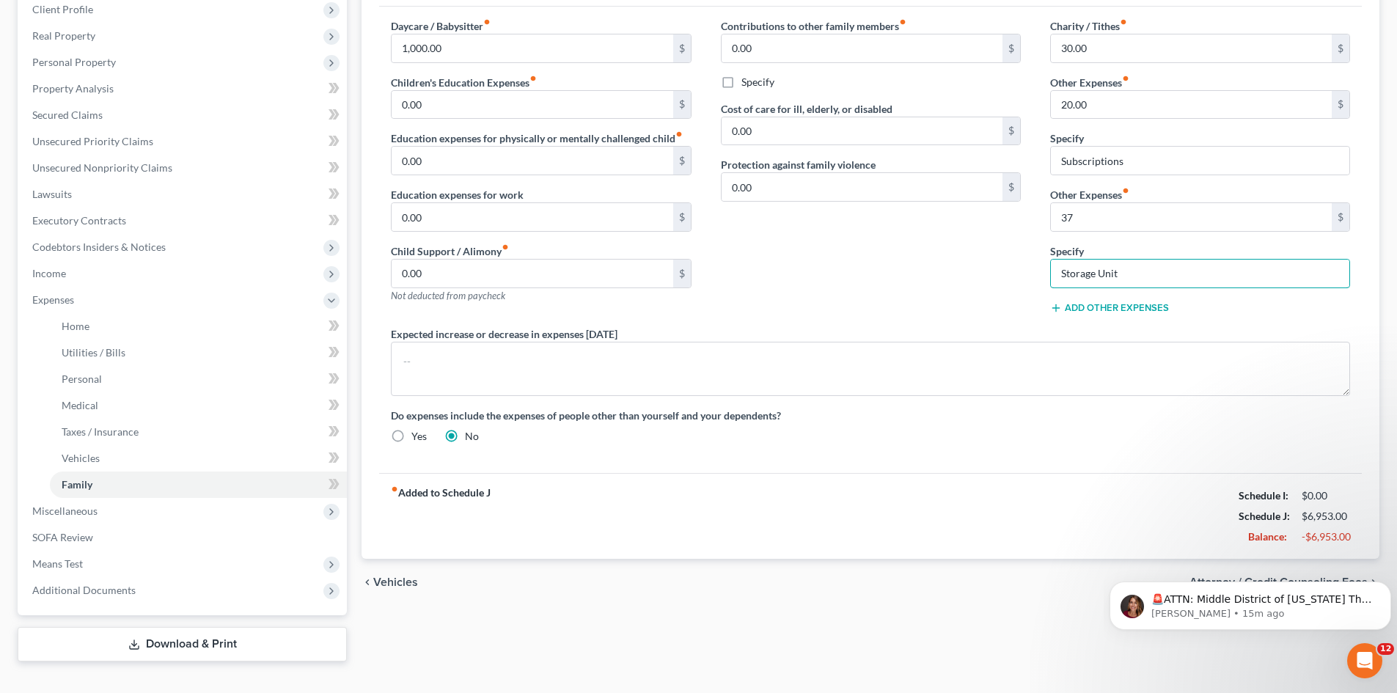
scroll to position [233, 0]
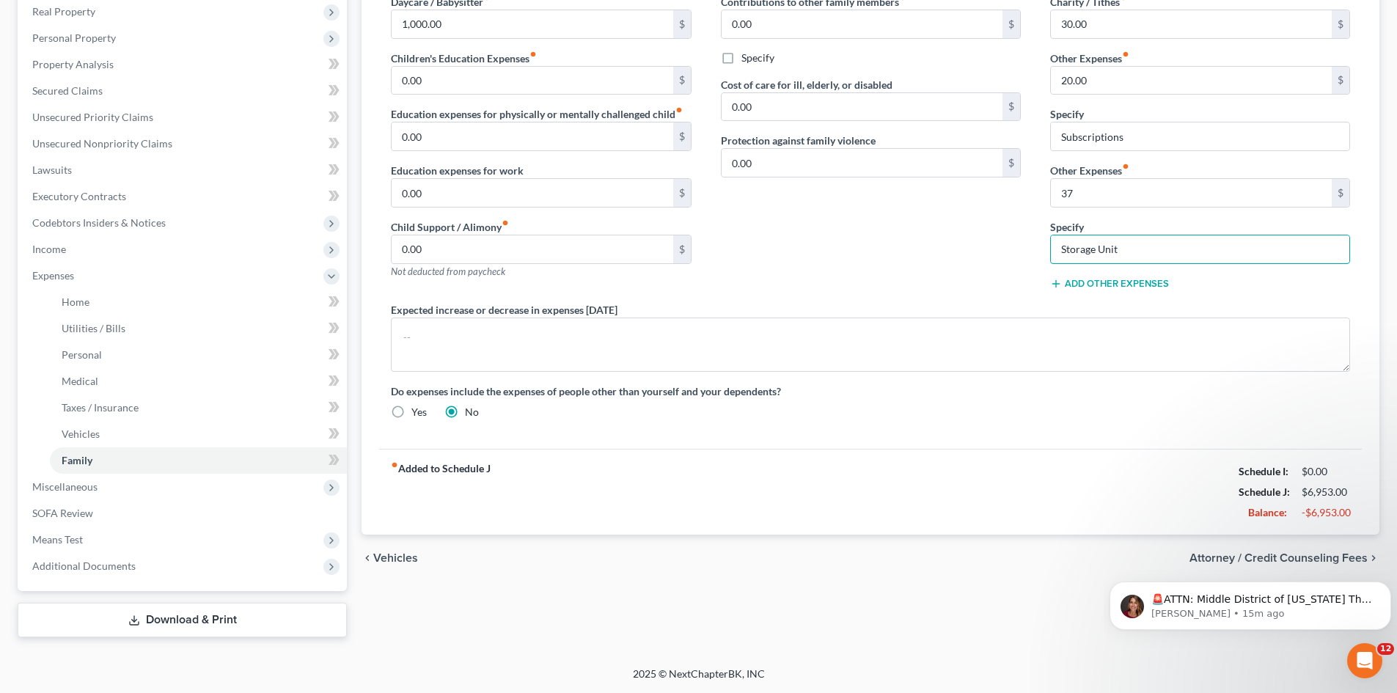
type input "Storage Unit"
click at [943, 277] on div "Contributions to other family members fiber_manual_record 0.00 $ Specify Cost o…" at bounding box center [870, 148] width 329 height 308
click at [122, 560] on span "Additional Documents" at bounding box center [83, 566] width 103 height 12
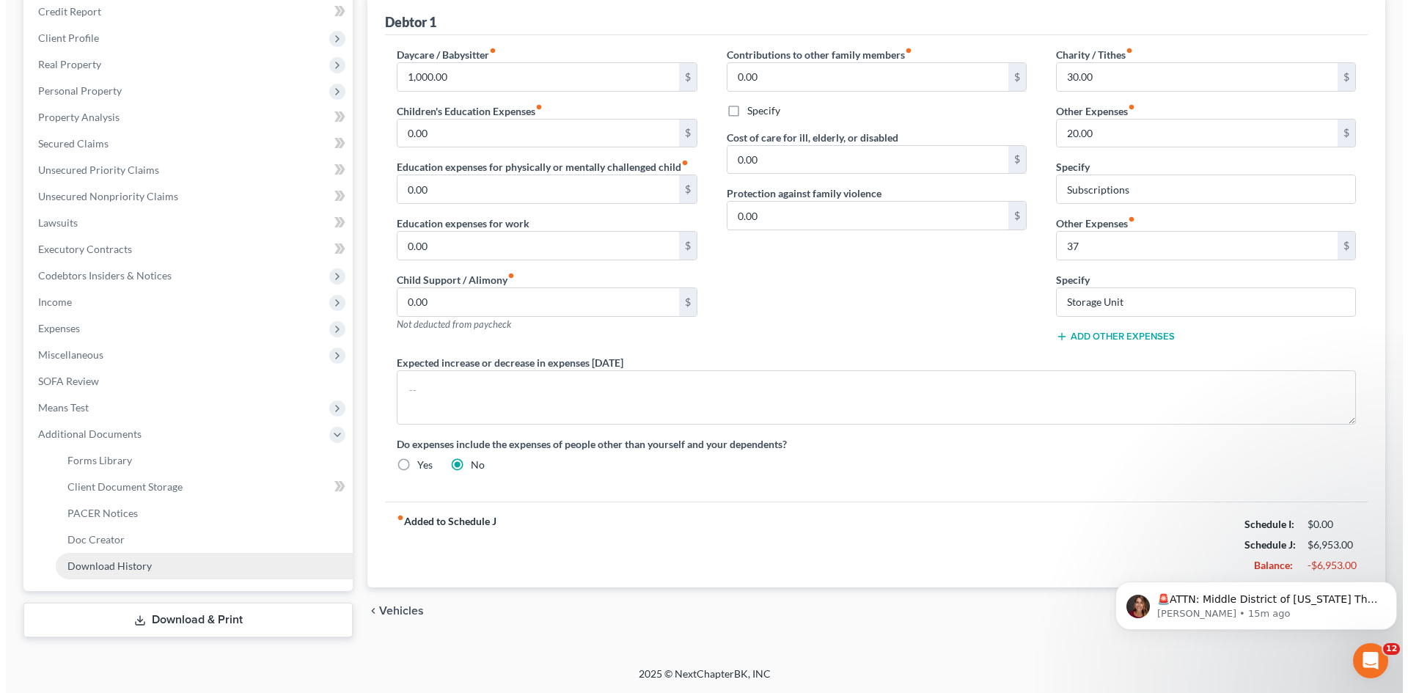
scroll to position [180, 0]
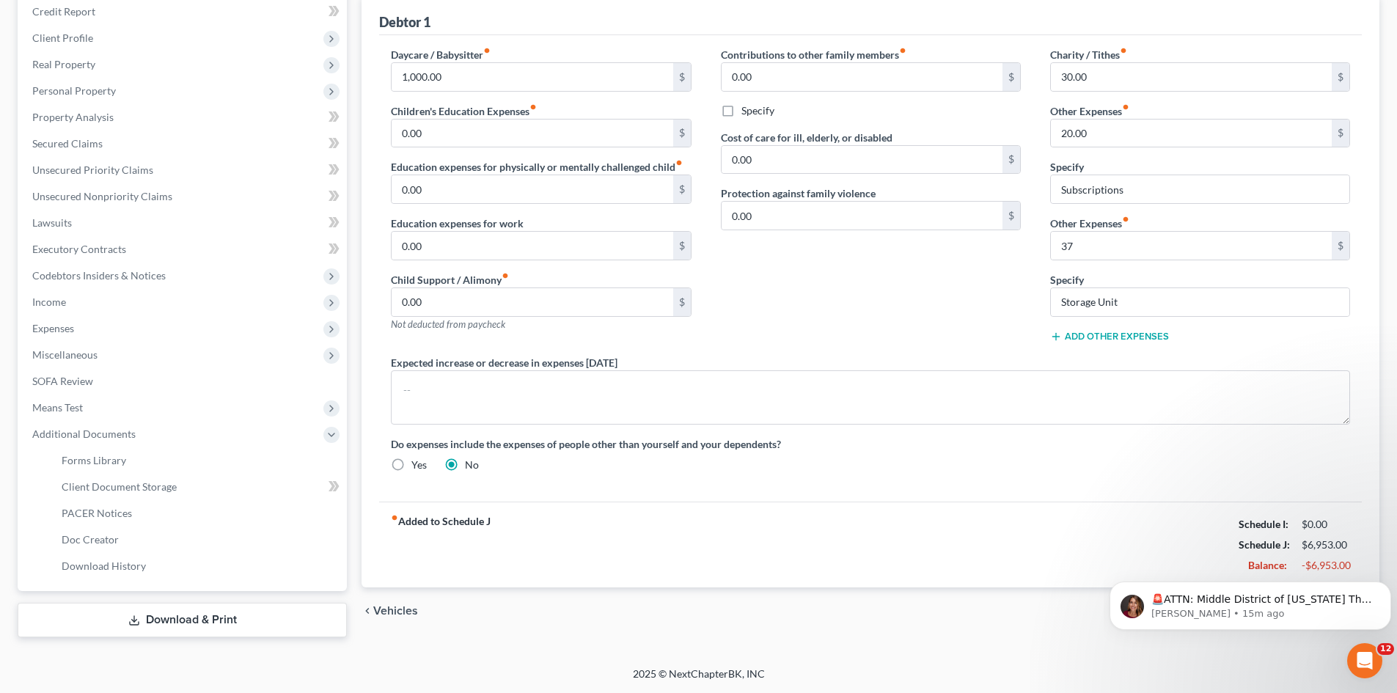
click at [132, 610] on link "Download & Print" at bounding box center [182, 620] width 329 height 34
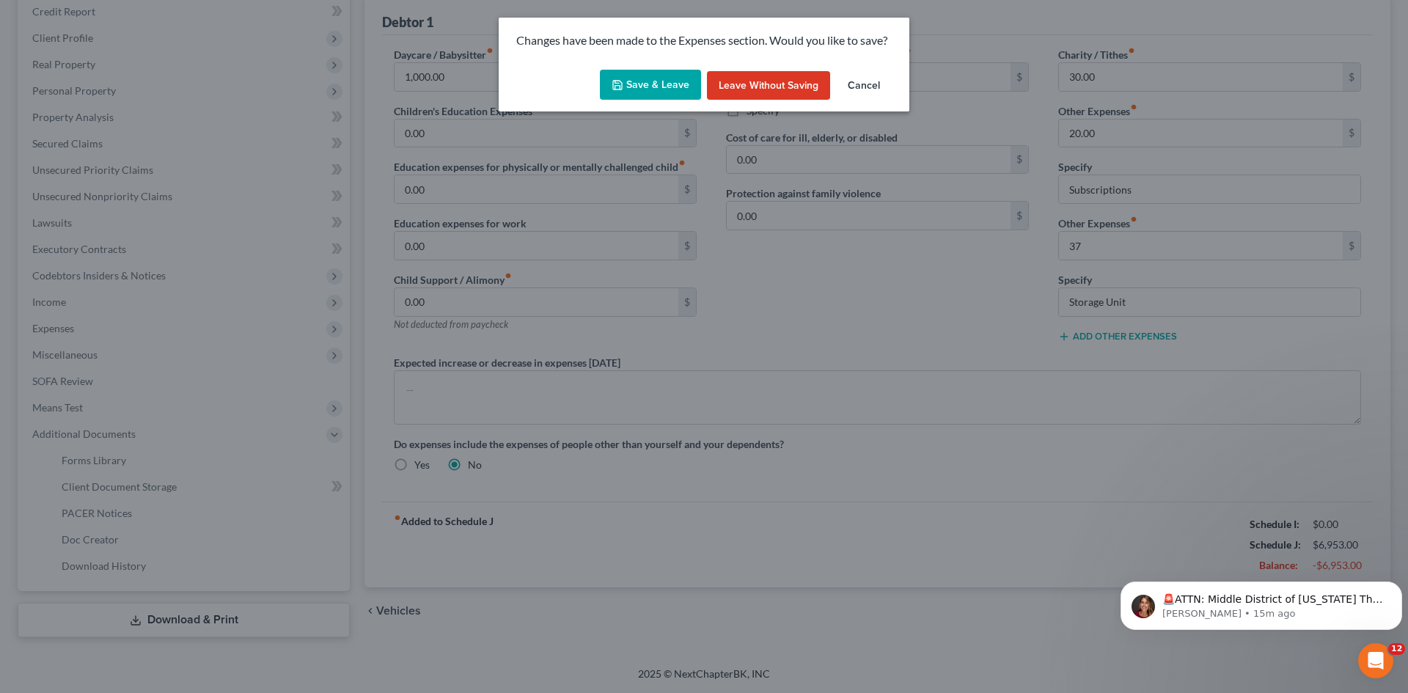
click at [622, 76] on button "Save & Leave" at bounding box center [650, 85] width 101 height 31
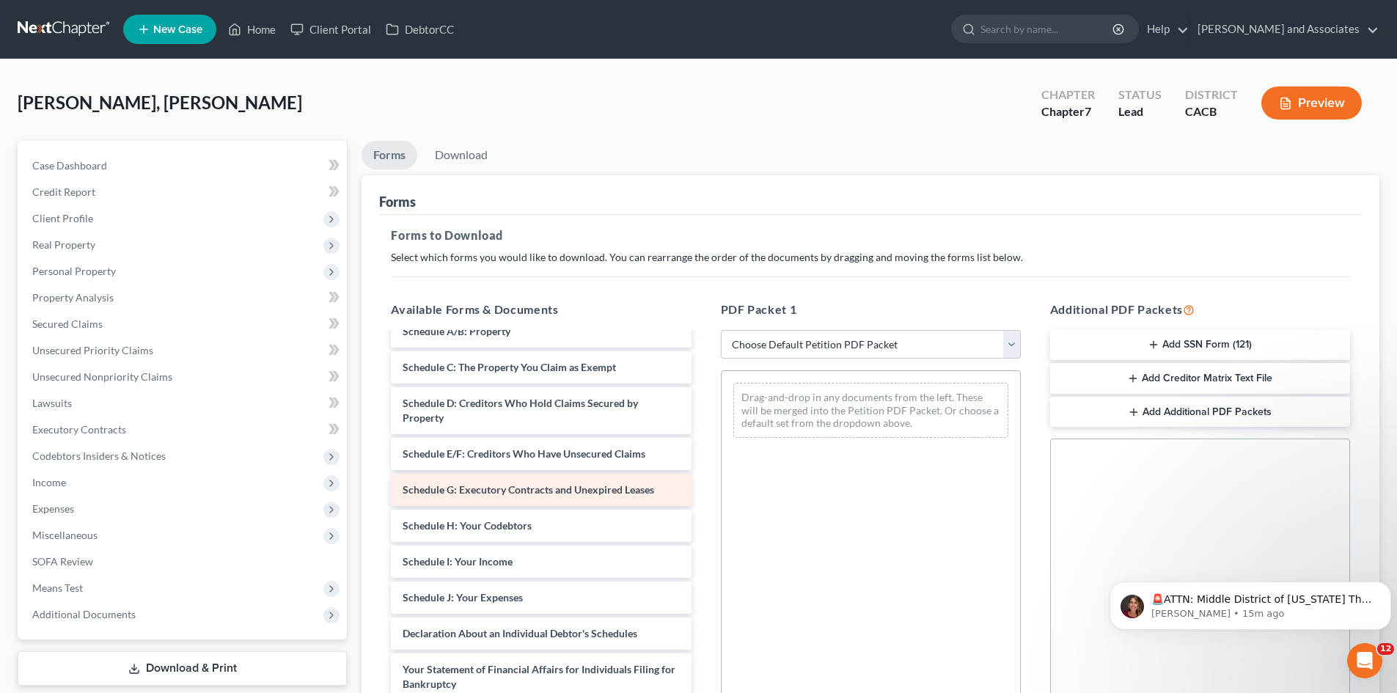
scroll to position [123, 0]
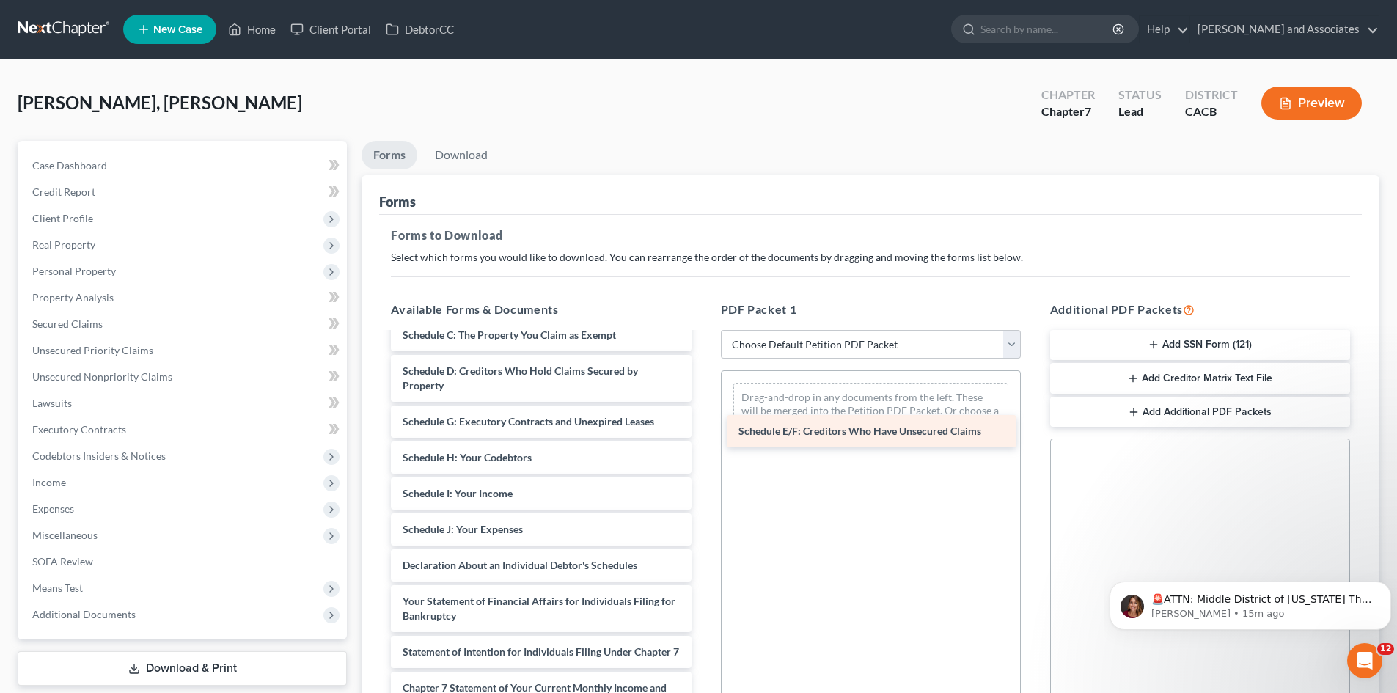
drag, startPoint x: 489, startPoint y: 430, endPoint x: 855, endPoint y: 440, distance: 366.2
click at [703, 440] on div "Schedule E/F: Creditors Who Have Unsecured Claims Voluntary Petition for Indivi…" at bounding box center [541, 544] width 324 height 666
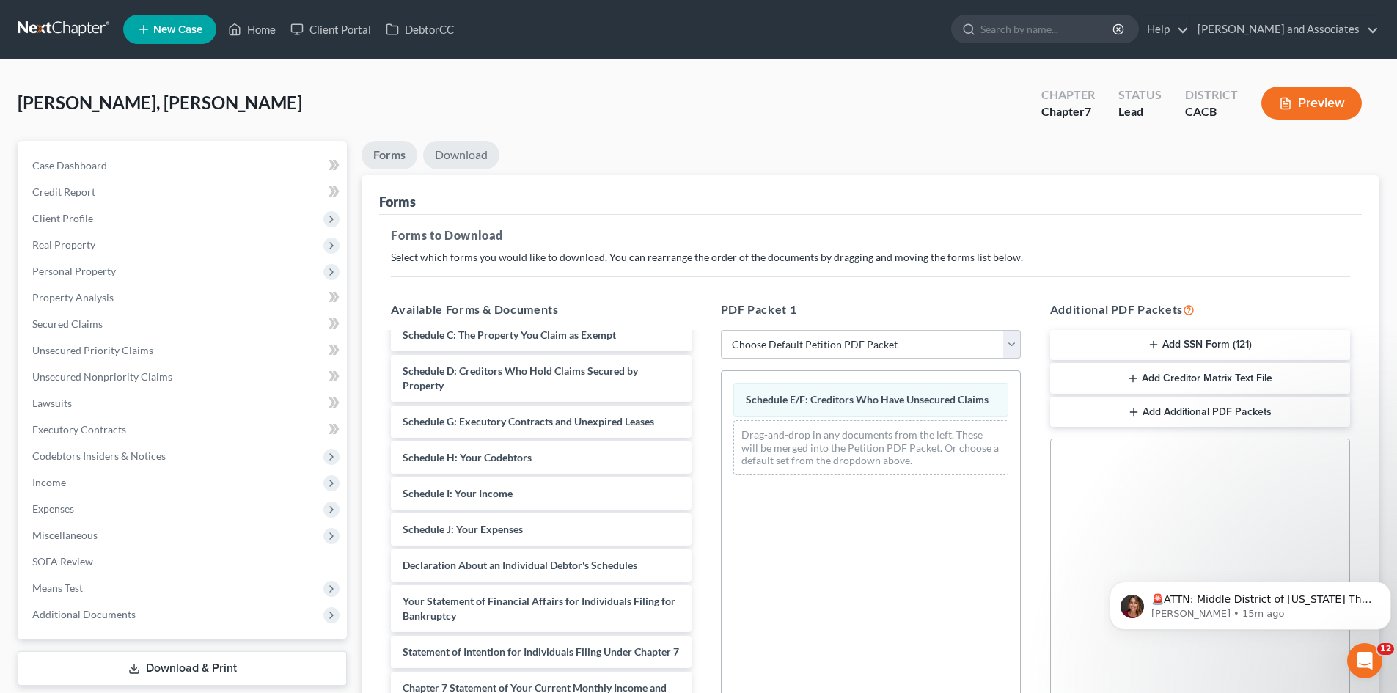
click at [478, 163] on link "Download" at bounding box center [461, 155] width 76 height 29
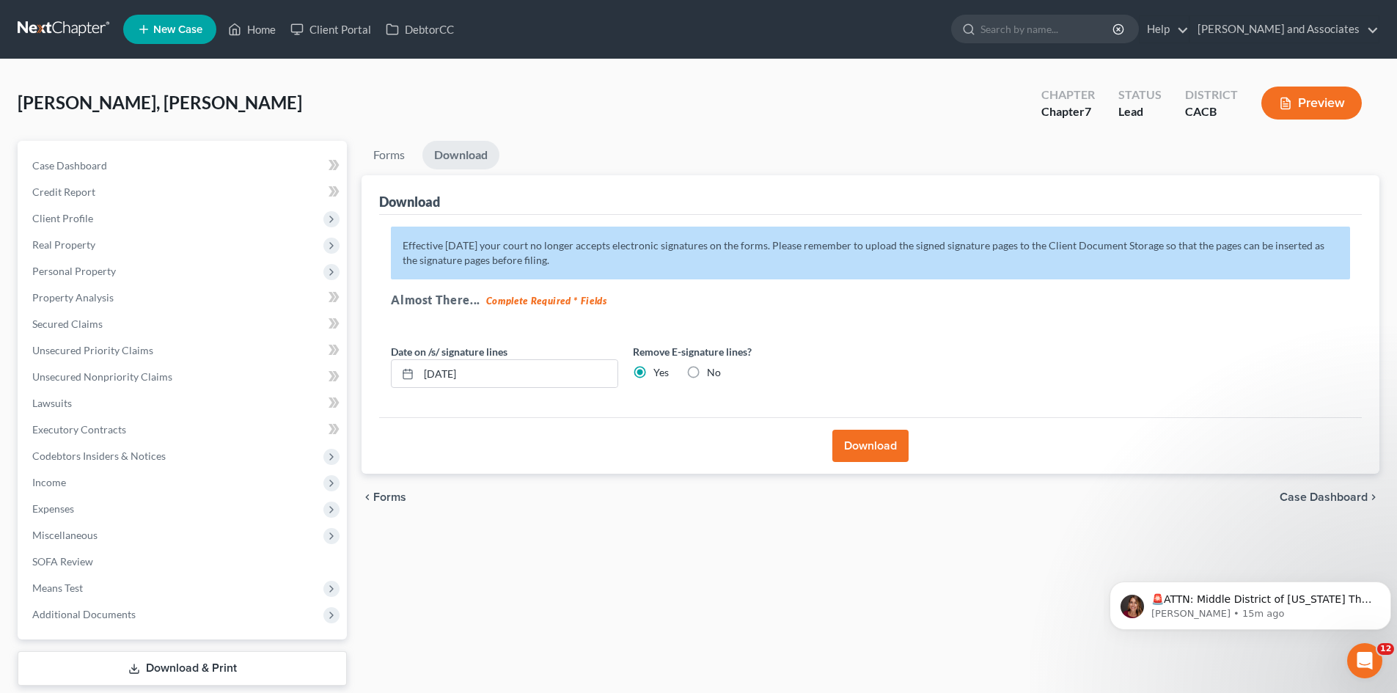
click at [852, 430] on button "Download" at bounding box center [871, 446] width 76 height 32
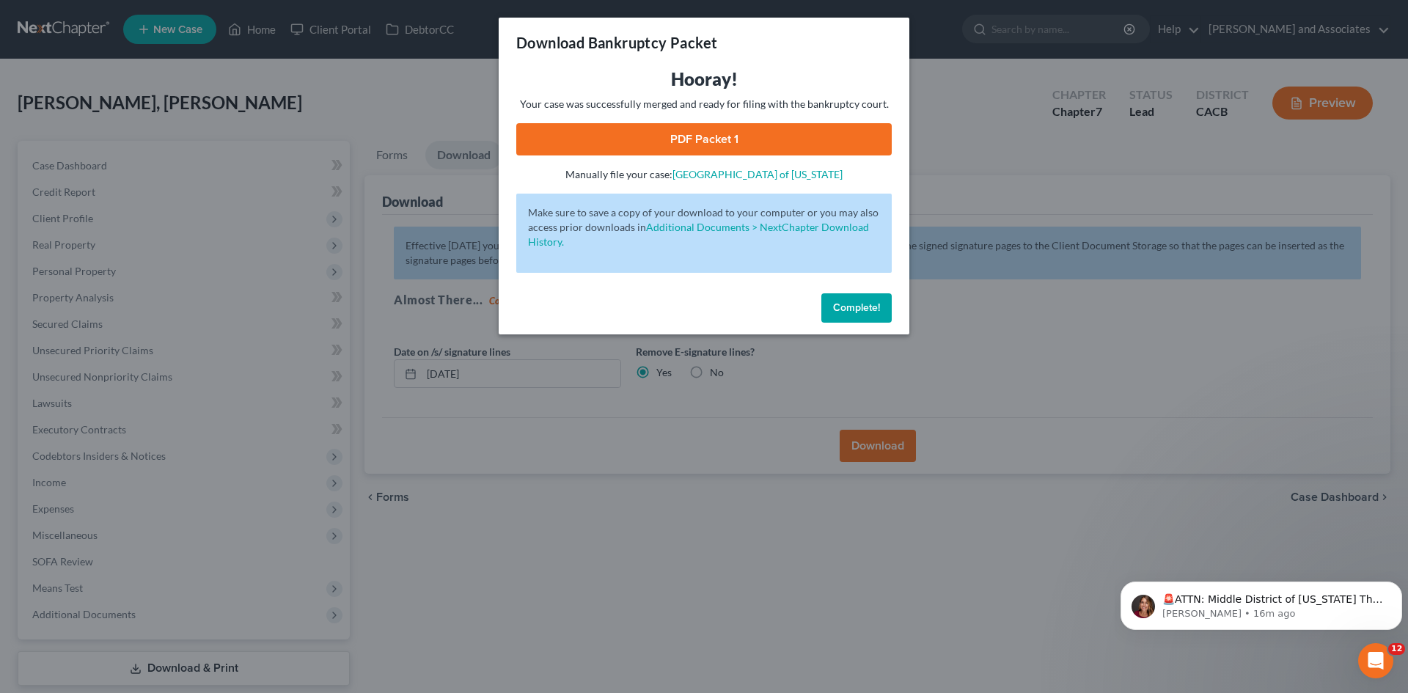
click at [694, 146] on link "PDF Packet 1" at bounding box center [704, 139] width 376 height 32
click at [845, 309] on span "Complete!" at bounding box center [856, 308] width 47 height 12
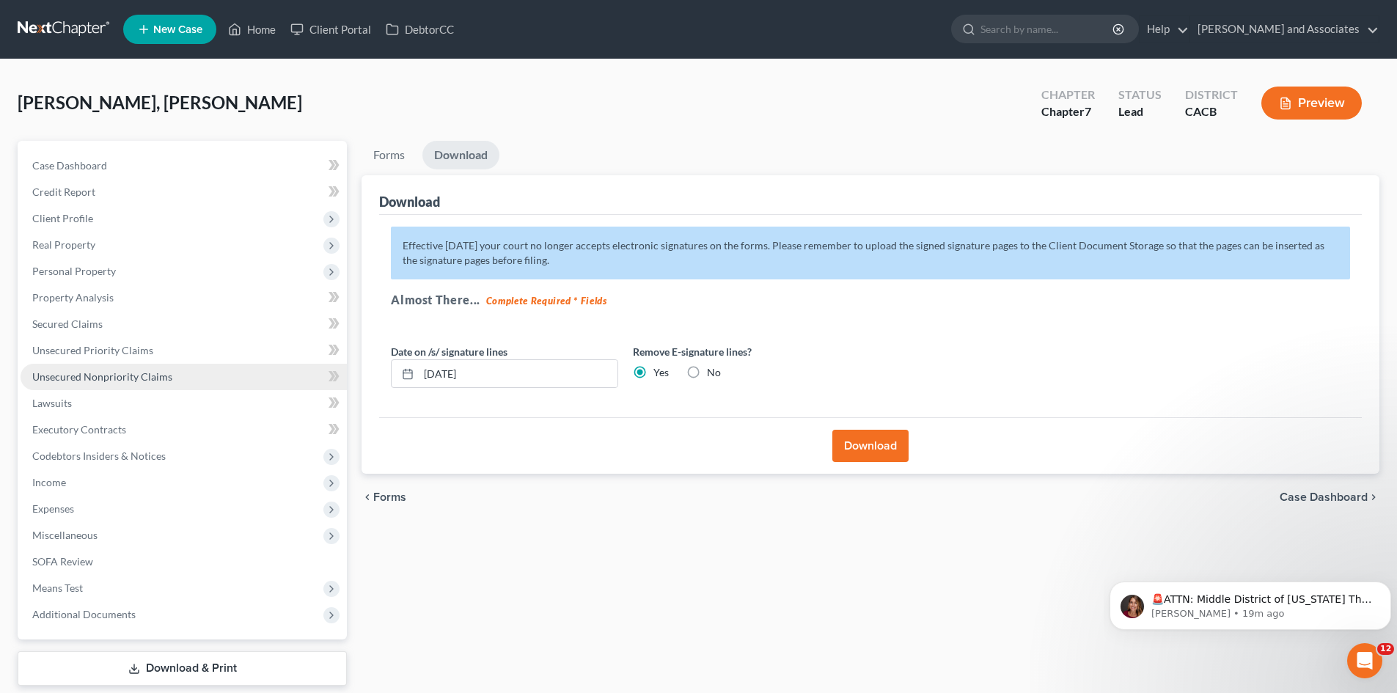
click at [125, 381] on span "Unsecured Nonpriority Claims" at bounding box center [102, 376] width 140 height 12
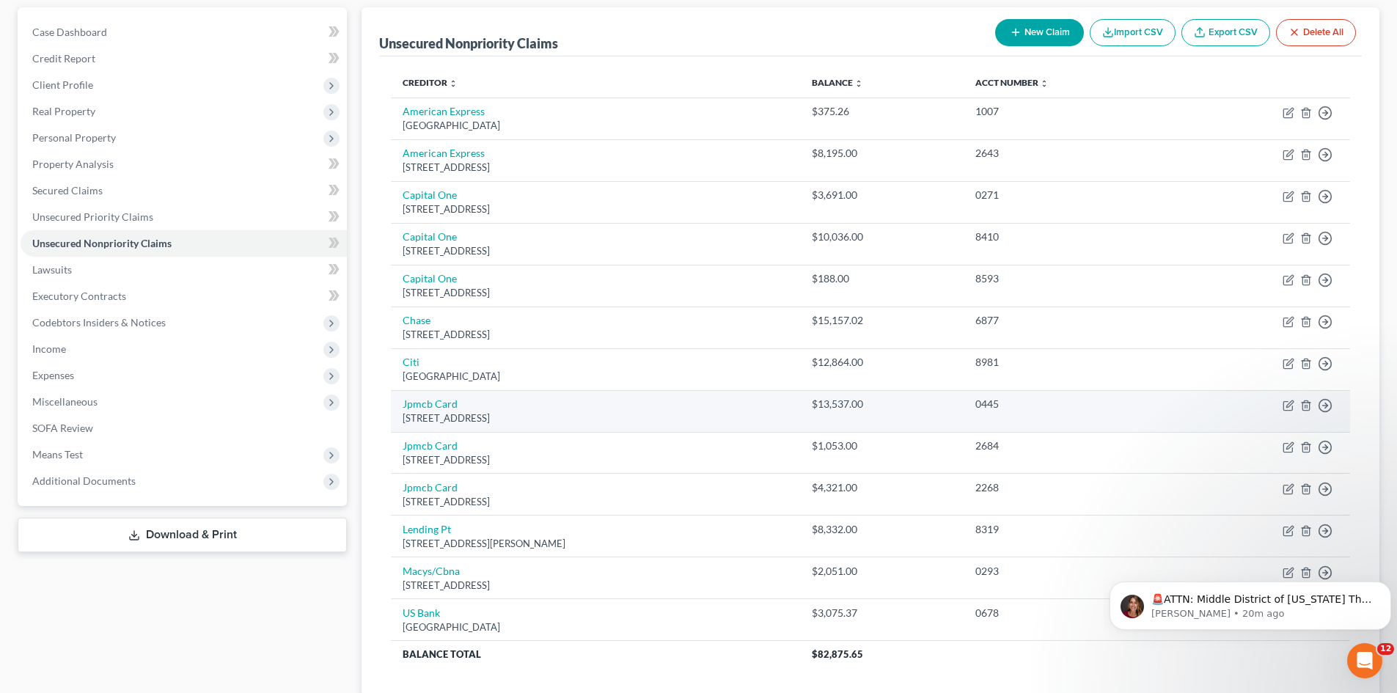
scroll to position [240, 0]
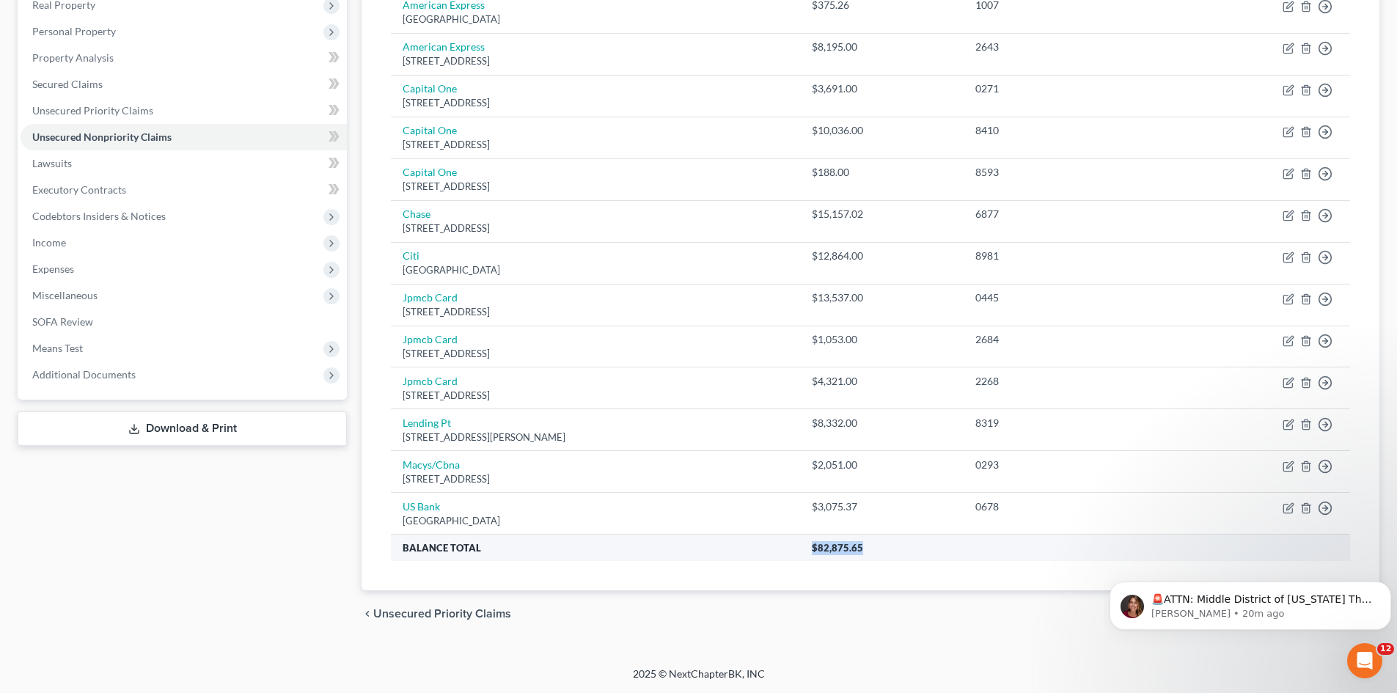
drag, startPoint x: 908, startPoint y: 545, endPoint x: 771, endPoint y: 547, distance: 137.2
click at [771, 547] on tr "Balance Total $82,875.65" at bounding box center [871, 548] width 960 height 26
click at [976, 582] on div "Creditor expand_more expand_less unfold_more Balance expand_more expand_less un…" at bounding box center [870, 270] width 983 height 641
drag, startPoint x: 912, startPoint y: 556, endPoint x: 798, endPoint y: 558, distance: 113.7
click at [798, 558] on tr "Balance Total $82,875.65" at bounding box center [871, 548] width 960 height 26
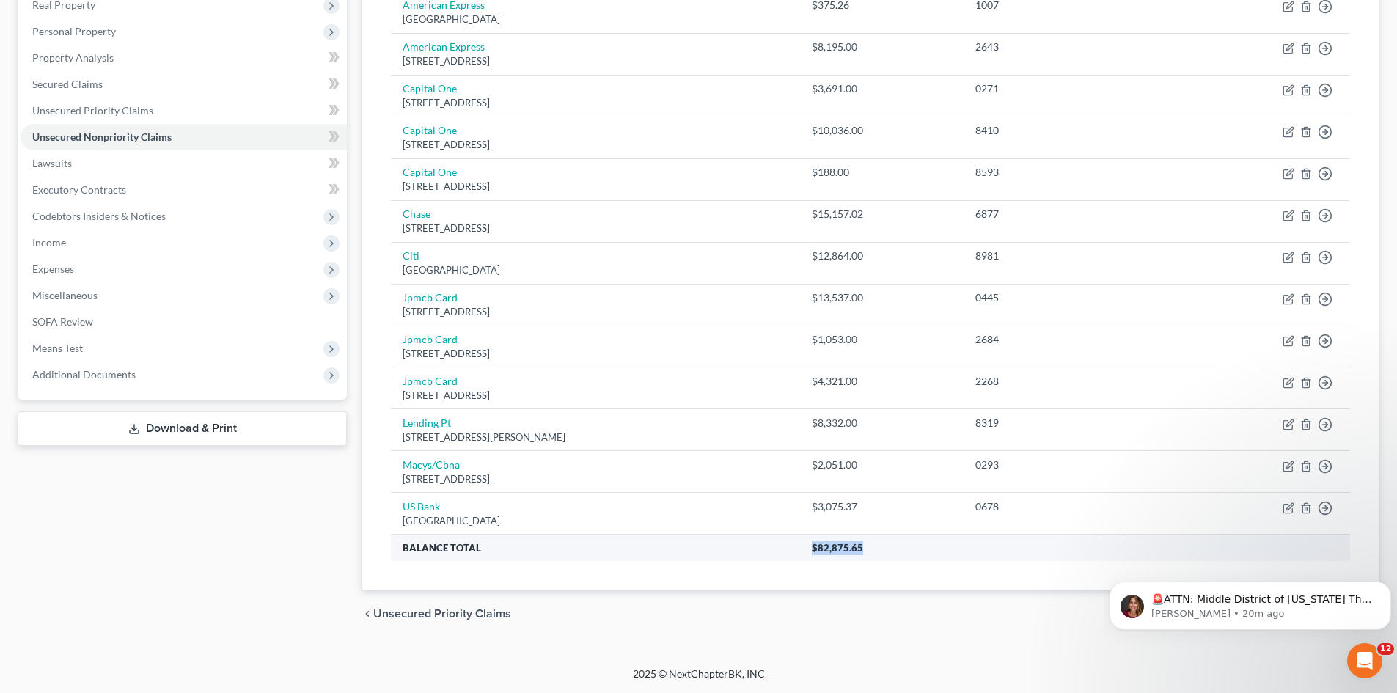
click at [967, 561] on th "$82,875.65" at bounding box center [1075, 548] width 550 height 26
drag, startPoint x: 900, startPoint y: 552, endPoint x: 845, endPoint y: 550, distance: 55.1
click at [845, 550] on th "$82,875.65" at bounding box center [1075, 548] width 550 height 26
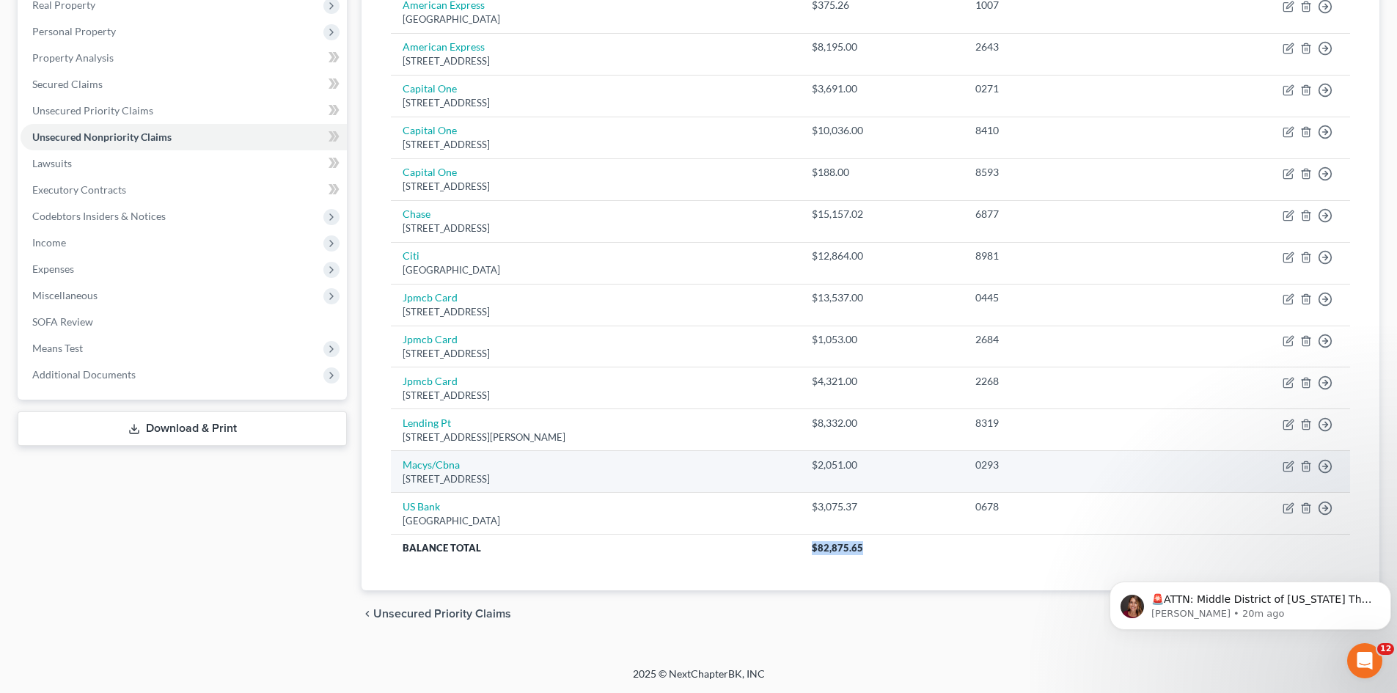
scroll to position [117, 0]
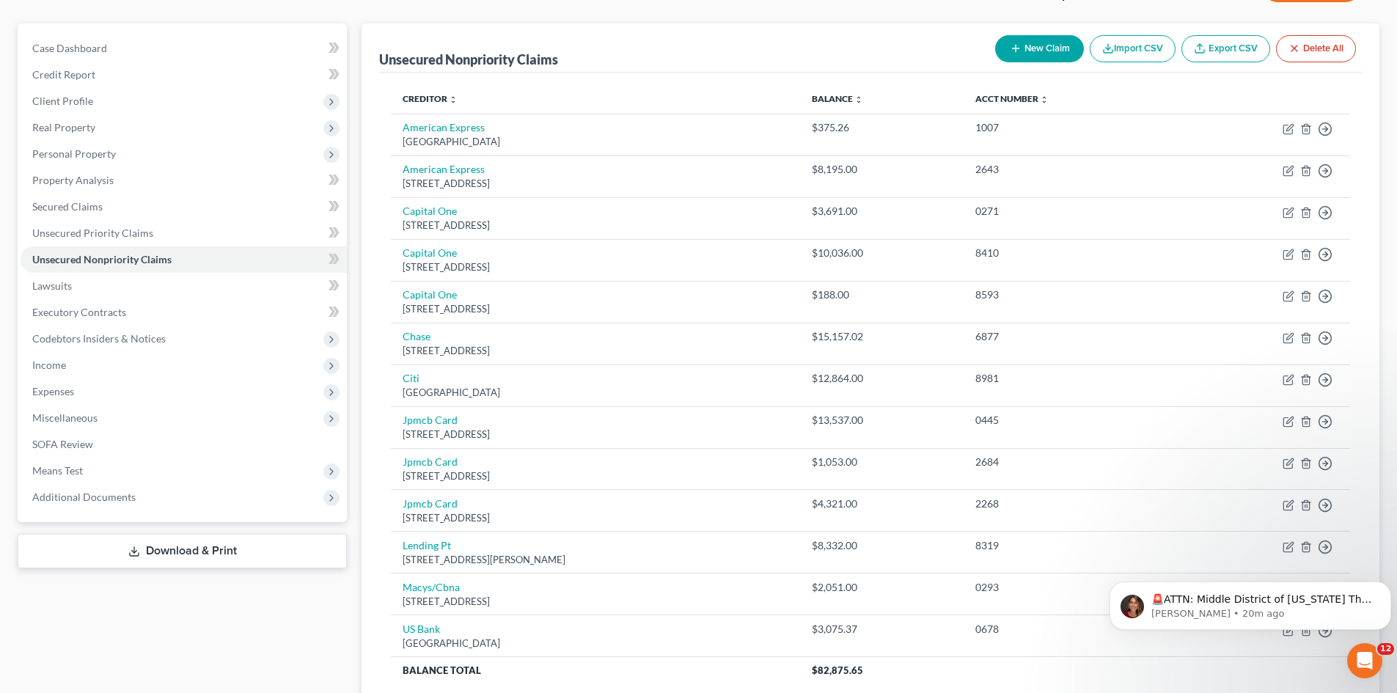
click at [353, 623] on div "Case Dashboard Payments Invoices Payments Payments Credit Report Client Profile" at bounding box center [182, 391] width 344 height 737
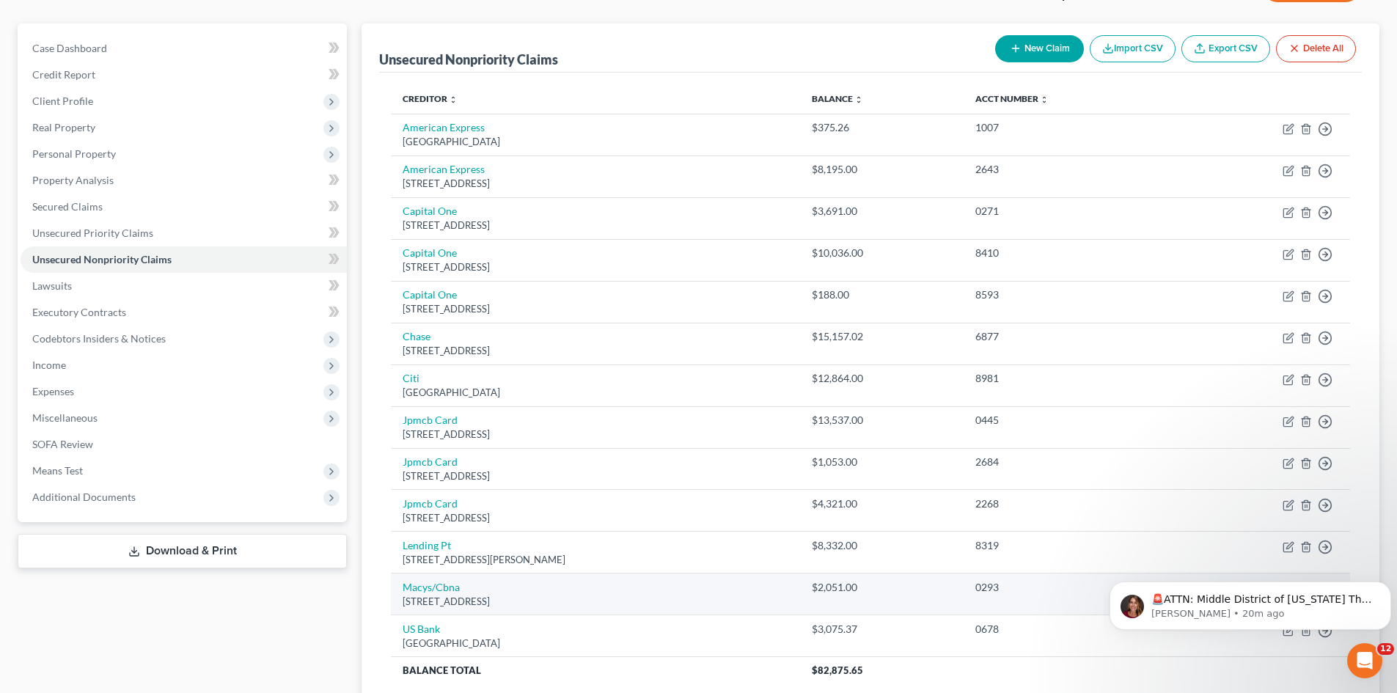
scroll to position [0, 0]
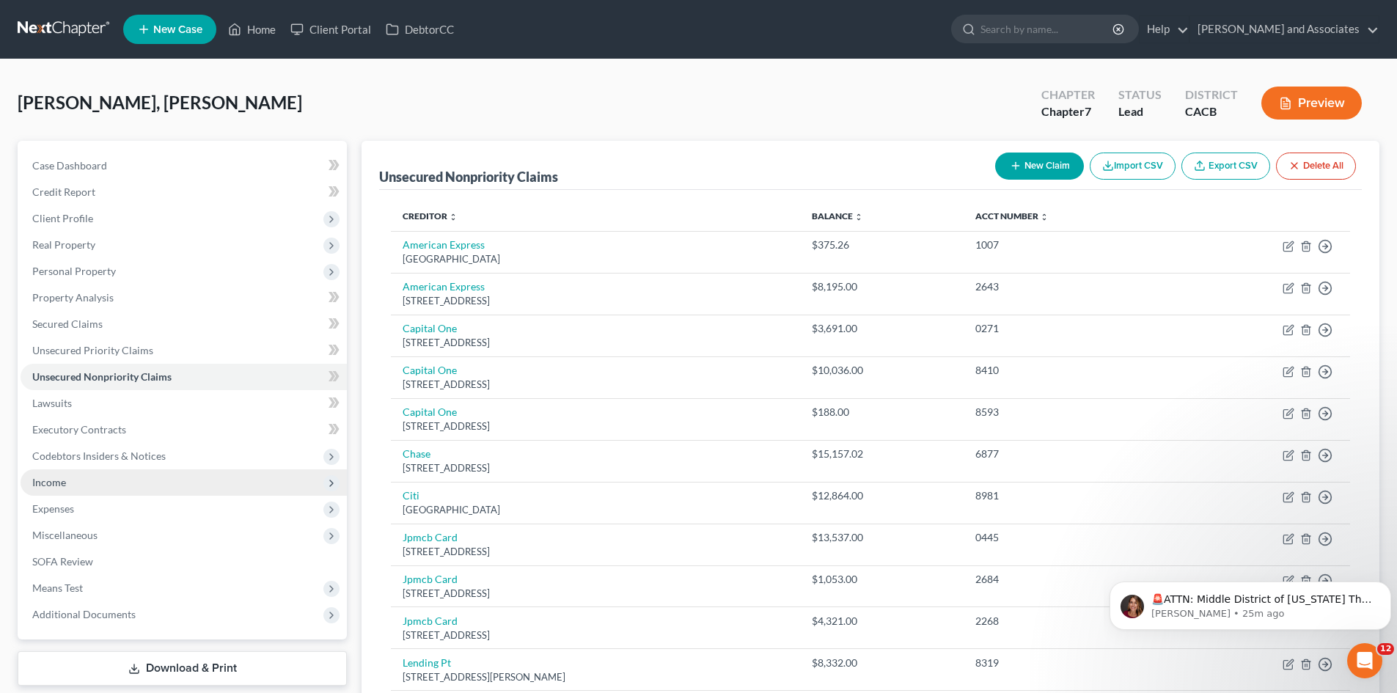
drag, startPoint x: 62, startPoint y: 479, endPoint x: 95, endPoint y: 472, distance: 34.5
click at [62, 479] on span "Income" at bounding box center [49, 482] width 34 height 12
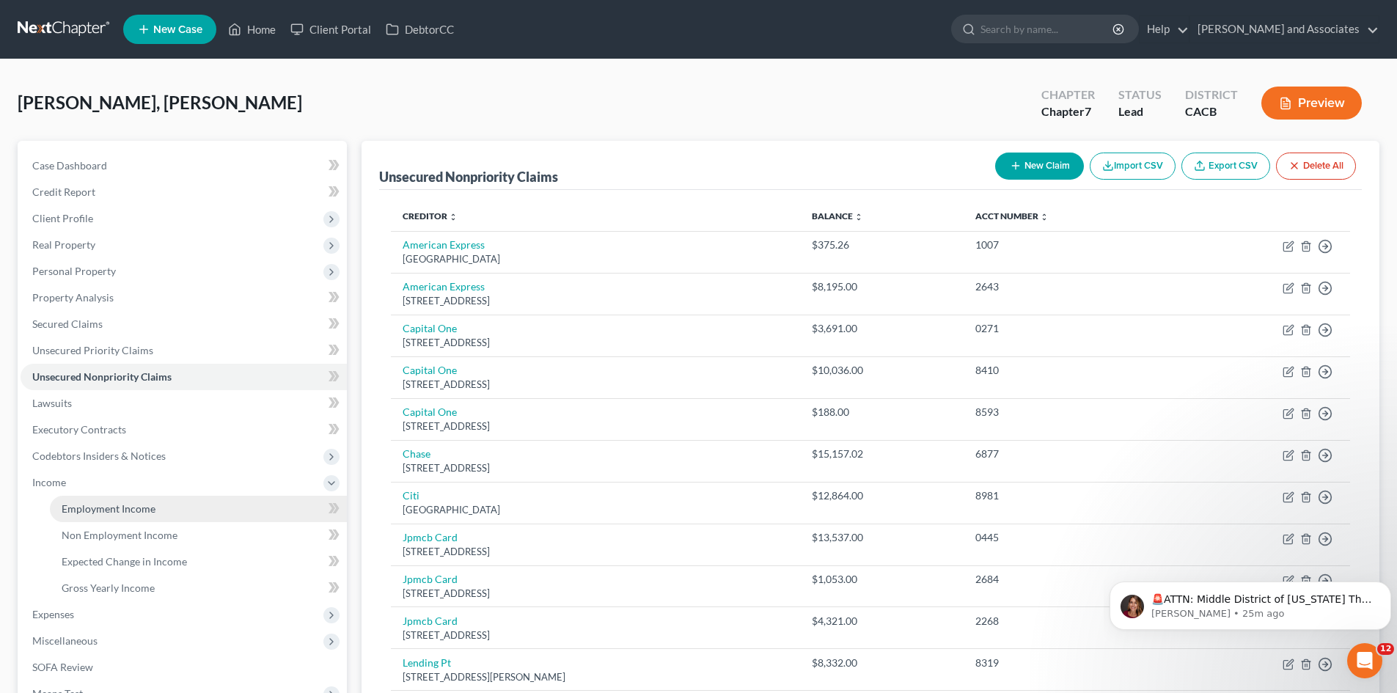
click at [182, 500] on link "Employment Income" at bounding box center [198, 509] width 297 height 26
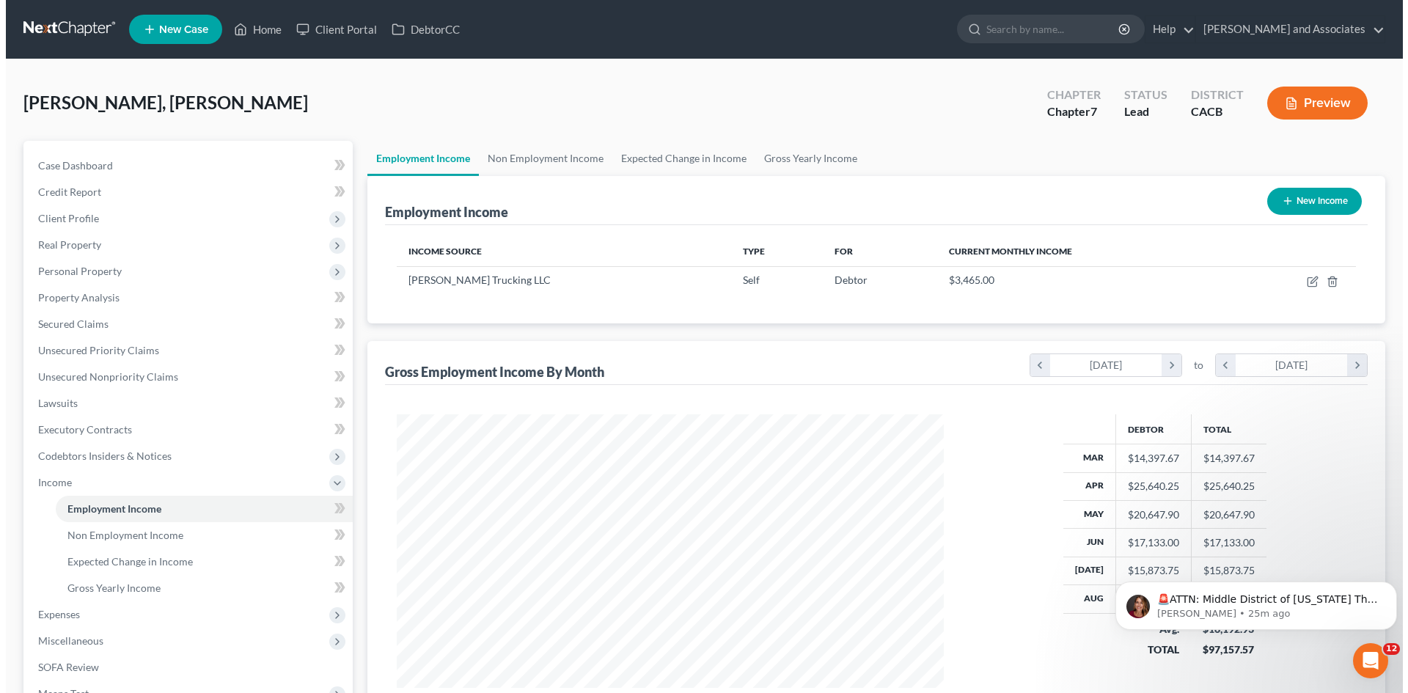
scroll to position [274, 577]
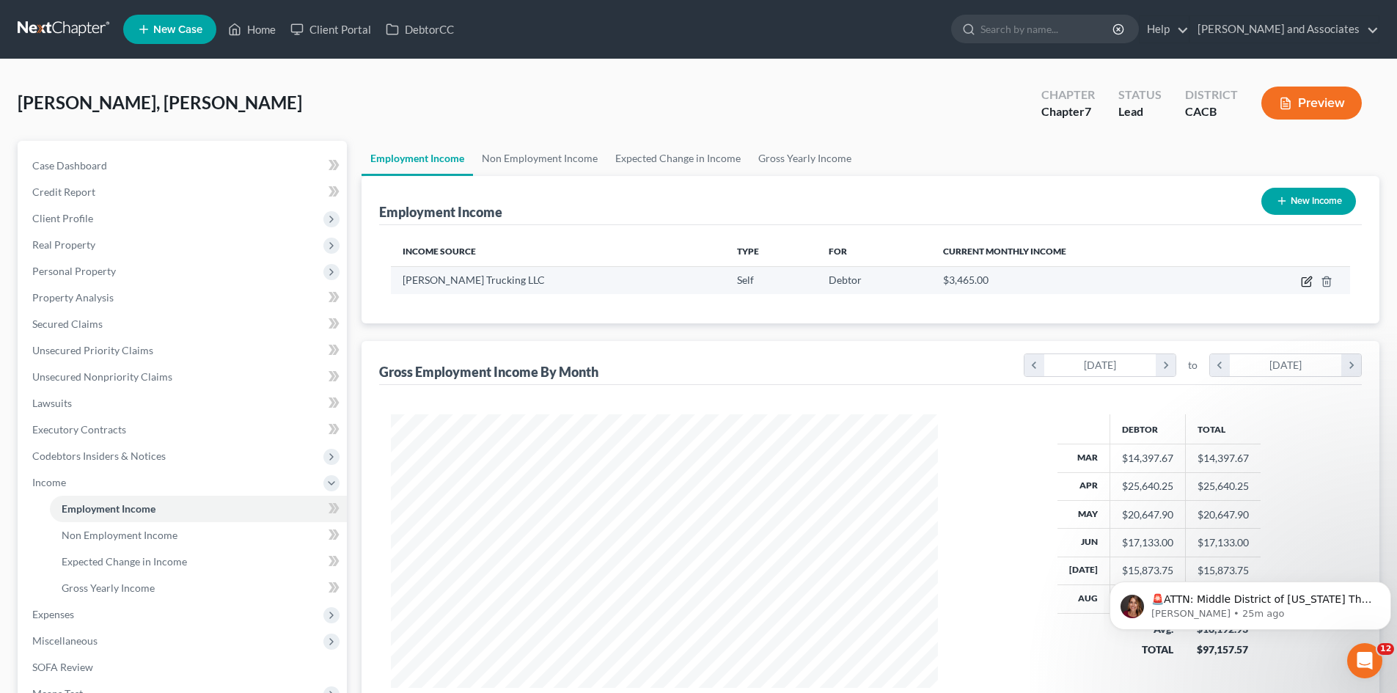
click at [1309, 279] on icon "button" at bounding box center [1308, 280] width 7 height 7
select select "1"
select select "0"
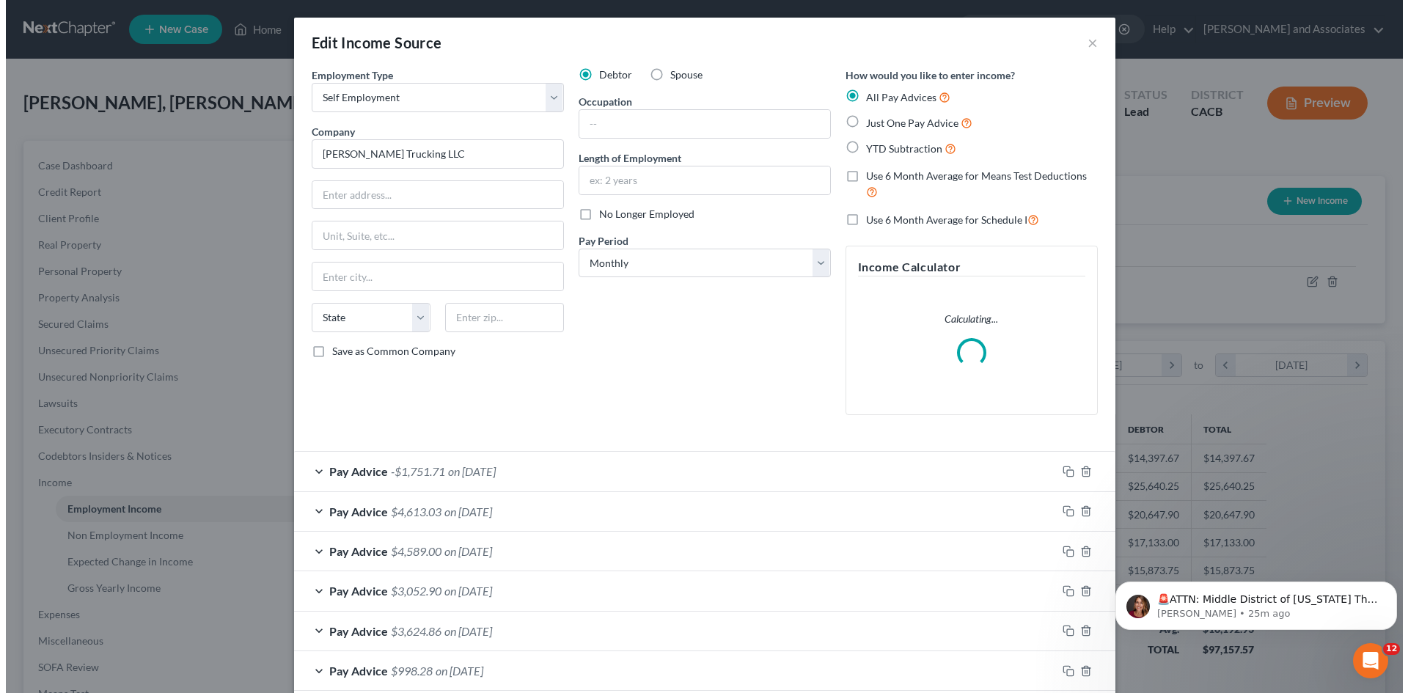
scroll to position [276, 582]
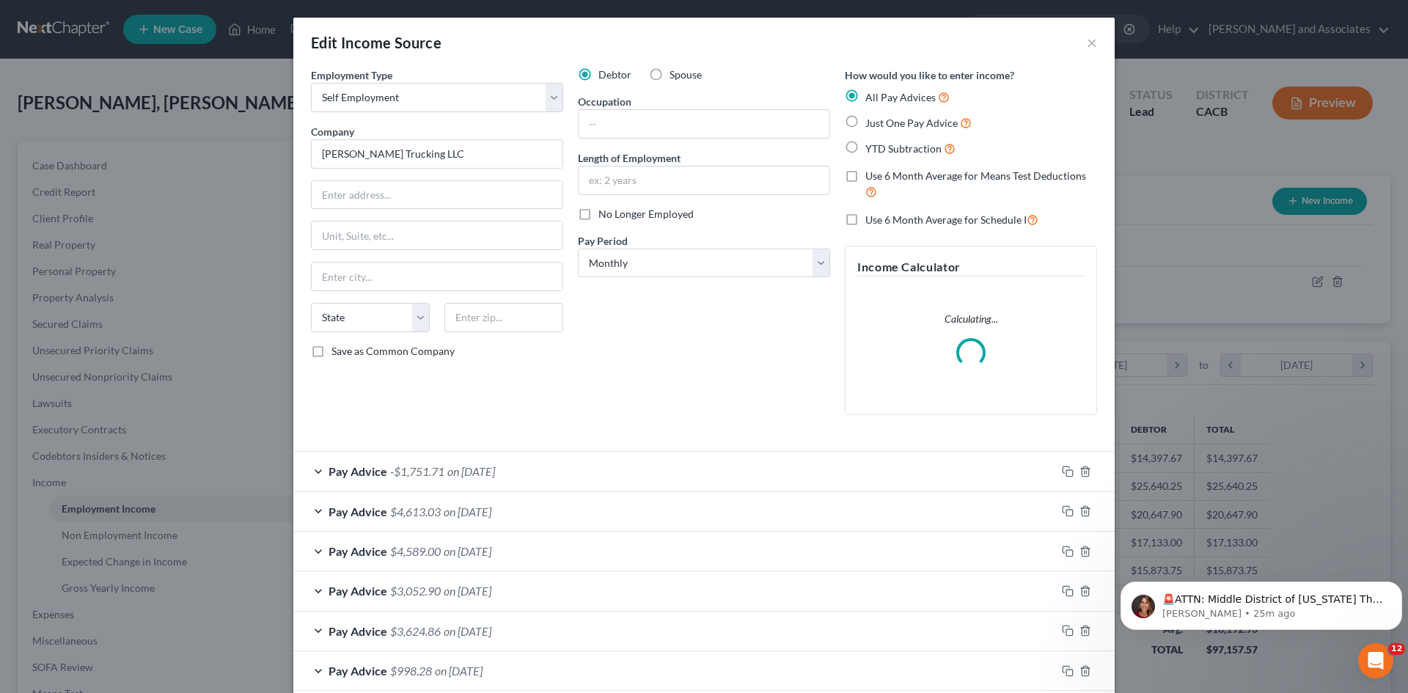
click at [599, 214] on label "No Longer Employed" at bounding box center [646, 214] width 95 height 15
click at [604, 214] on input "No Longer Employed" at bounding box center [609, 212] width 10 height 10
checkbox input "true"
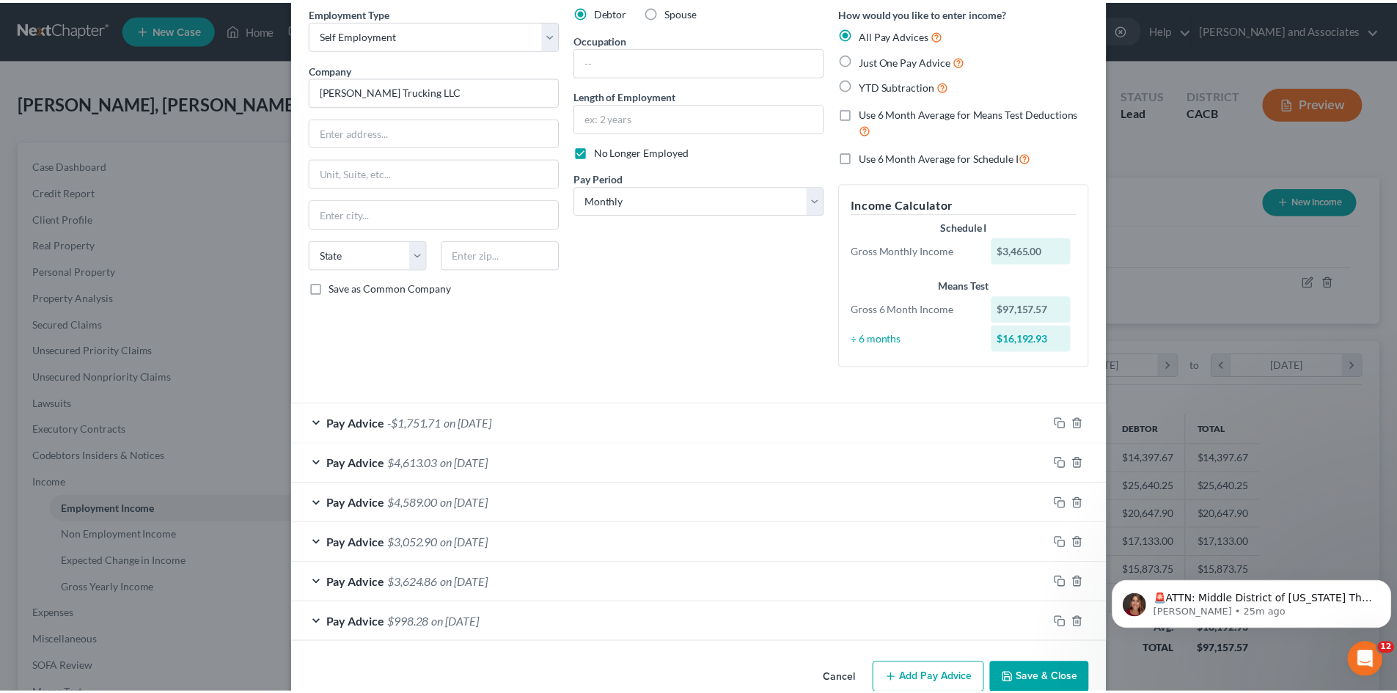
scroll to position [93, 0]
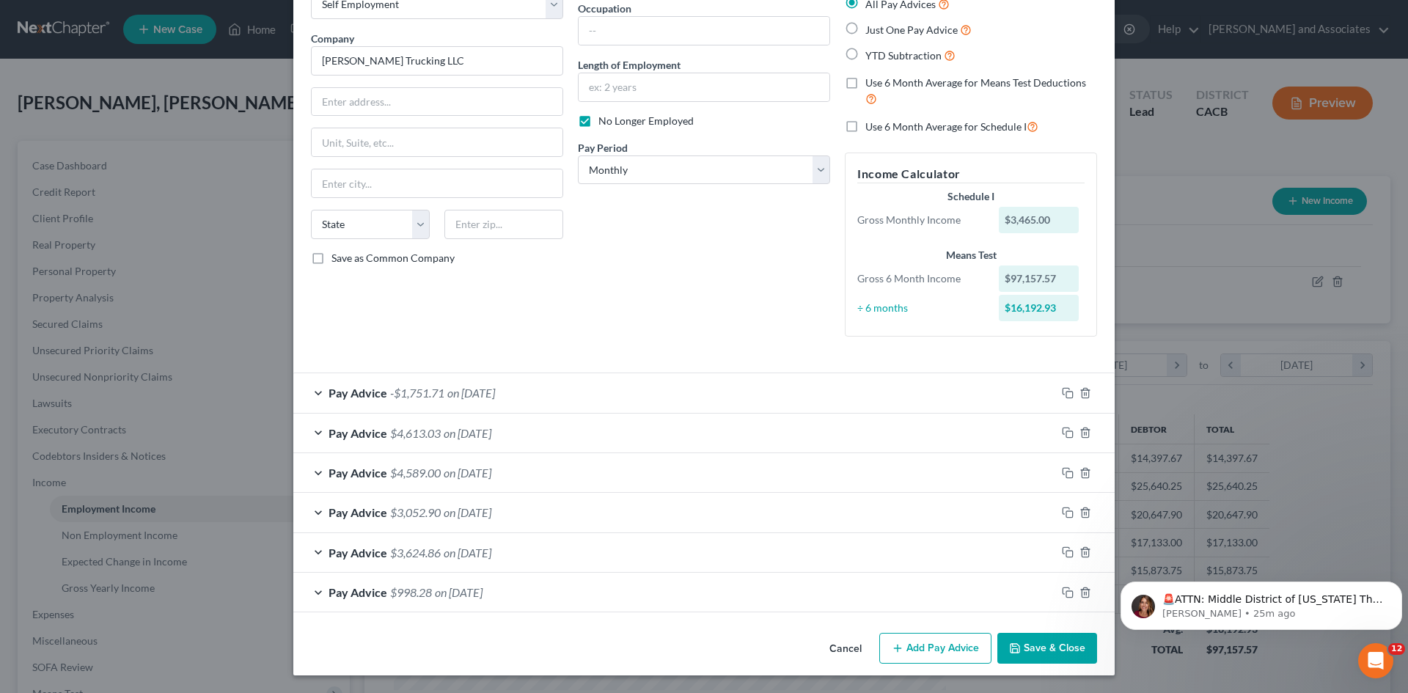
click at [1042, 651] on button "Save & Close" at bounding box center [1048, 648] width 100 height 31
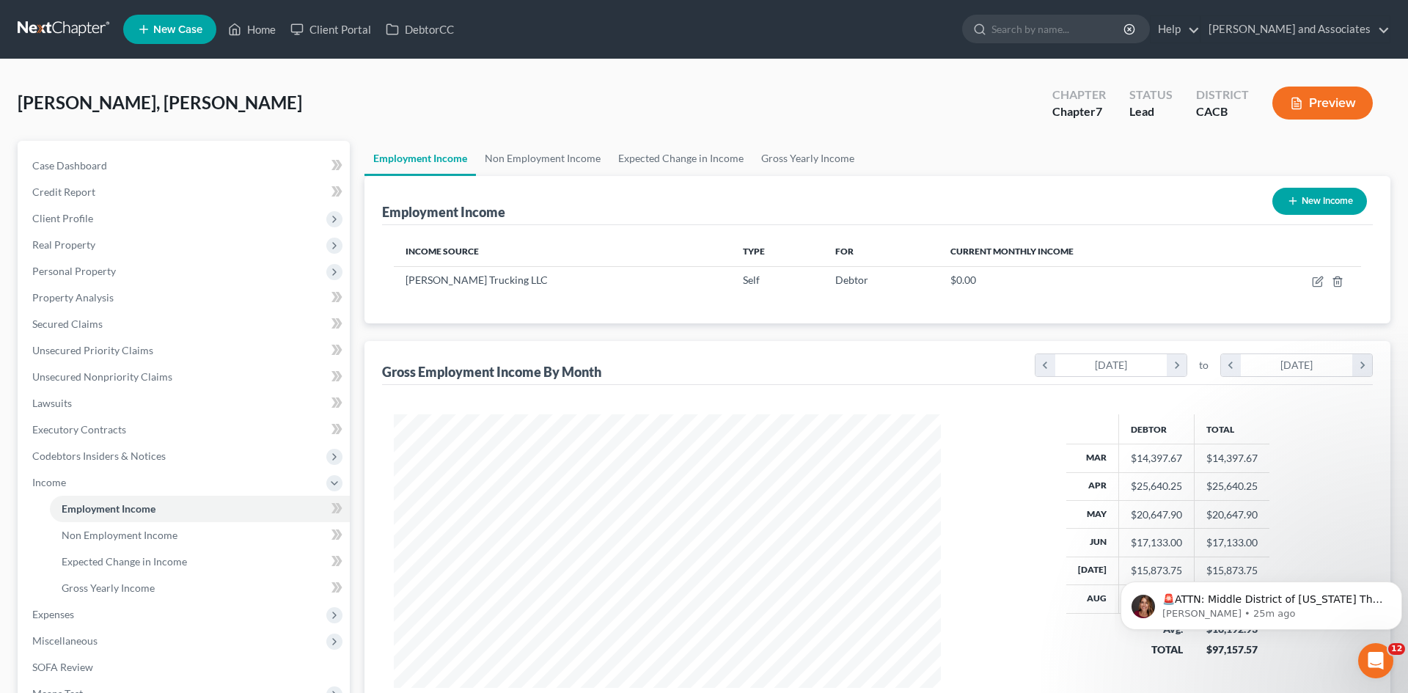
scroll to position [733304, 733001]
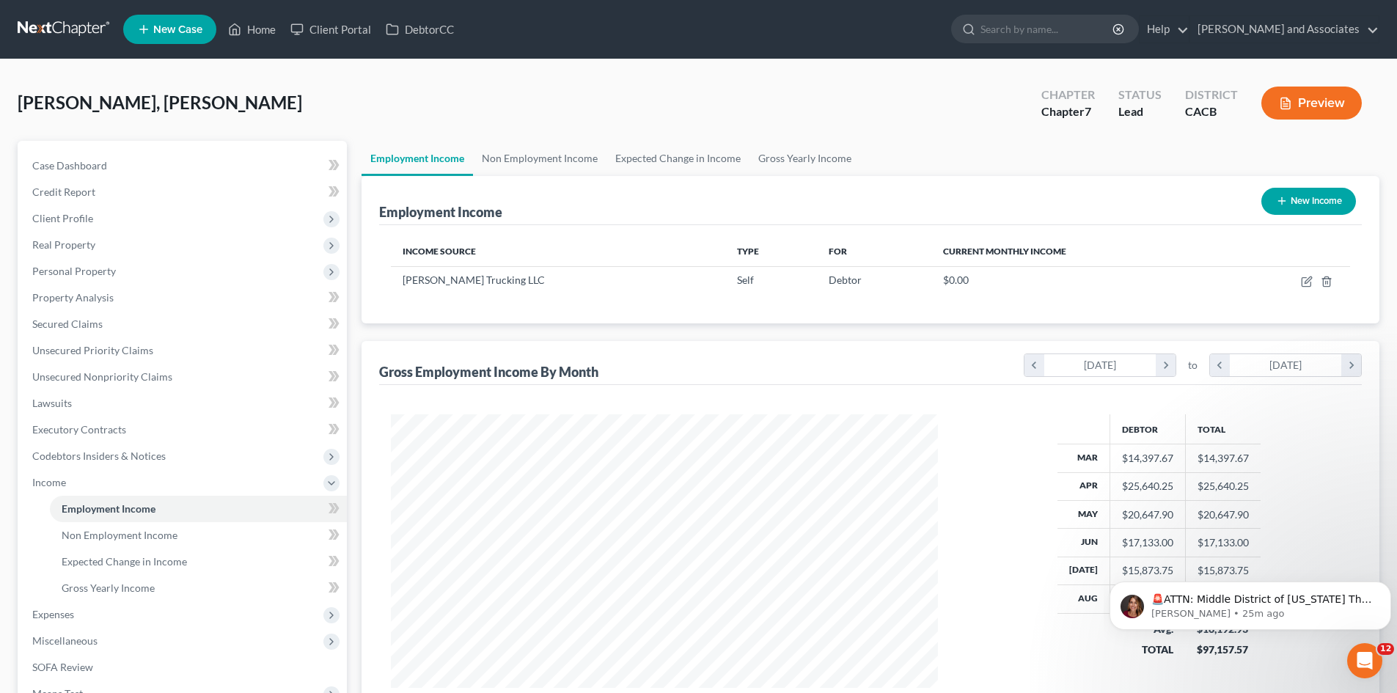
click at [1289, 203] on button "New Income" at bounding box center [1309, 201] width 95 height 27
select select "0"
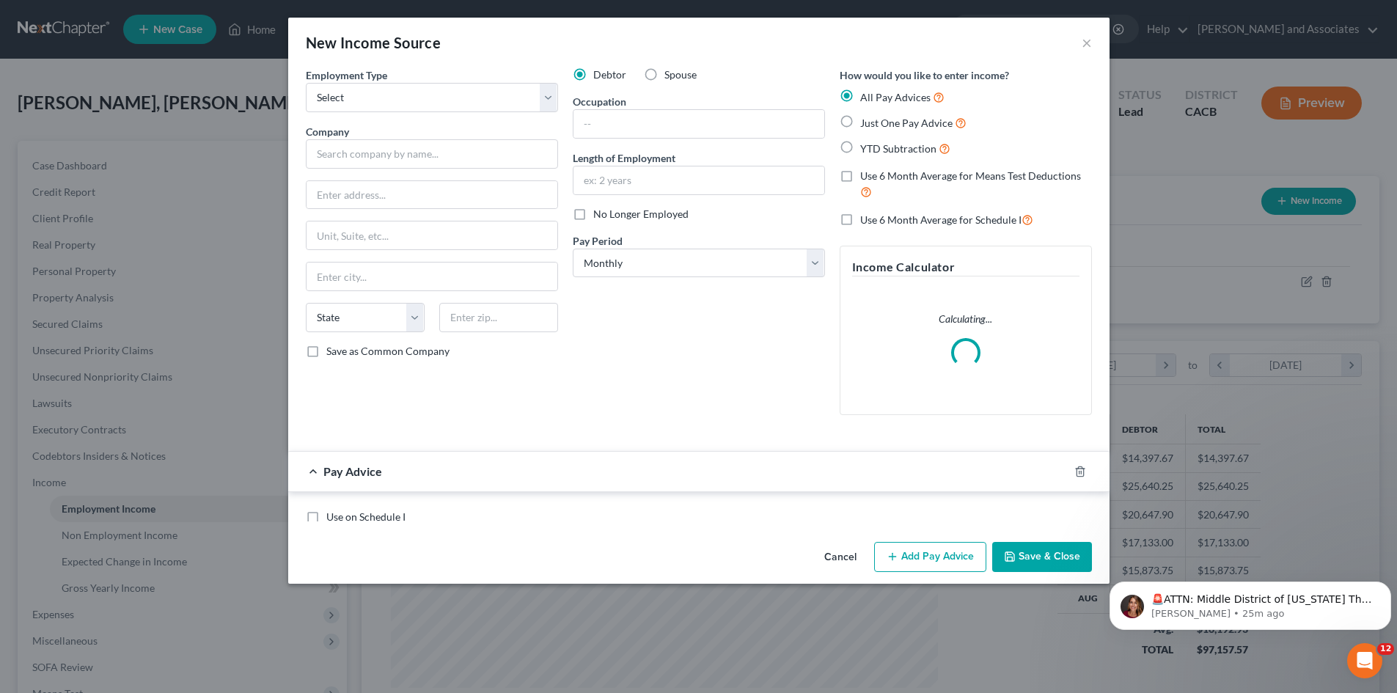
scroll to position [276, 582]
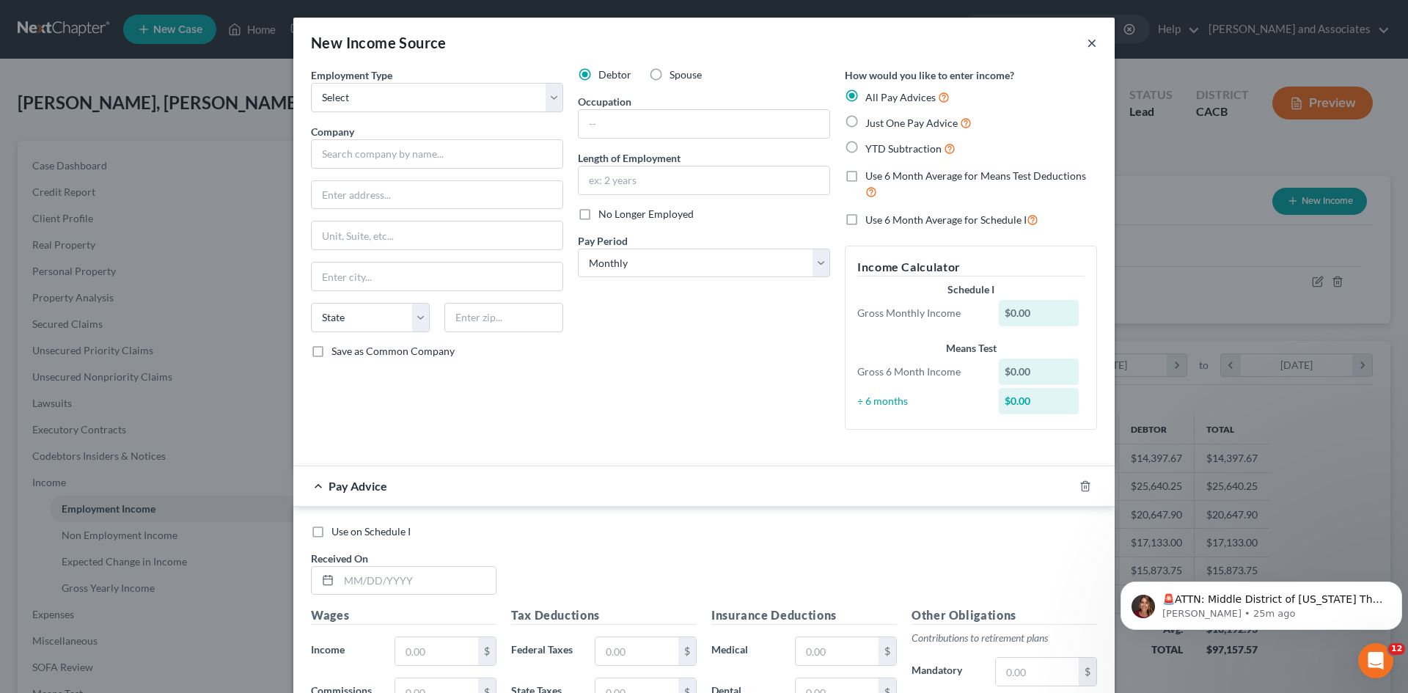
click at [1087, 42] on button "×" at bounding box center [1092, 43] width 10 height 18
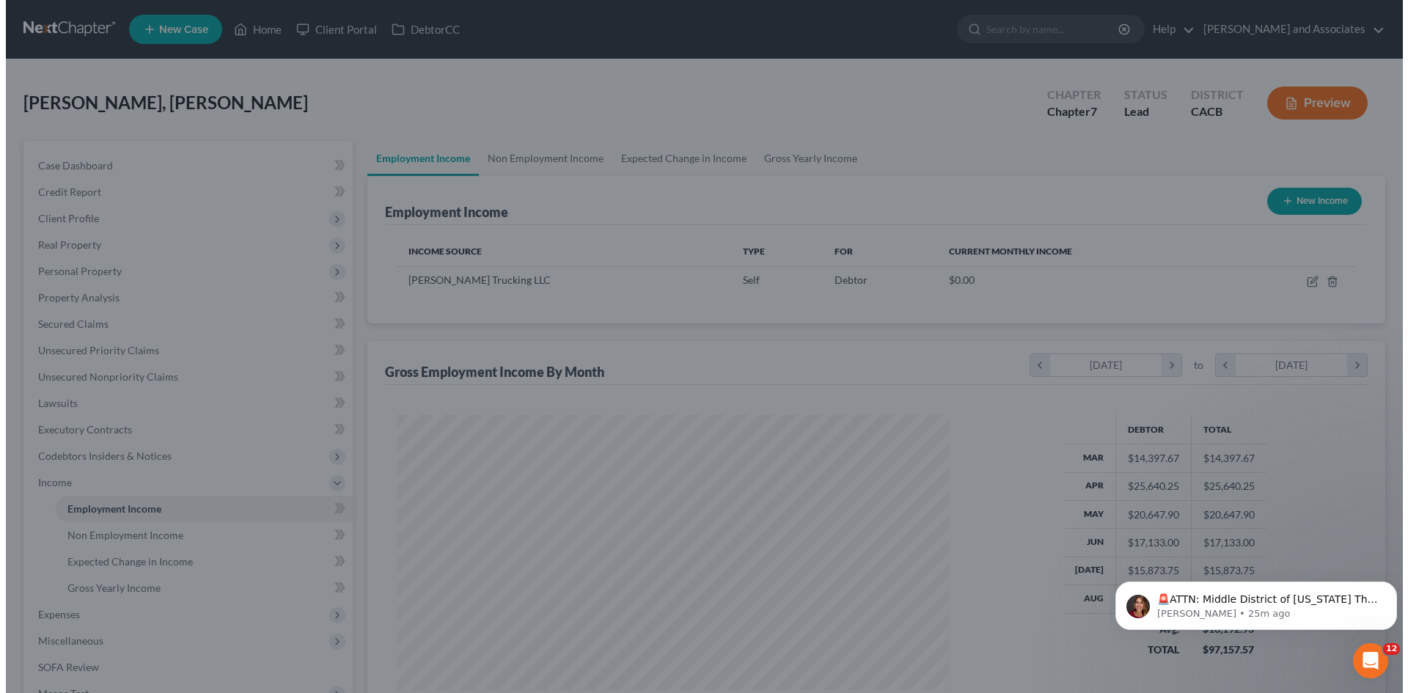
scroll to position [733304, 733001]
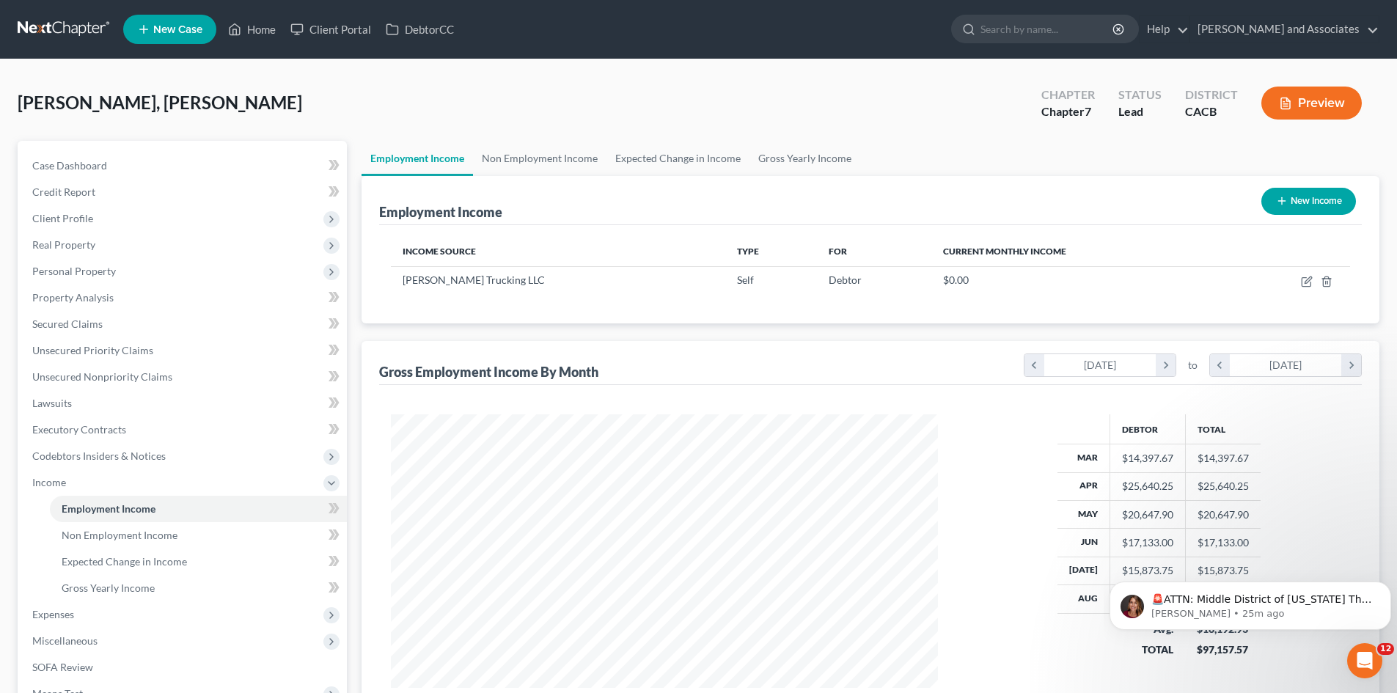
click at [1321, 191] on button "New Income" at bounding box center [1309, 201] width 95 height 27
select select "0"
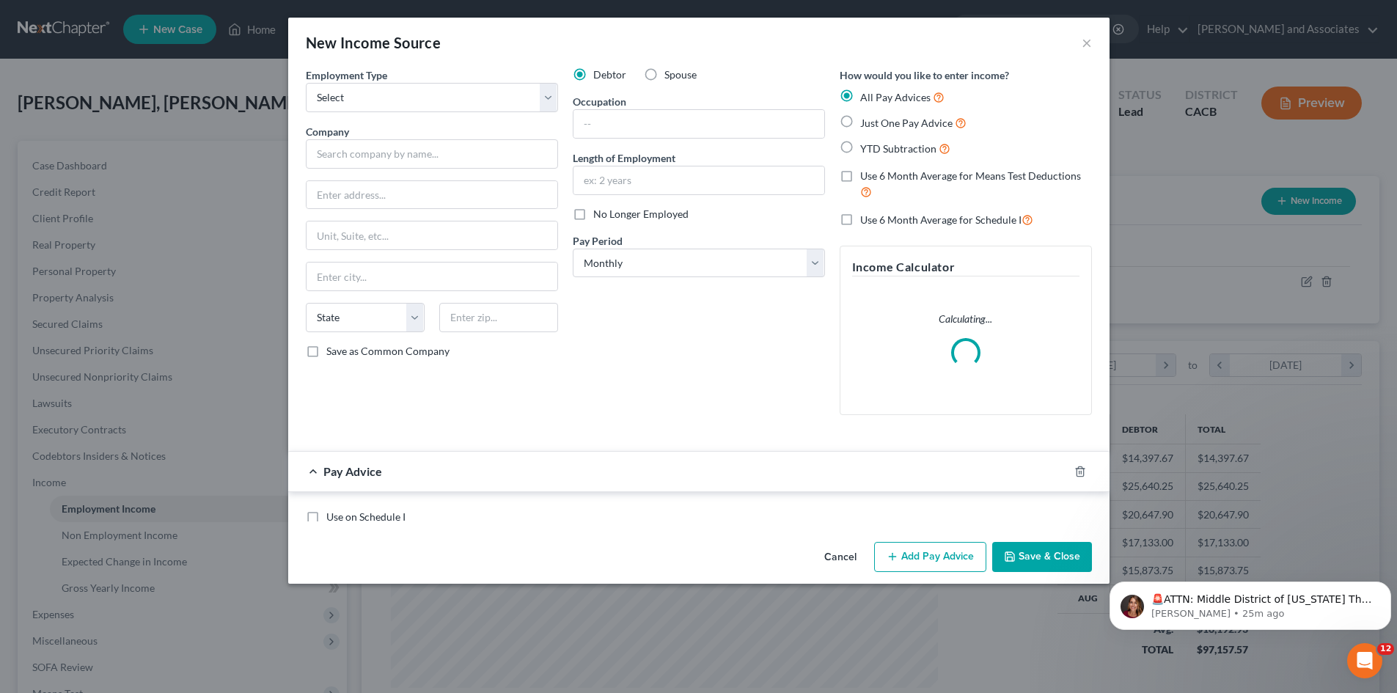
scroll to position [276, 582]
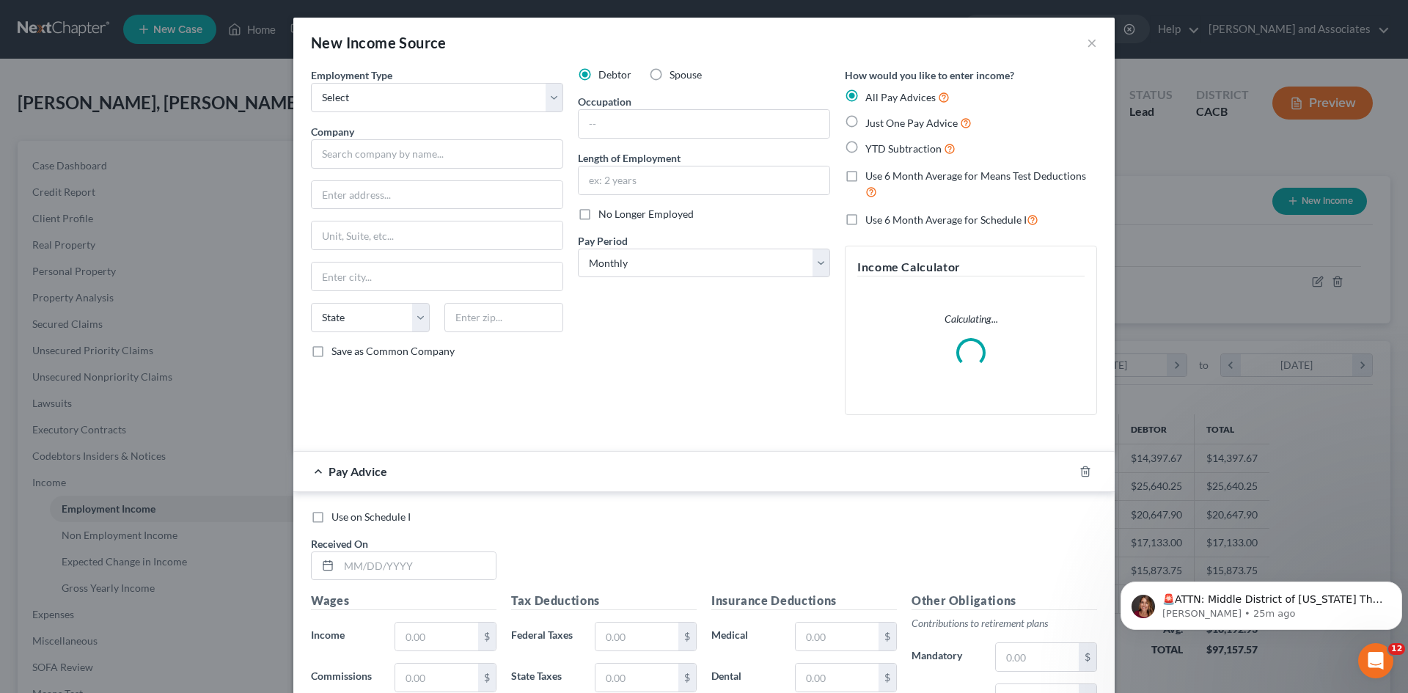
click at [1081, 42] on div "New Income Source ×" at bounding box center [704, 43] width 822 height 50
drag, startPoint x: 1090, startPoint y: 48, endPoint x: 1115, endPoint y: 81, distance: 41.4
click at [1087, 48] on button "×" at bounding box center [1092, 43] width 10 height 18
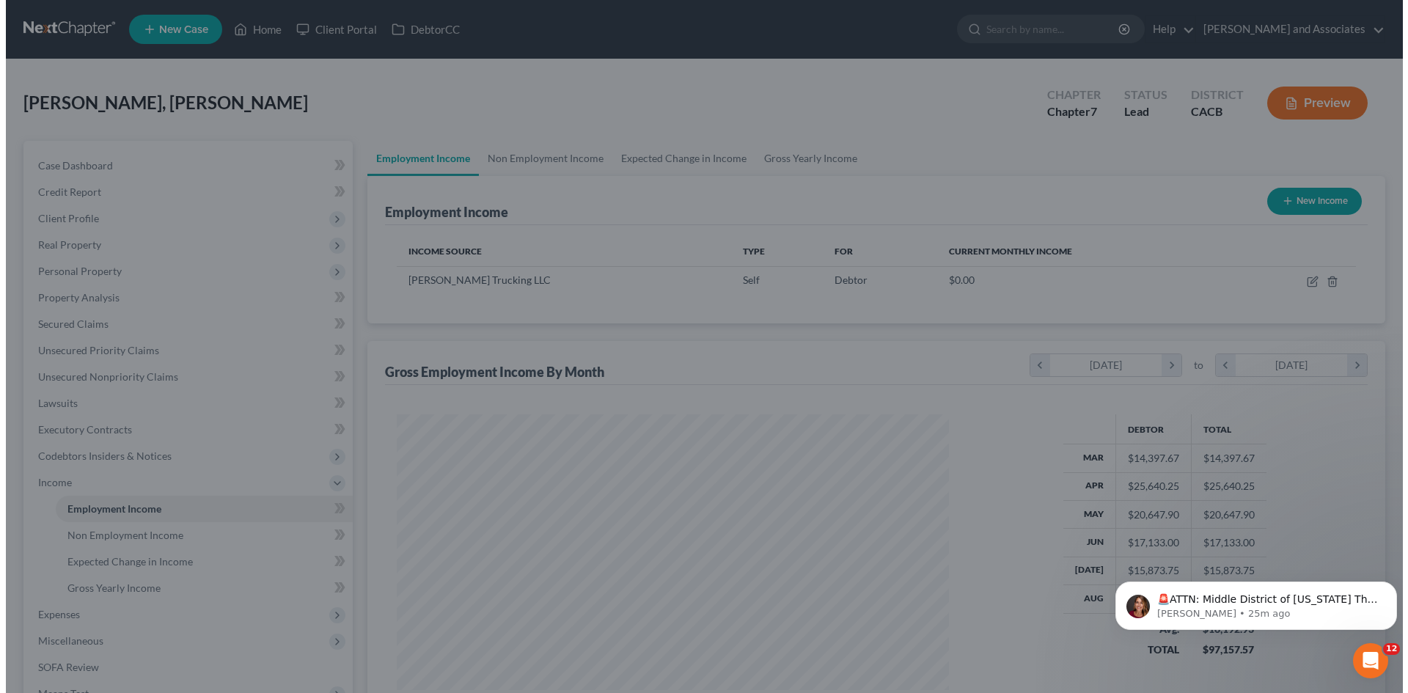
scroll to position [733304, 733001]
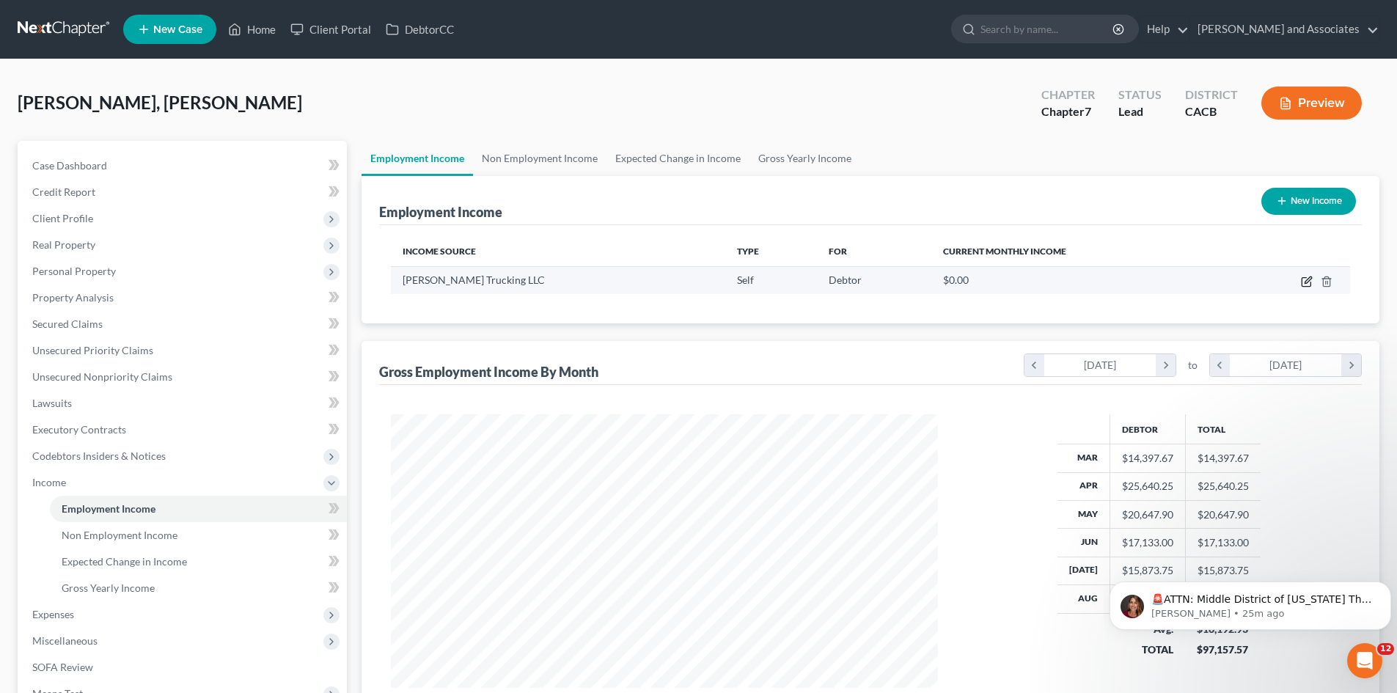
click at [1307, 280] on icon "button" at bounding box center [1307, 282] width 12 height 12
select select "1"
select select "0"
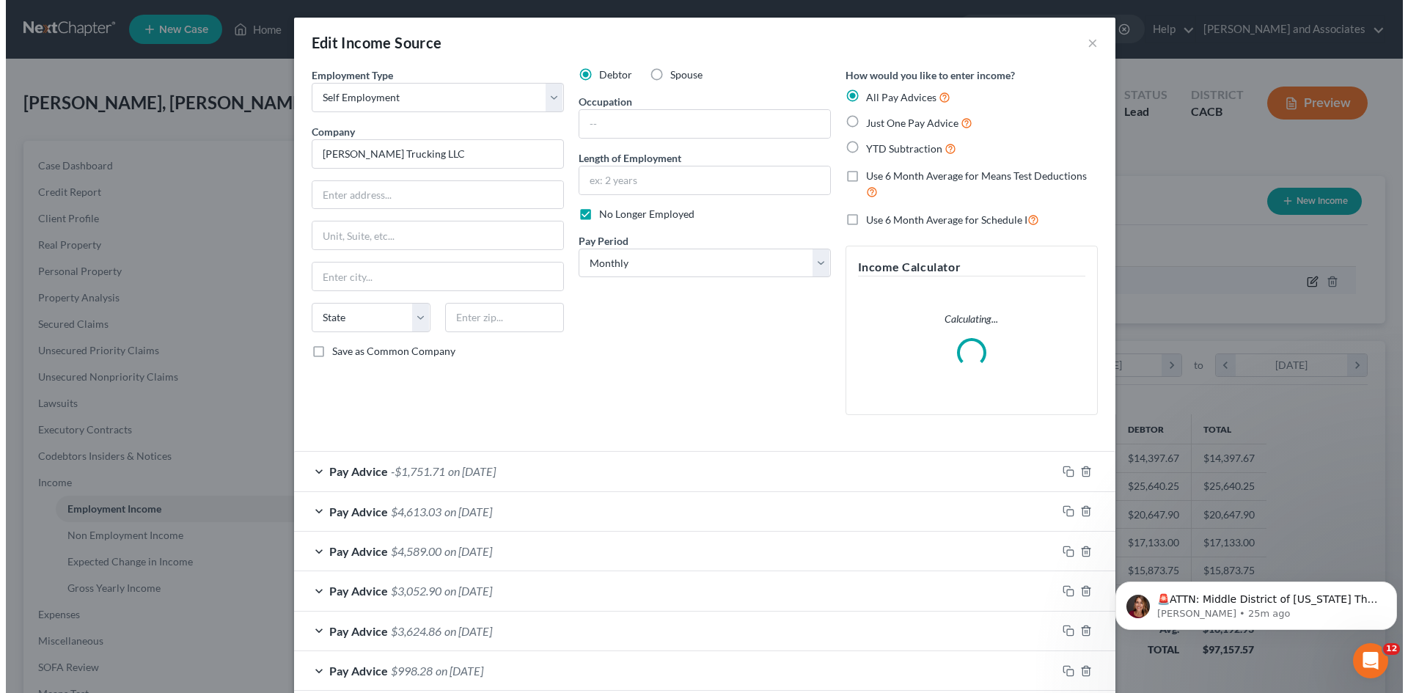
scroll to position [276, 582]
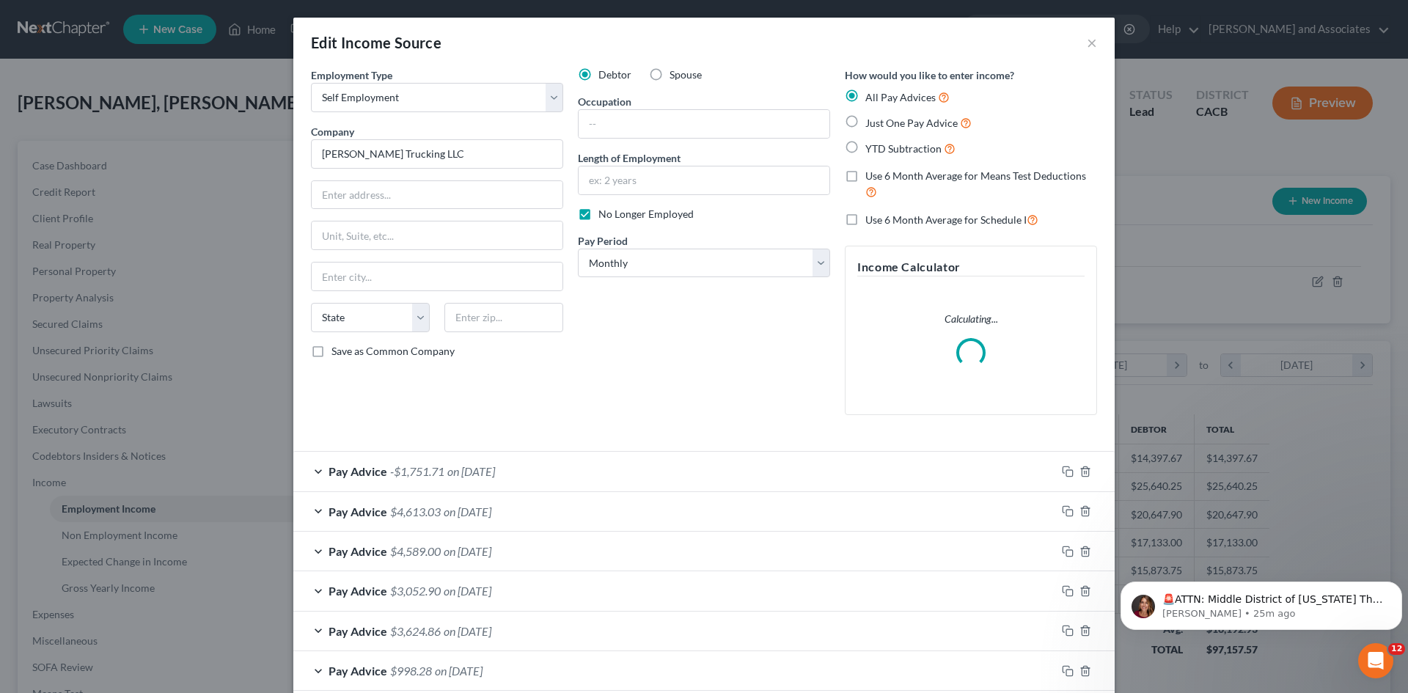
click at [599, 215] on label "No Longer Employed" at bounding box center [646, 214] width 95 height 15
click at [604, 215] on input "No Longer Employed" at bounding box center [609, 212] width 10 height 10
checkbox input "false"
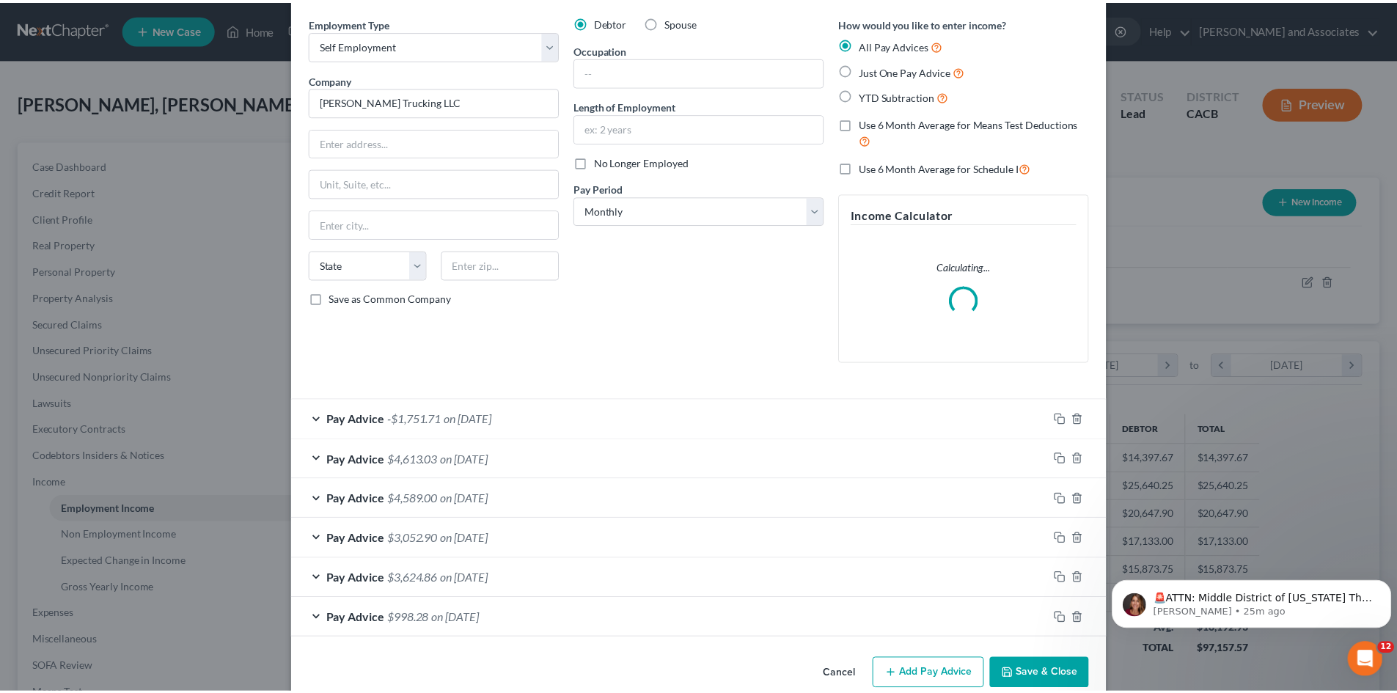
scroll to position [78, 0]
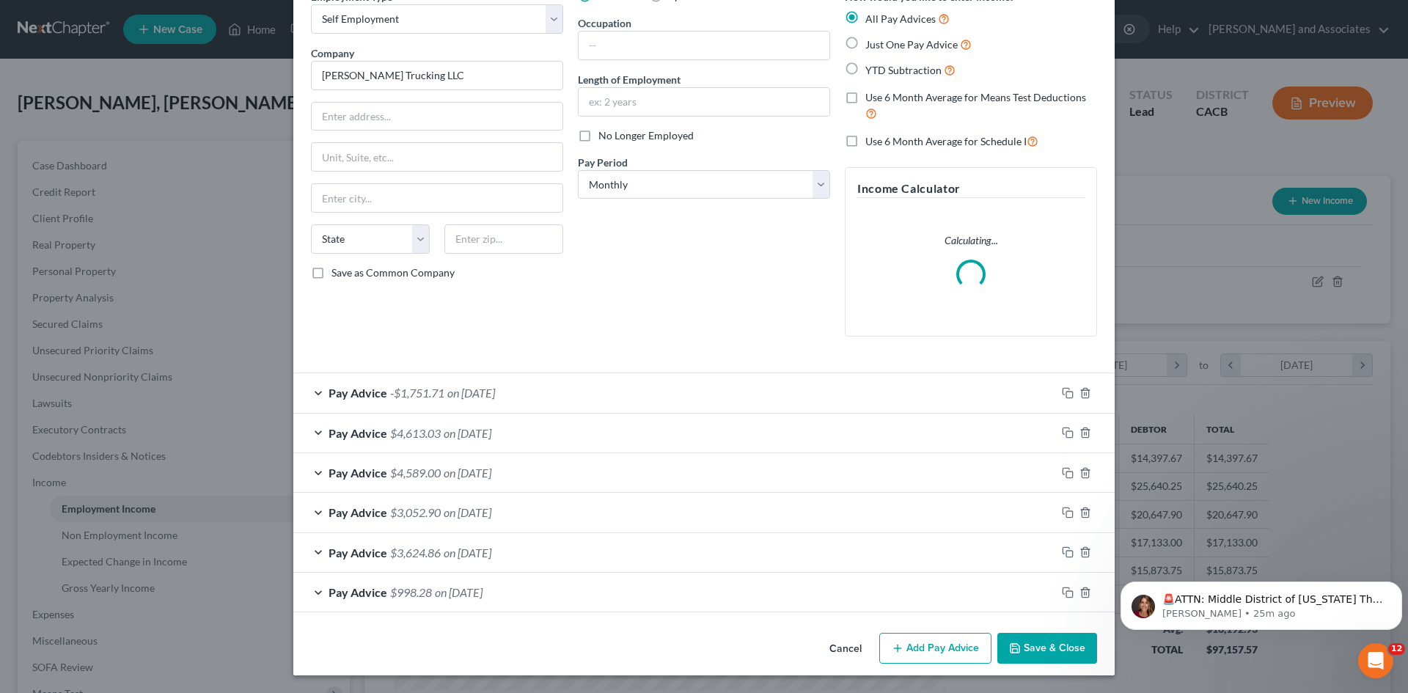
click at [1025, 635] on button "Save & Close" at bounding box center [1048, 648] width 100 height 31
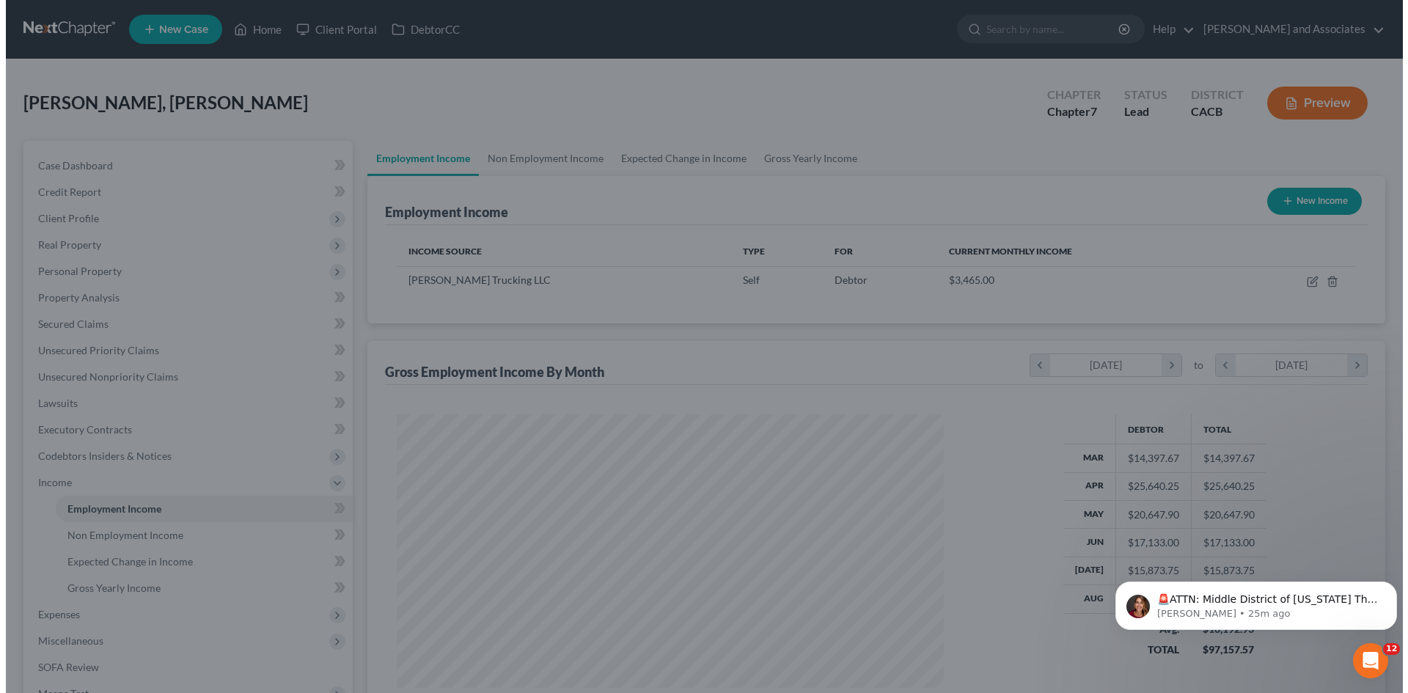
scroll to position [733304, 733001]
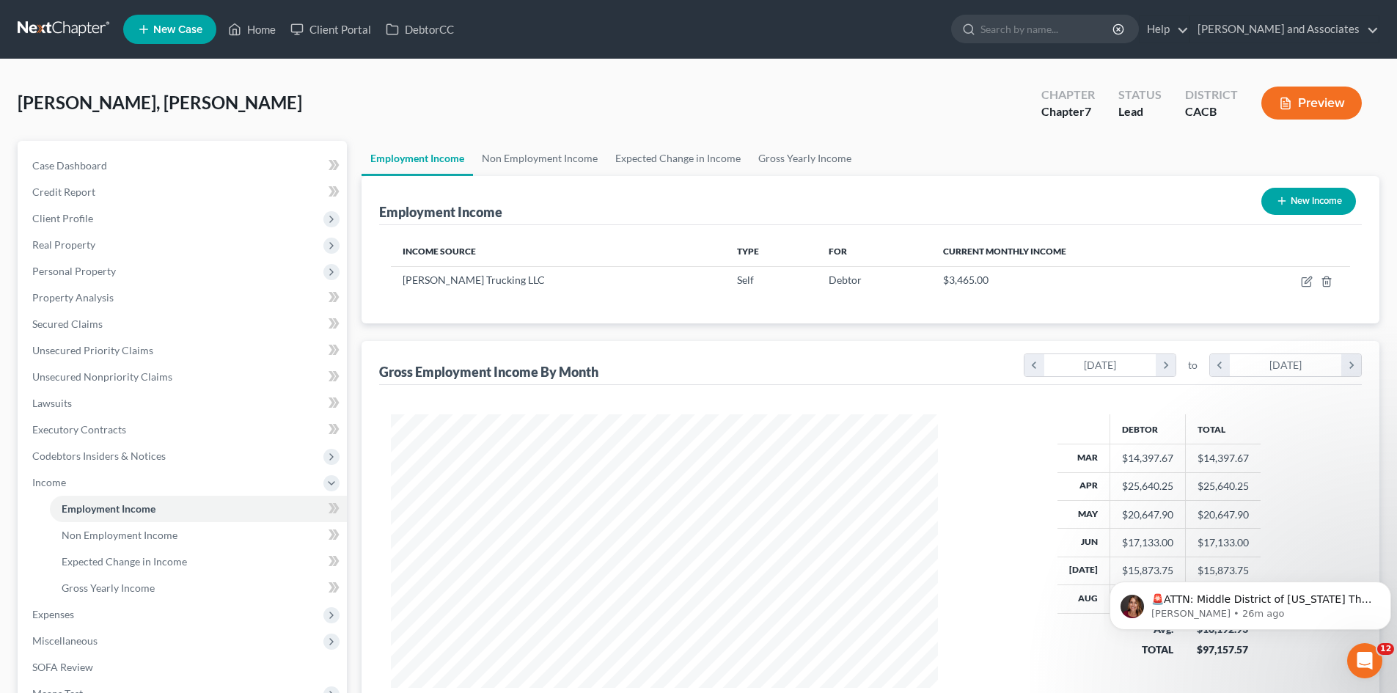
click at [1300, 194] on button "New Income" at bounding box center [1309, 201] width 95 height 27
select select "0"
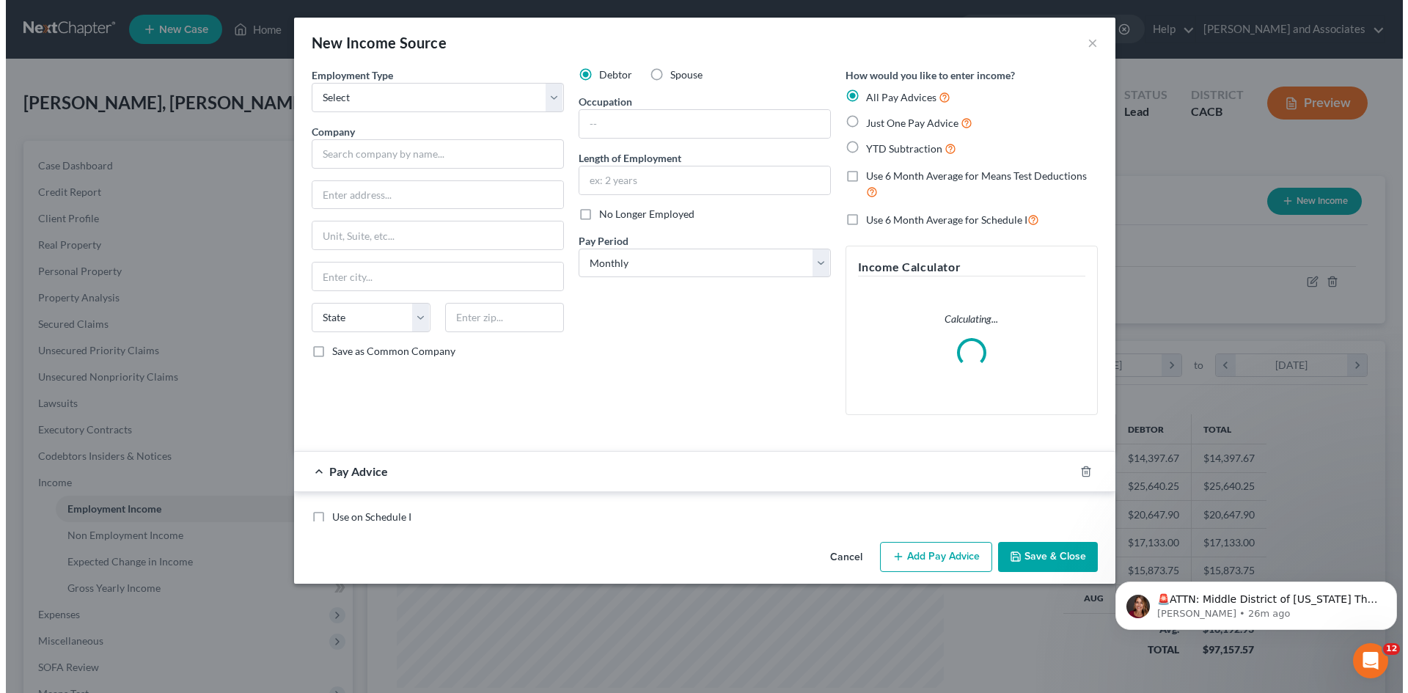
scroll to position [276, 582]
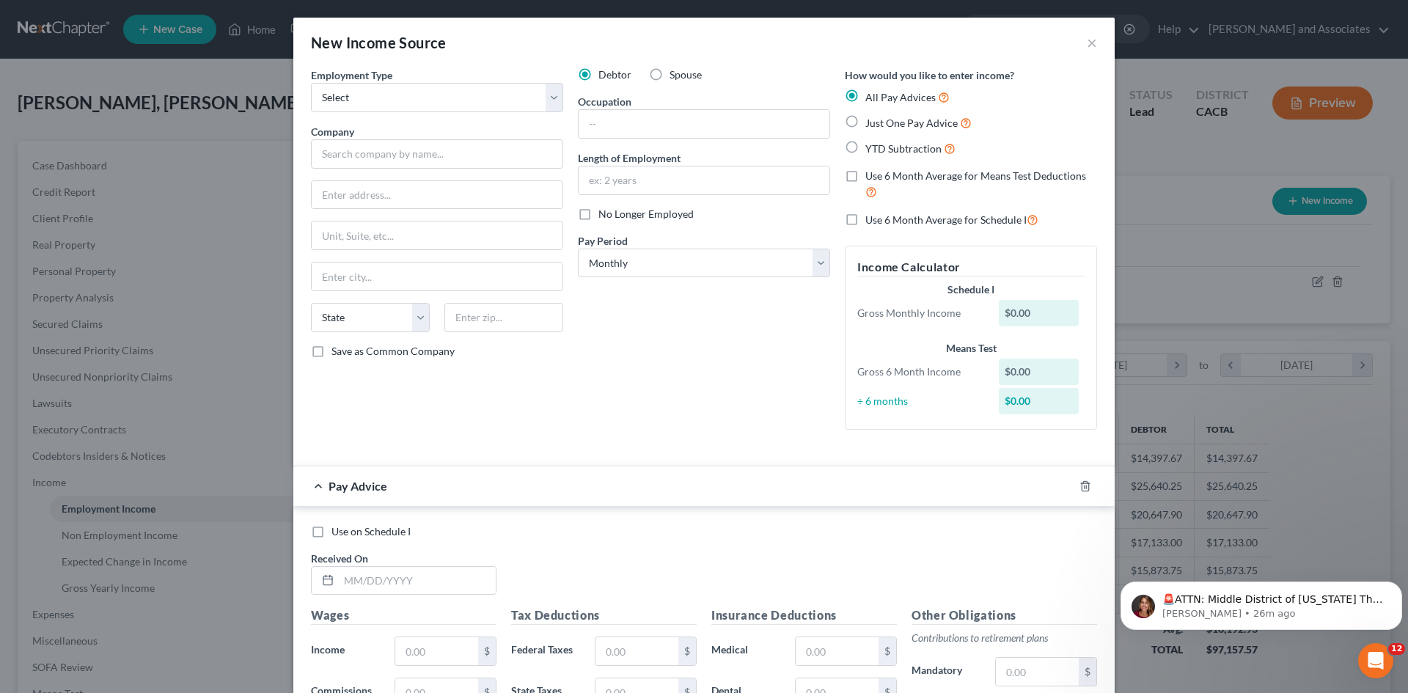
click at [479, 174] on div "Employment Type * Select Full or [DEMOGRAPHIC_DATA] Employment Self Employment …" at bounding box center [437, 254] width 267 height 374
drag, startPoint x: 507, startPoint y: 101, endPoint x: 500, endPoint y: 112, distance: 12.8
click at [507, 101] on select "Select Full or [DEMOGRAPHIC_DATA] Employment Self Employment" at bounding box center [437, 97] width 252 height 29
select select "0"
click at [311, 83] on select "Select Full or [DEMOGRAPHIC_DATA] Employment Self Employment" at bounding box center [437, 97] width 252 height 29
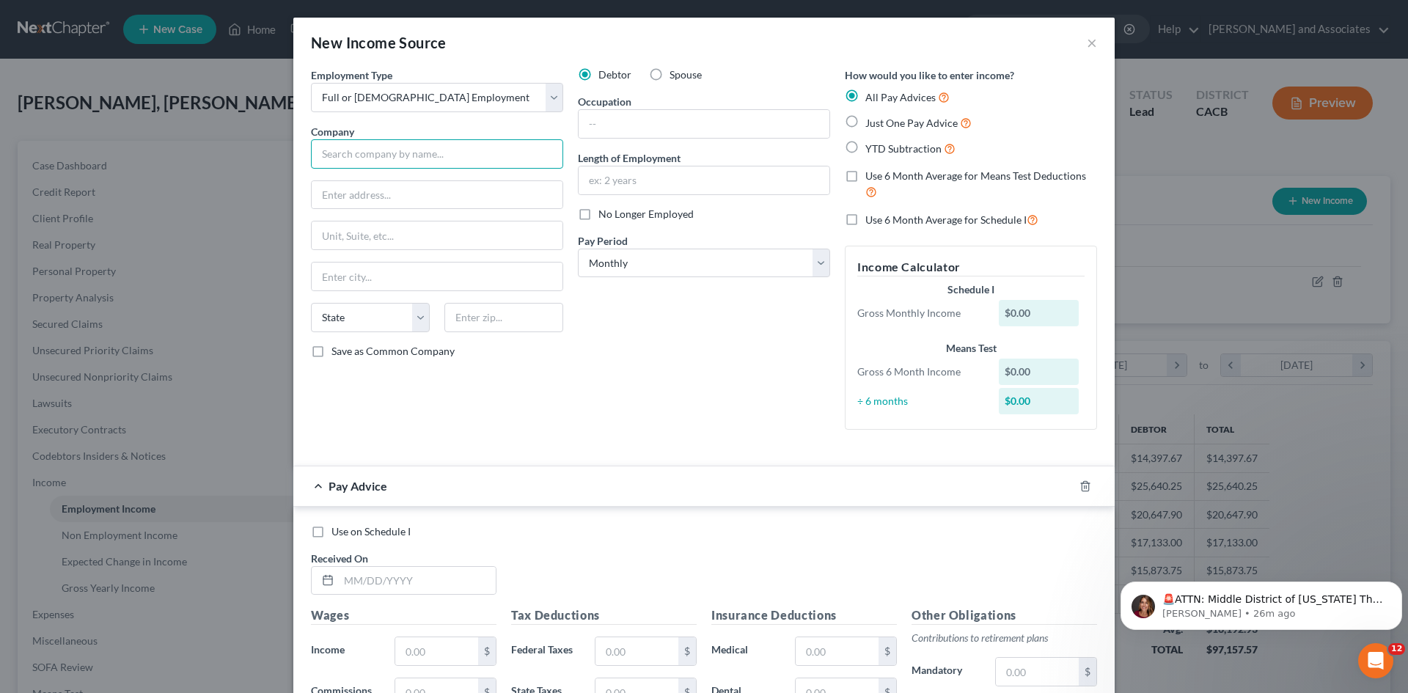
click at [412, 159] on input "text" at bounding box center [437, 153] width 252 height 29
type input "Children's Resource & Referral SBC"
click at [427, 199] on input "text" at bounding box center [437, 195] width 251 height 28
click at [403, 193] on input "[STREET_ADDRESS]" at bounding box center [437, 195] width 251 height 28
type input "[STREET_ADDRESS]"
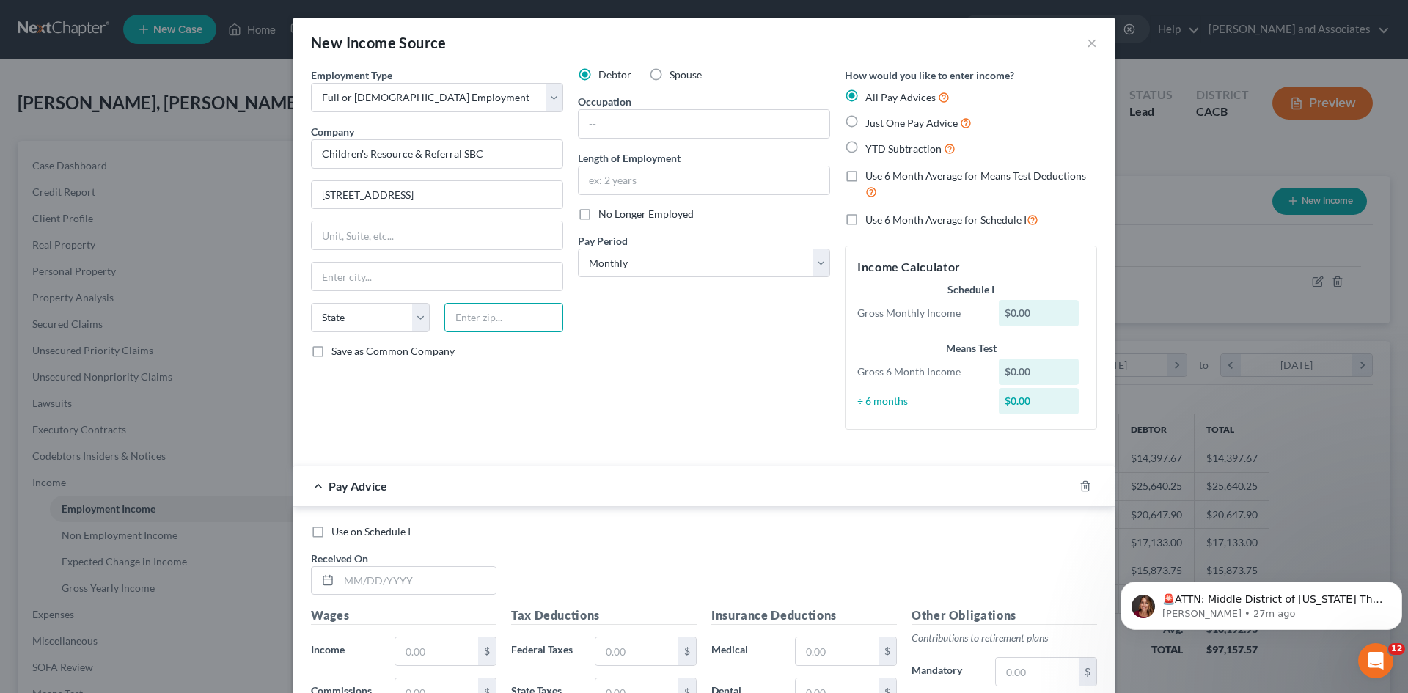
click at [474, 318] on input "text" at bounding box center [504, 317] width 119 height 29
type input "93455"
click at [634, 360] on div "Debtor Spouse Occupation Length of Employment No Longer Employed Pay Period * S…" at bounding box center [704, 254] width 267 height 374
type input "Santa [PERSON_NAME]"
select select "4"
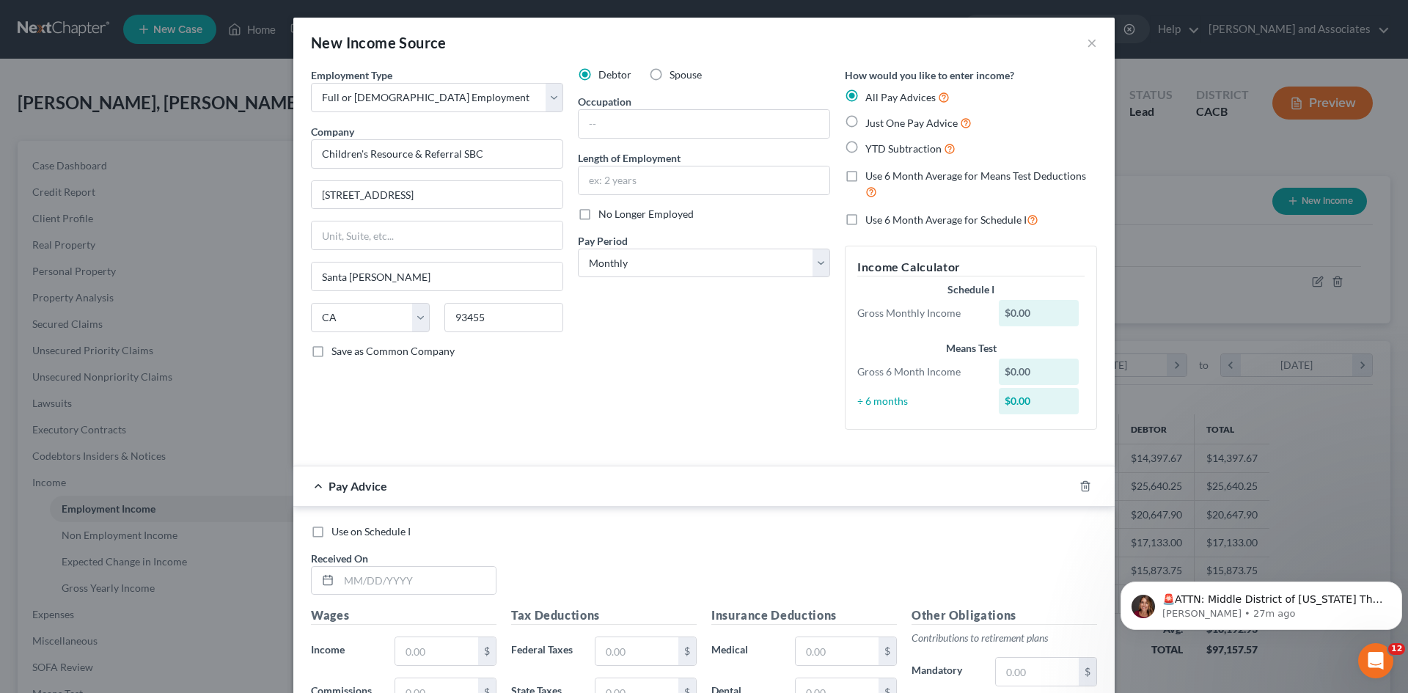
click at [315, 481] on div "Pay Advice" at bounding box center [683, 486] width 781 height 39
click at [418, 574] on input "text" at bounding box center [417, 581] width 157 height 28
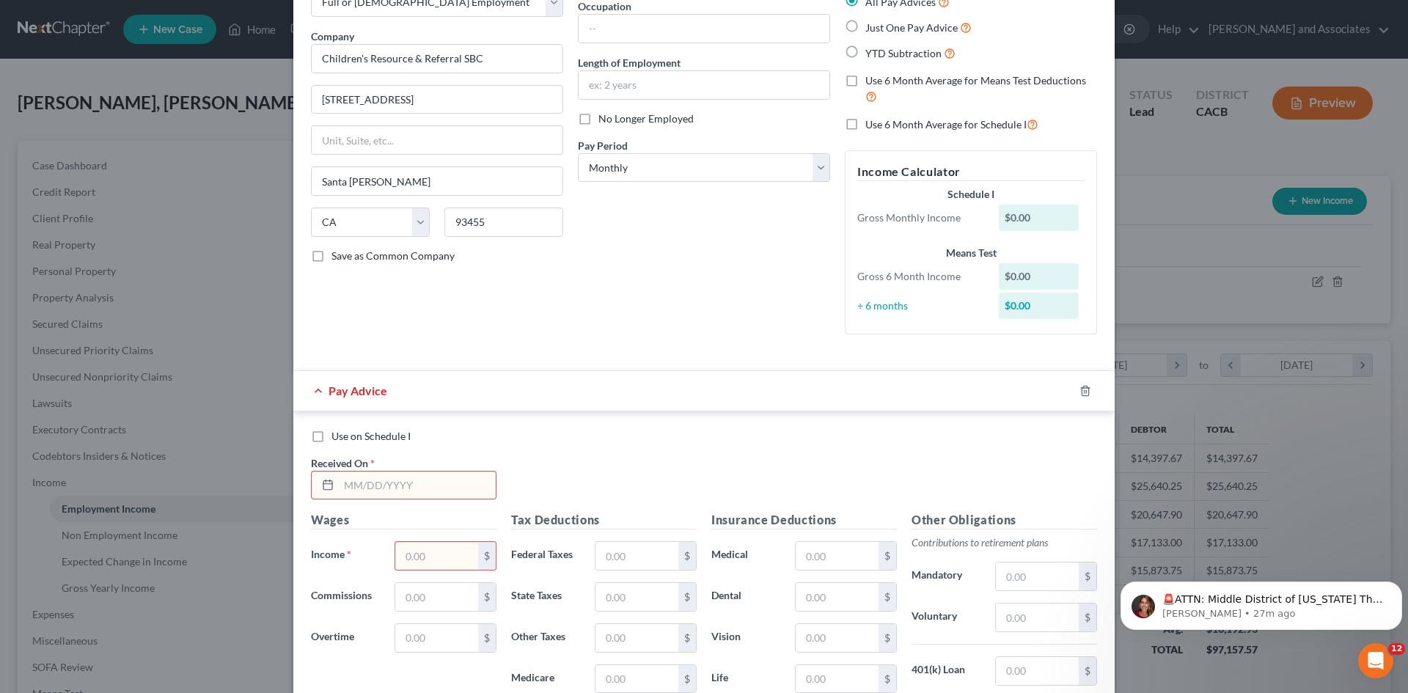
scroll to position [123, 0]
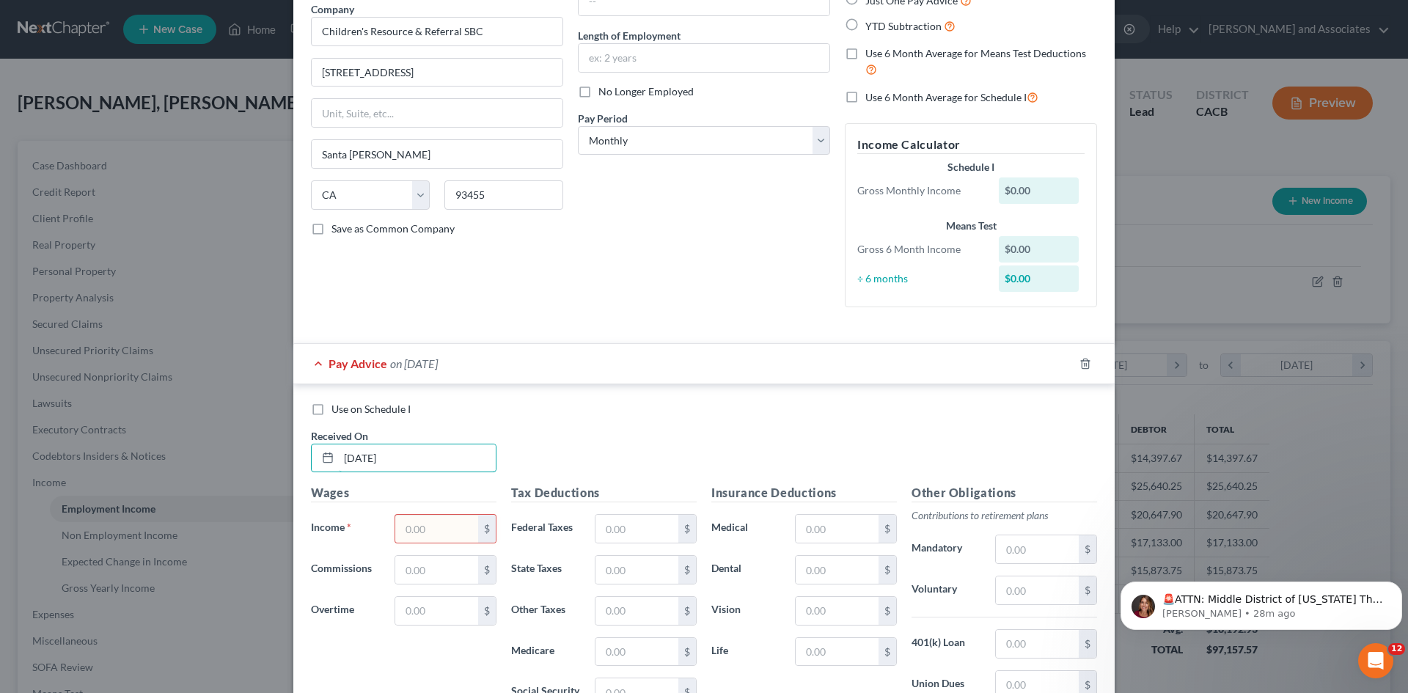
type input "[DATE]"
click at [427, 514] on div "$" at bounding box center [446, 528] width 102 height 29
click at [428, 530] on input "text" at bounding box center [436, 529] width 83 height 28
type input "2,299.30"
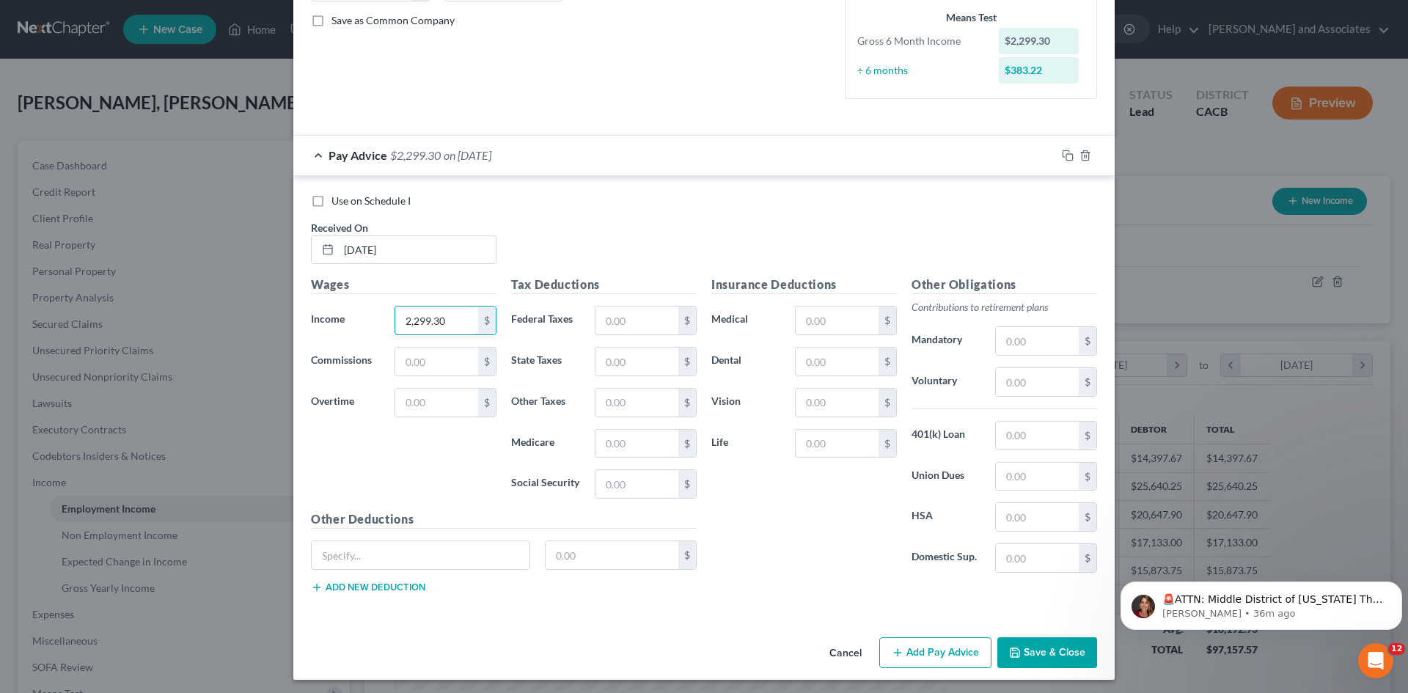
scroll to position [335, 0]
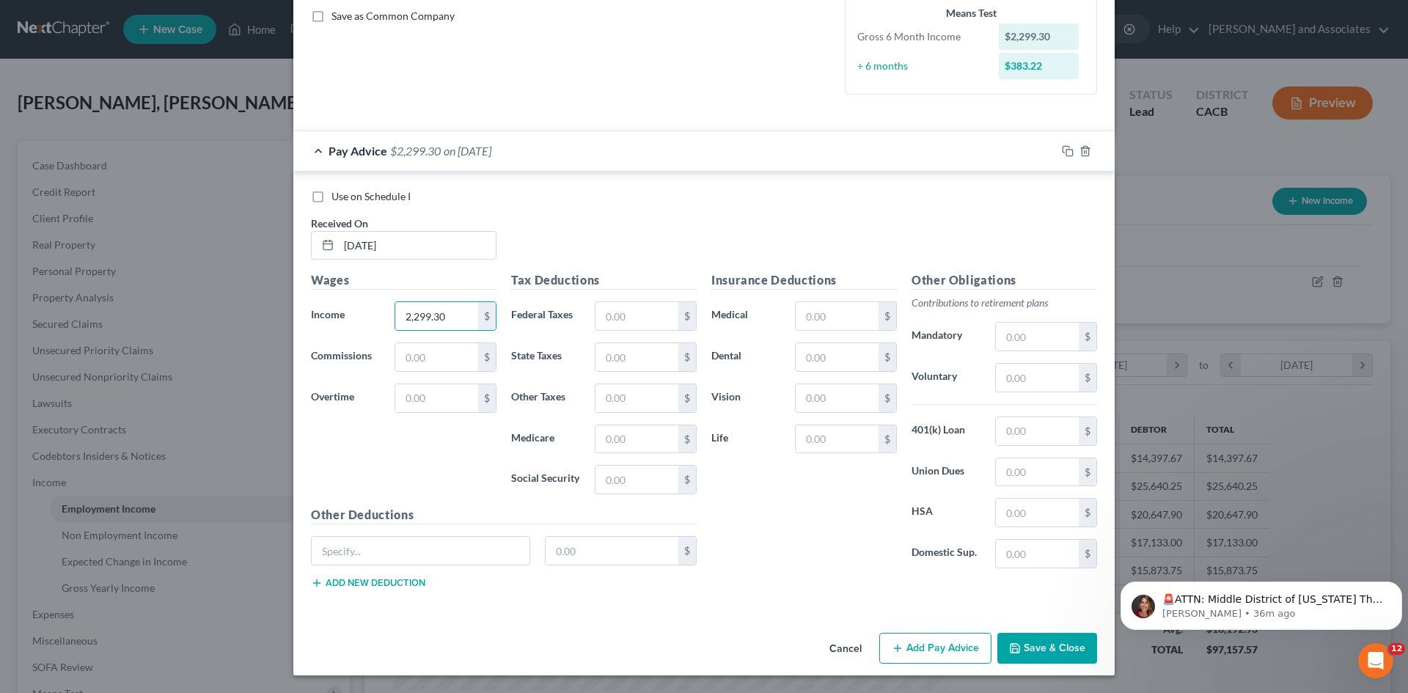
click at [434, 461] on div "Wages Income * 2,299.30 $ Commissions $ Overtime $" at bounding box center [404, 388] width 200 height 235
click at [820, 362] on input "text" at bounding box center [837, 357] width 83 height 28
type input "99.19"
click at [1058, 431] on input "text" at bounding box center [1037, 431] width 83 height 28
type input "67.48"
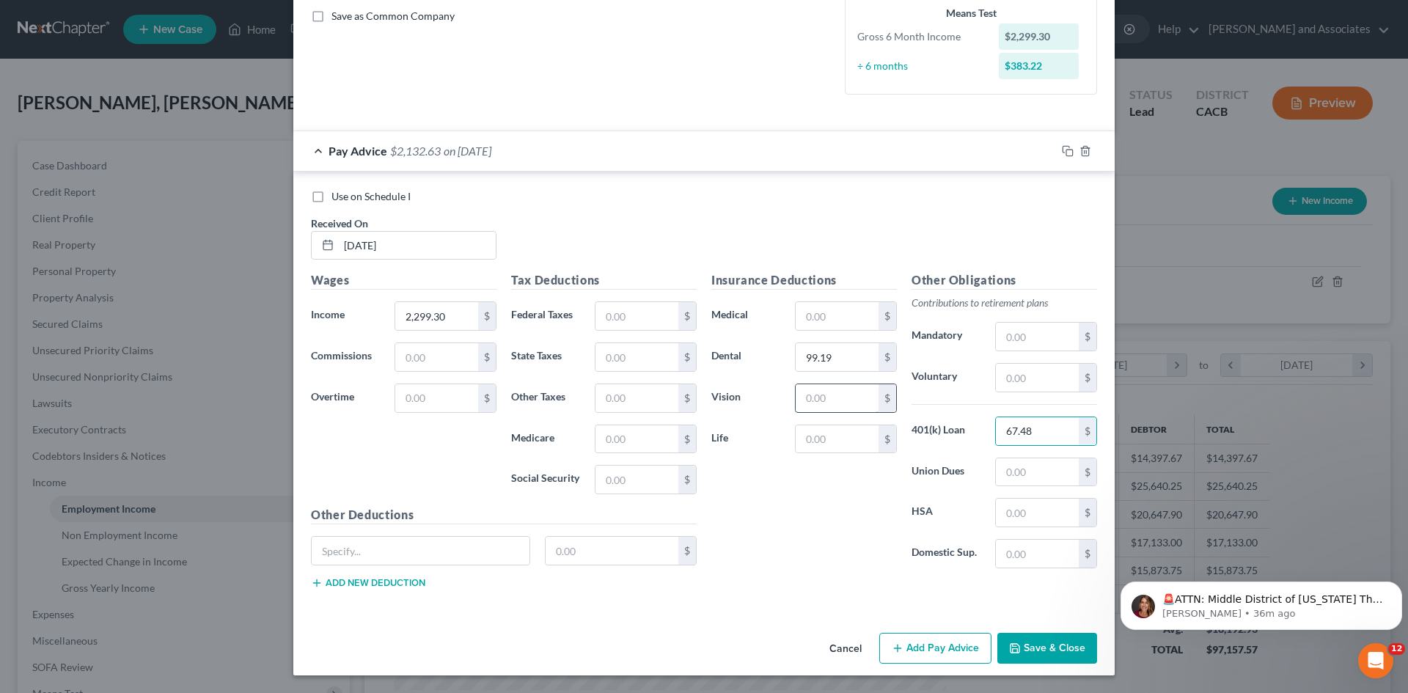
click at [842, 412] on input "text" at bounding box center [837, 398] width 83 height 28
type input "10.99"
click at [636, 327] on input "text" at bounding box center [637, 316] width 83 height 28
type input "61.33"
click at [638, 439] on input "text" at bounding box center [637, 439] width 83 height 28
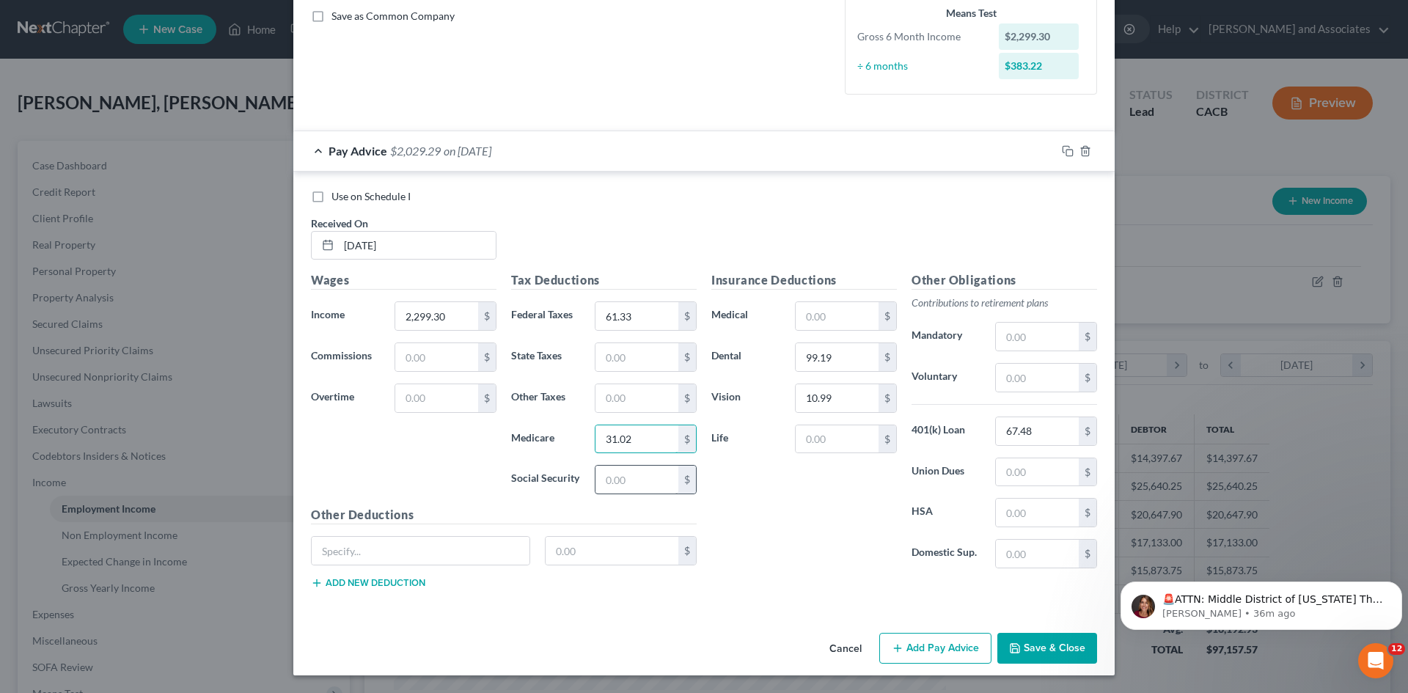
type input "31.02"
click at [645, 491] on input "text" at bounding box center [637, 480] width 83 height 28
type input "132.62"
click at [640, 409] on input "text" at bounding box center [637, 398] width 83 height 28
type input "25.67"
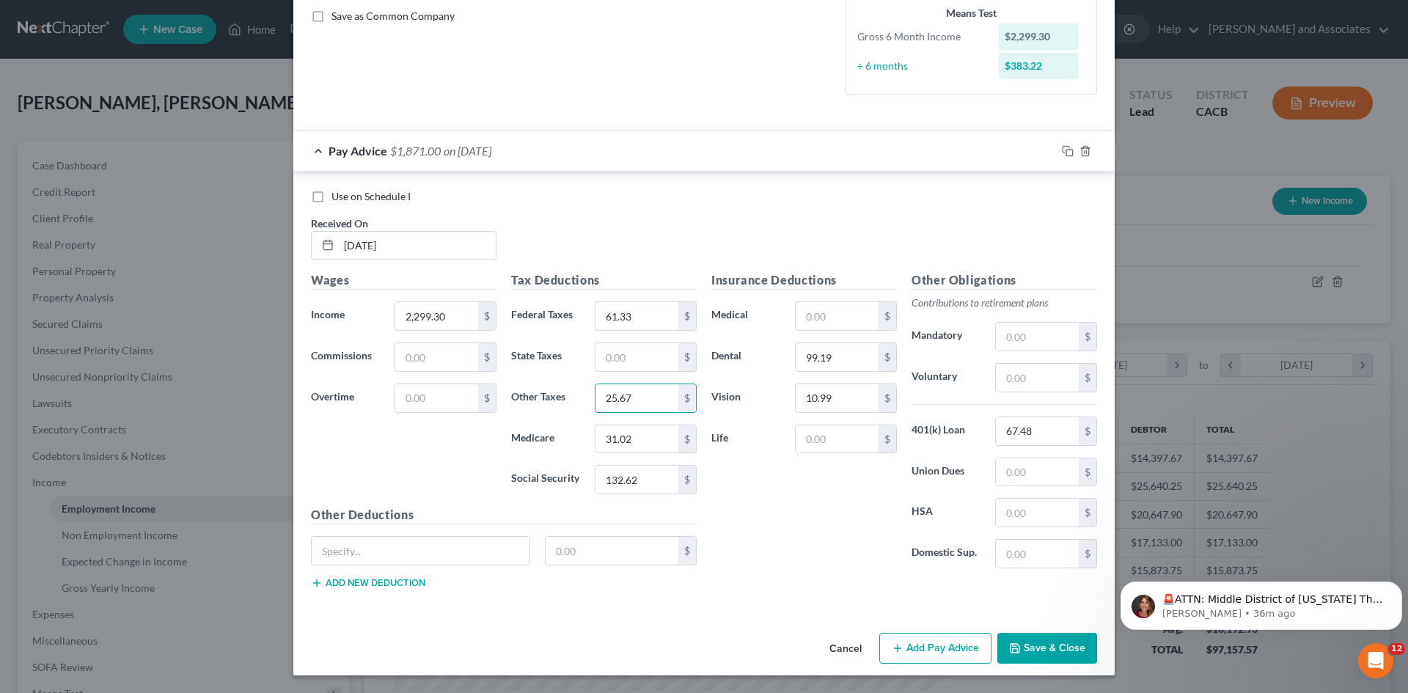
click at [358, 155] on span "Pay Advice" at bounding box center [358, 151] width 59 height 14
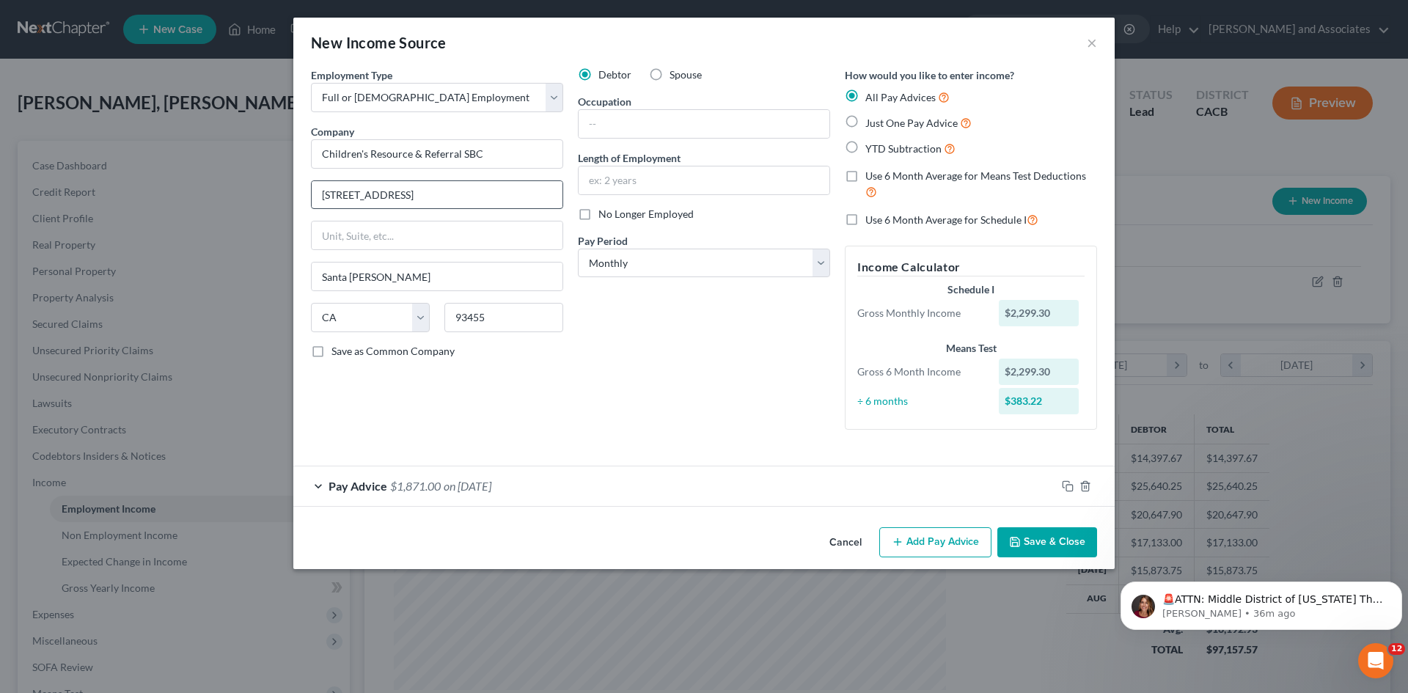
scroll to position [0, 0]
click at [906, 532] on button "Add Pay Advice" at bounding box center [936, 542] width 112 height 31
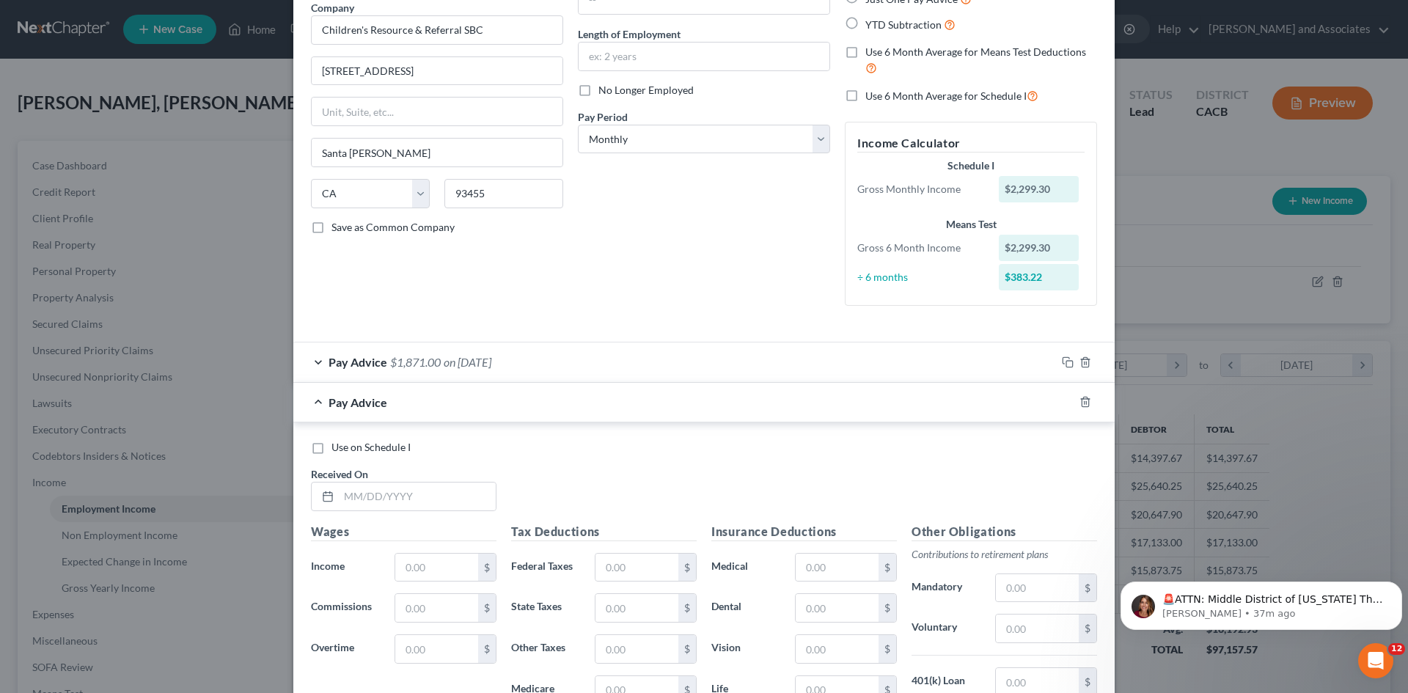
scroll to position [244, 0]
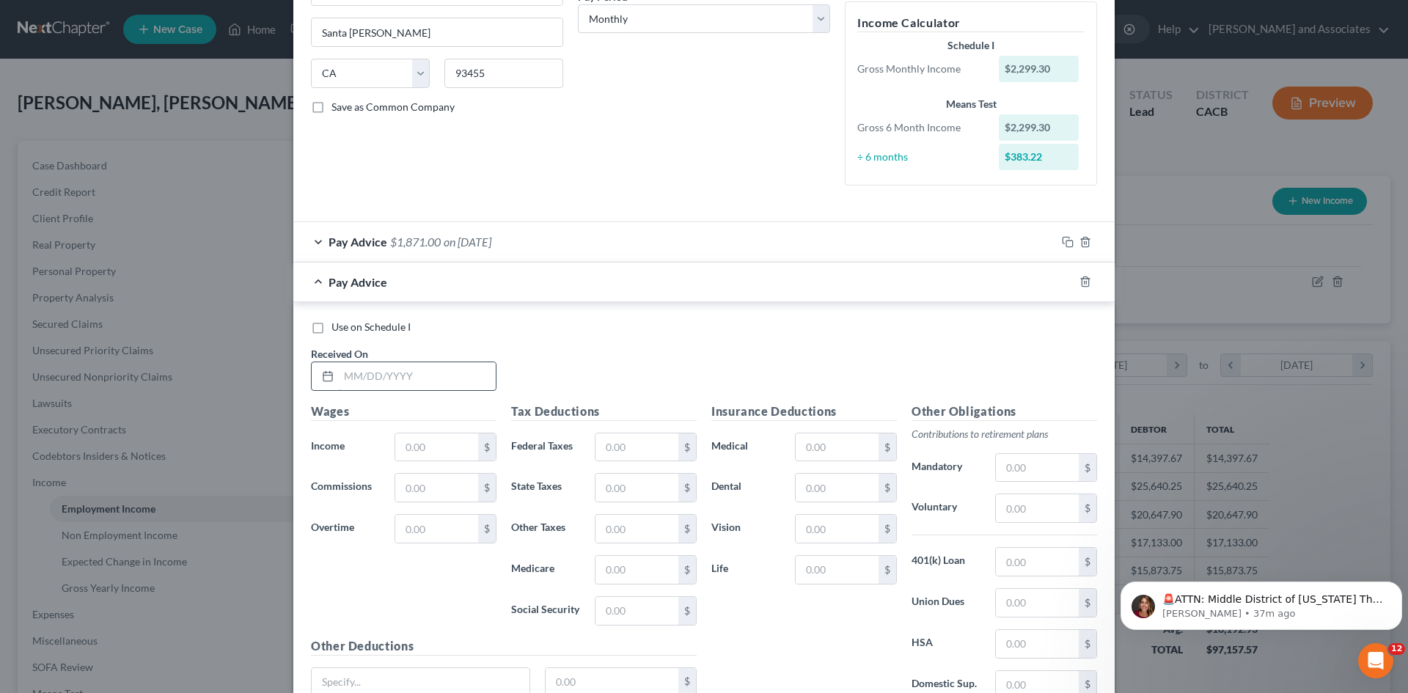
click at [415, 380] on input "text" at bounding box center [417, 376] width 157 height 28
type input "[DATE]"
click at [415, 446] on input "text" at bounding box center [436, 448] width 83 height 28
type input "2,083.89"
click at [830, 500] on input "text" at bounding box center [837, 488] width 83 height 28
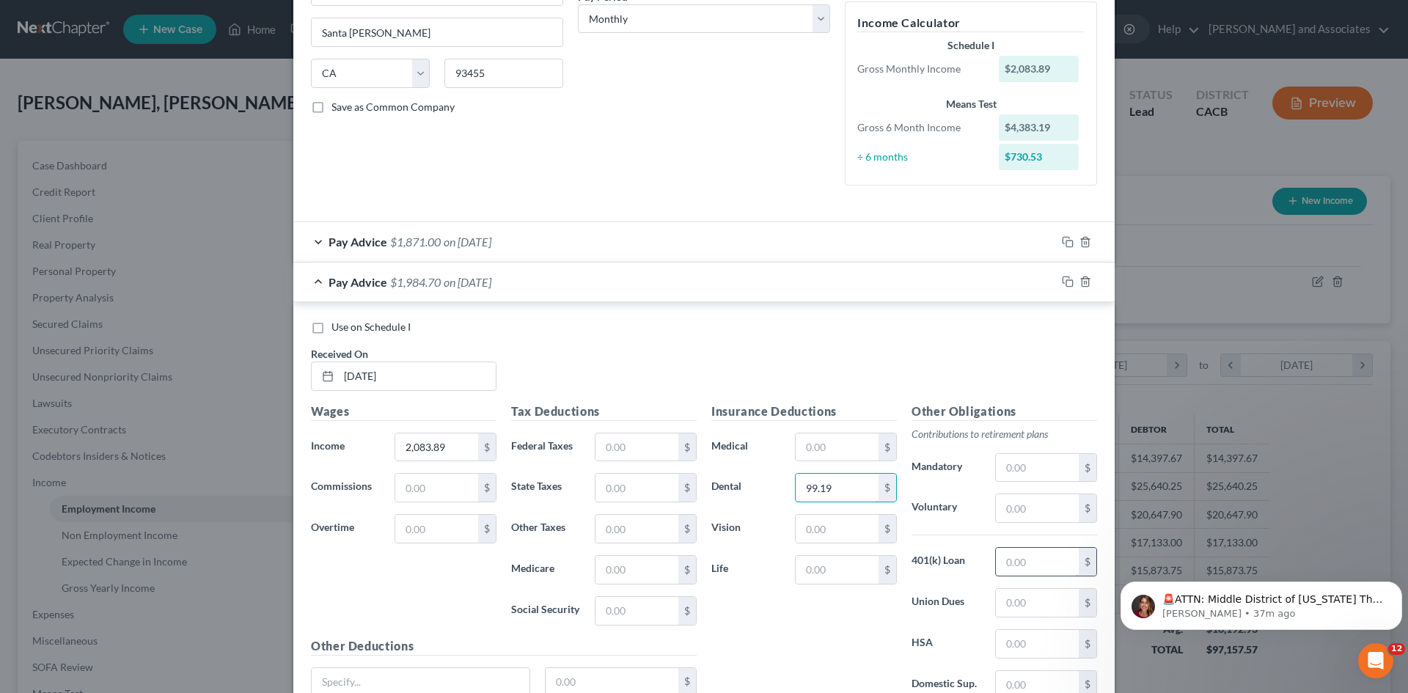
type input "99.19"
click at [999, 562] on input "text" at bounding box center [1037, 562] width 83 height 28
type input "75.69"
click at [847, 578] on input "text" at bounding box center [837, 570] width 83 height 28
click at [855, 543] on div "$" at bounding box center [846, 528] width 102 height 29
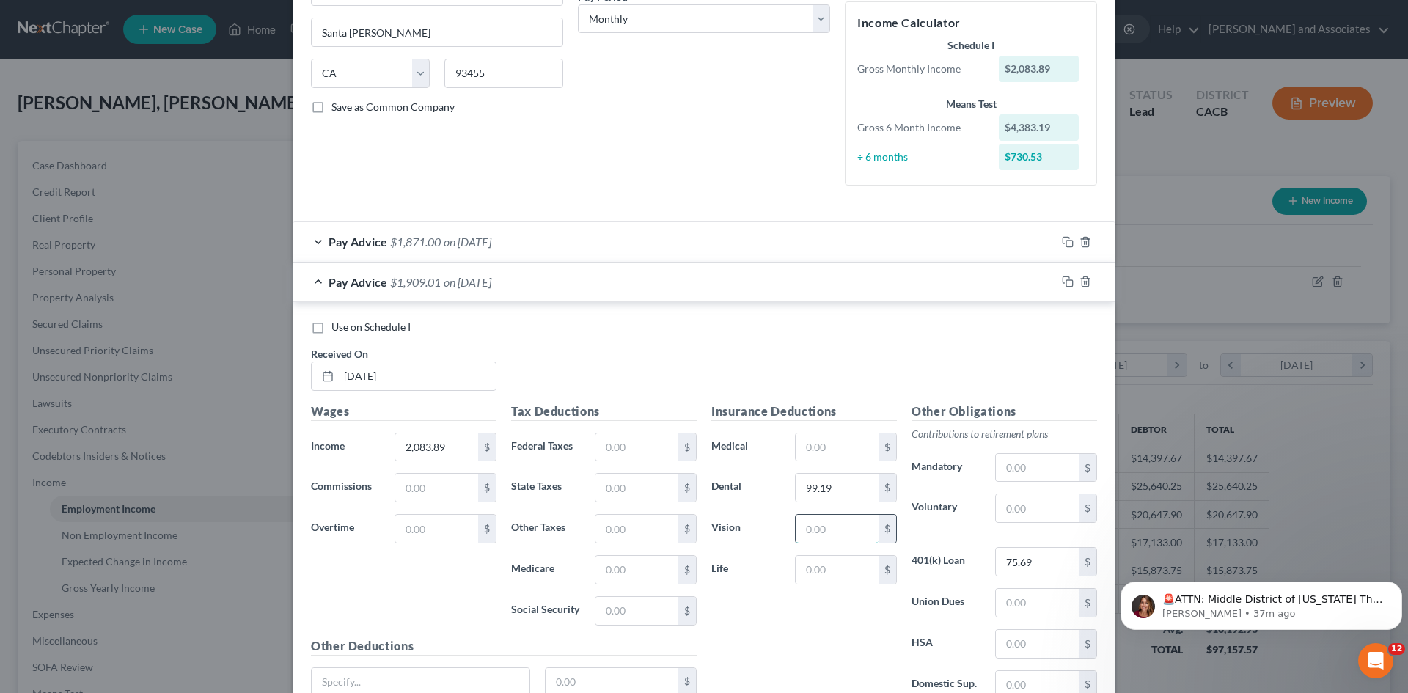
click at [857, 535] on input "text" at bounding box center [837, 529] width 83 height 28
type input "10.99"
click at [637, 439] on input "text" at bounding box center [637, 448] width 83 height 28
type input "89.75"
click at [630, 572] on input "text" at bounding box center [637, 570] width 83 height 28
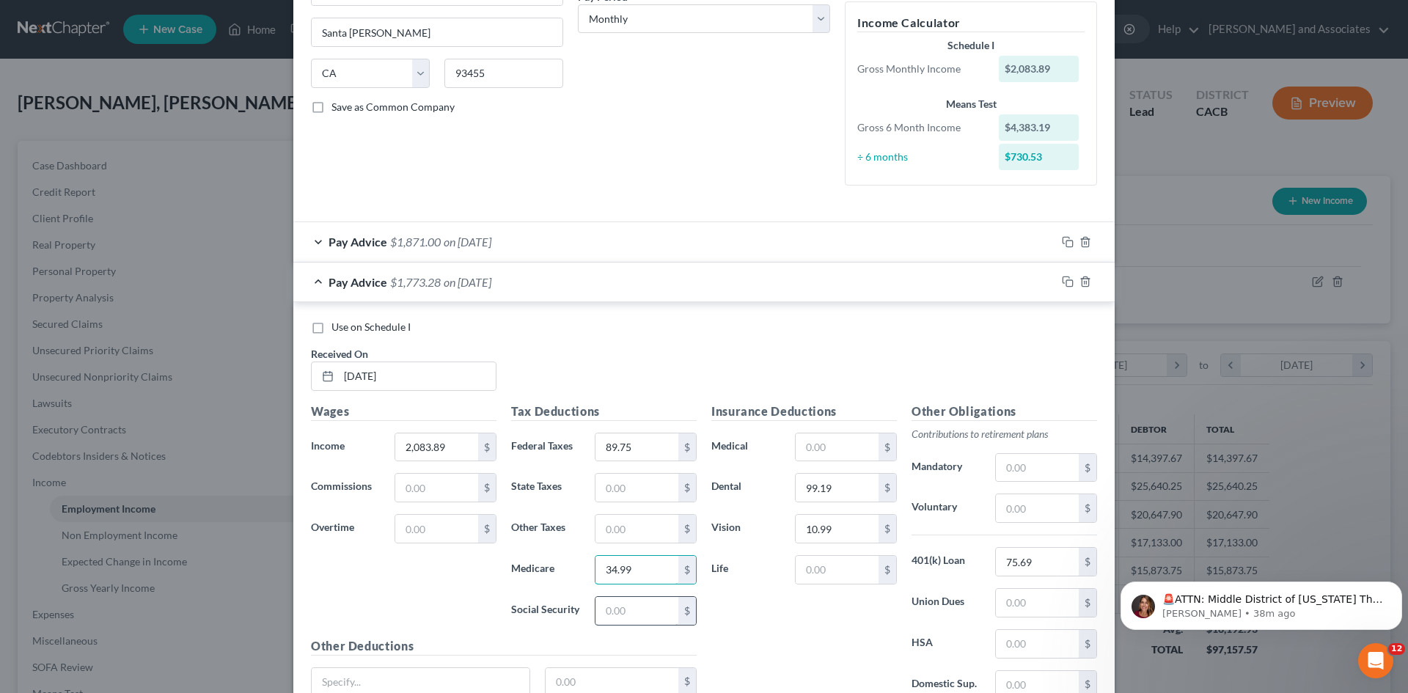
type input "34.99"
click at [642, 613] on input "text" at bounding box center [637, 611] width 83 height 28
type input "149.60"
click at [636, 536] on input "text" at bounding box center [637, 529] width 83 height 28
type input "28.95"
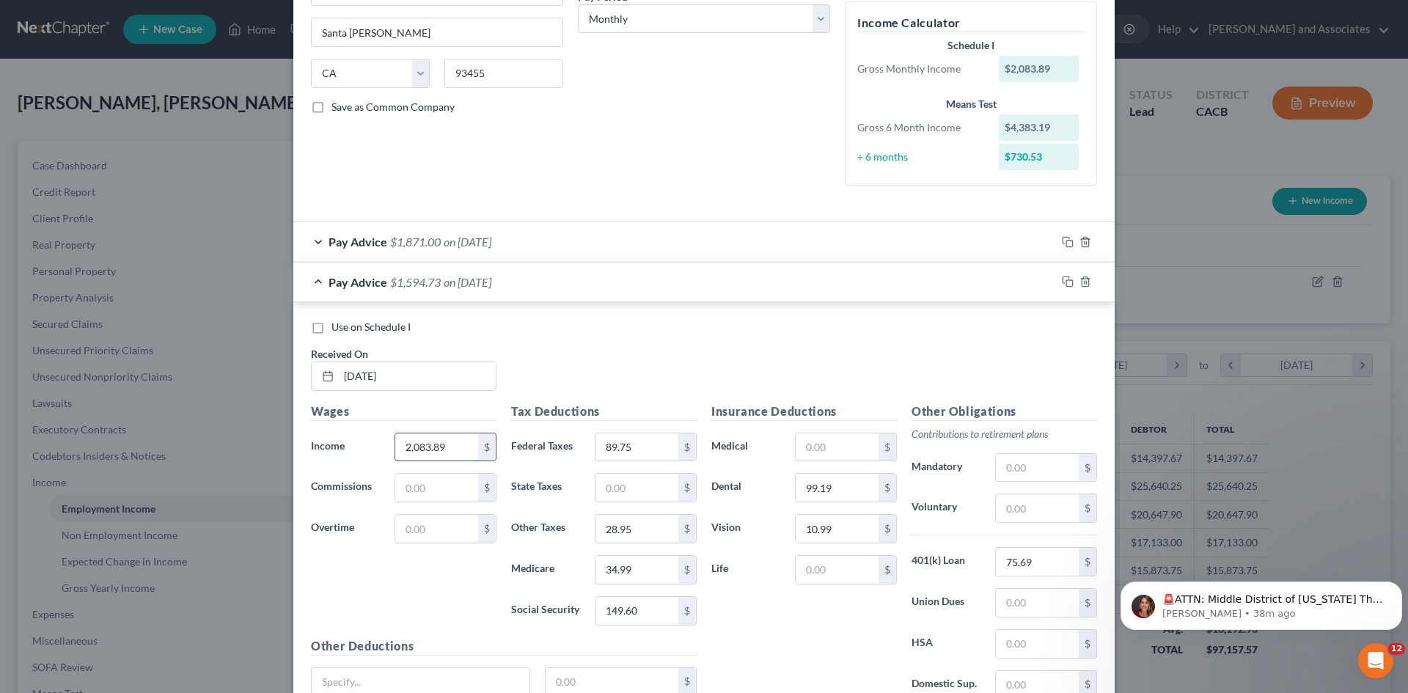
click at [450, 444] on input "2,083.89" at bounding box center [436, 448] width 83 height 28
type input "2,573.05"
click at [410, 290] on div "Pay Advice $2,083.89 on [DATE]" at bounding box center [674, 282] width 763 height 39
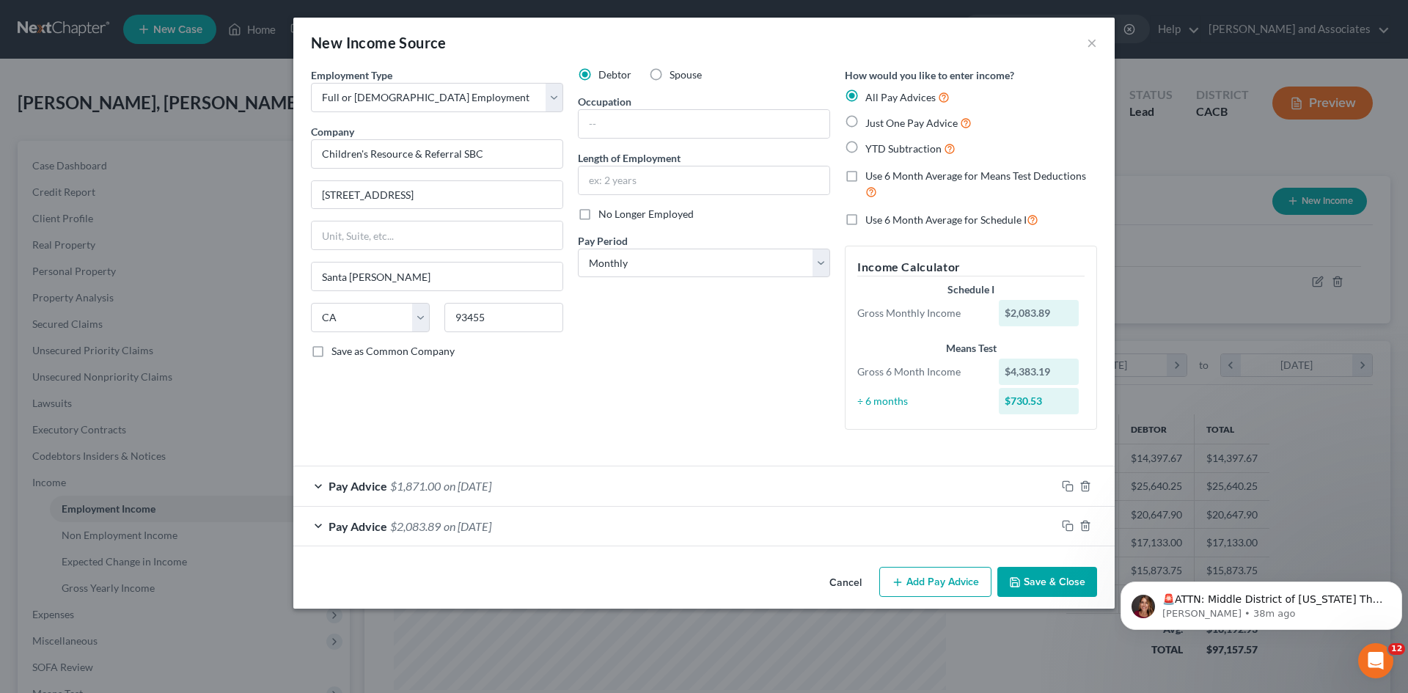
scroll to position [0, 0]
click at [911, 571] on button "Add Pay Advice" at bounding box center [936, 582] width 112 height 31
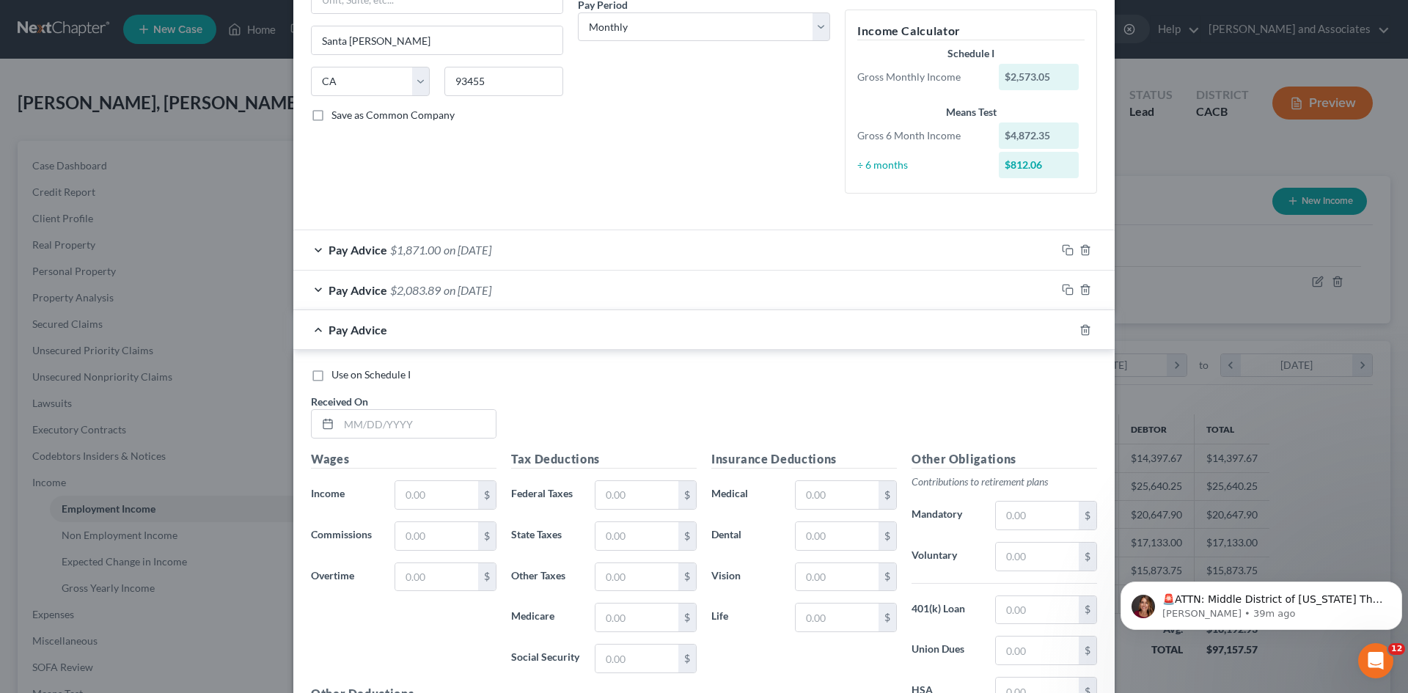
scroll to position [244, 0]
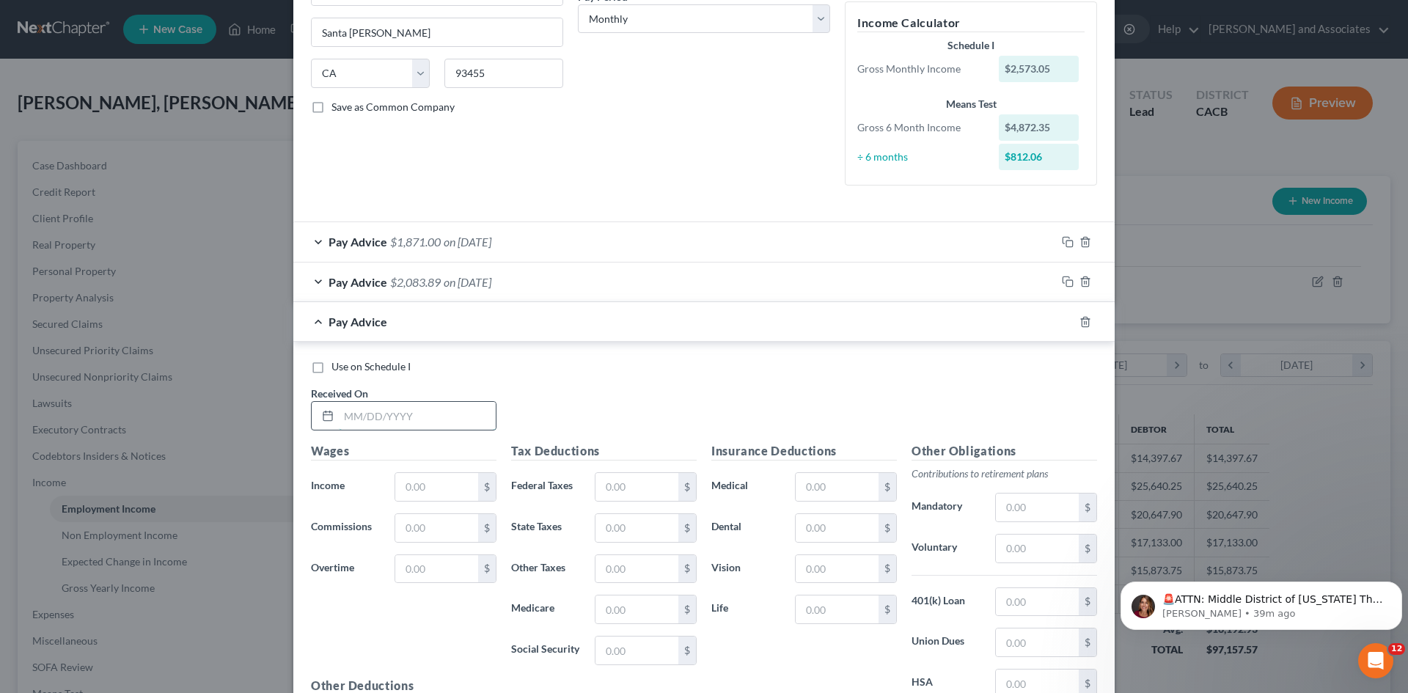
click at [420, 414] on input "text" at bounding box center [417, 416] width 157 height 28
type input "[DATE]"
click at [423, 497] on input "text" at bounding box center [436, 487] width 83 height 28
type input "2,511.61"
click at [626, 486] on input "text" at bounding box center [637, 487] width 83 height 28
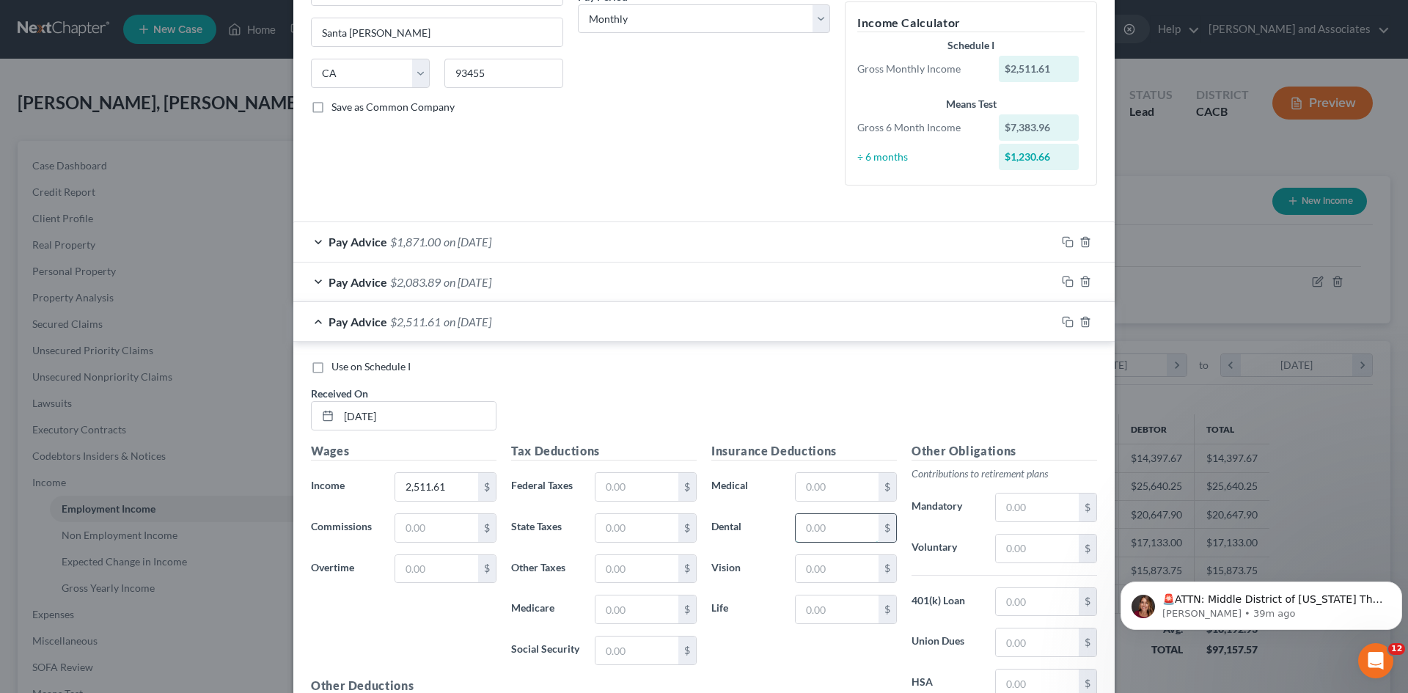
click at [834, 523] on input "text" at bounding box center [837, 528] width 83 height 28
type input "99.19"
click at [1061, 599] on input "text" at bounding box center [1037, 602] width 83 height 28
type input "73.85"
click at [826, 610] on input "text" at bounding box center [837, 610] width 83 height 28
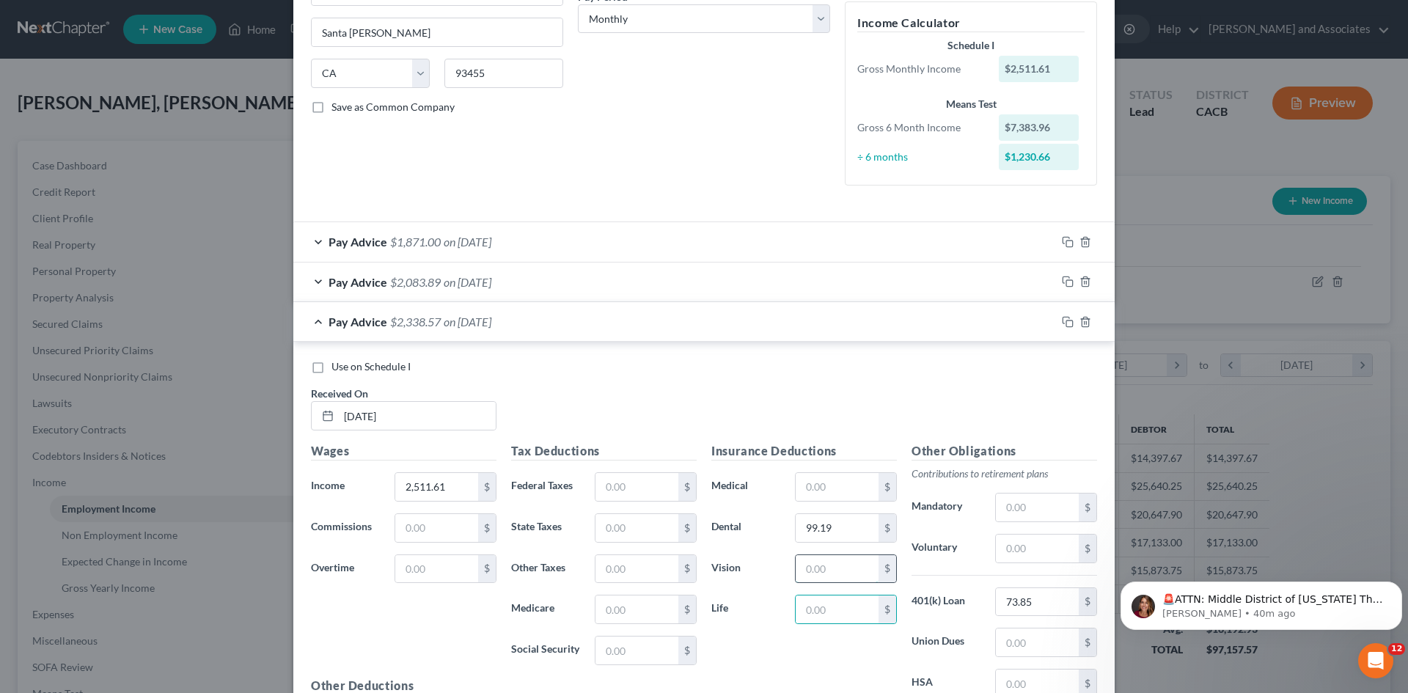
click at [841, 571] on input "text" at bounding box center [837, 569] width 83 height 28
type input "10.99"
click at [598, 483] on input "text" at bounding box center [637, 487] width 83 height 28
type input "82.60"
click at [635, 604] on input "text" at bounding box center [637, 610] width 83 height 28
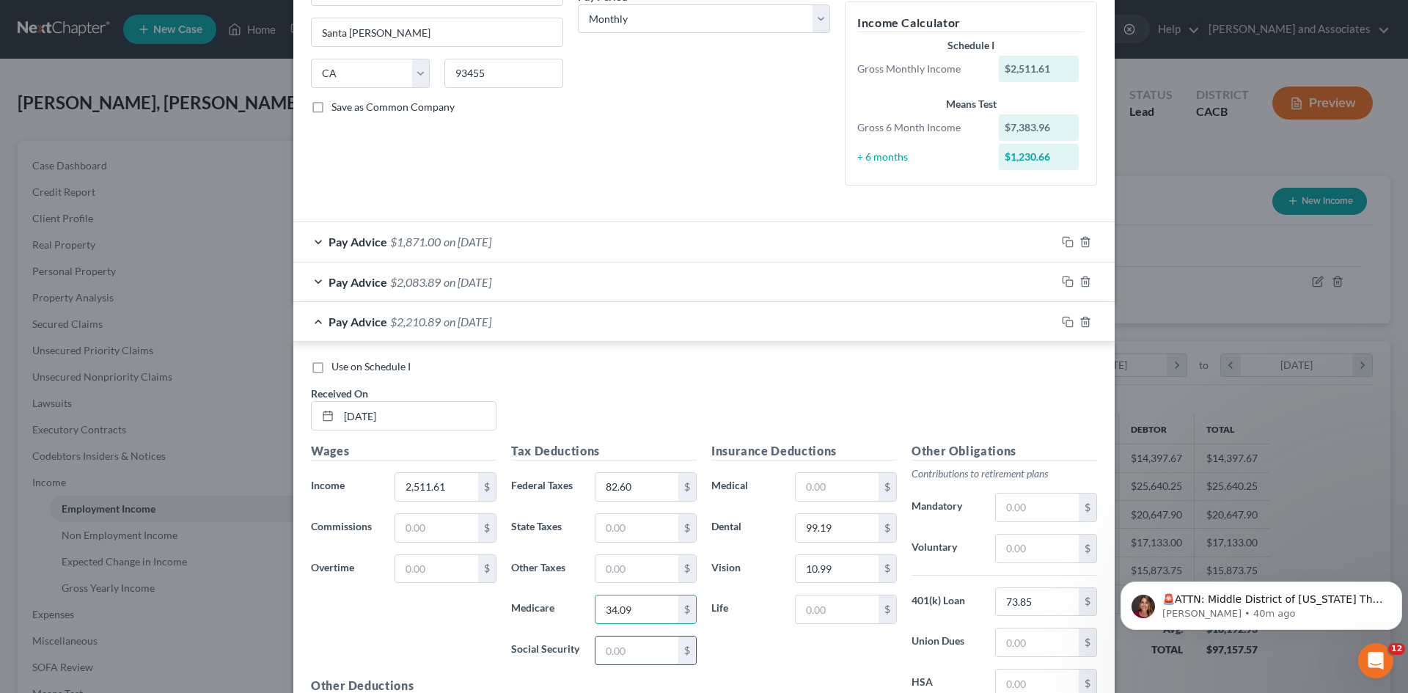
type input "34.09"
click at [659, 644] on input "text" at bounding box center [637, 651] width 83 height 28
type input "145.79"
click at [659, 571] on input "text" at bounding box center [637, 569] width 83 height 28
type input "28.22"
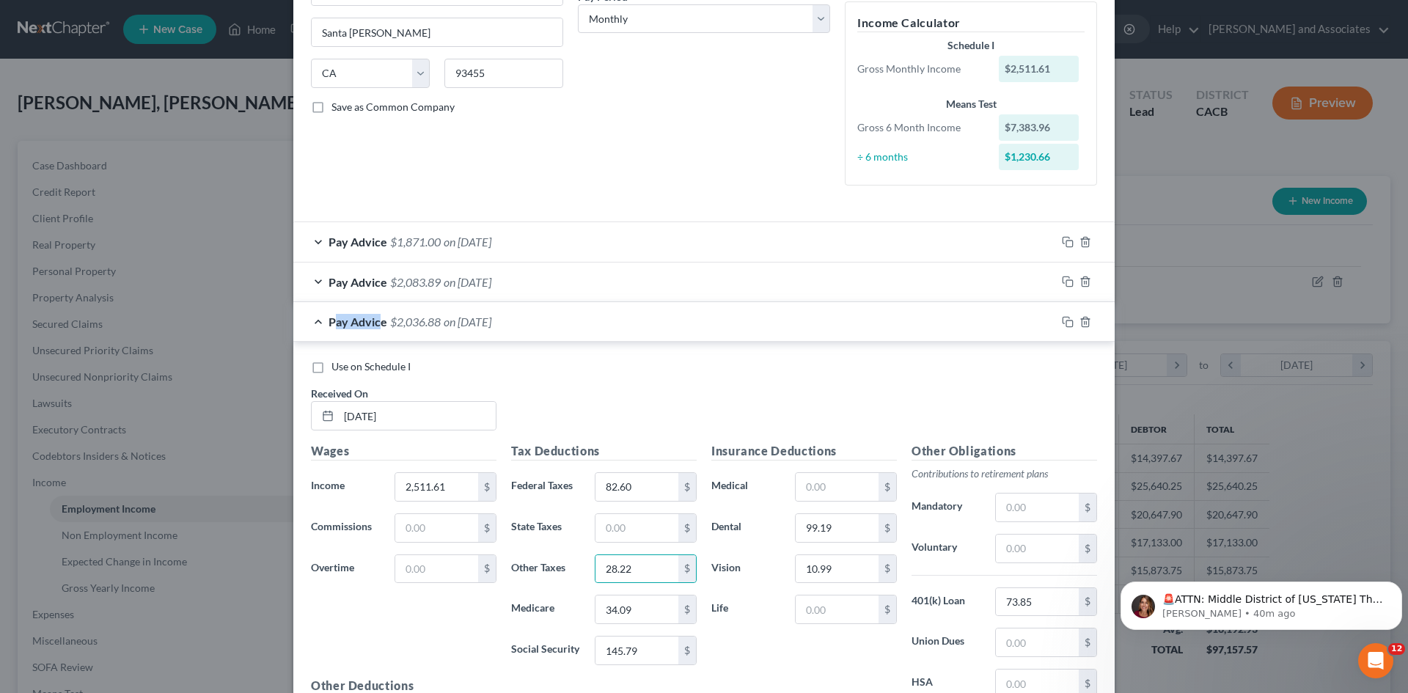
click at [329, 321] on span "Pay Advice" at bounding box center [358, 322] width 59 height 14
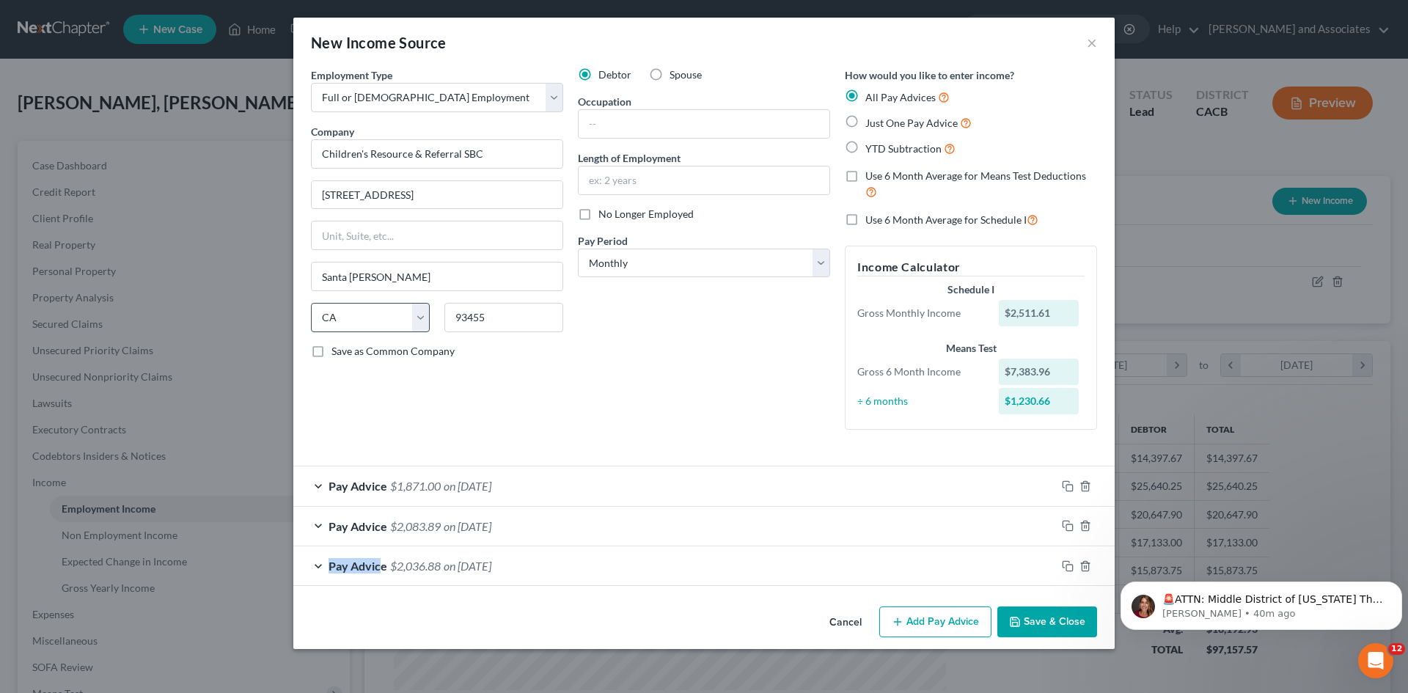
scroll to position [0, 0]
click at [902, 614] on button "Add Pay Advice" at bounding box center [936, 622] width 112 height 31
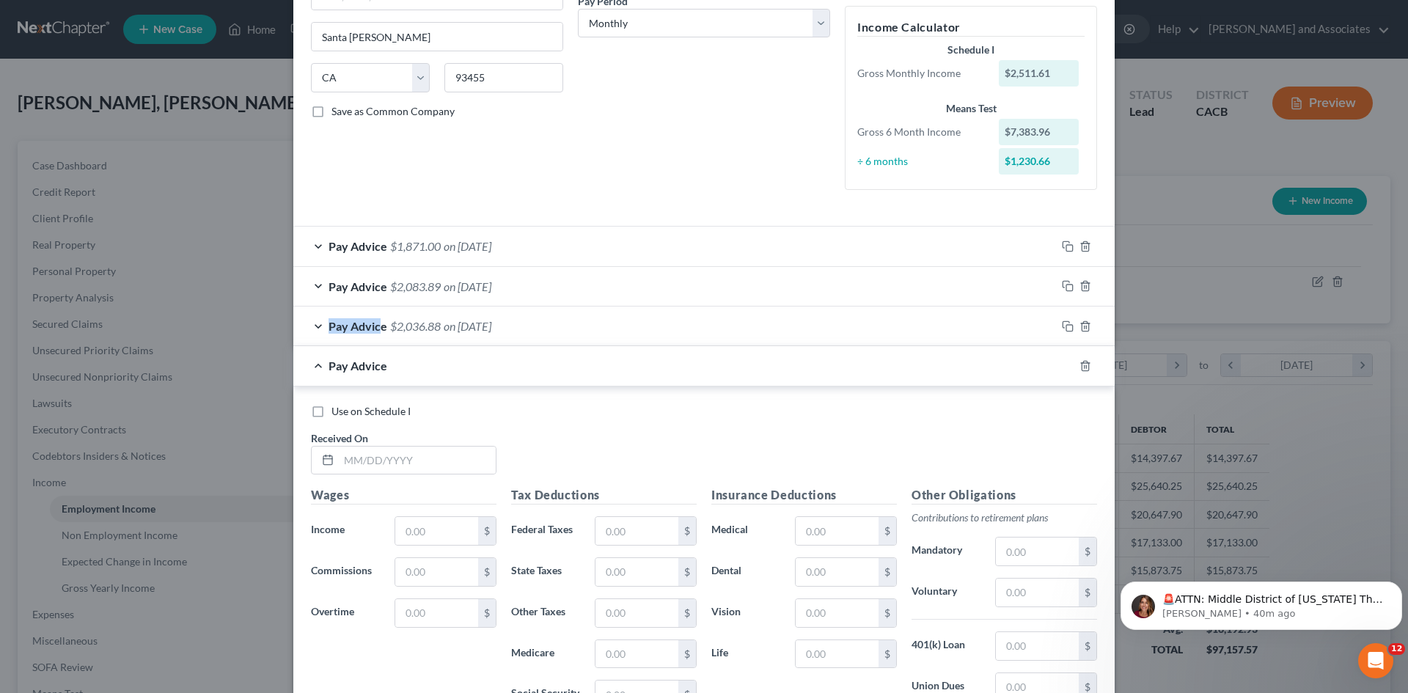
scroll to position [244, 0]
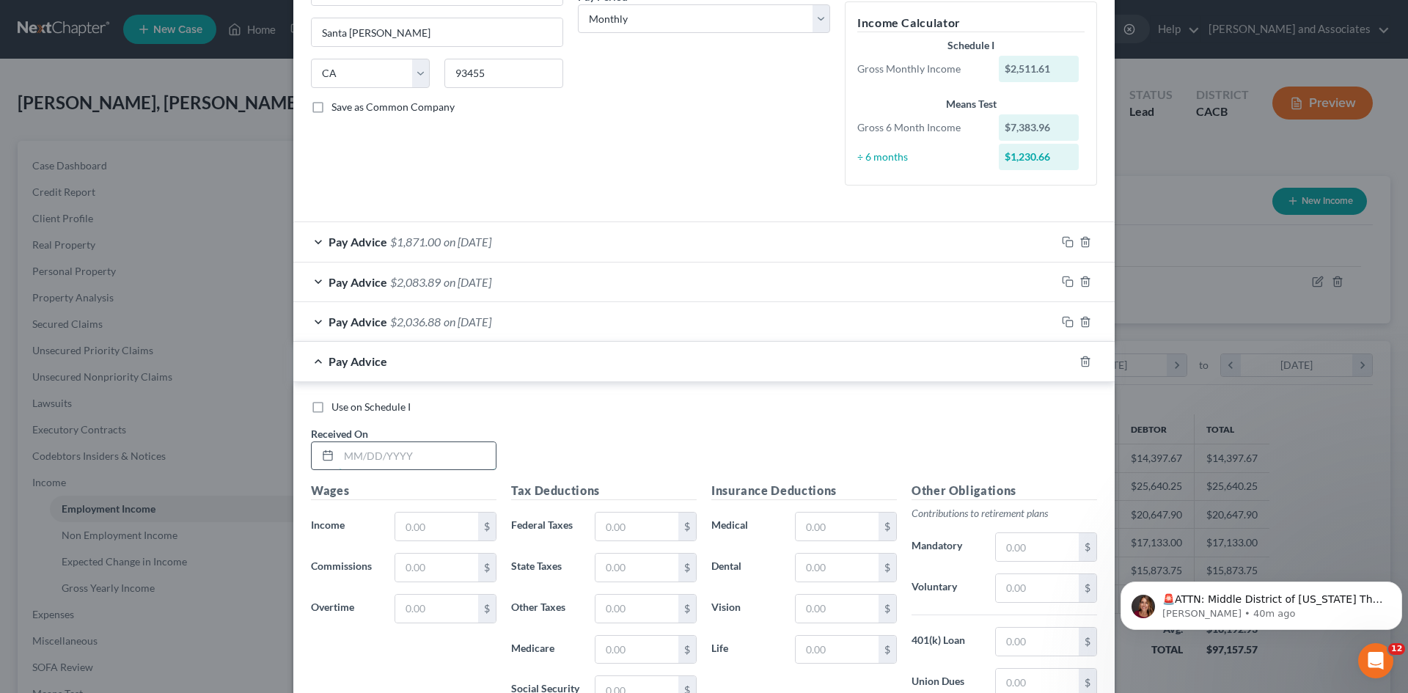
click at [376, 464] on input "text" at bounding box center [417, 456] width 157 height 28
type input "[DATE]"
click at [420, 520] on input "text" at bounding box center [436, 527] width 83 height 28
click at [631, 450] on div "Use on Schedule I Received On * [DATE]" at bounding box center [704, 441] width 801 height 83
click at [414, 539] on input "text" at bounding box center [436, 527] width 83 height 28
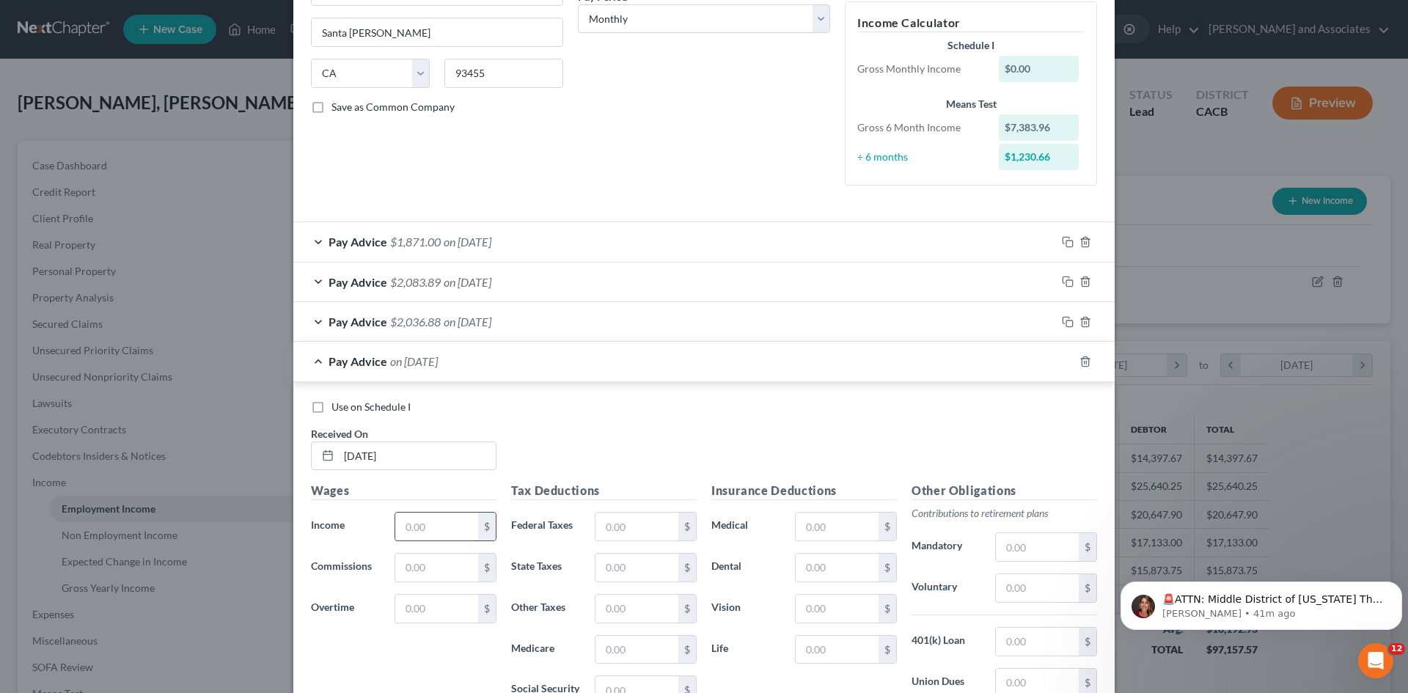
click at [421, 536] on input "text" at bounding box center [436, 527] width 83 height 28
type input "2,627.63"
click at [651, 535] on input "text" at bounding box center [637, 527] width 83 height 28
click at [657, 495] on h5 "Tax Deductions" at bounding box center [604, 491] width 186 height 18
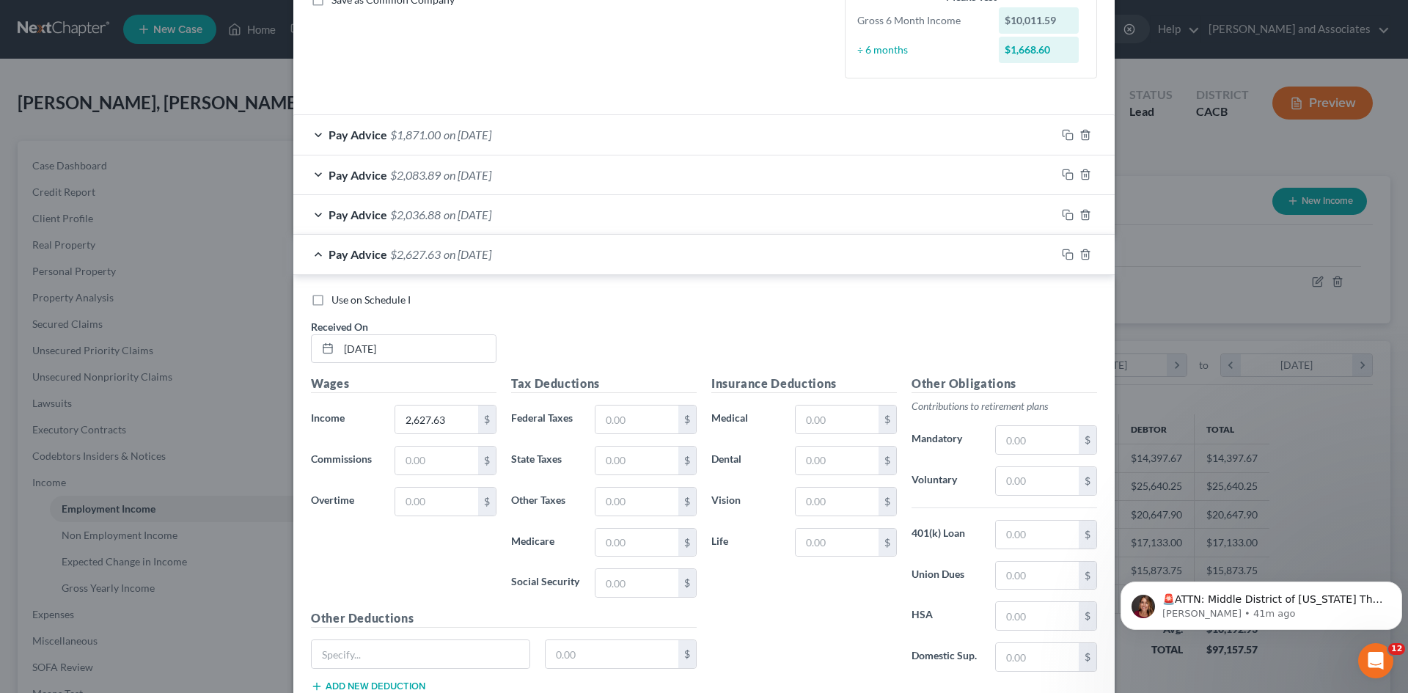
scroll to position [367, 0]
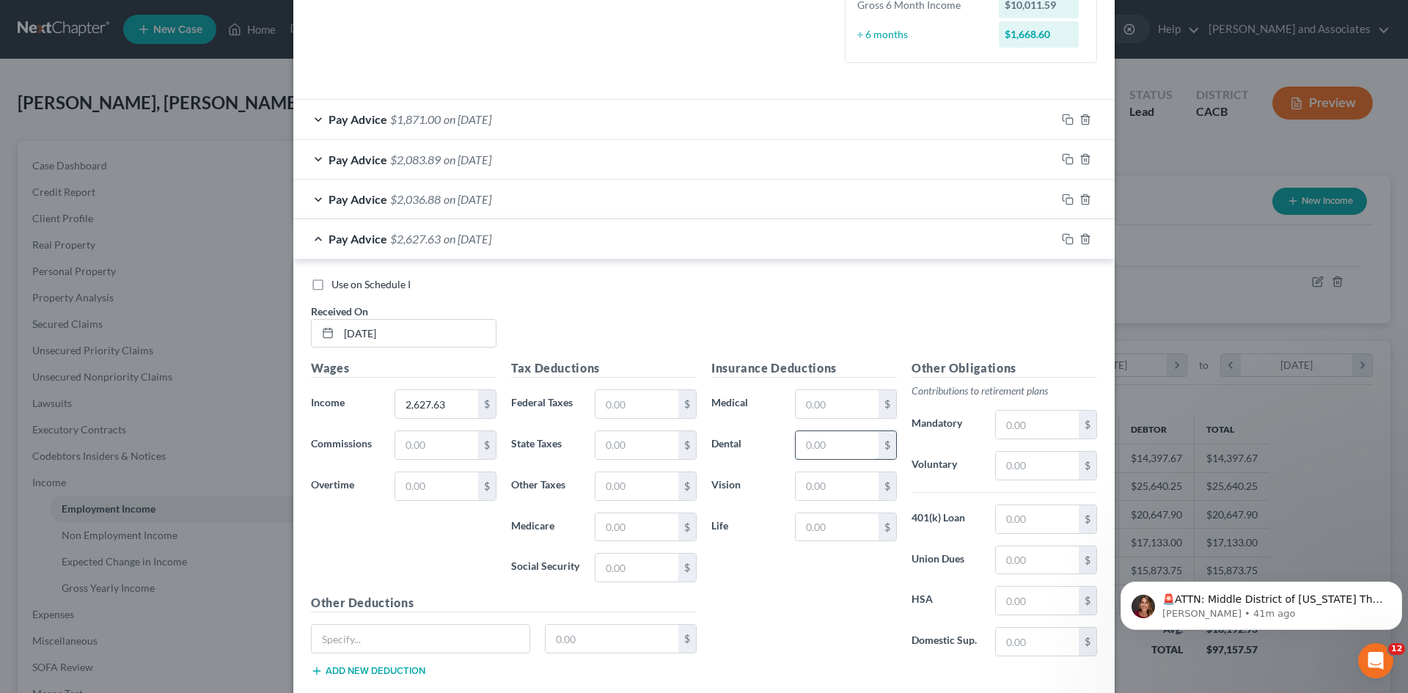
click at [847, 450] on input "text" at bounding box center [837, 445] width 83 height 28
click at [835, 417] on input "text" at bounding box center [837, 404] width 83 height 28
click at [842, 449] on input "text" at bounding box center [837, 445] width 83 height 28
type input "99.19"
click at [821, 485] on input "text" at bounding box center [837, 486] width 83 height 28
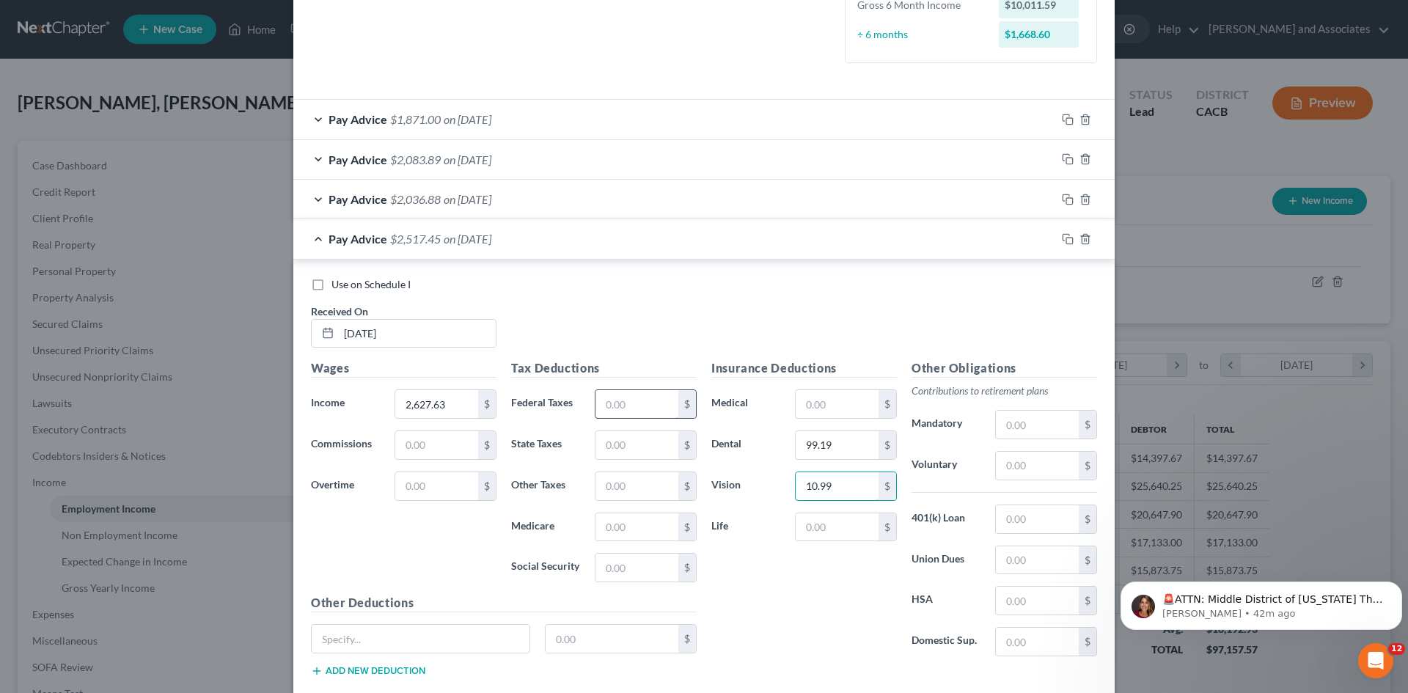
type input "10.99"
click at [643, 393] on input "text" at bounding box center [637, 404] width 83 height 28
type input "96.11"
drag, startPoint x: 761, startPoint y: 511, endPoint x: 591, endPoint y: 487, distance: 171.8
click at [658, 489] on div "Wages Income * 2,627.63 $ Commissions $ Overtime $ Tax Deductions Federal Taxes…" at bounding box center [704, 523] width 801 height 329
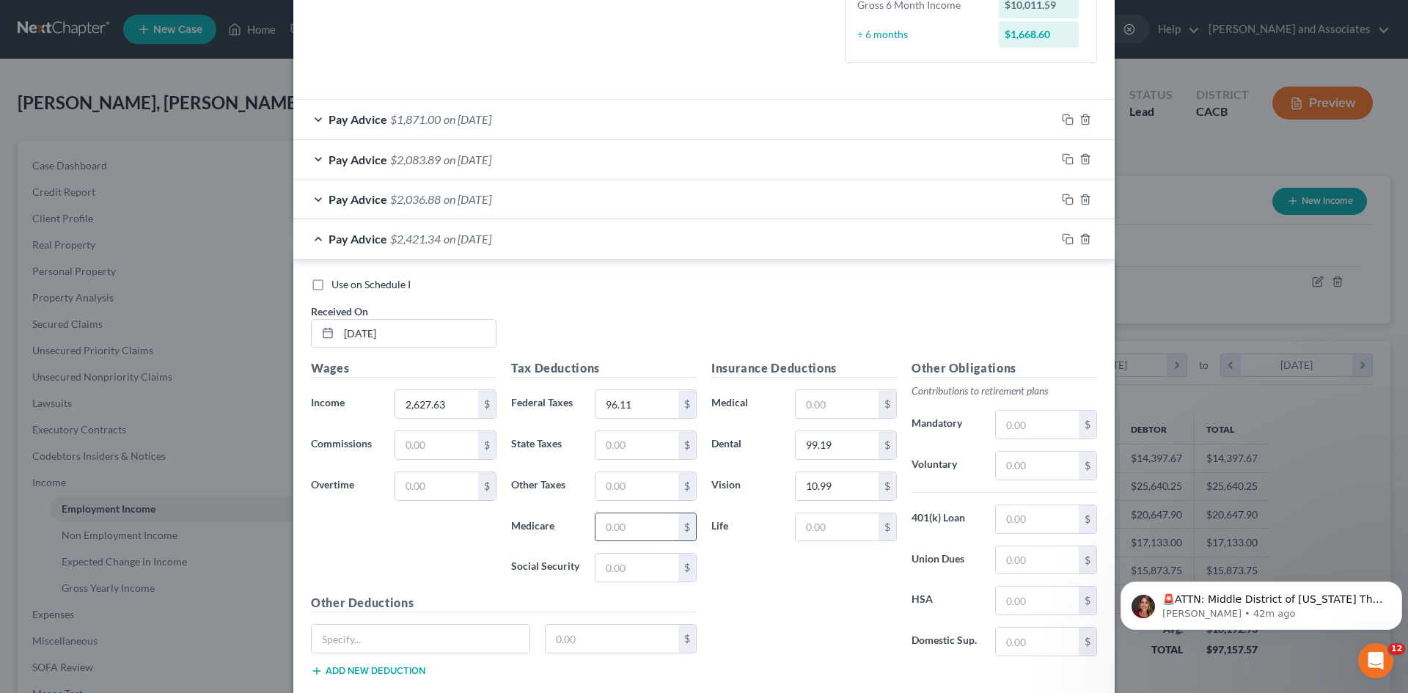
click at [602, 531] on input "text" at bounding box center [637, 528] width 83 height 28
type input "35.78"
click at [623, 574] on input "text" at bounding box center [637, 568] width 83 height 28
type input "152.98"
click at [653, 491] on input "text" at bounding box center [637, 486] width 83 height 28
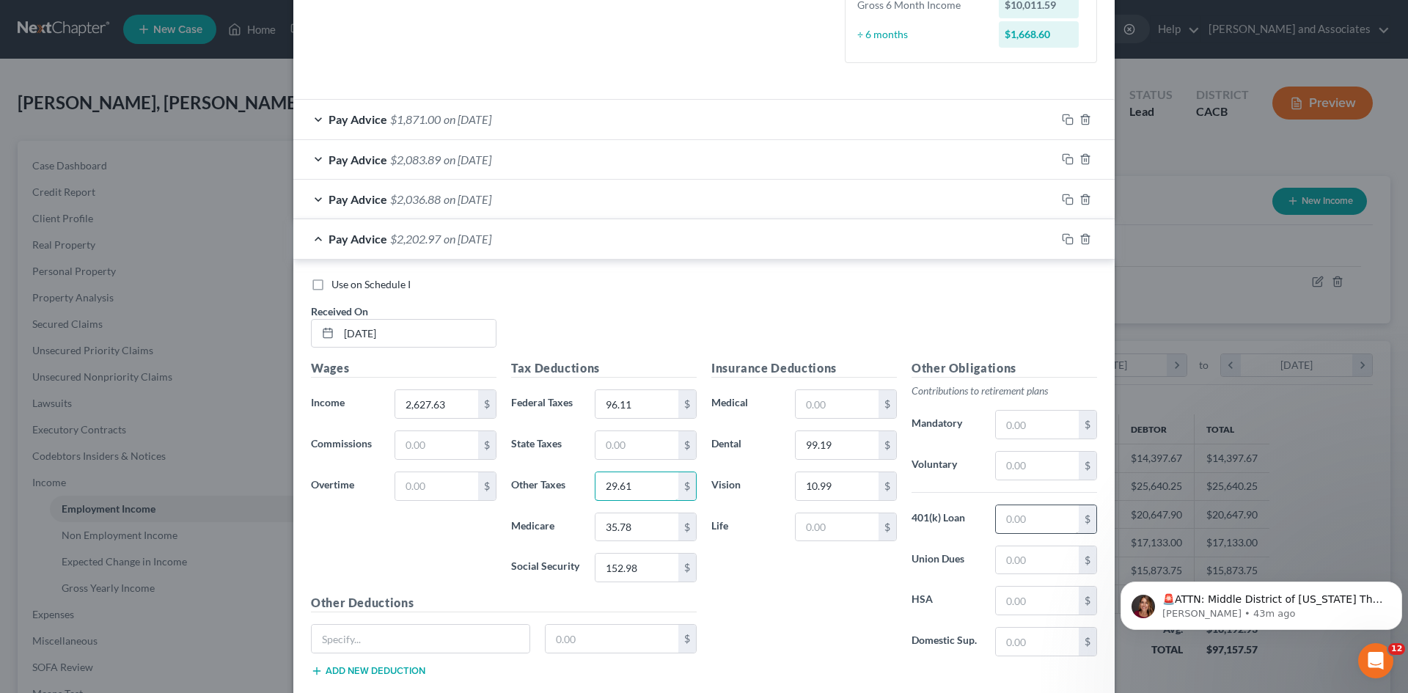
type input "29.61"
click at [1045, 520] on input "text" at bounding box center [1037, 519] width 83 height 28
type input "77.33"
click at [368, 240] on span "Pay Advice" at bounding box center [358, 239] width 59 height 14
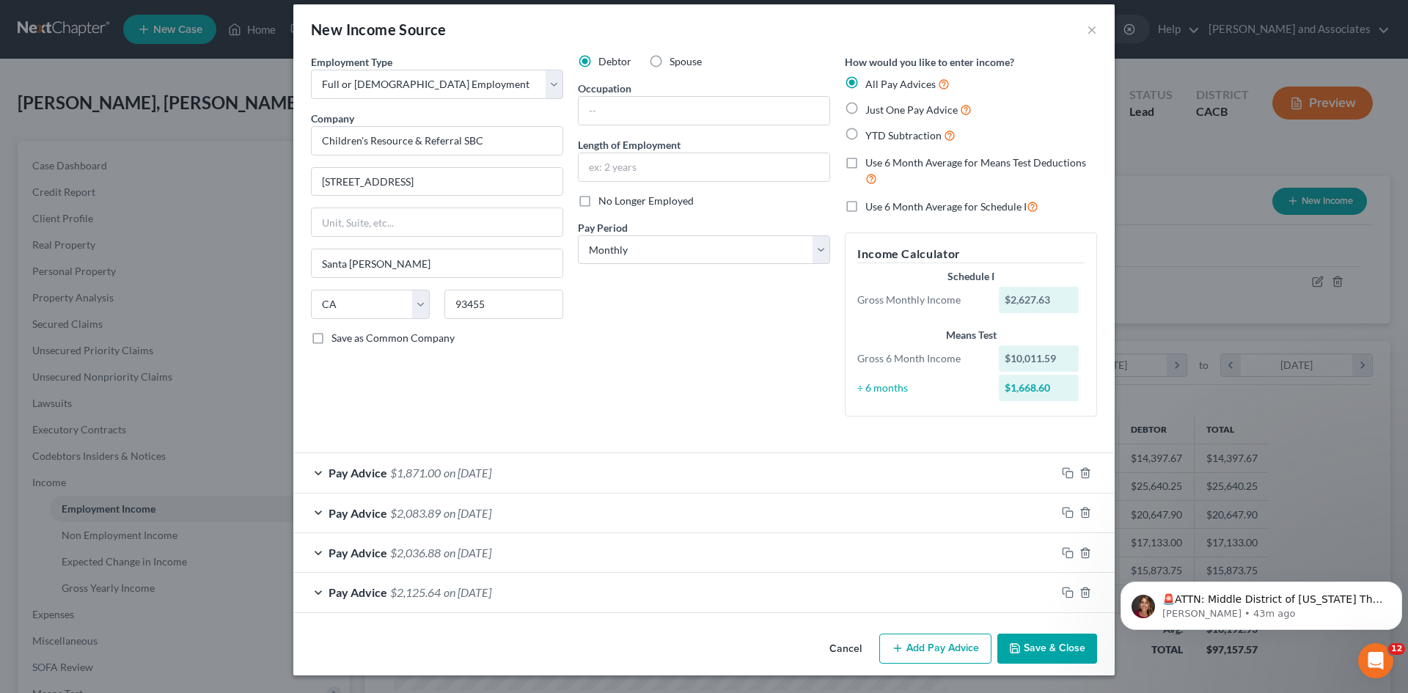
scroll to position [13, 0]
click at [938, 660] on button "Add Pay Advice" at bounding box center [936, 649] width 112 height 31
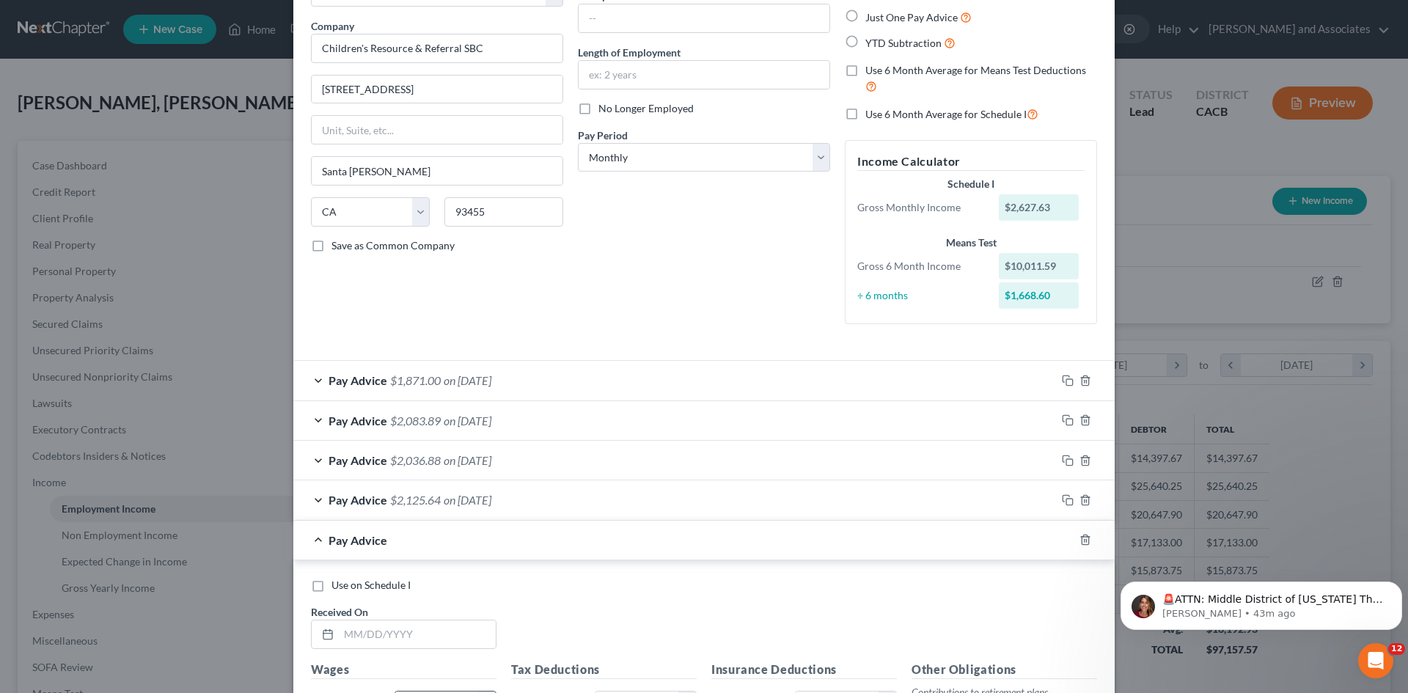
scroll to position [257, 0]
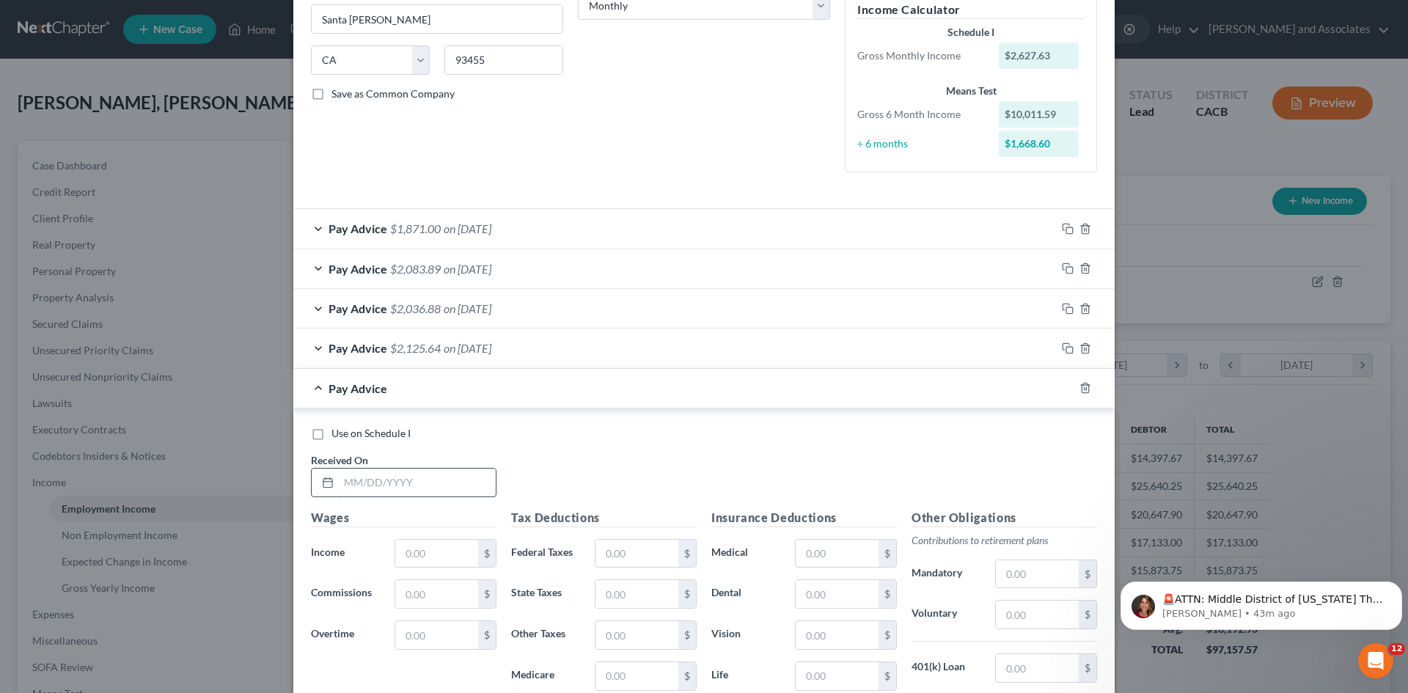
click at [357, 472] on input "text" at bounding box center [417, 483] width 157 height 28
click at [1391, 585] on button "Dismiss notification" at bounding box center [1398, 586] width 19 height 19
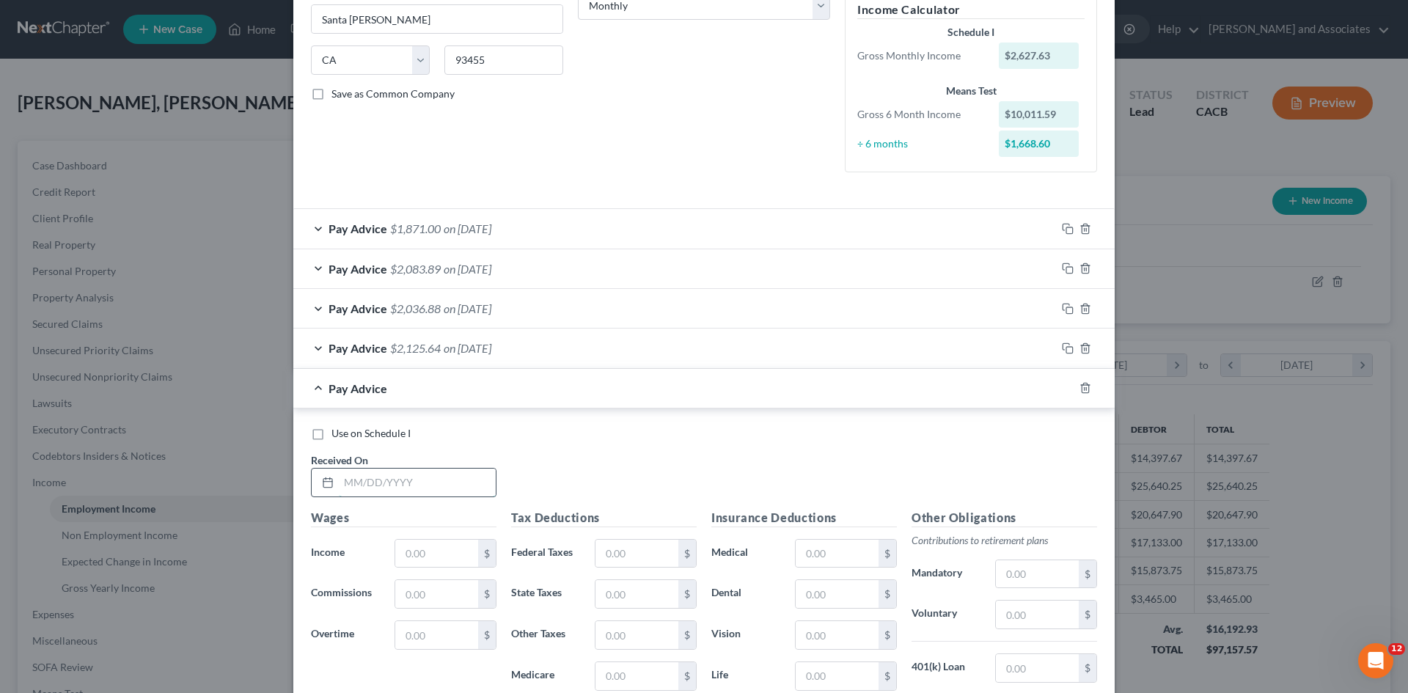
click at [393, 483] on input "text" at bounding box center [417, 483] width 157 height 28
type input "[DATE]"
click at [435, 549] on input "text" at bounding box center [436, 554] width 83 height 28
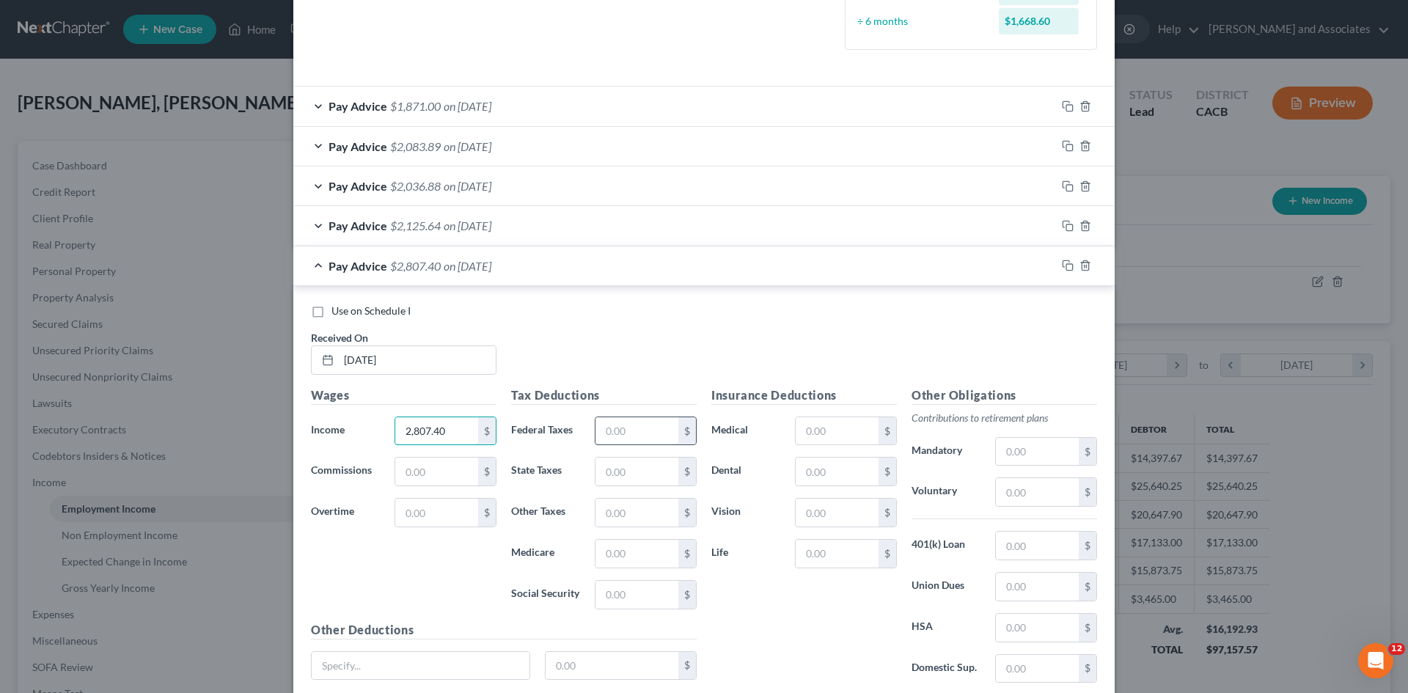
type input "2,807.40"
click at [670, 430] on input "text" at bounding box center [637, 431] width 83 height 28
click at [848, 464] on input "text" at bounding box center [837, 472] width 83 height 28
type input "99.19"
click at [881, 606] on div "Insurance Deductions Medical $ Dental 99.19 $ Vision $ Life $" at bounding box center [804, 541] width 200 height 309
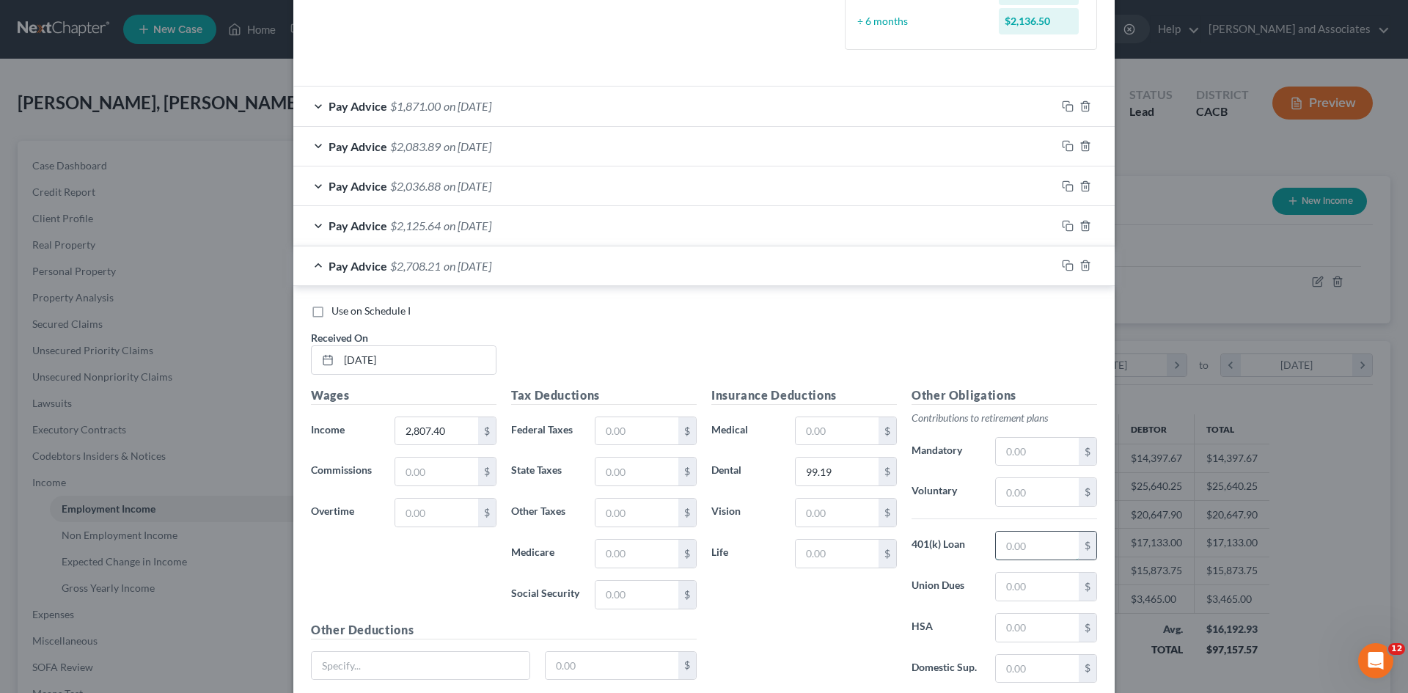
click at [1026, 551] on input "text" at bounding box center [1037, 546] width 83 height 28
type input "82.72"
click at [838, 530] on div "Insurance Deductions Medical $ Dental 99.19 $ Vision $ Life $" at bounding box center [804, 541] width 200 height 309
click at [844, 522] on input "text" at bounding box center [837, 513] width 83 height 28
type input "10.99"
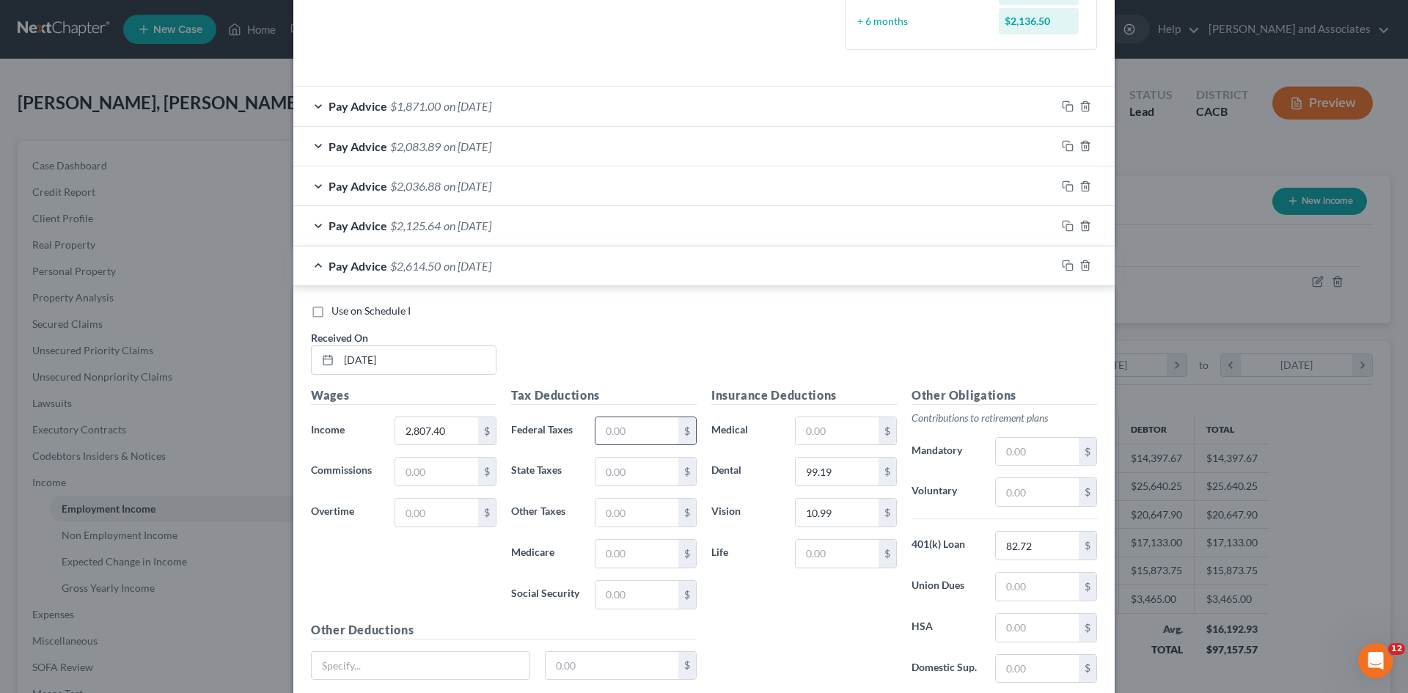
click at [657, 437] on input "text" at bounding box center [637, 431] width 83 height 28
type input "117.03"
click at [657, 562] on input "text" at bounding box center [637, 554] width 83 height 28
type input "38.39"
click at [607, 593] on input "text" at bounding box center [637, 595] width 83 height 28
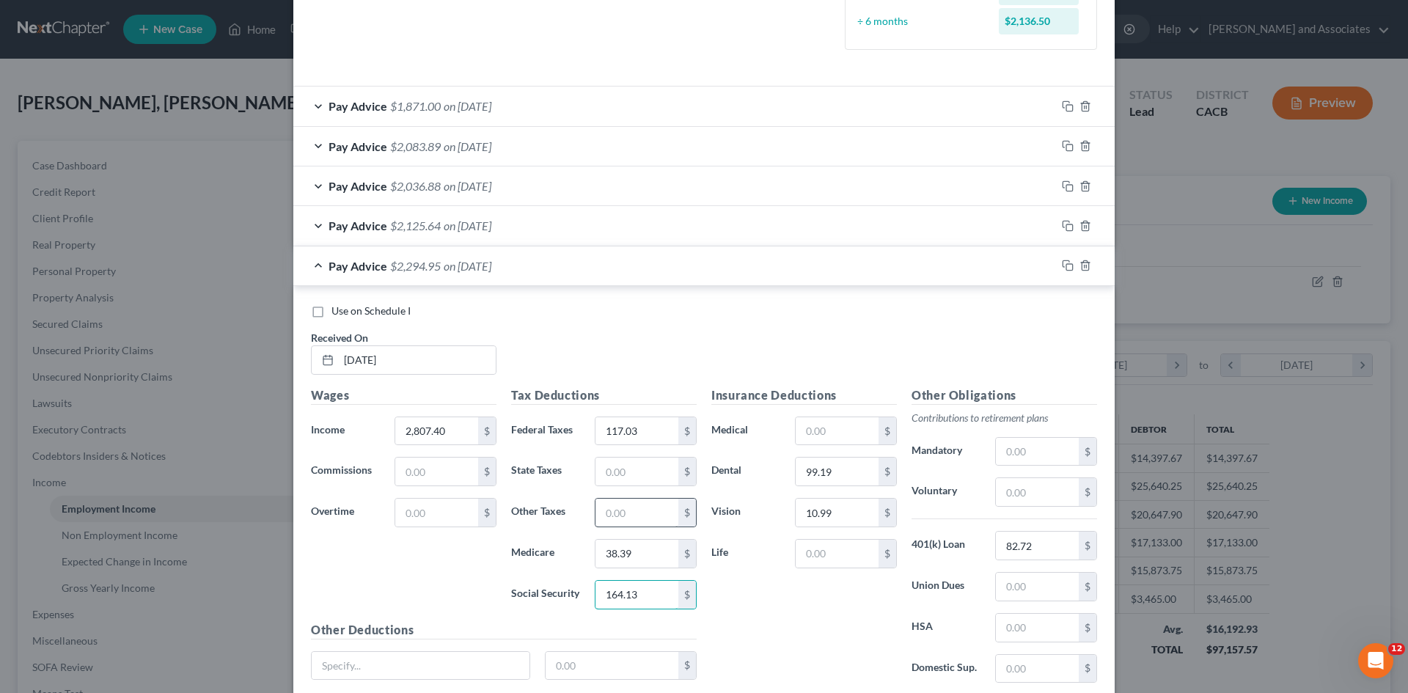
type input "164.13"
click at [640, 505] on input "text" at bounding box center [637, 513] width 83 height 28
type input "31.77"
click at [365, 278] on div "Pay Advice $2,263.18 on [DATE]" at bounding box center [674, 265] width 763 height 39
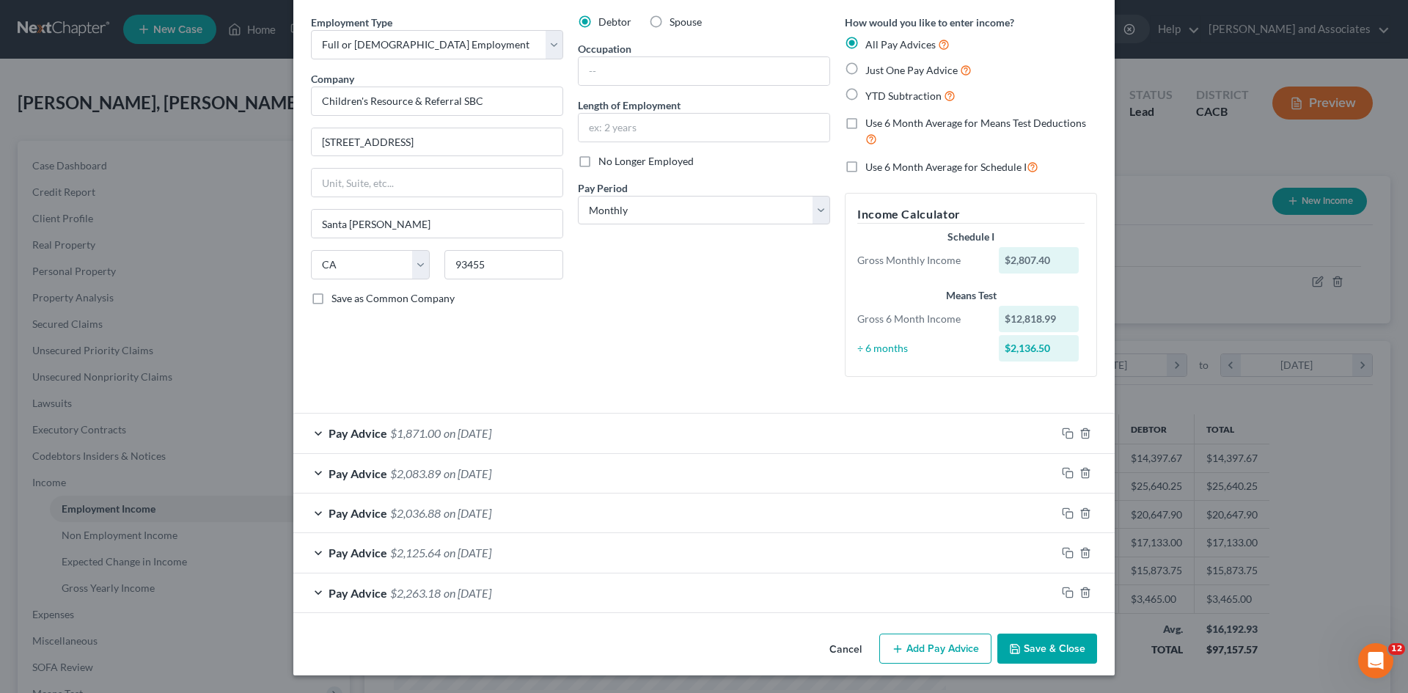
scroll to position [53, 0]
click at [944, 655] on button "Add Pay Advice" at bounding box center [936, 649] width 112 height 31
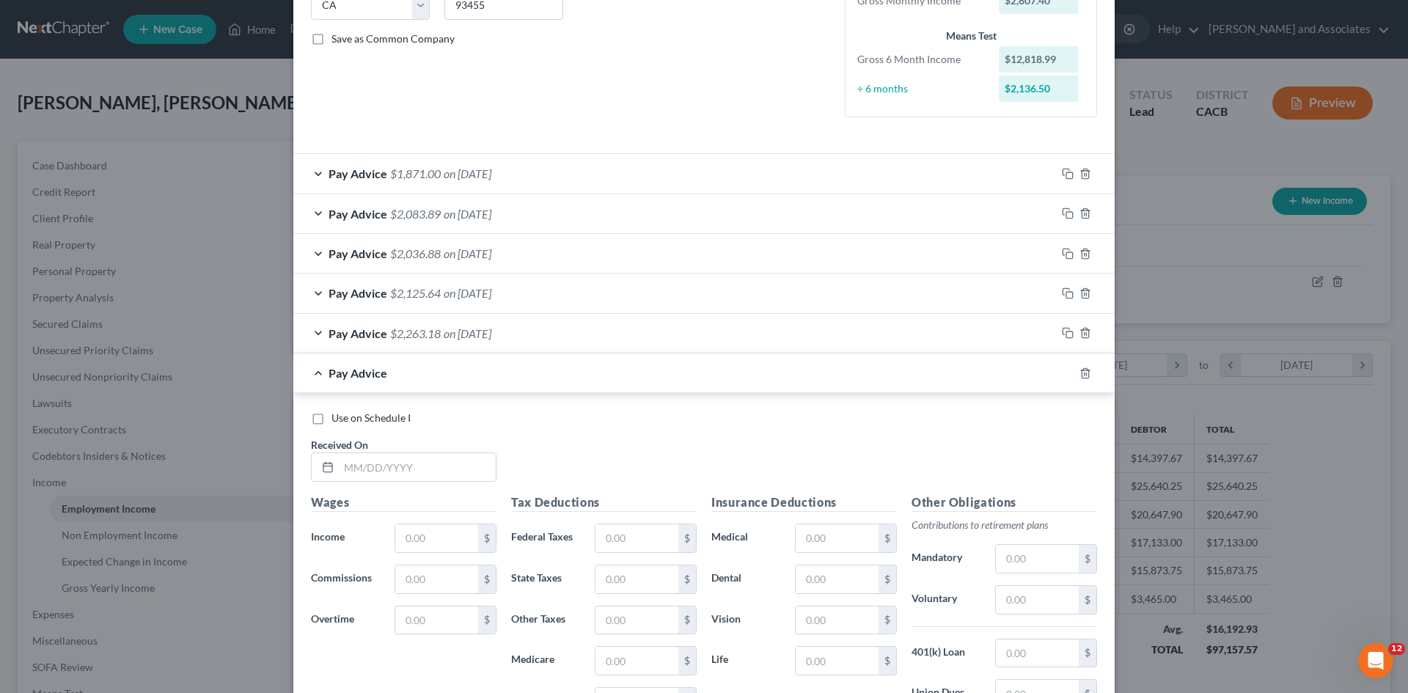
scroll to position [297, 0]
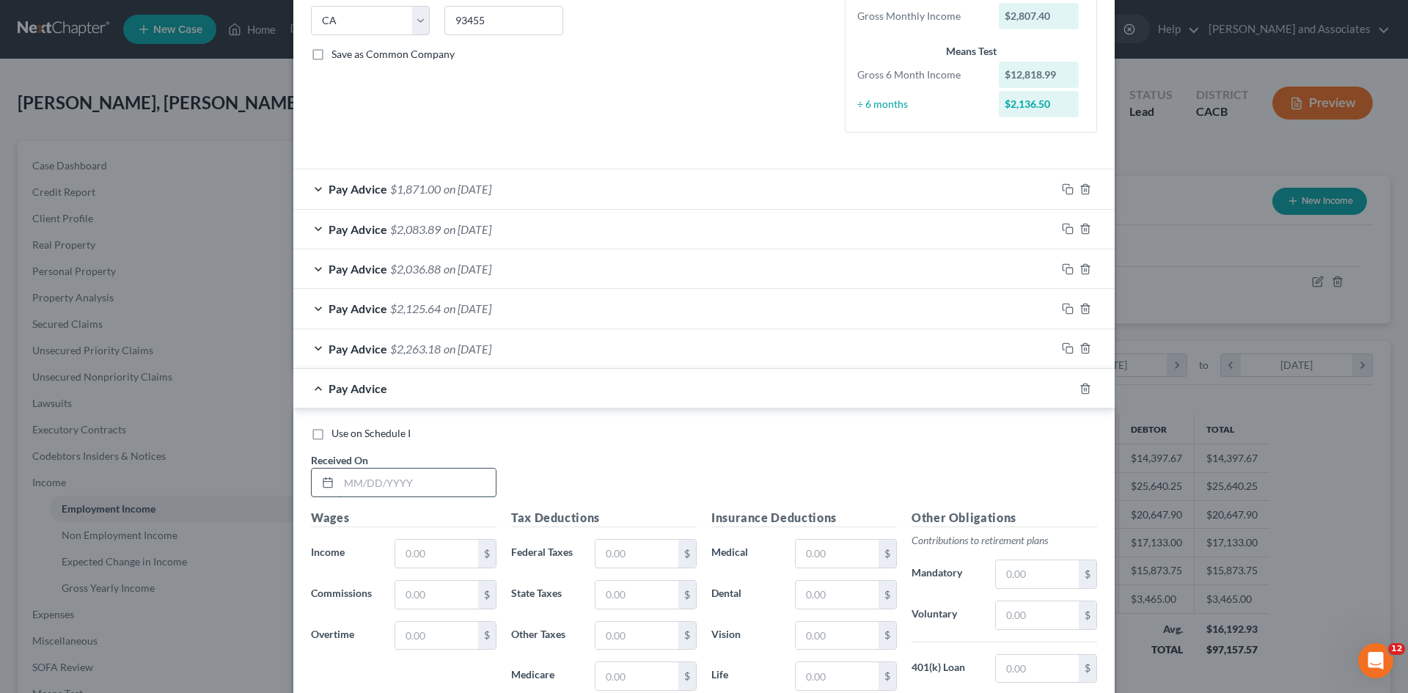
click at [421, 476] on input "text" at bounding box center [417, 483] width 157 height 28
type input "[DATE]"
click at [445, 563] on input "text" at bounding box center [436, 554] width 83 height 28
type input "2,686.56"
click at [650, 555] on input "text" at bounding box center [637, 554] width 83 height 28
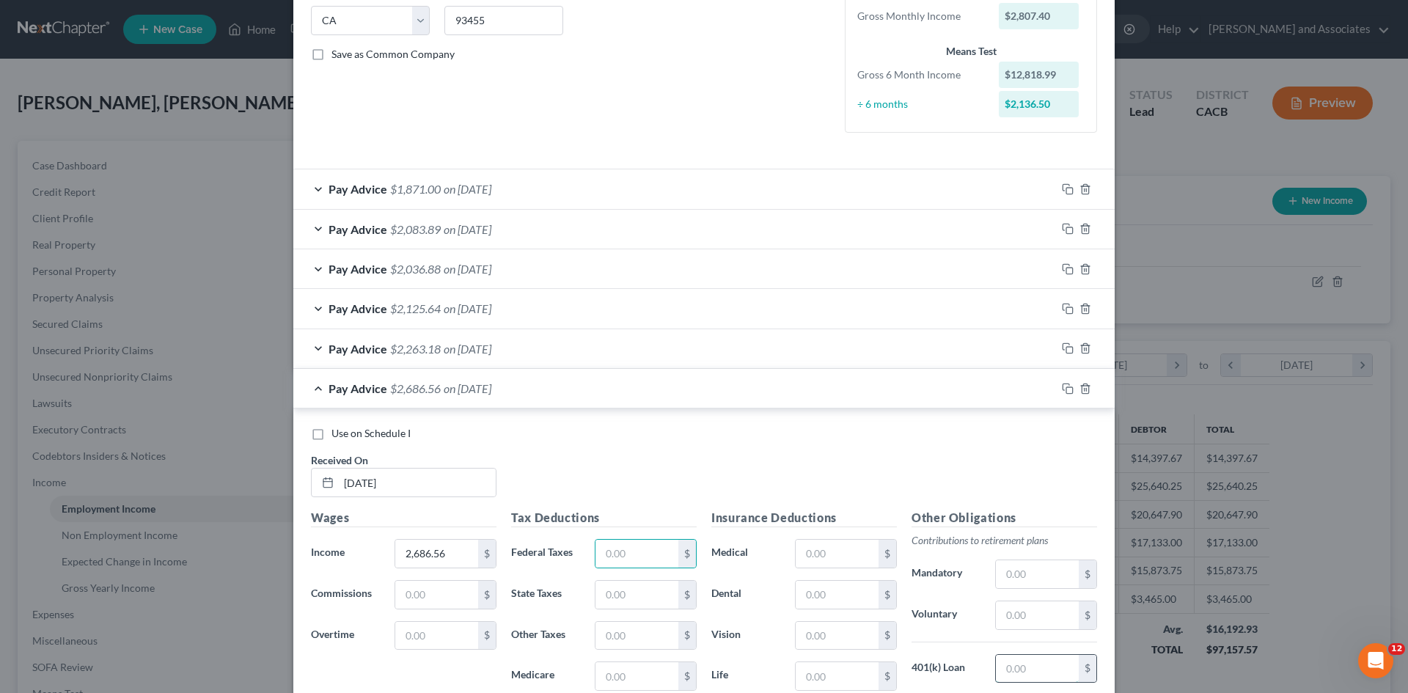
click at [1020, 670] on input "text" at bounding box center [1037, 669] width 83 height 28
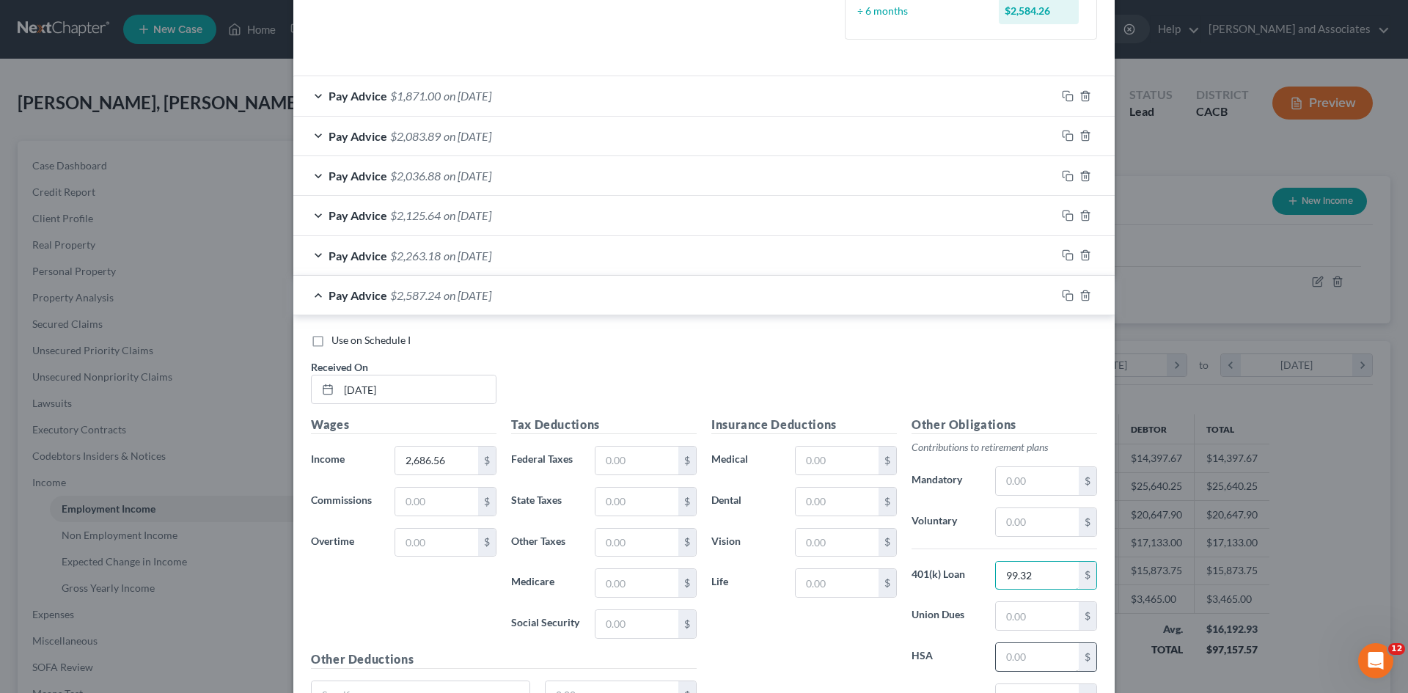
scroll to position [420, 0]
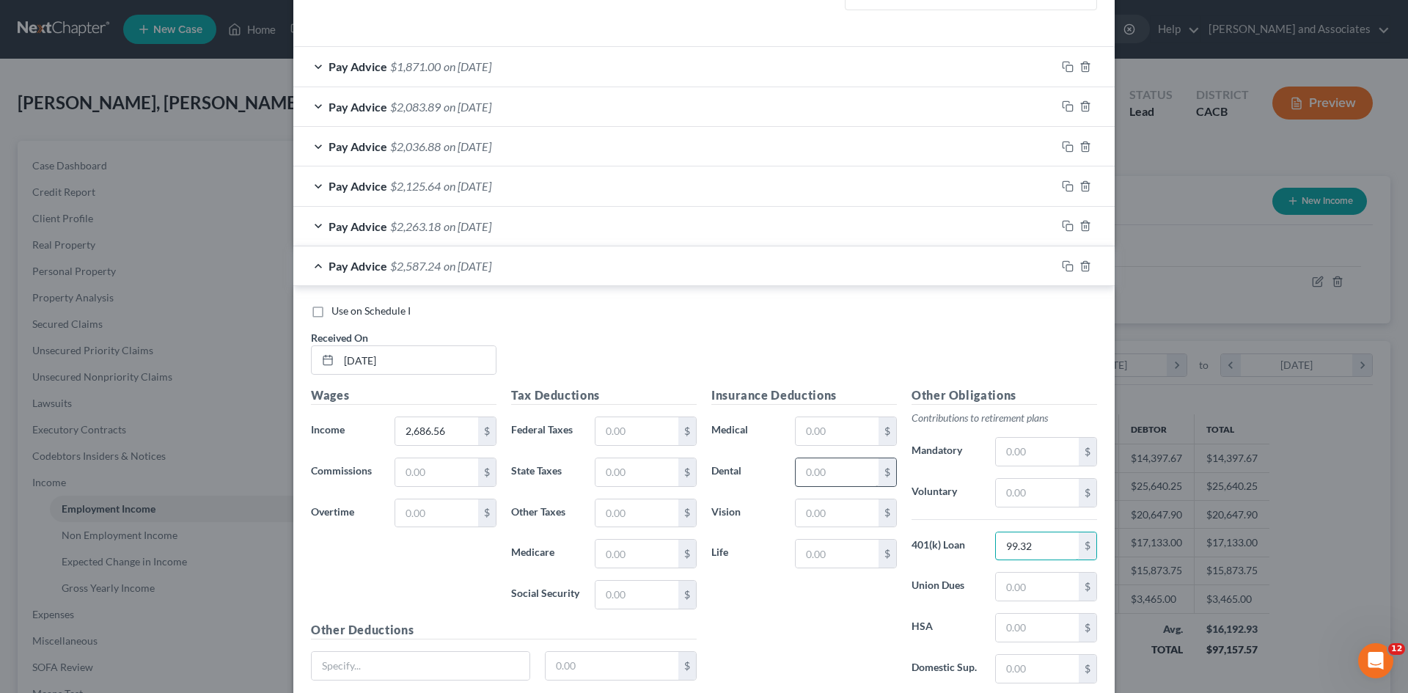
type input "99.32"
click at [860, 485] on input "text" at bounding box center [837, 472] width 83 height 28
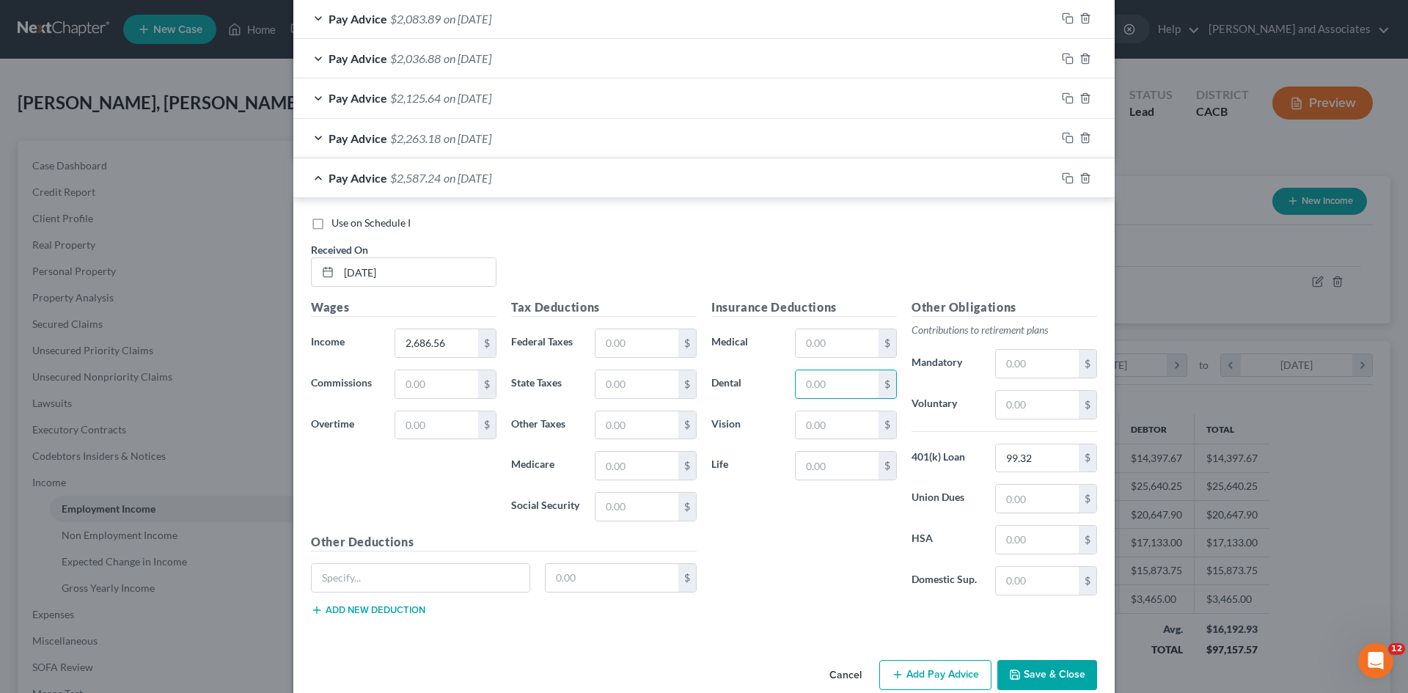
scroll to position [534, 0]
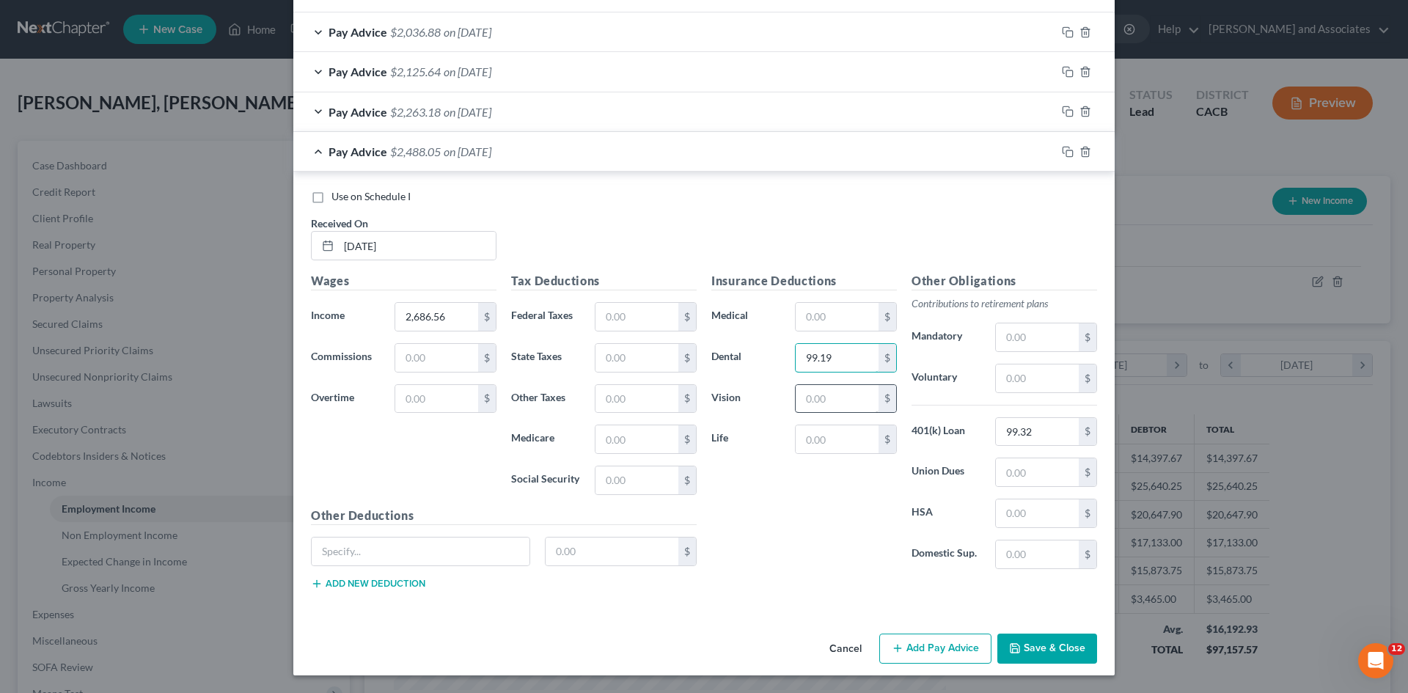
type input "99.19"
click at [839, 403] on input "text" at bounding box center [837, 399] width 83 height 28
type input "10.99"
click at [651, 321] on input "text" at bounding box center [637, 317] width 83 height 28
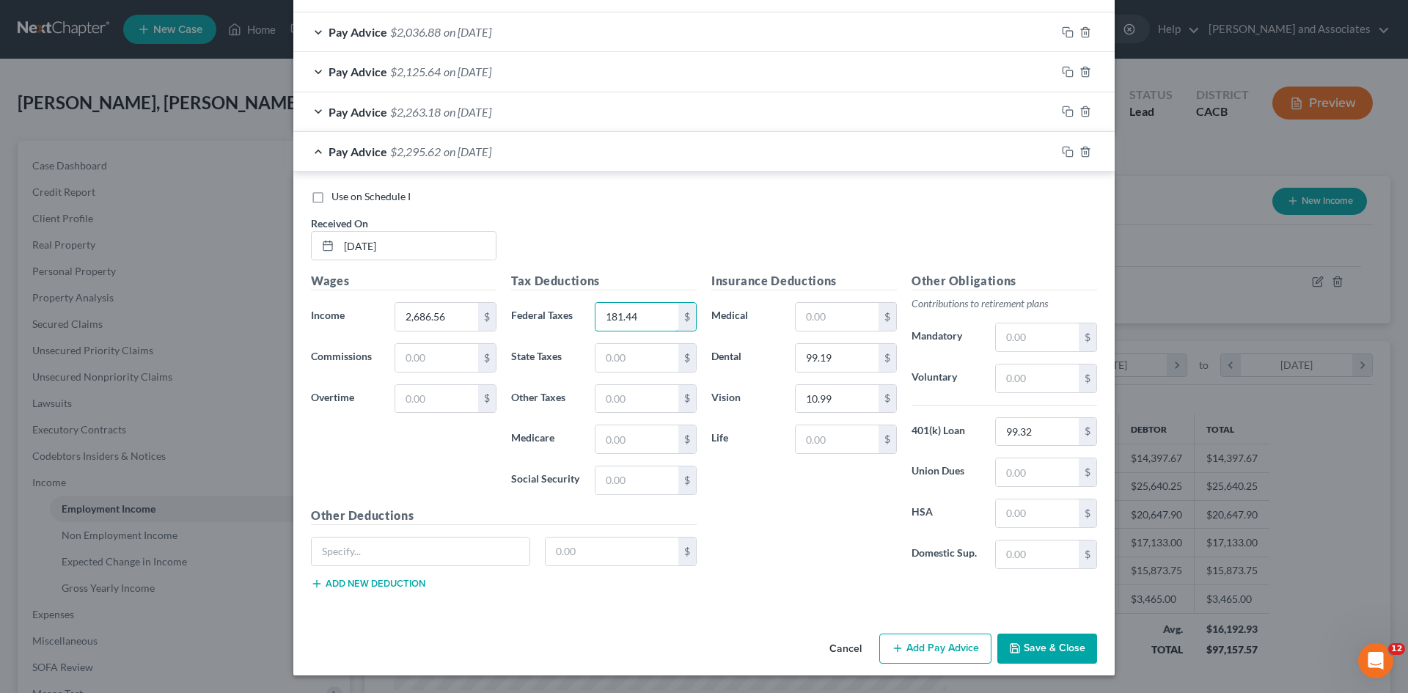
type input "181.44"
click at [778, 510] on div "Insurance Deductions Medical $ Dental 99.19 $ Vision 10.99 $ Life $" at bounding box center [804, 426] width 200 height 309
click at [611, 437] on input "text" at bounding box center [637, 439] width 83 height 28
type input "46.40"
click at [658, 483] on input "text" at bounding box center [637, 481] width 83 height 28
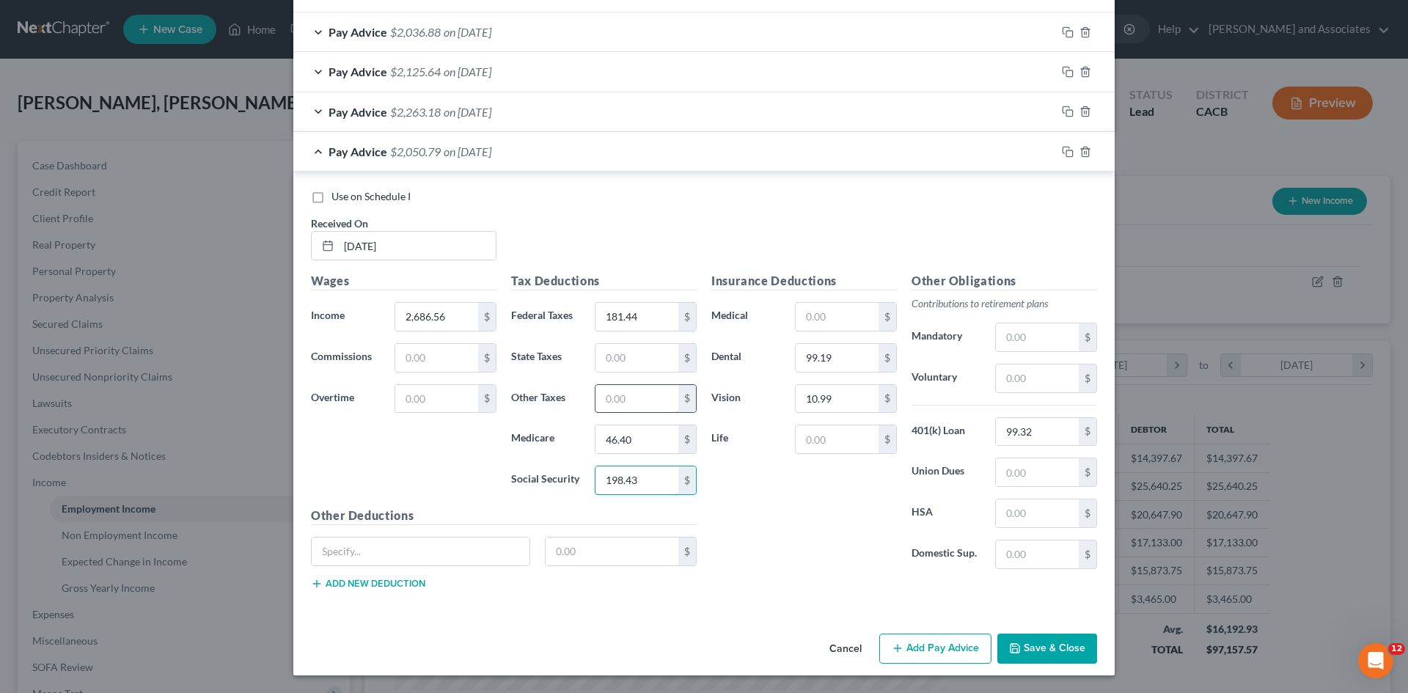
type input "198.43"
click at [632, 403] on input "text" at bounding box center [637, 399] width 83 height 28
type input "38.41"
click at [458, 312] on input "2,686.56" at bounding box center [436, 317] width 83 height 28
type input "3,360.74"
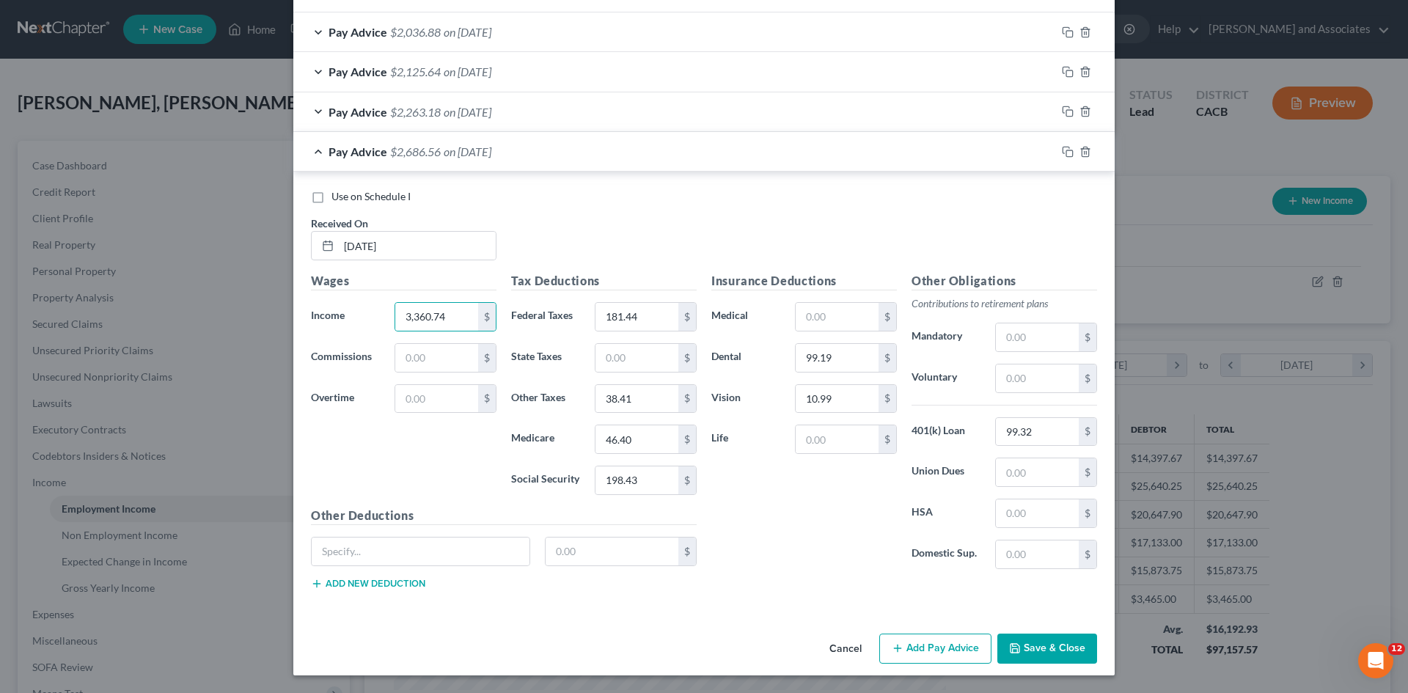
click at [335, 154] on span "Pay Advice" at bounding box center [358, 152] width 59 height 14
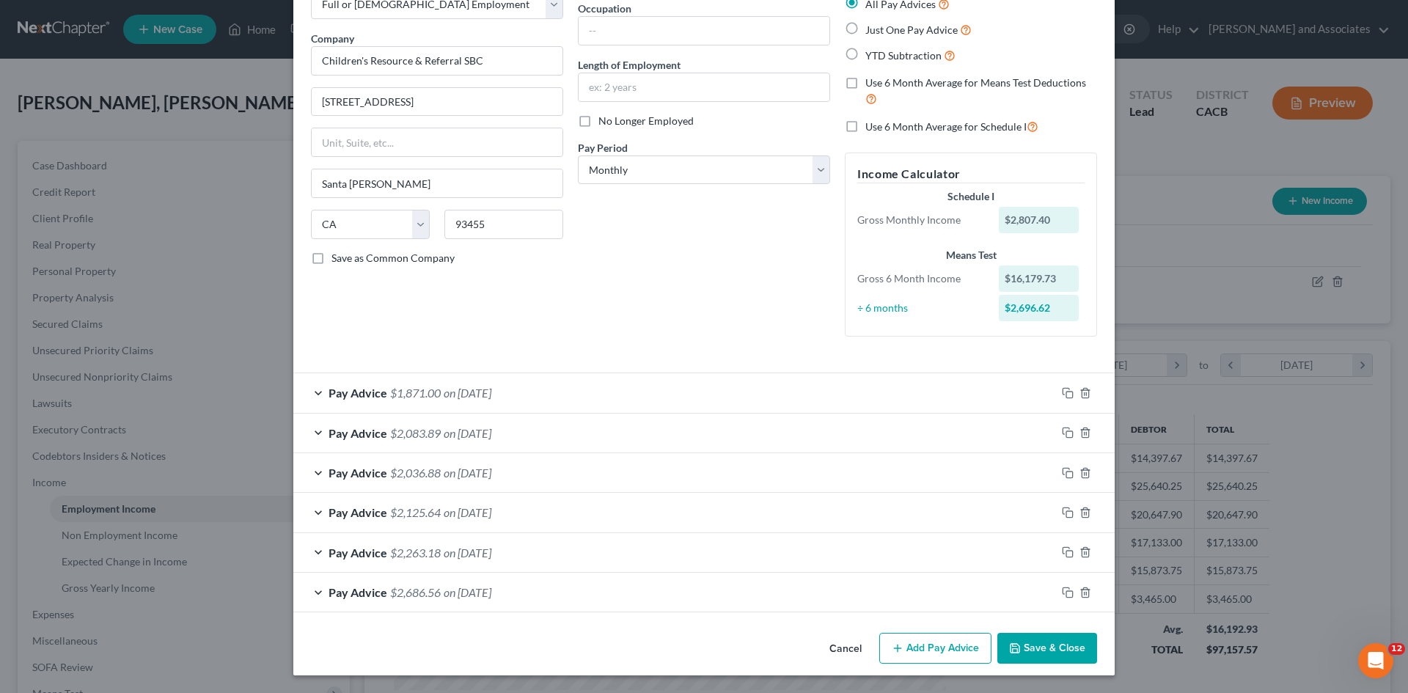
scroll to position [93, 0]
click at [932, 641] on button "Add Pay Advice" at bounding box center [936, 648] width 112 height 31
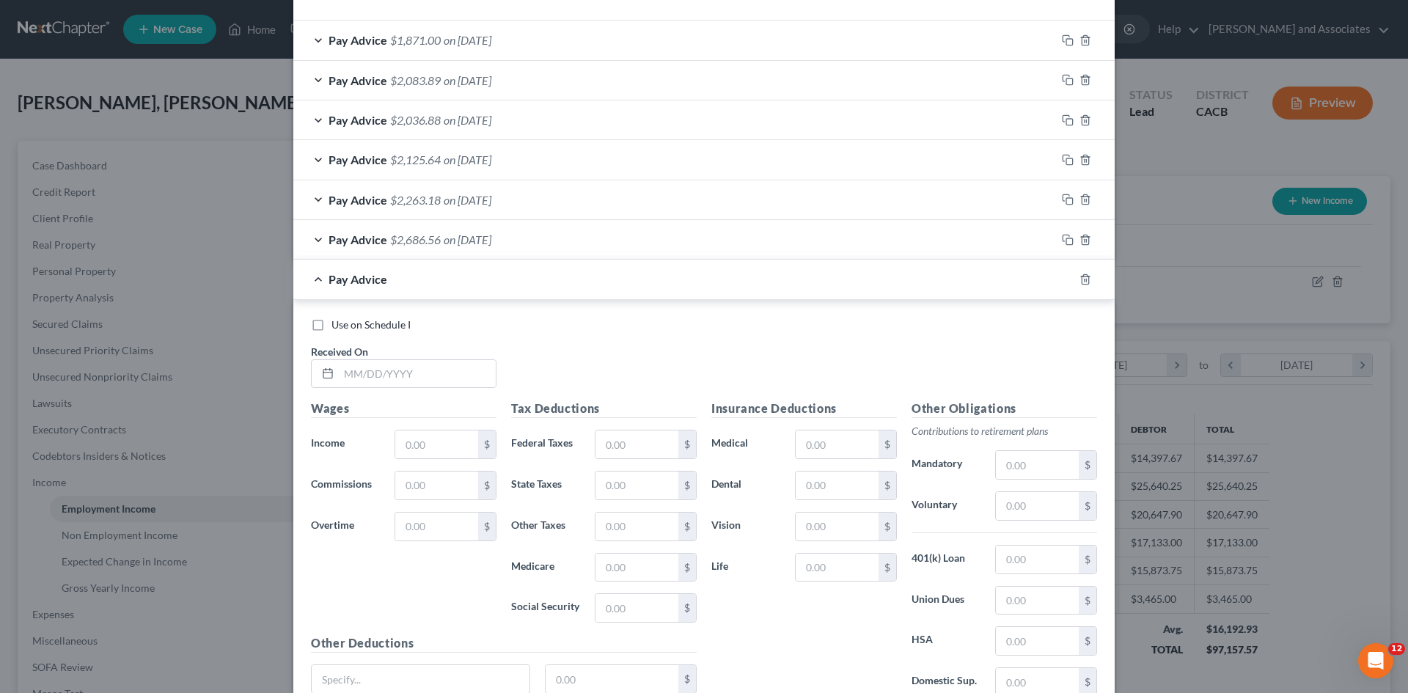
scroll to position [460, 0]
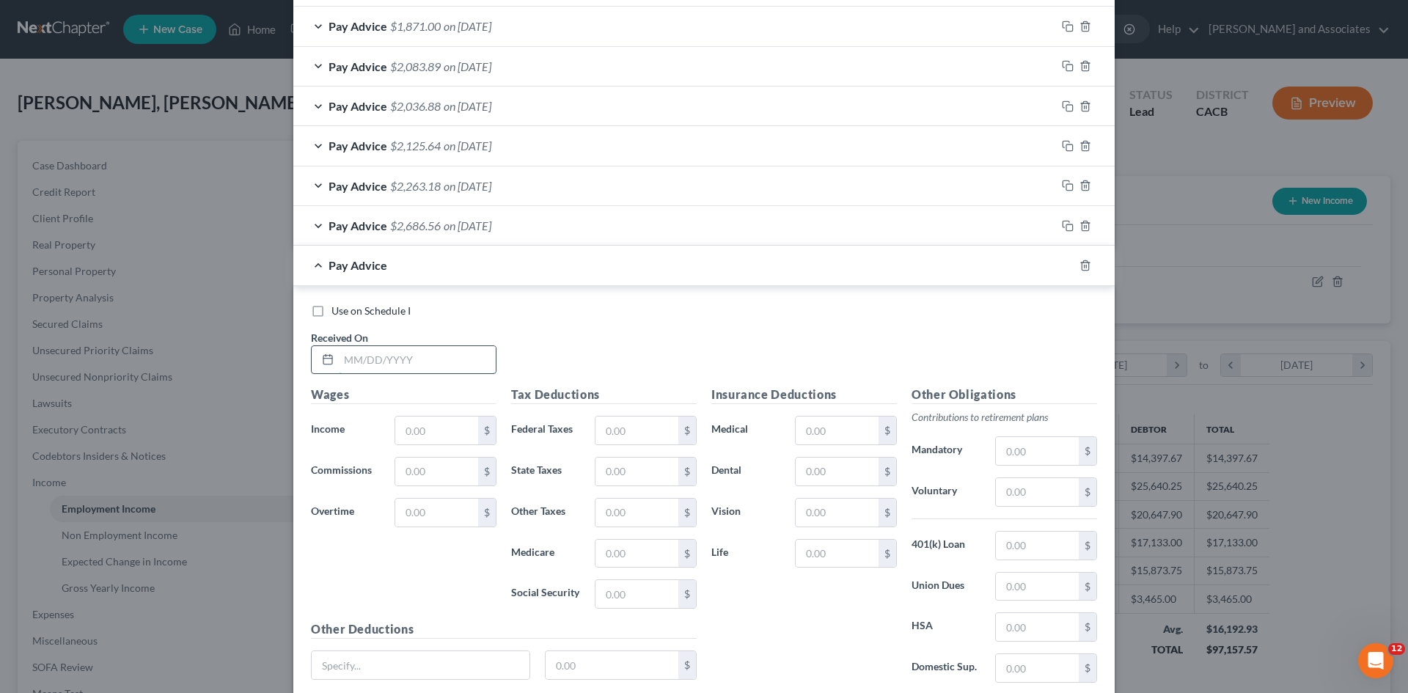
click at [400, 372] on input "text" at bounding box center [417, 360] width 157 height 28
drag, startPoint x: 426, startPoint y: 221, endPoint x: 487, endPoint y: 265, distance: 75.1
click at [426, 221] on span "$2,686.56" at bounding box center [415, 226] width 51 height 14
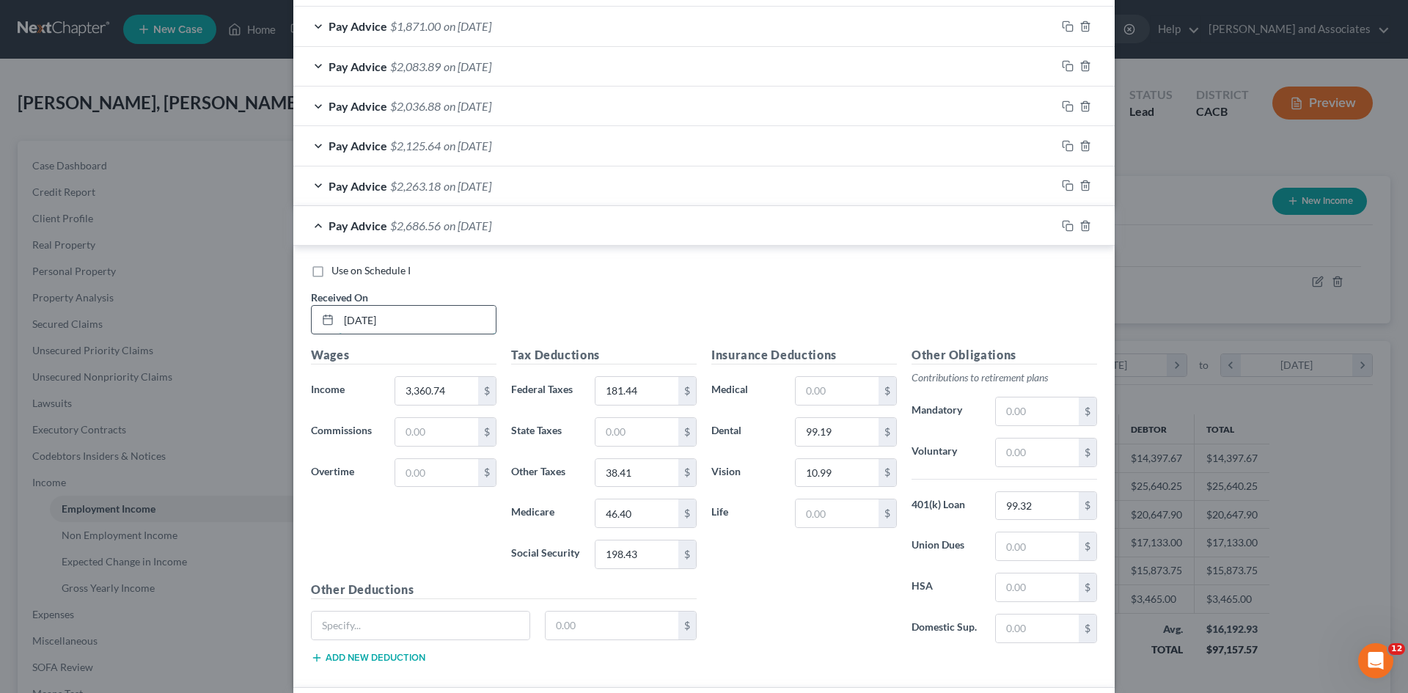
click at [411, 317] on input "[DATE]" at bounding box center [417, 320] width 157 height 28
type input "0"
type input "[DATE]"
click at [359, 226] on span "Pay Advice" at bounding box center [358, 226] width 59 height 14
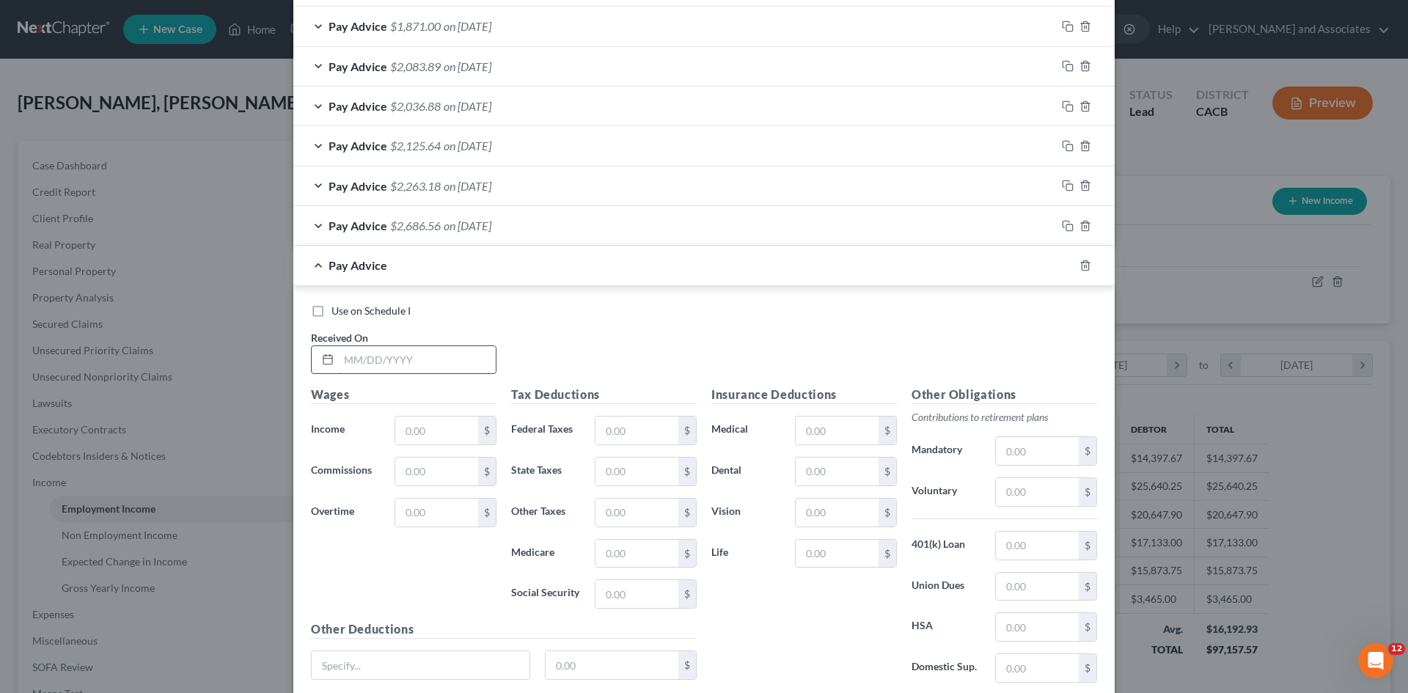
click at [420, 359] on input "text" at bounding box center [417, 360] width 157 height 28
type input "[DATE]"
click at [468, 428] on input "text" at bounding box center [436, 431] width 83 height 28
click at [417, 423] on input "text" at bounding box center [436, 431] width 83 height 28
type input "2,679.63"
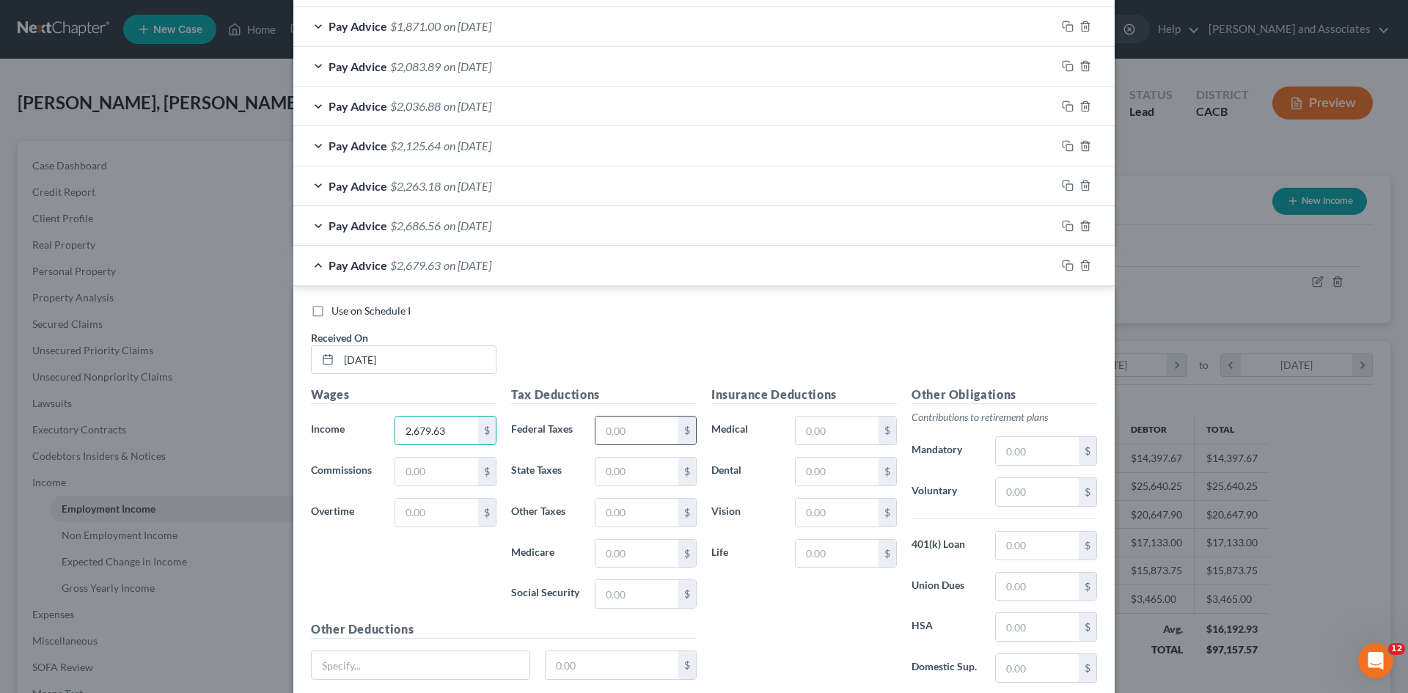
click at [613, 434] on input "text" at bounding box center [637, 431] width 83 height 28
click at [836, 471] on input "text" at bounding box center [837, 472] width 83 height 28
type input "99.19"
drag, startPoint x: 1074, startPoint y: 528, endPoint x: 1058, endPoint y: 541, distance: 20.9
click at [1064, 536] on div "Other Obligations Contributions to retirement plans Mandatory $ Voluntary $ 401…" at bounding box center [1005, 540] width 200 height 309
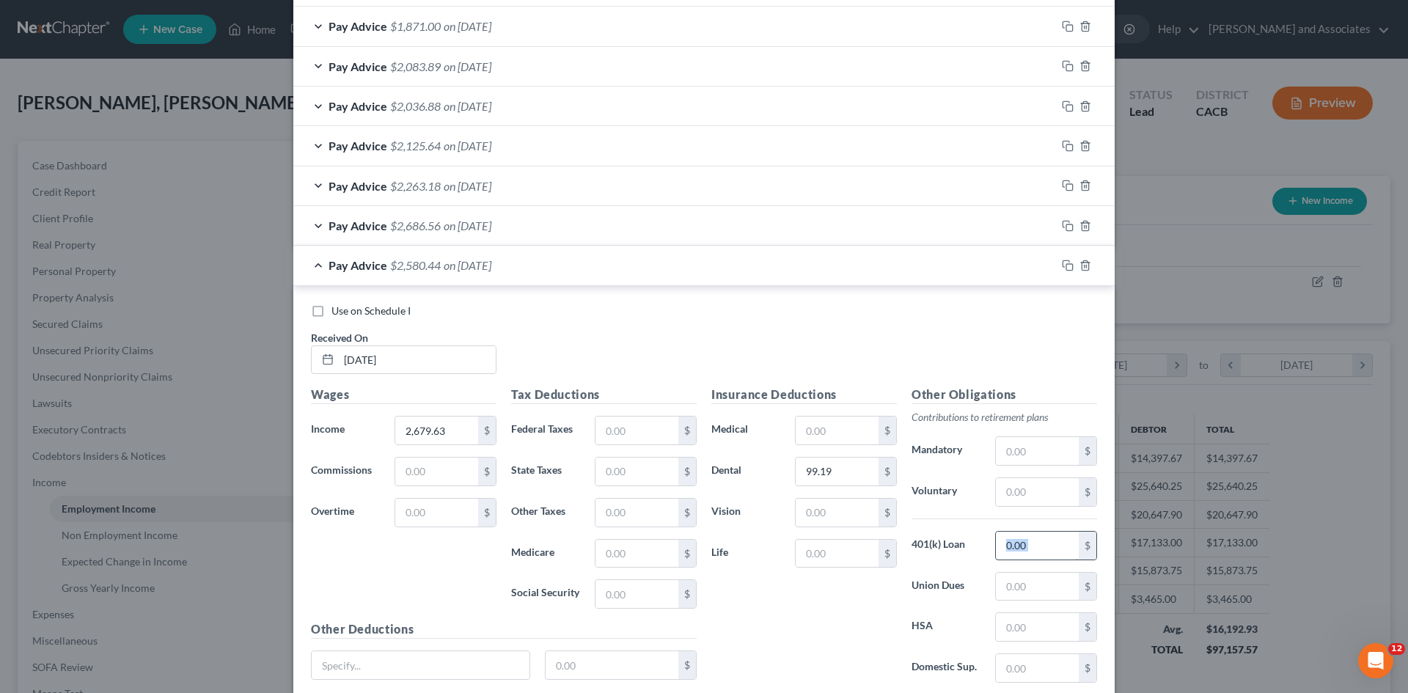
click at [1057, 542] on input "text" at bounding box center [1037, 546] width 83 height 28
type input "78.89"
click at [825, 513] on input "text" at bounding box center [837, 513] width 83 height 28
type input "10.99"
click at [641, 425] on input "text" at bounding box center [637, 431] width 83 height 28
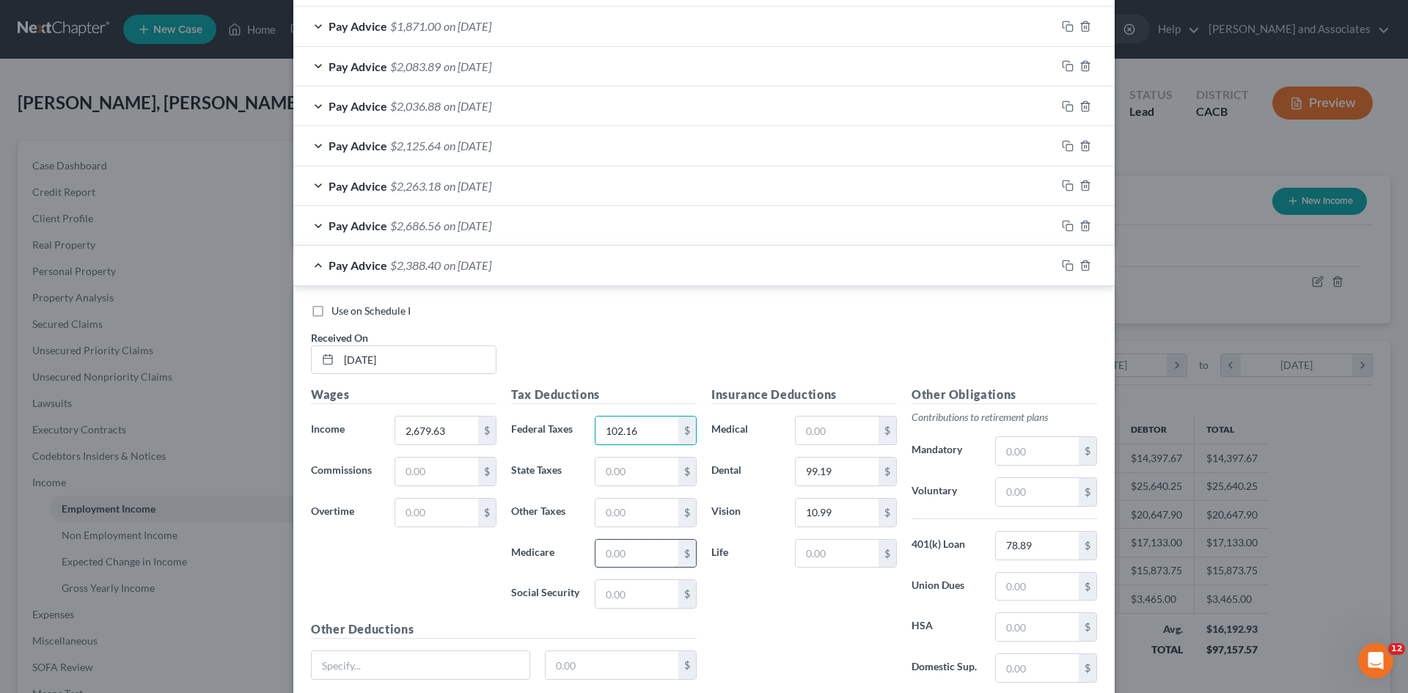
type input "102.16"
click at [668, 558] on input "text" at bounding box center [637, 554] width 83 height 28
type input "36.54"
click at [616, 598] on input "text" at bounding box center [637, 594] width 83 height 28
type input "156.21"
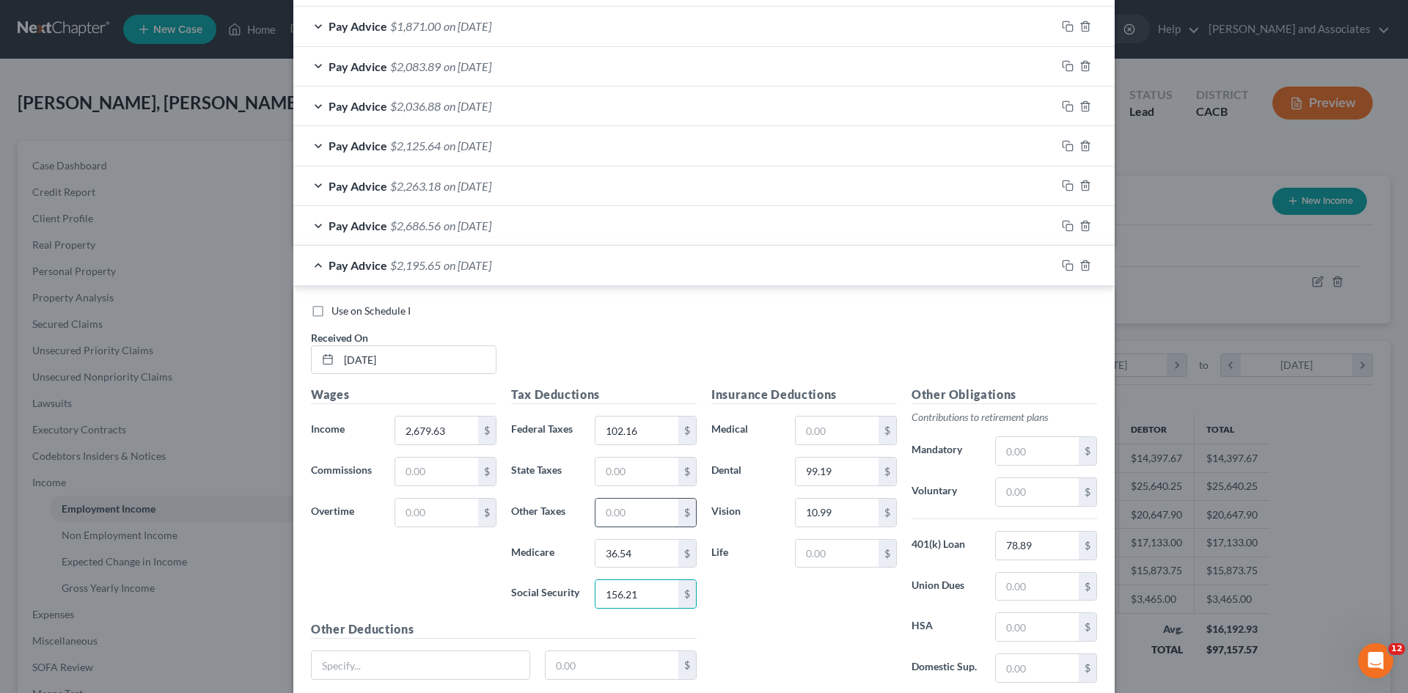
click at [629, 526] on input "text" at bounding box center [637, 513] width 83 height 28
type input "30.23"
click at [340, 265] on span "Pay Advice" at bounding box center [358, 265] width 59 height 14
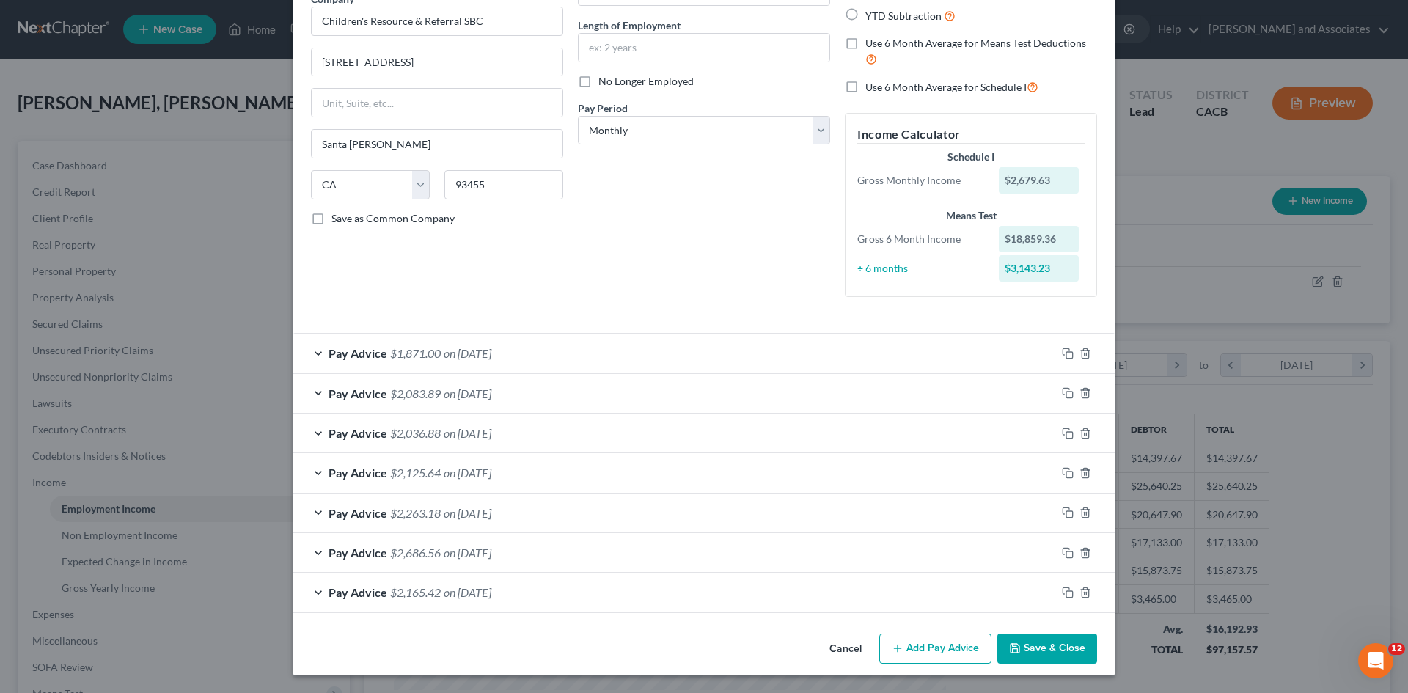
scroll to position [133, 0]
click at [947, 646] on button "Add Pay Advice" at bounding box center [936, 649] width 112 height 31
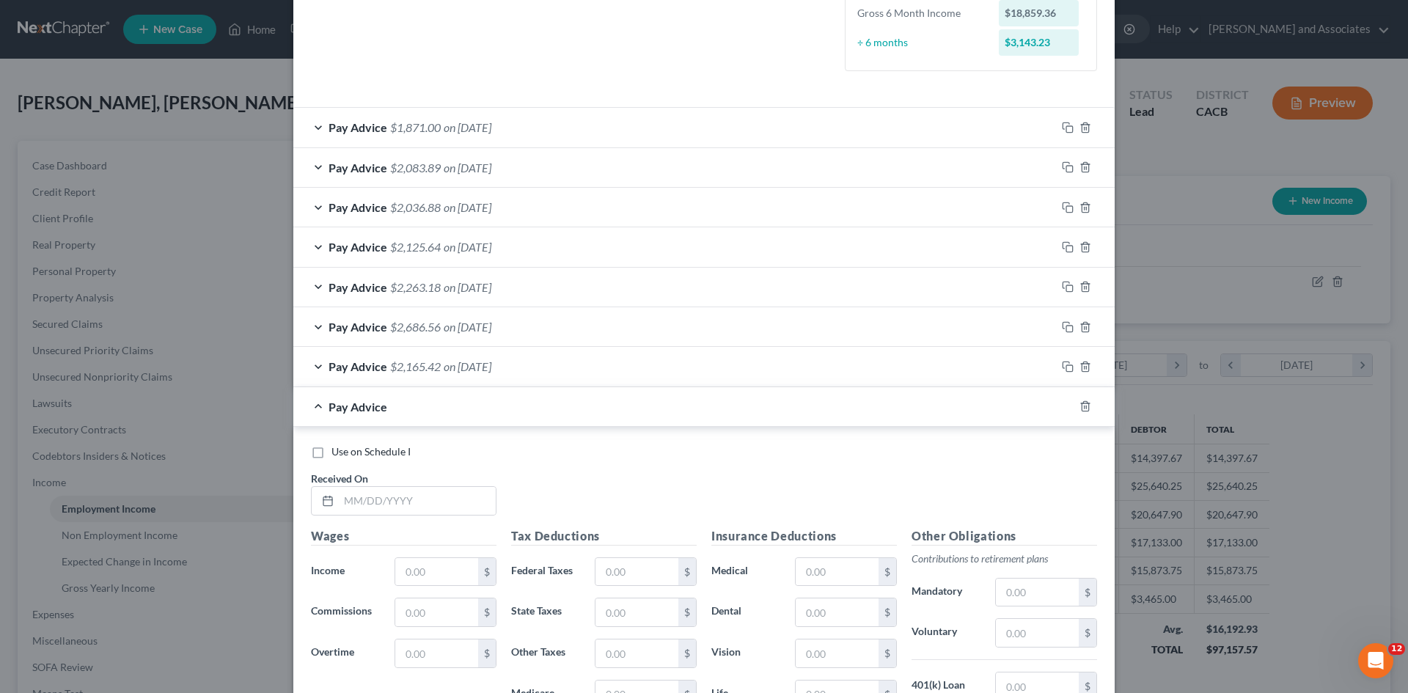
scroll to position [377, 0]
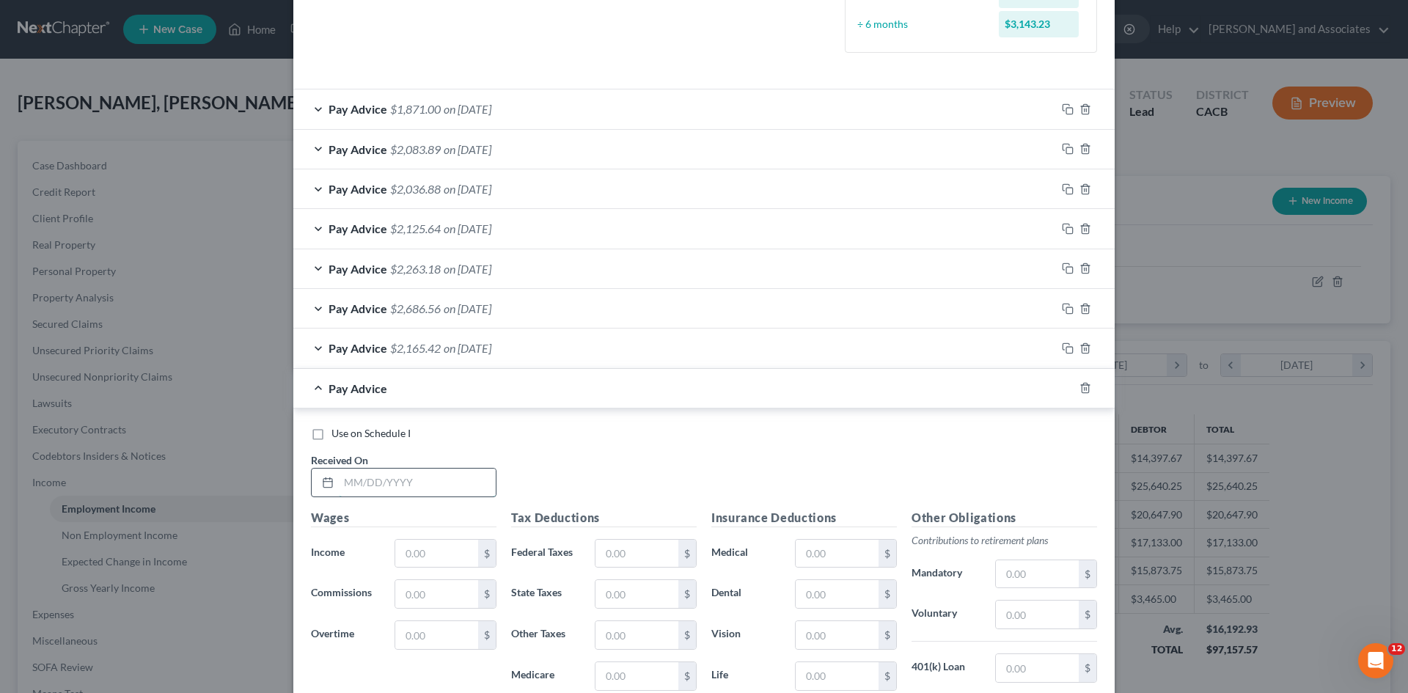
click at [401, 489] on input "text" at bounding box center [417, 483] width 157 height 28
type input "[DATE]"
click at [395, 571] on div "Wages Income * $ Commissions $ Overtime $" at bounding box center [404, 626] width 200 height 235
click at [432, 560] on input "text" at bounding box center [436, 554] width 83 height 28
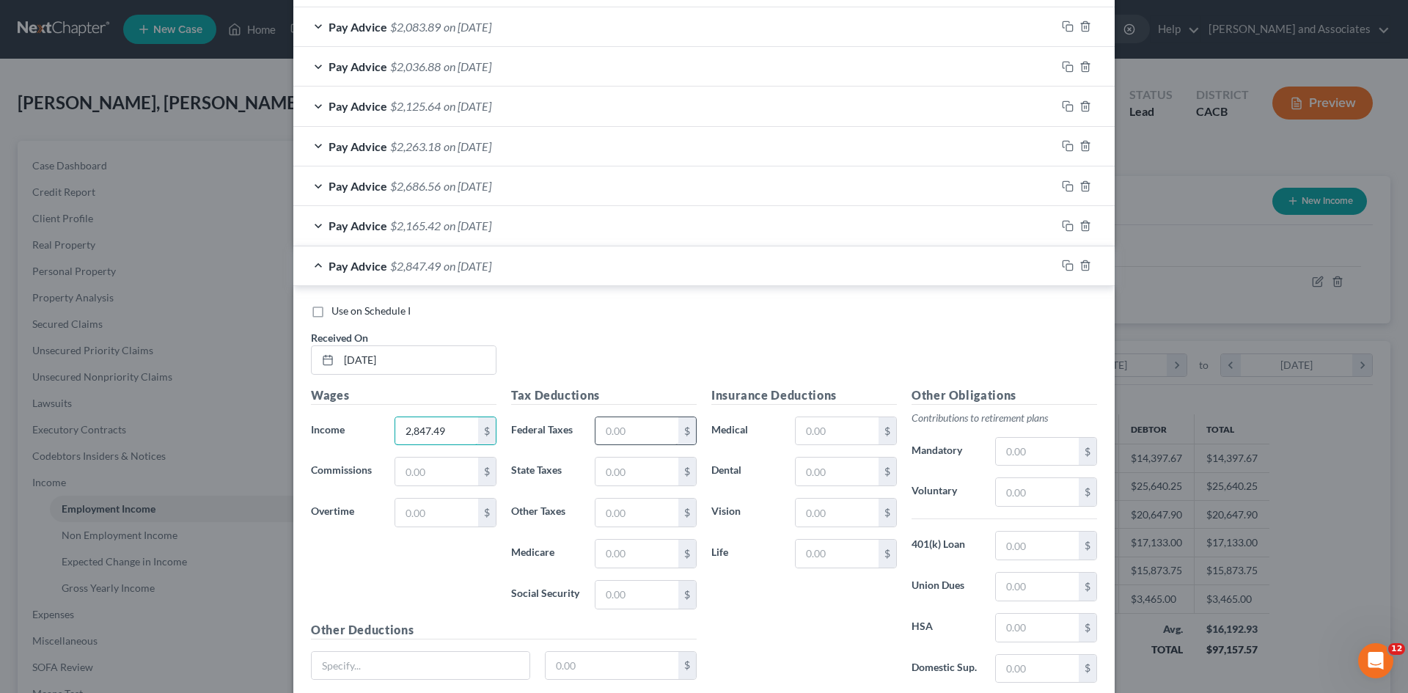
type input "2,847.49"
click at [648, 425] on input "text" at bounding box center [637, 431] width 83 height 28
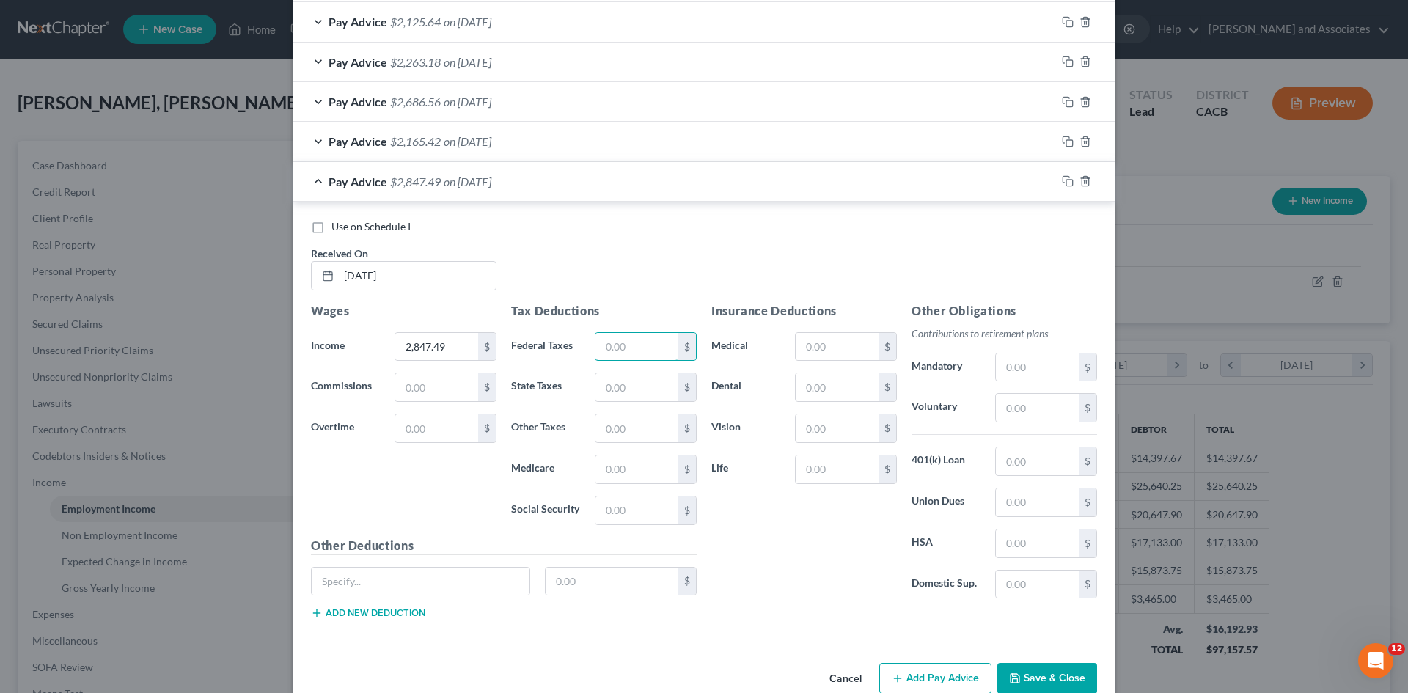
scroll to position [614, 0]
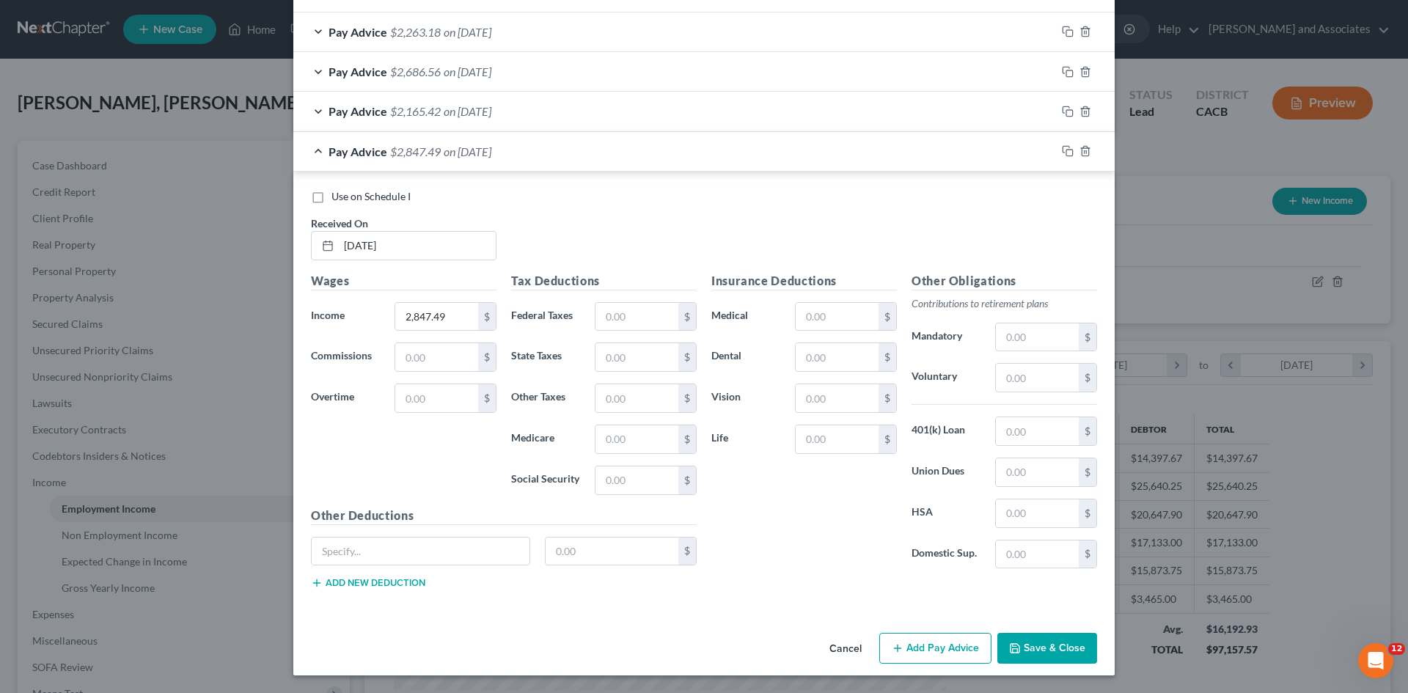
click at [738, 320] on label "Medical" at bounding box center [746, 316] width 84 height 29
click at [632, 305] on input "text" at bounding box center [637, 317] width 83 height 28
drag, startPoint x: 856, startPoint y: 379, endPoint x: 866, endPoint y: 378, distance: 10.3
click at [866, 381] on div "Insurance Deductions Medical $ Dental $ Vision $ Life $" at bounding box center [804, 426] width 200 height 309
click at [841, 354] on input "text" at bounding box center [837, 357] width 83 height 28
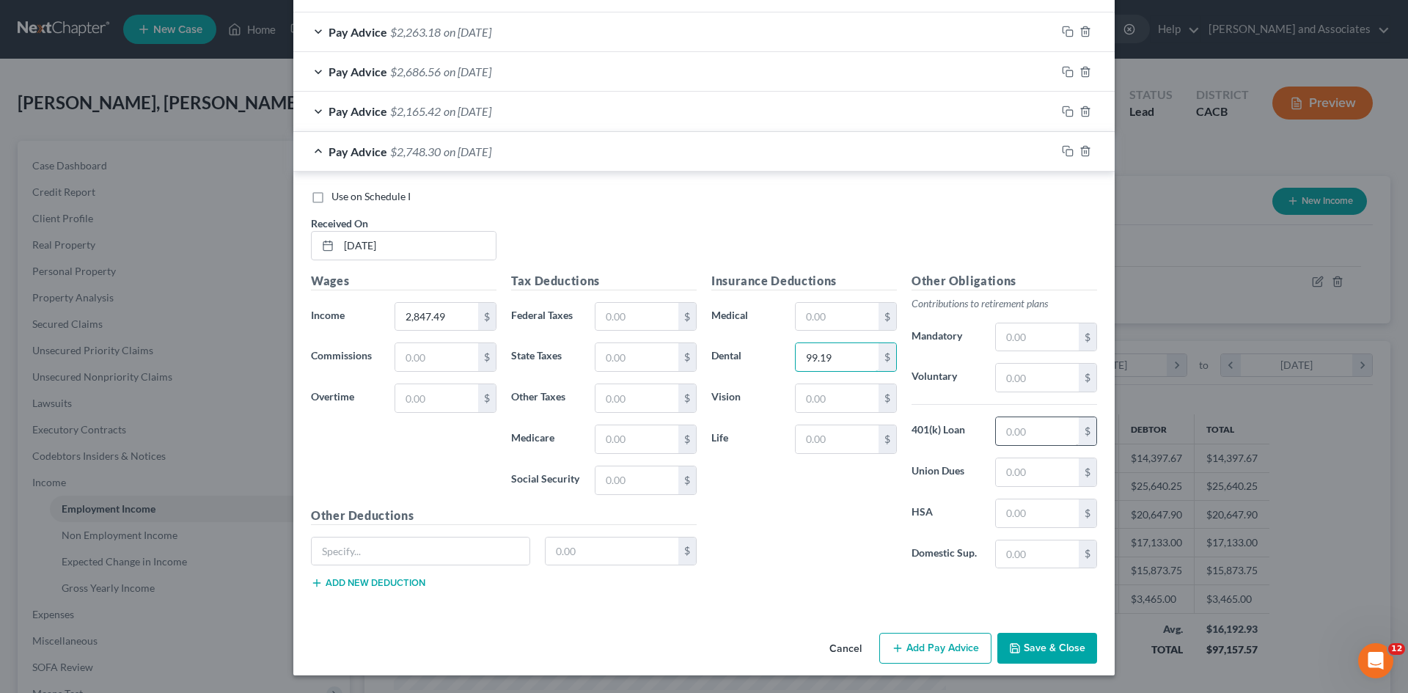
type input "99.19"
click at [1037, 436] on input "text" at bounding box center [1037, 431] width 83 height 28
type input "83.92"
click at [828, 388] on input "text" at bounding box center [837, 398] width 83 height 28
type input "10.99"
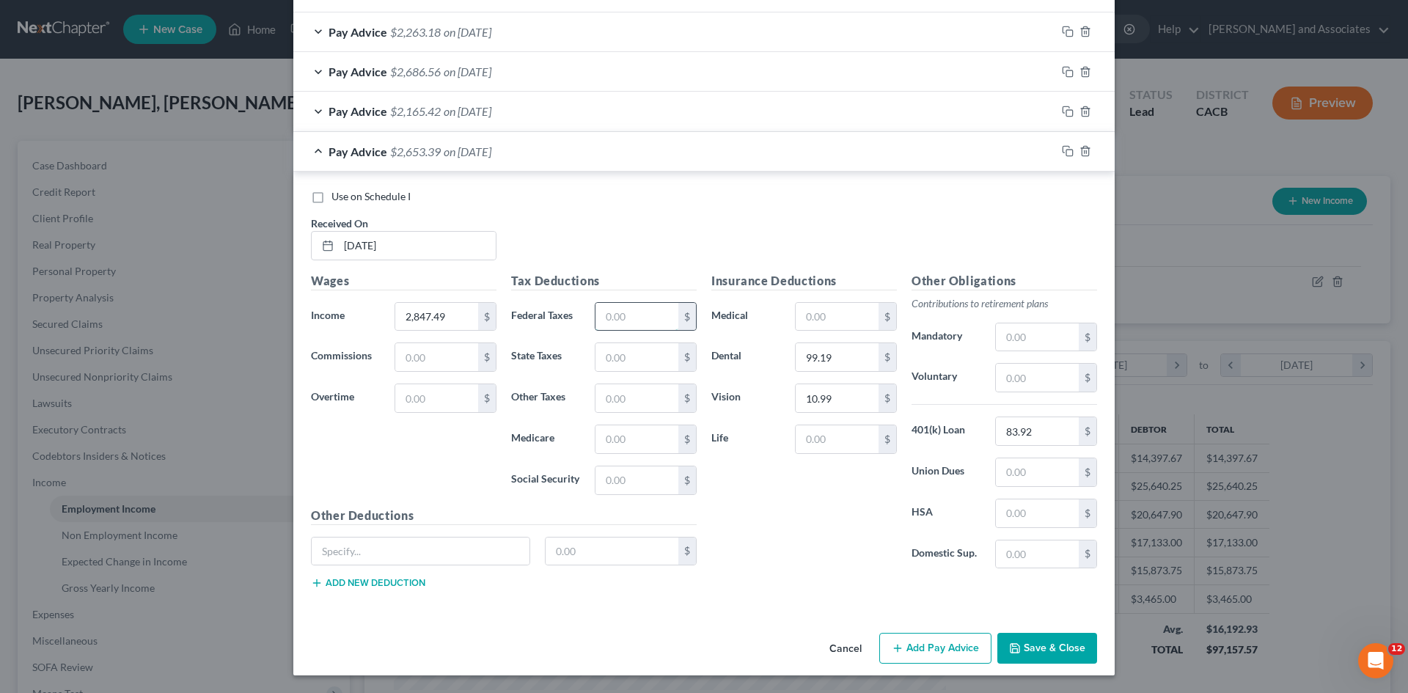
click at [621, 311] on input "text" at bounding box center [637, 317] width 83 height 28
type input "121.70"
click at [622, 442] on input "text" at bounding box center [637, 439] width 83 height 28
type input "38.96"
click at [602, 484] on input "text" at bounding box center [637, 481] width 83 height 28
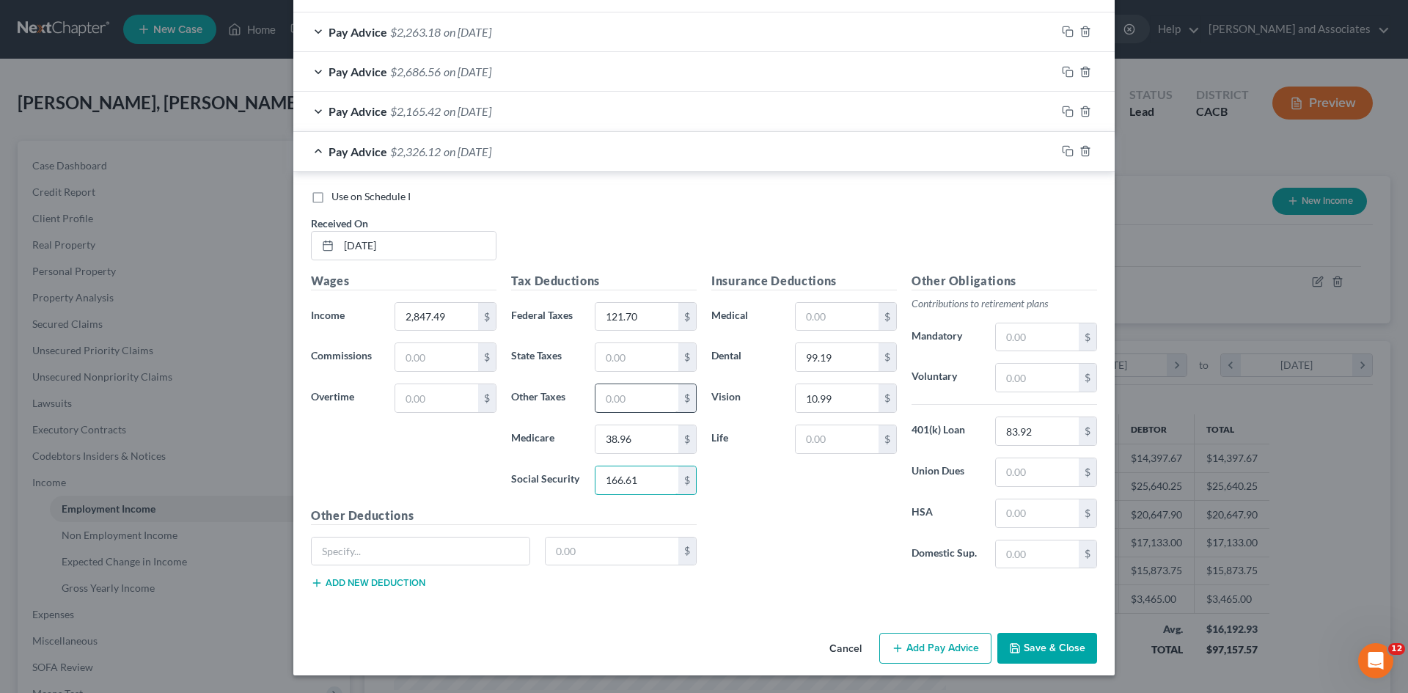
type input "166.61"
click at [650, 390] on input "text" at bounding box center [637, 398] width 83 height 28
type input "32.25"
click at [384, 161] on div "Pay Advice $2,293.87 on [DATE]" at bounding box center [674, 151] width 763 height 39
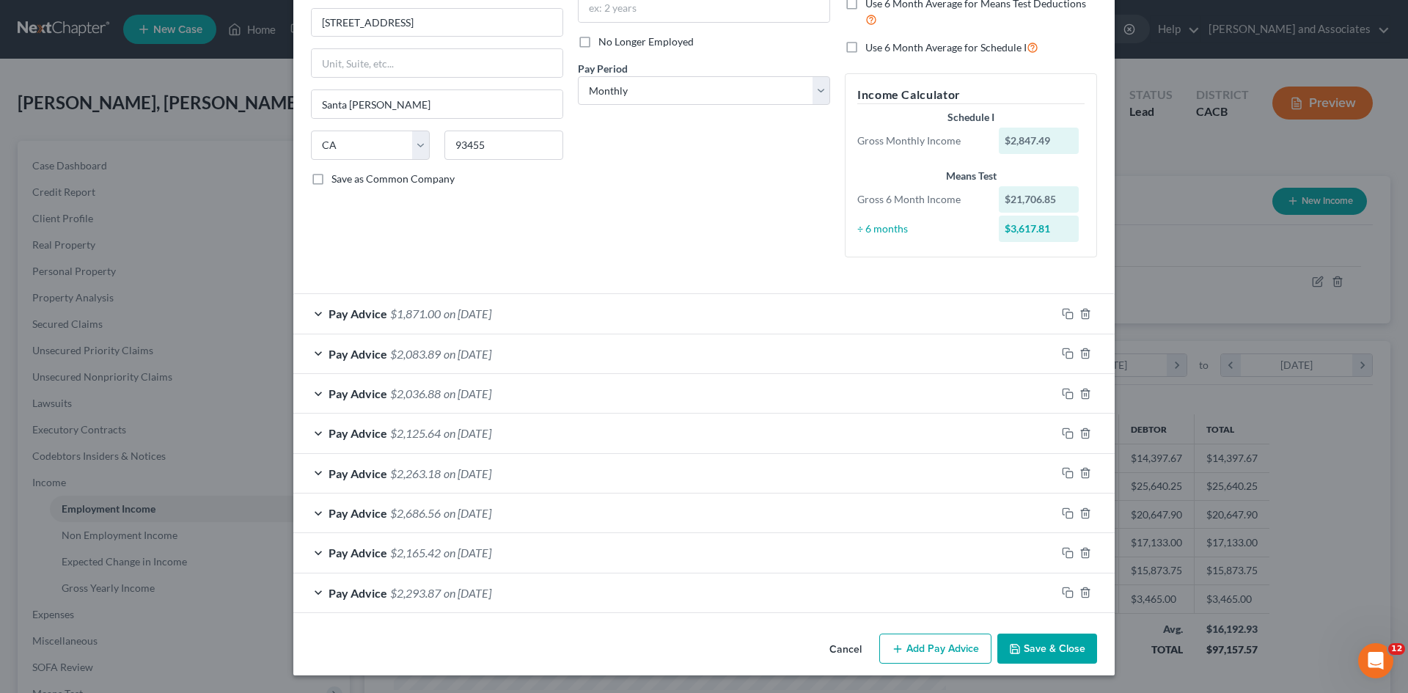
scroll to position [172, 0]
click at [913, 642] on button "Add Pay Advice" at bounding box center [936, 649] width 112 height 31
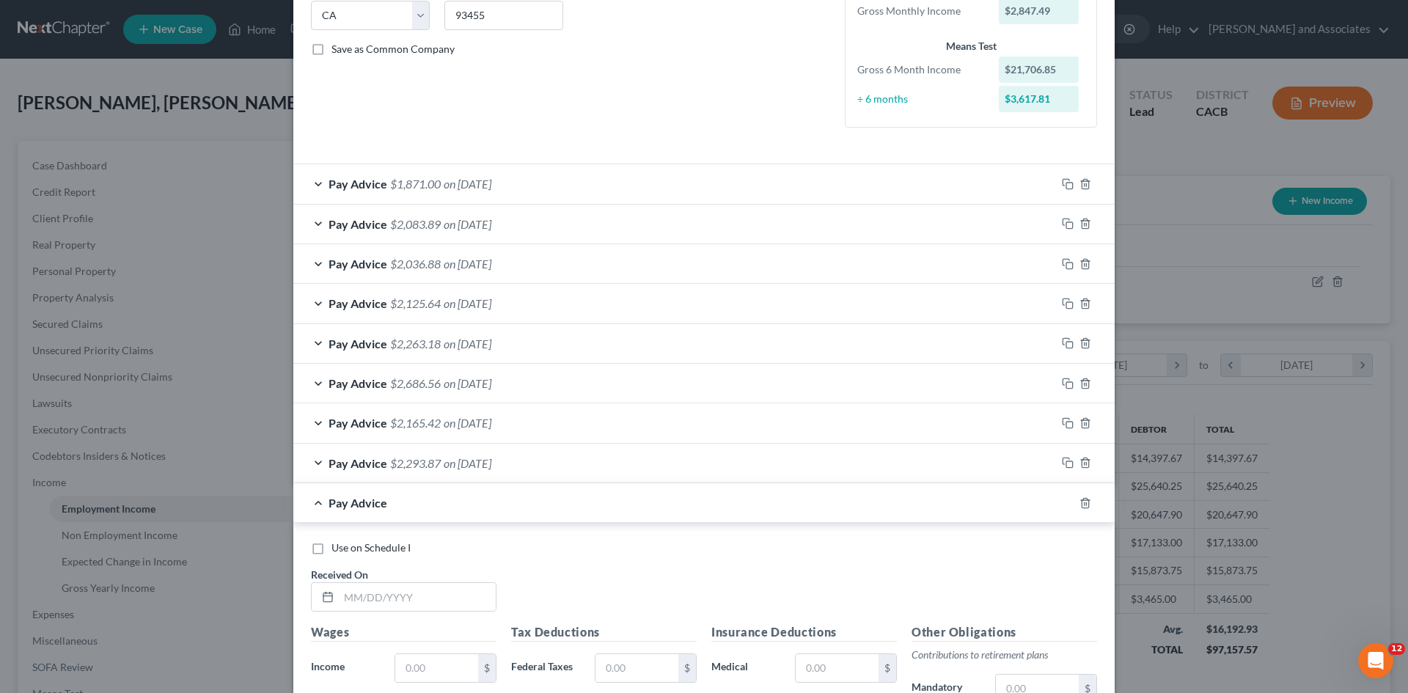
scroll to position [417, 0]
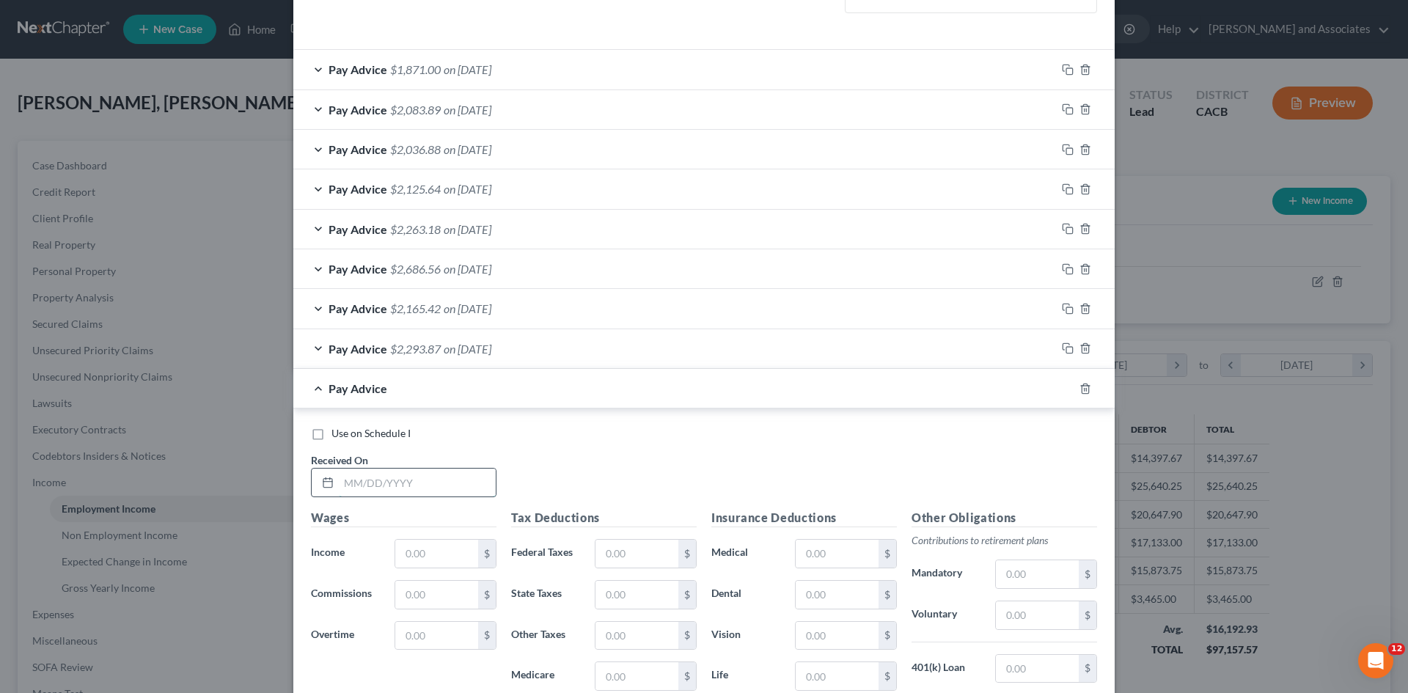
click at [379, 473] on input "text" at bounding box center [417, 483] width 157 height 28
click at [453, 555] on input "text" at bounding box center [436, 554] width 83 height 28
click at [659, 558] on input "text" at bounding box center [637, 554] width 83 height 28
click at [1039, 673] on input "text" at bounding box center [1037, 669] width 83 height 28
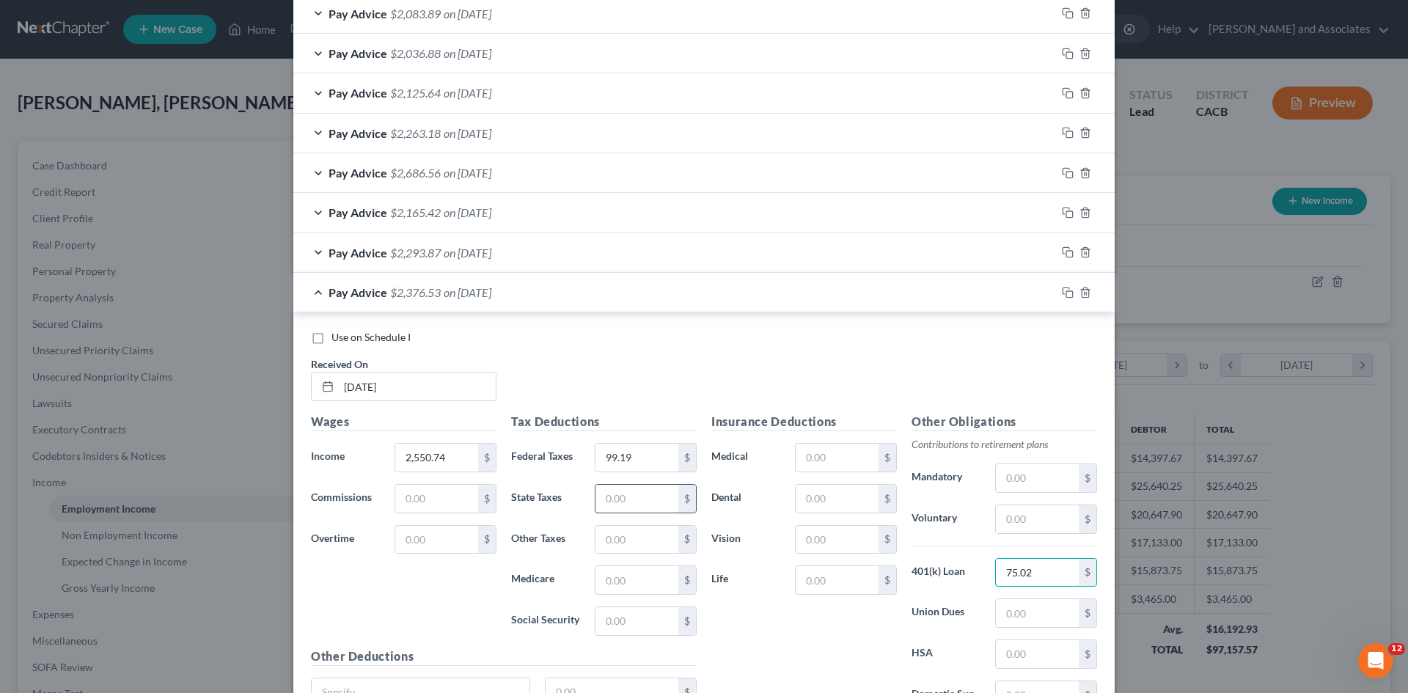
scroll to position [539, 0]
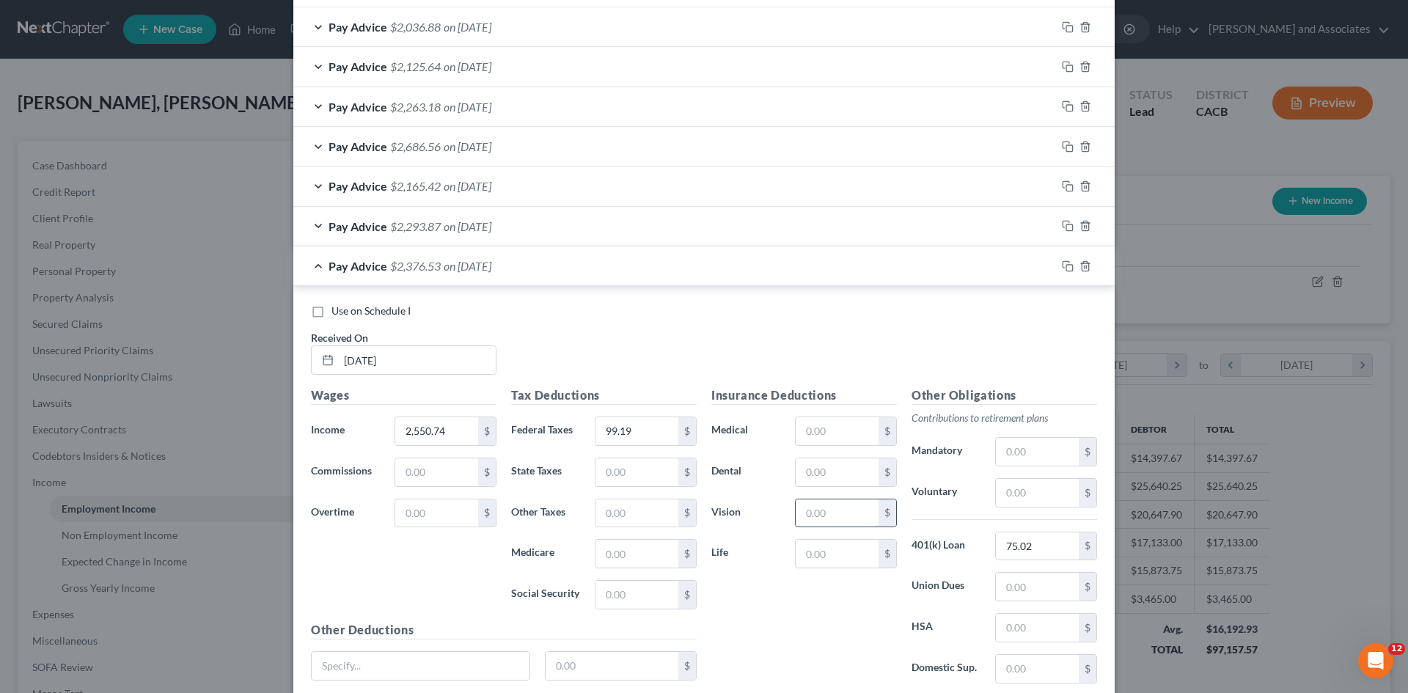
click at [821, 512] on input "text" at bounding box center [837, 514] width 83 height 28
click at [669, 429] on input "99.19" at bounding box center [637, 431] width 83 height 28
click at [849, 472] on input "text" at bounding box center [837, 472] width 83 height 28
click at [643, 425] on input "99.19" at bounding box center [637, 431] width 83 height 28
click at [619, 483] on input "text" at bounding box center [637, 472] width 83 height 28
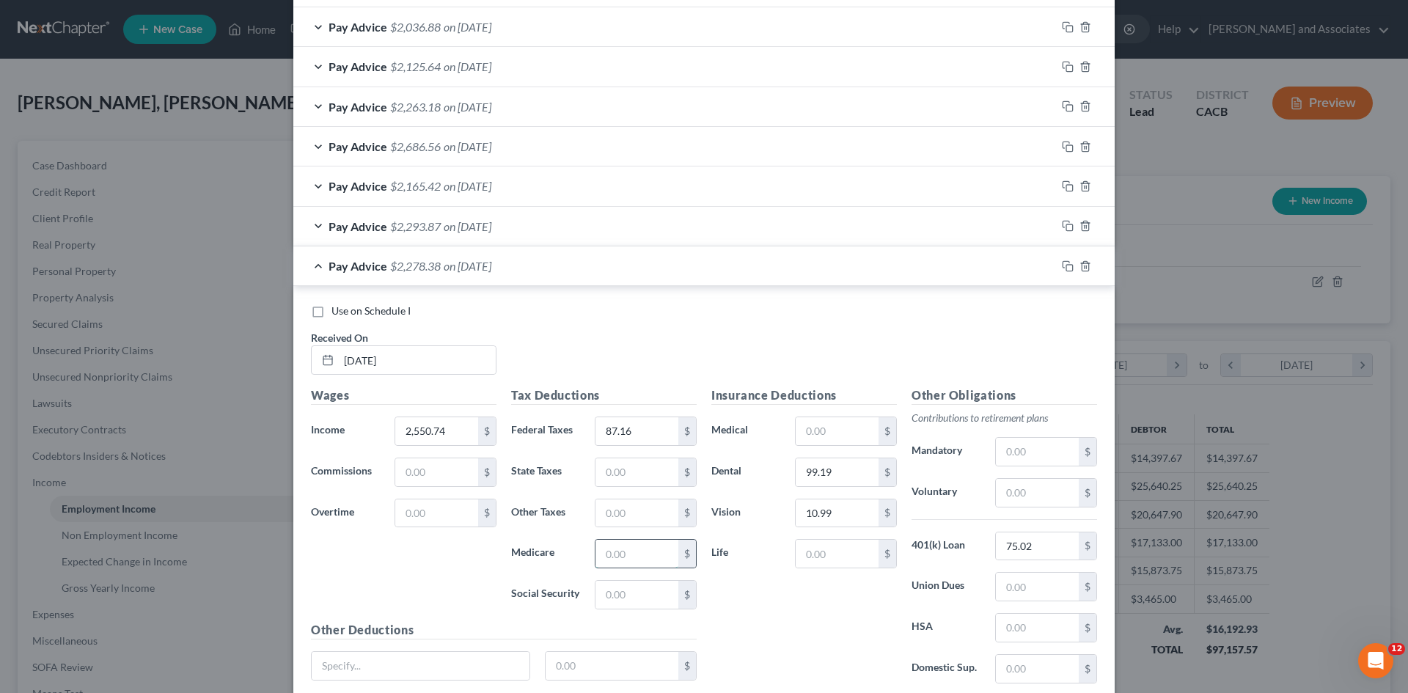
click at [666, 560] on input "text" at bounding box center [637, 554] width 83 height 28
click at [650, 597] on input "text" at bounding box center [637, 595] width 83 height 28
click at [646, 516] on input "text" at bounding box center [637, 514] width 83 height 28
click at [408, 271] on span "$2,066.80" at bounding box center [415, 266] width 51 height 14
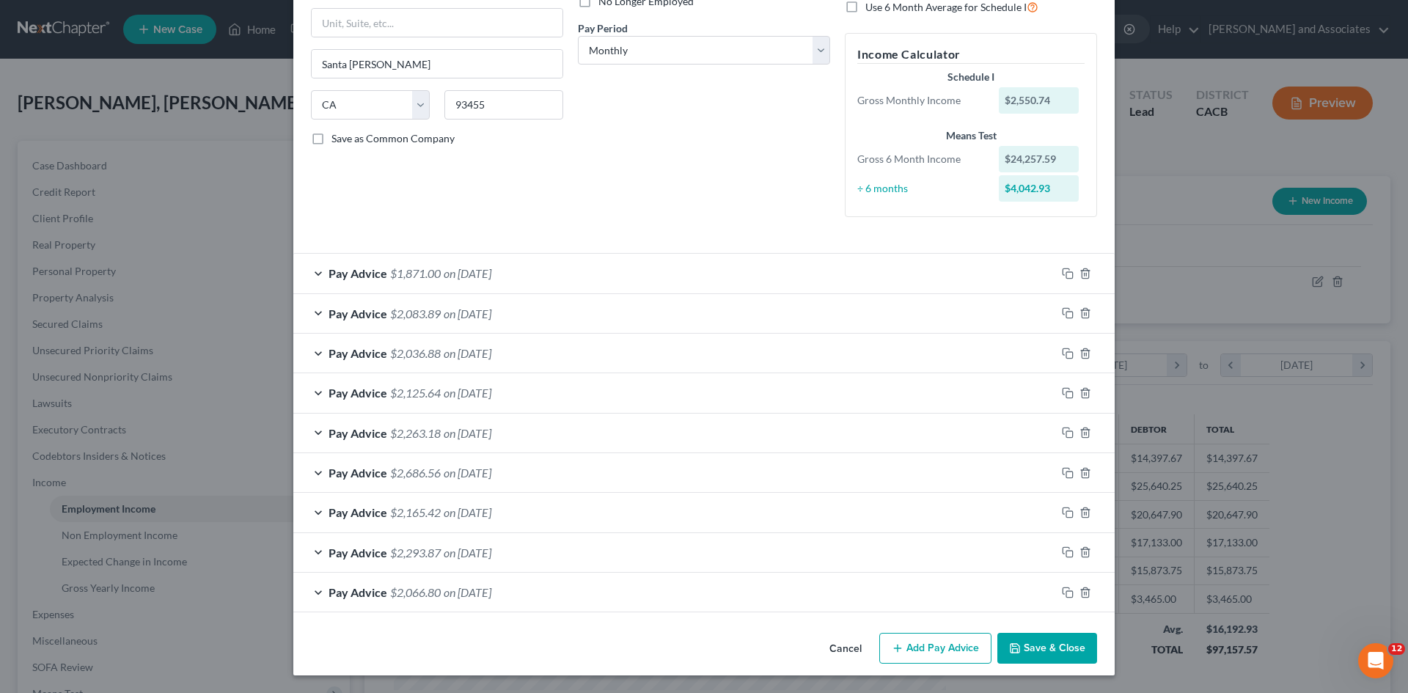
scroll to position [213, 0]
click at [921, 654] on button "Add Pay Advice" at bounding box center [936, 648] width 112 height 31
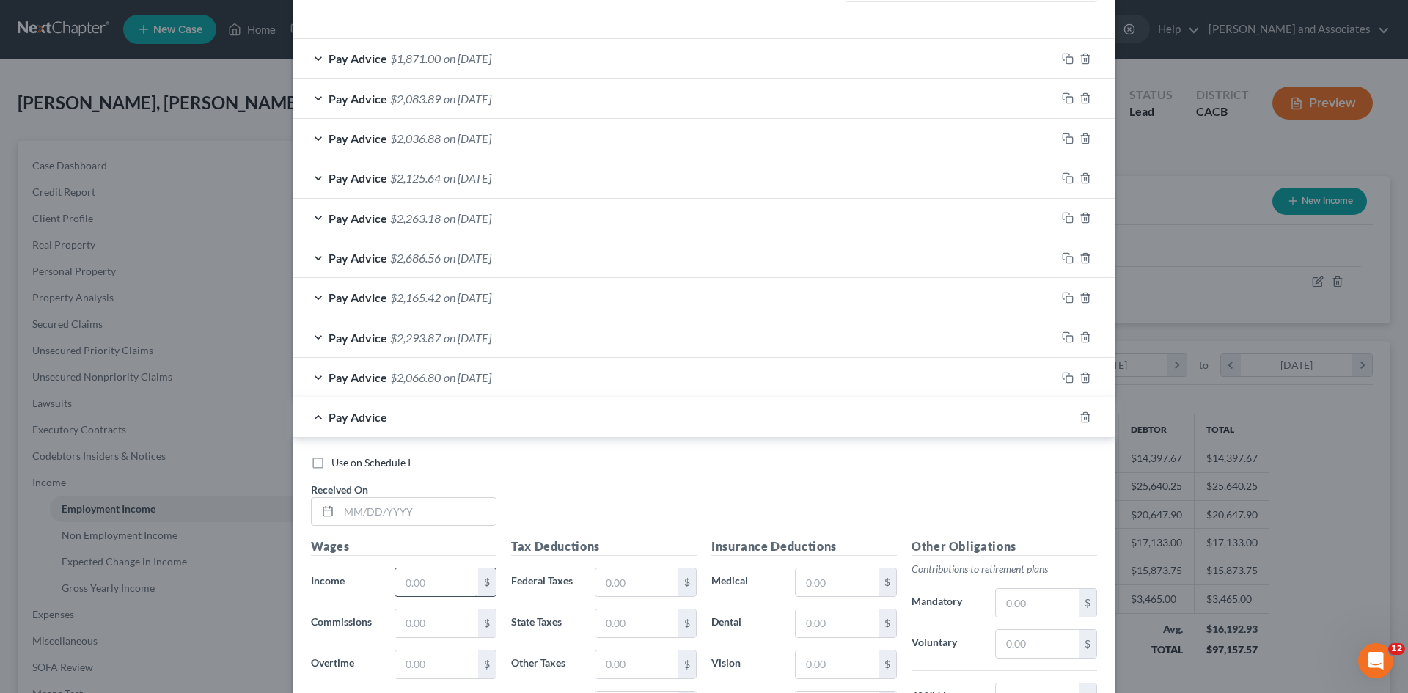
scroll to position [457, 0]
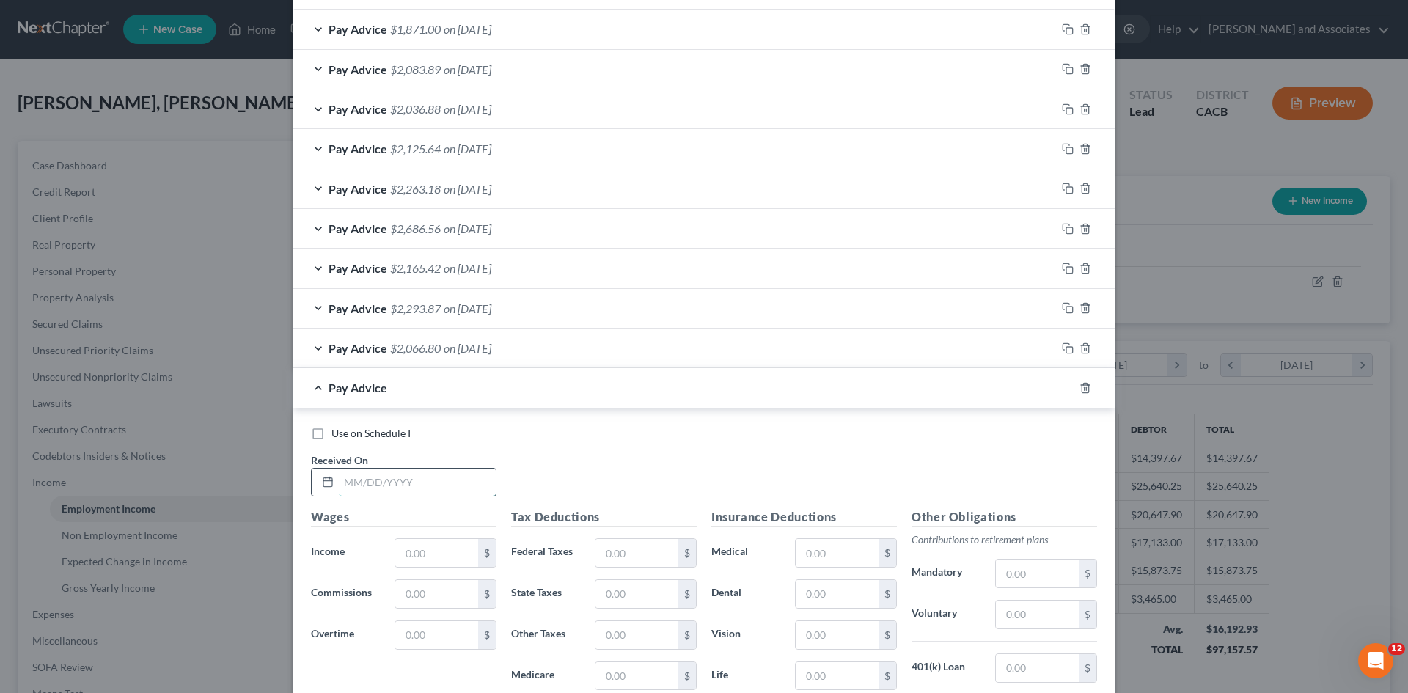
click at [396, 489] on input "text" at bounding box center [417, 483] width 157 height 28
click at [439, 560] on input "text" at bounding box center [436, 553] width 83 height 28
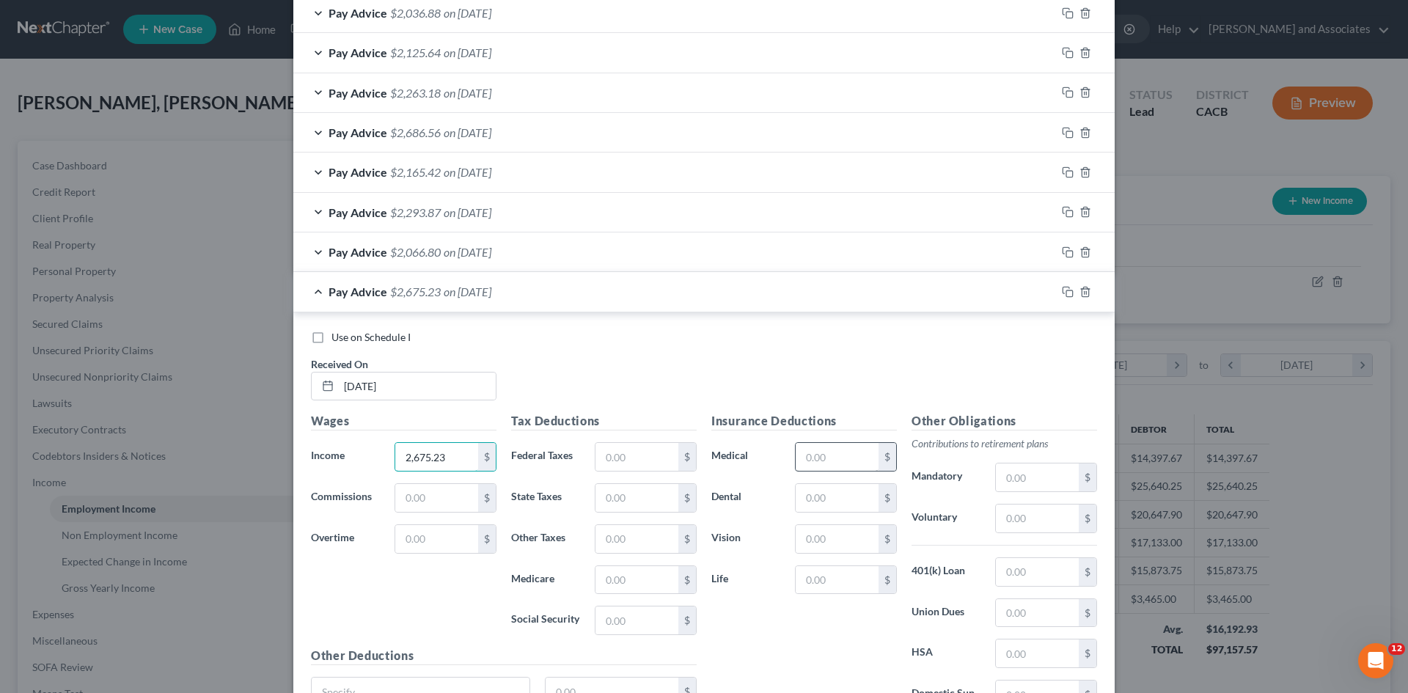
scroll to position [580, 0]
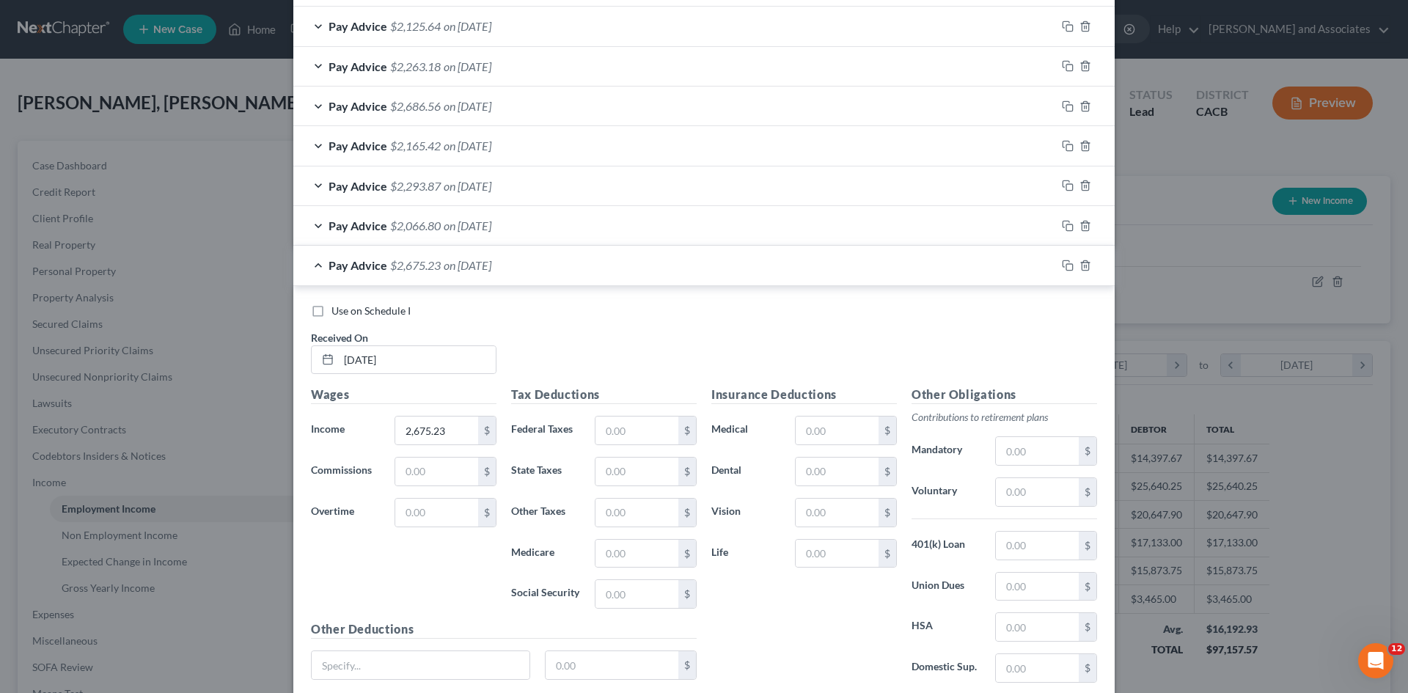
click at [1086, 268] on div at bounding box center [1085, 265] width 59 height 23
click at [1082, 270] on icon "button" at bounding box center [1085, 265] width 7 height 10
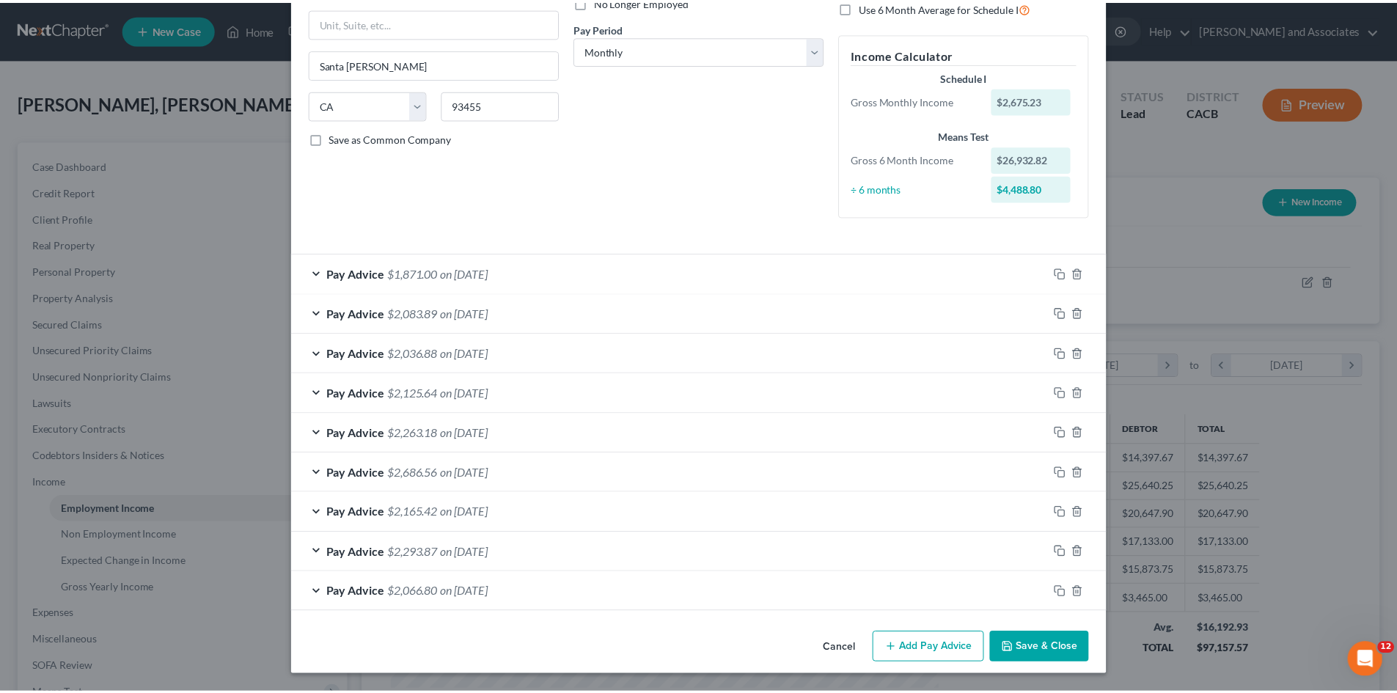
scroll to position [213, 0]
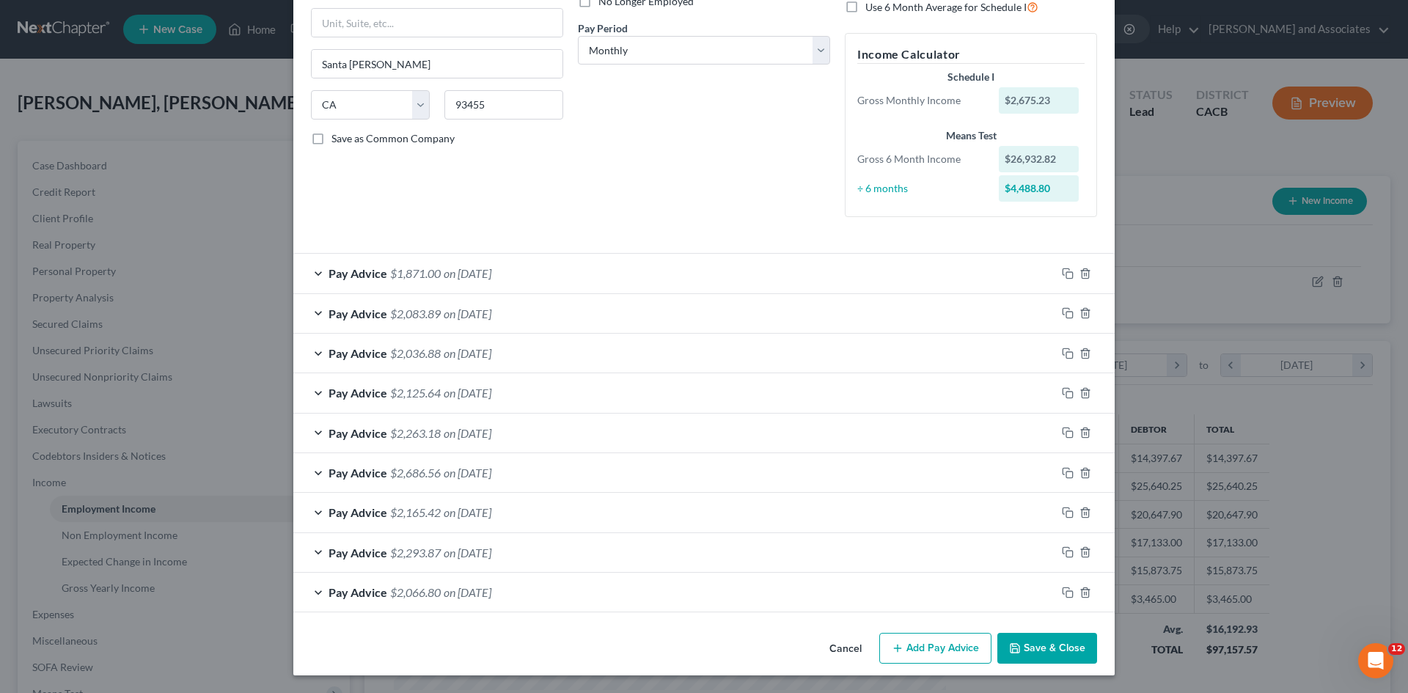
click at [1031, 639] on button "Save & Close" at bounding box center [1048, 648] width 100 height 31
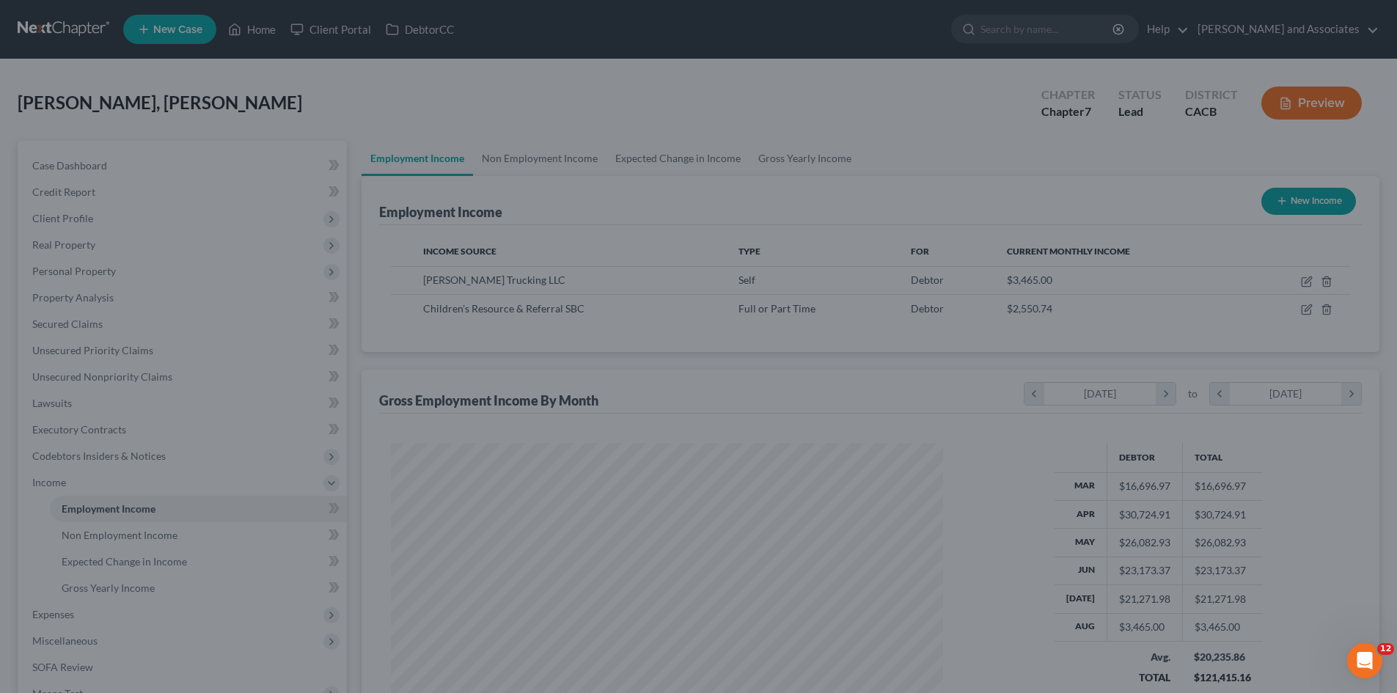
scroll to position [733304, 733001]
